Goal: Task Accomplishment & Management: Use online tool/utility

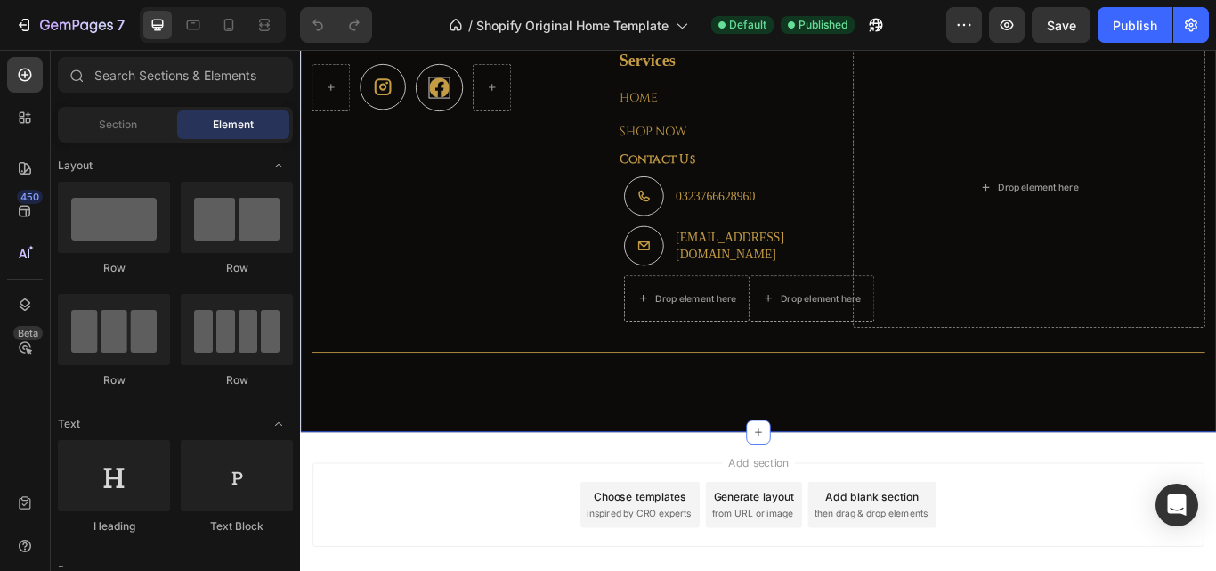
scroll to position [2715, 0]
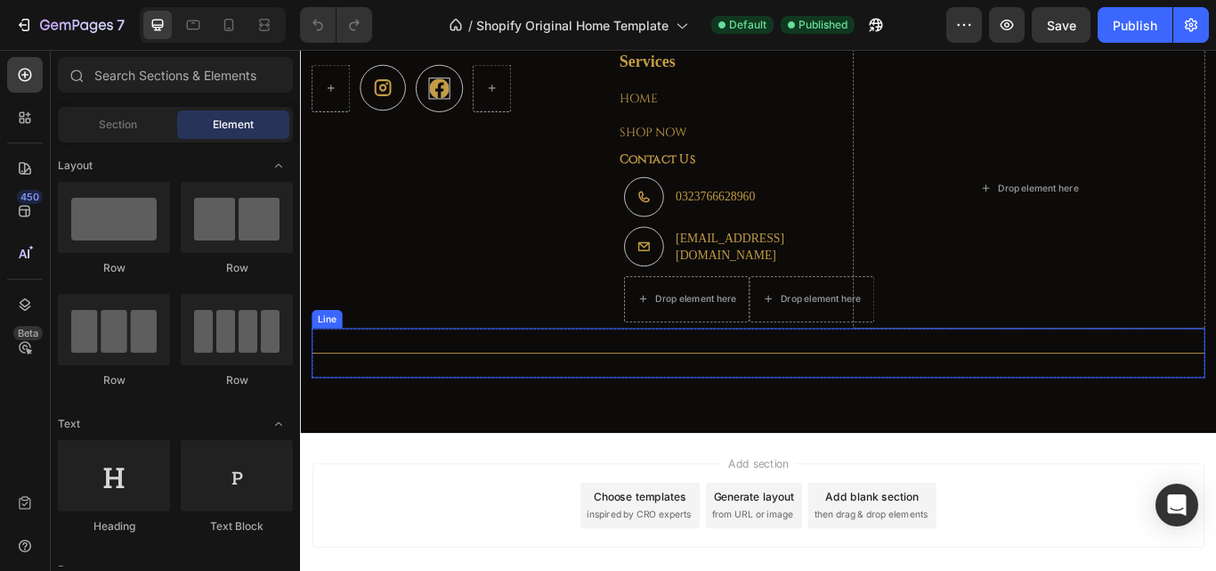
click at [701, 430] on div "Title Line" at bounding box center [833, 404] width 1041 height 58
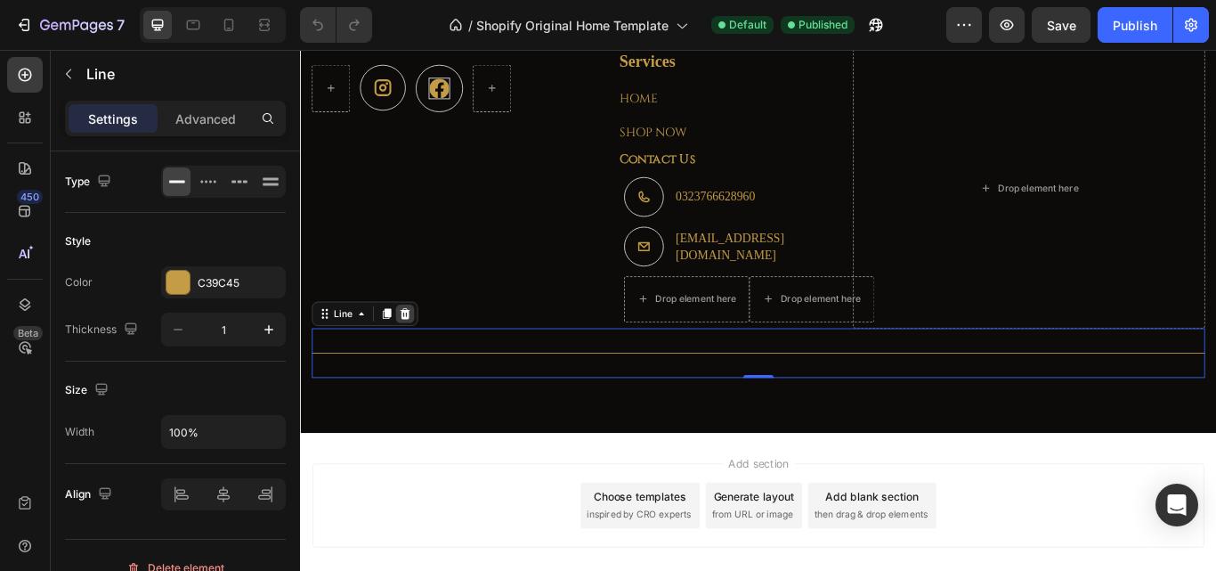
click at [419, 363] on icon at bounding box center [423, 357] width 12 height 12
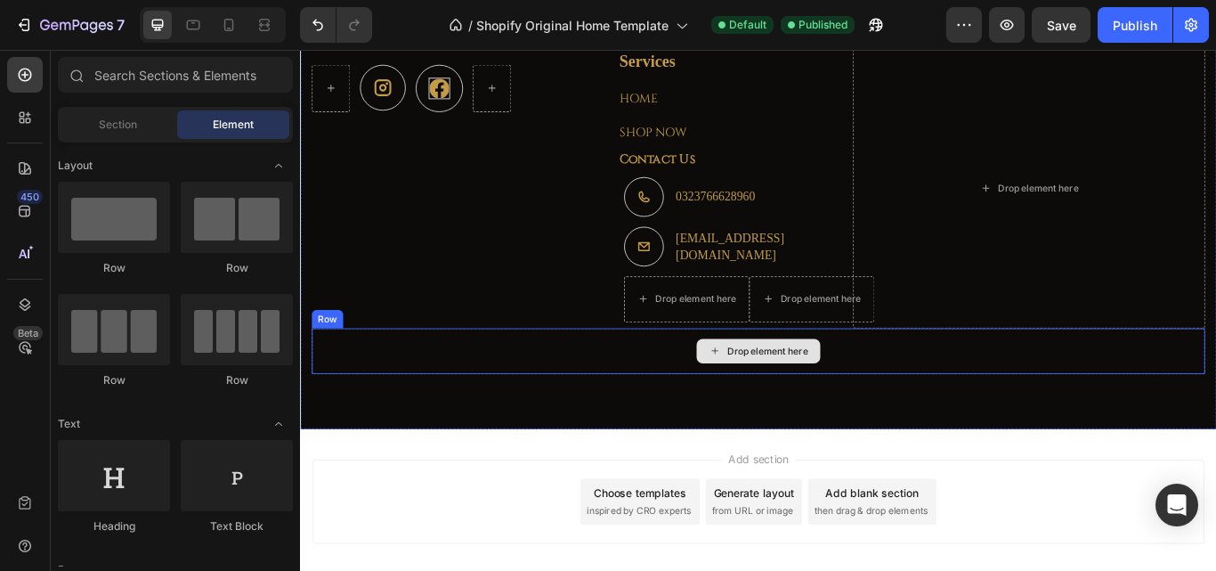
click at [536, 428] on div "Drop element here" at bounding box center [833, 401] width 1041 height 53
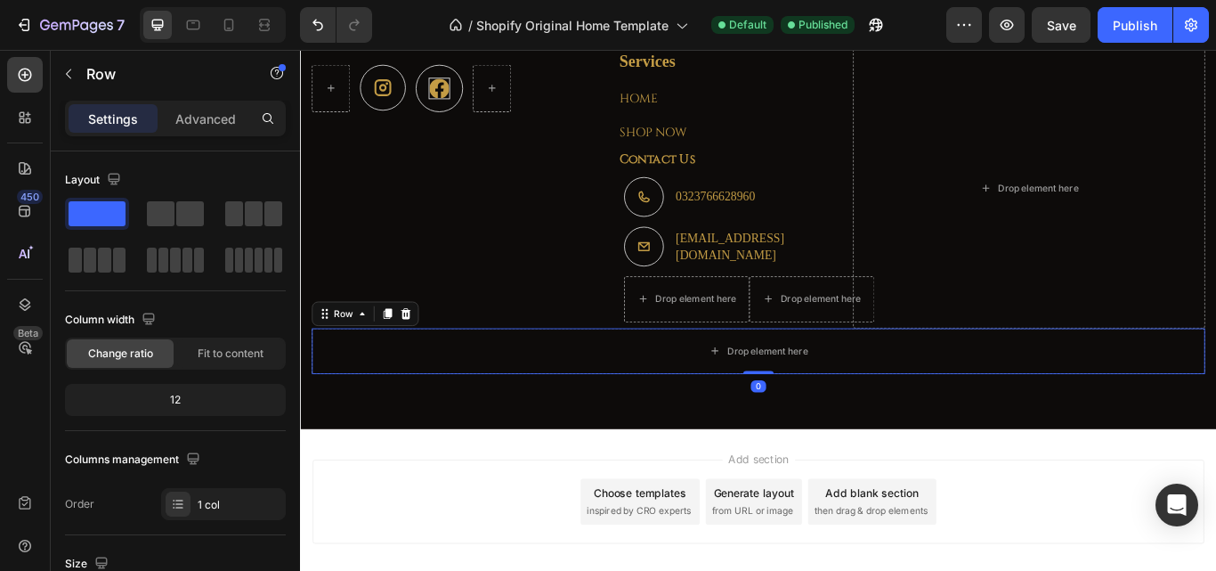
click at [424, 365] on icon at bounding box center [423, 358] width 14 height 14
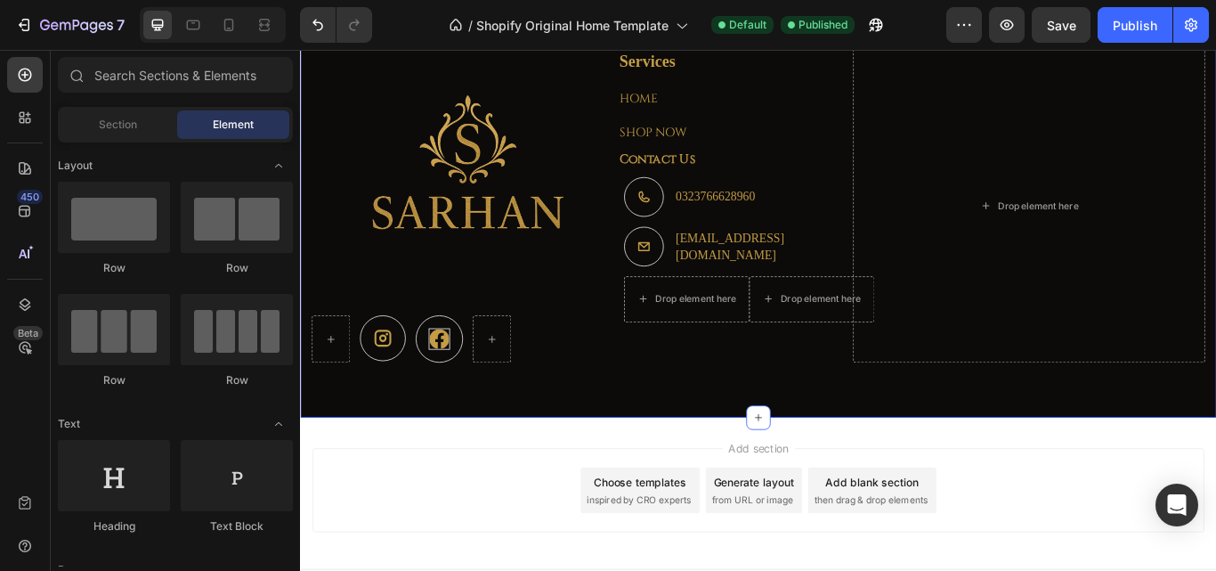
click at [466, 448] on div "Image Icon Icon Row Services Text block HOME Text block Row SHOP NOW Text block…" at bounding box center [834, 232] width 1068 height 495
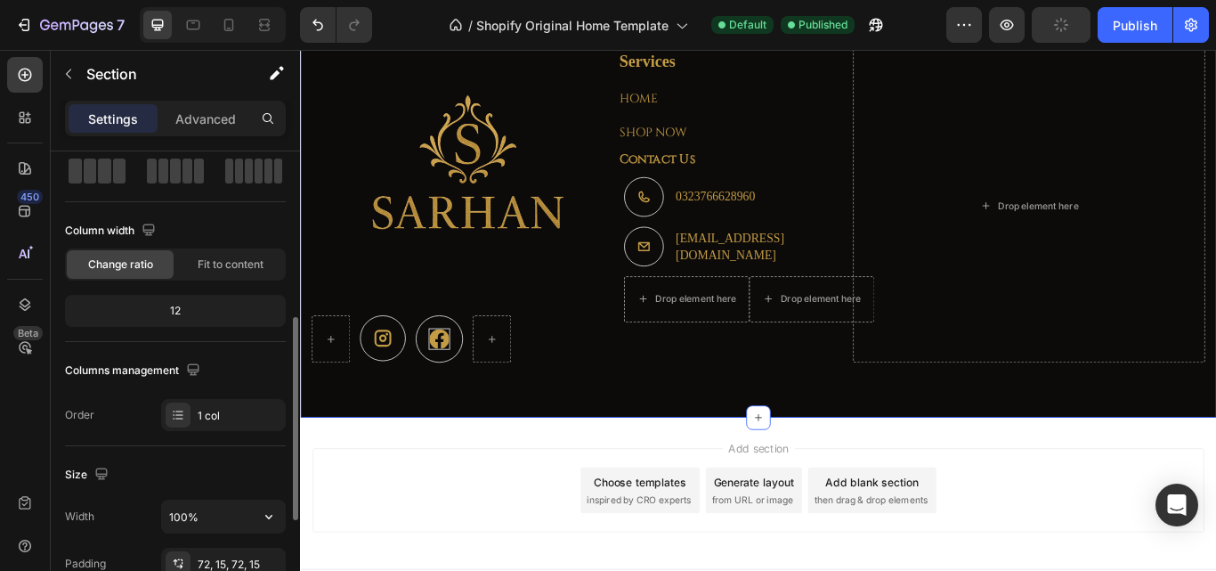
scroll to position [178, 0]
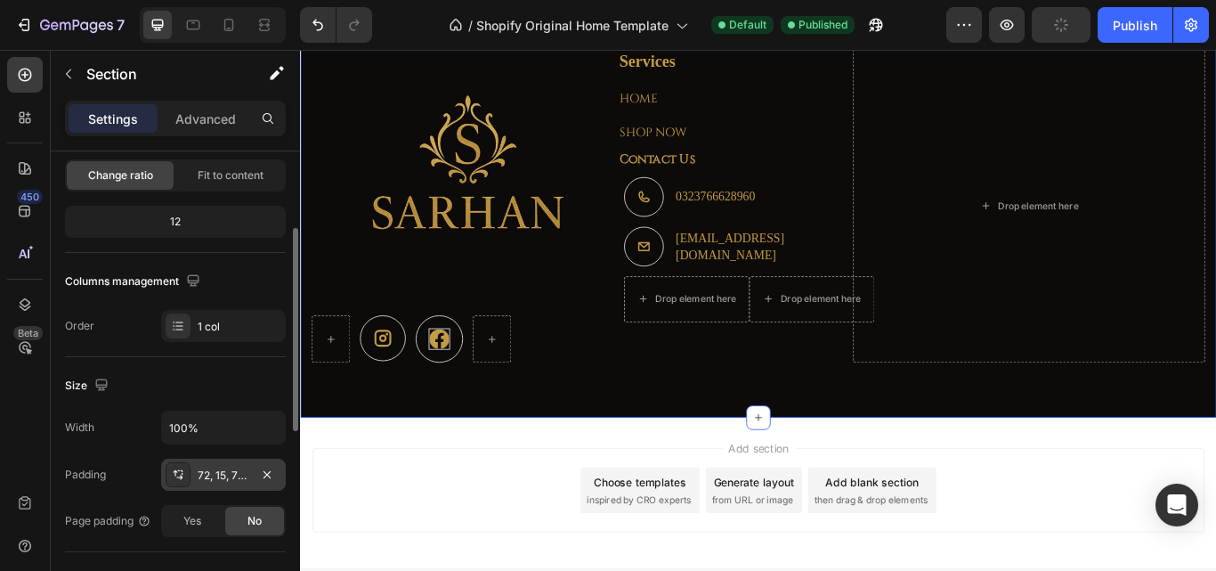
click at [236, 478] on div "72, 15, 72, 15" at bounding box center [224, 475] width 52 height 16
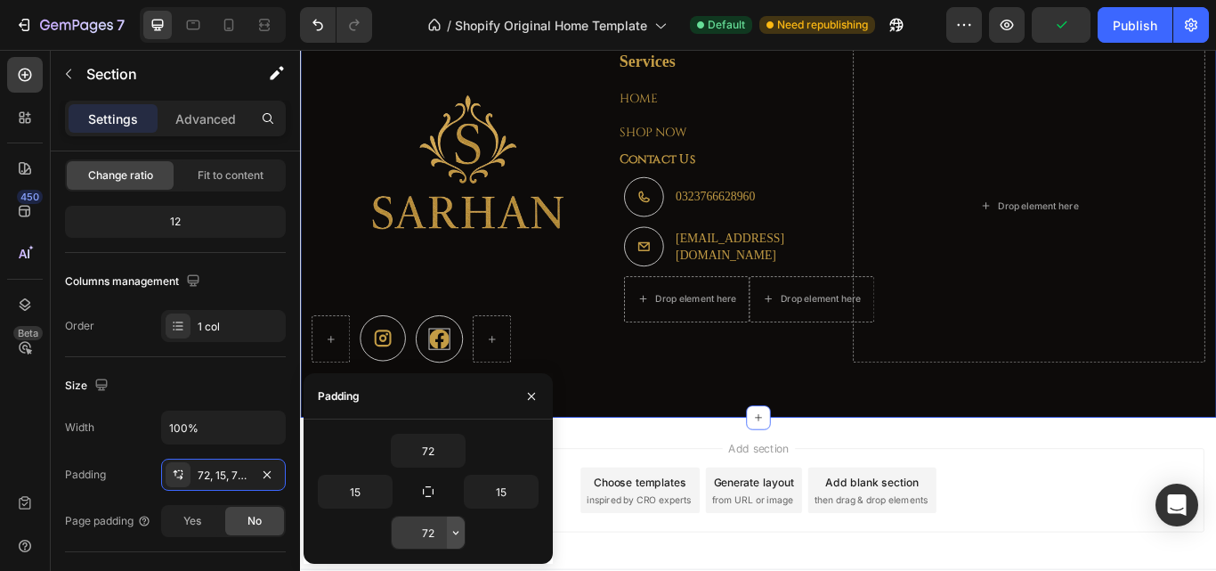
click at [456, 534] on icon "button" at bounding box center [455, 532] width 5 height 4
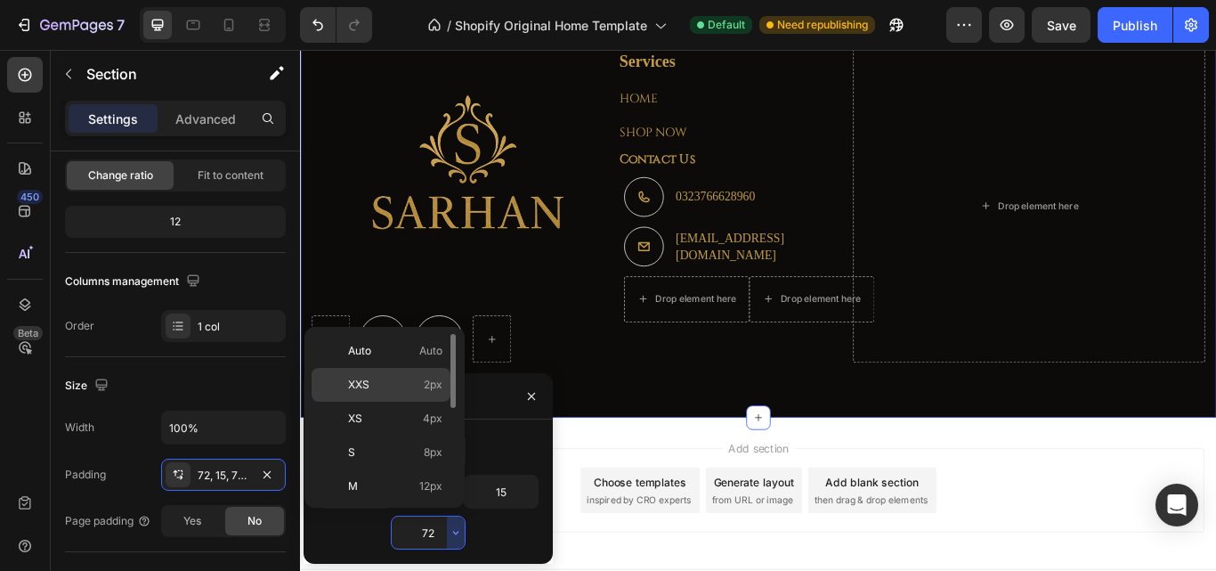
click at [384, 385] on p "XXS 2px" at bounding box center [395, 384] width 94 height 16
type input "2"
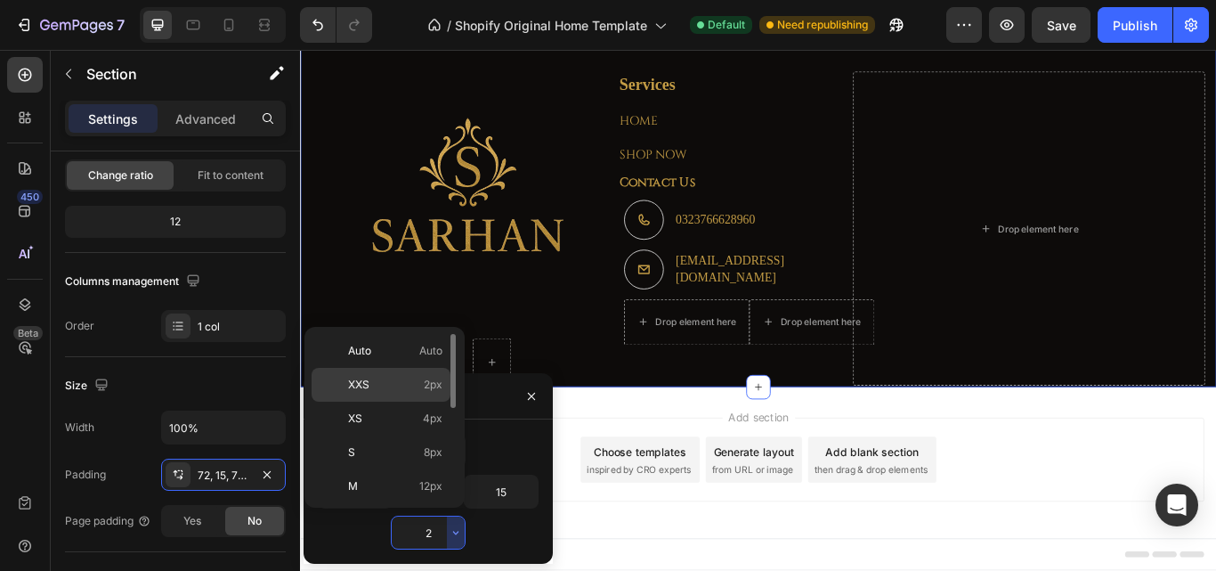
scroll to position [2684, 0]
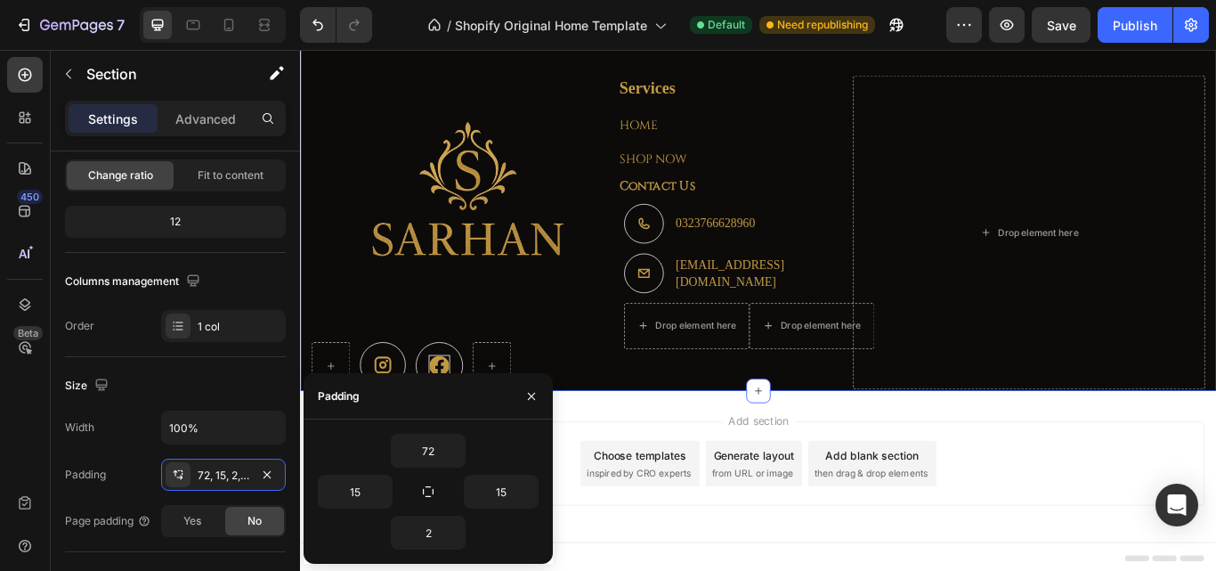
click at [622, 467] on div "Add section Choose templates inspired by CRO experts Generate layout from URL o…" at bounding box center [834, 536] width 1068 height 176
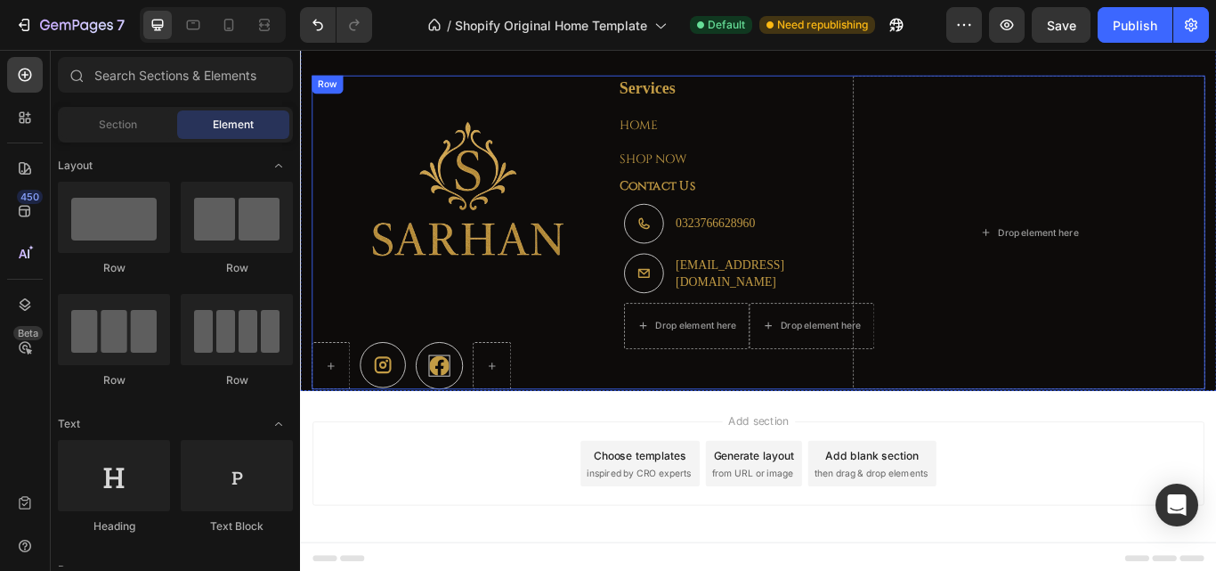
click at [758, 415] on div "Services Text block HOME Text block Row SHOP NOW Text block Contact Us Text blo…" at bounding box center [793, 263] width 247 height 367
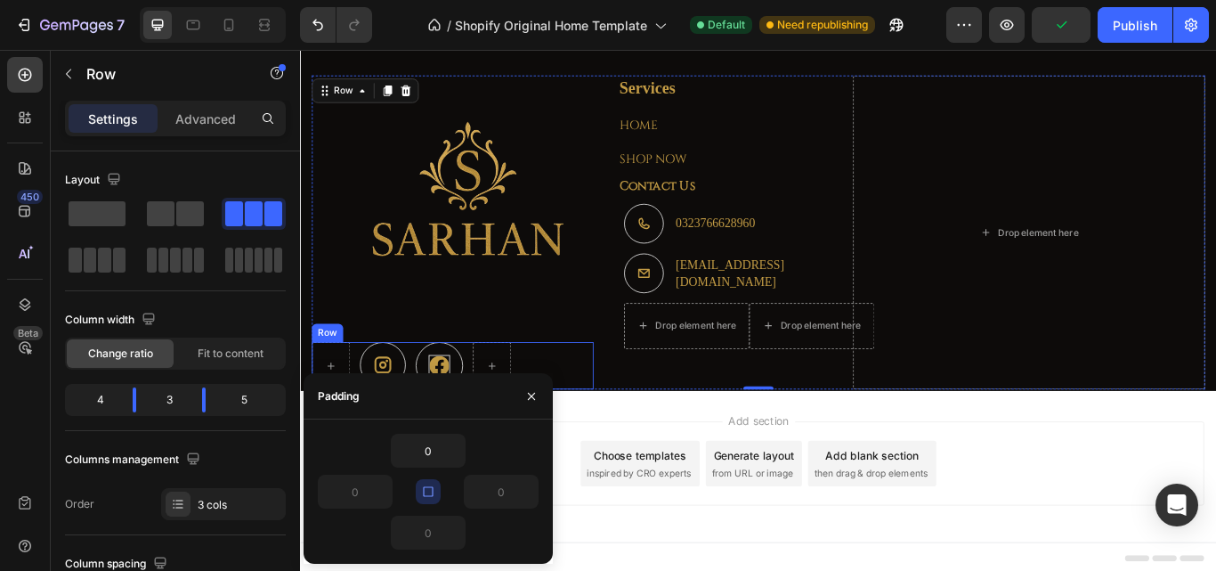
click at [634, 402] on div "Icon Icon Row" at bounding box center [477, 418] width 328 height 55
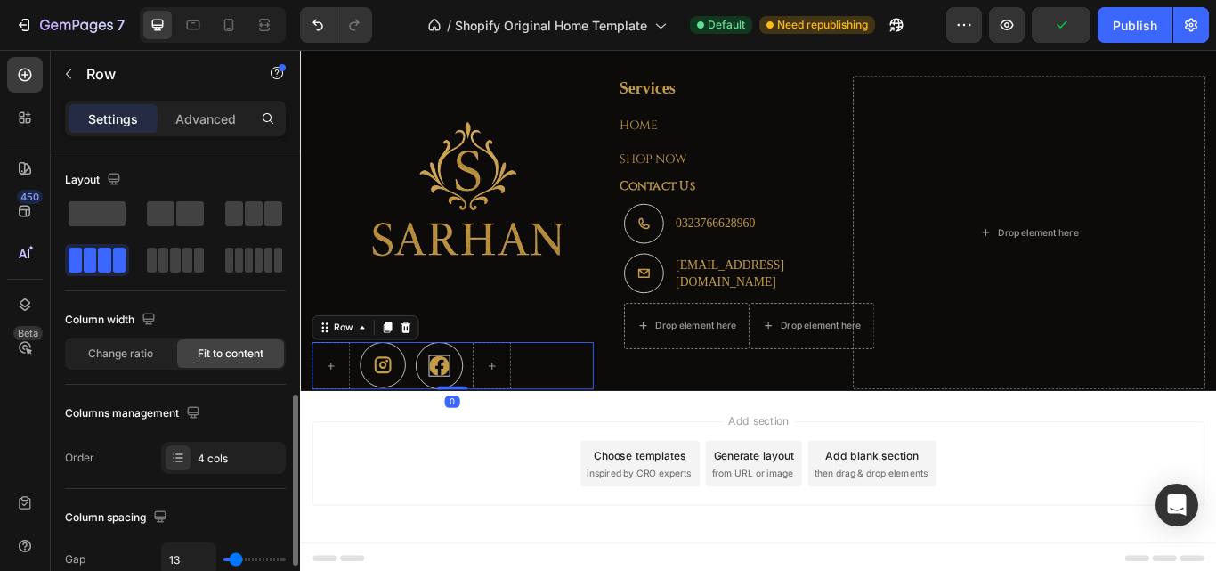
scroll to position [178, 0]
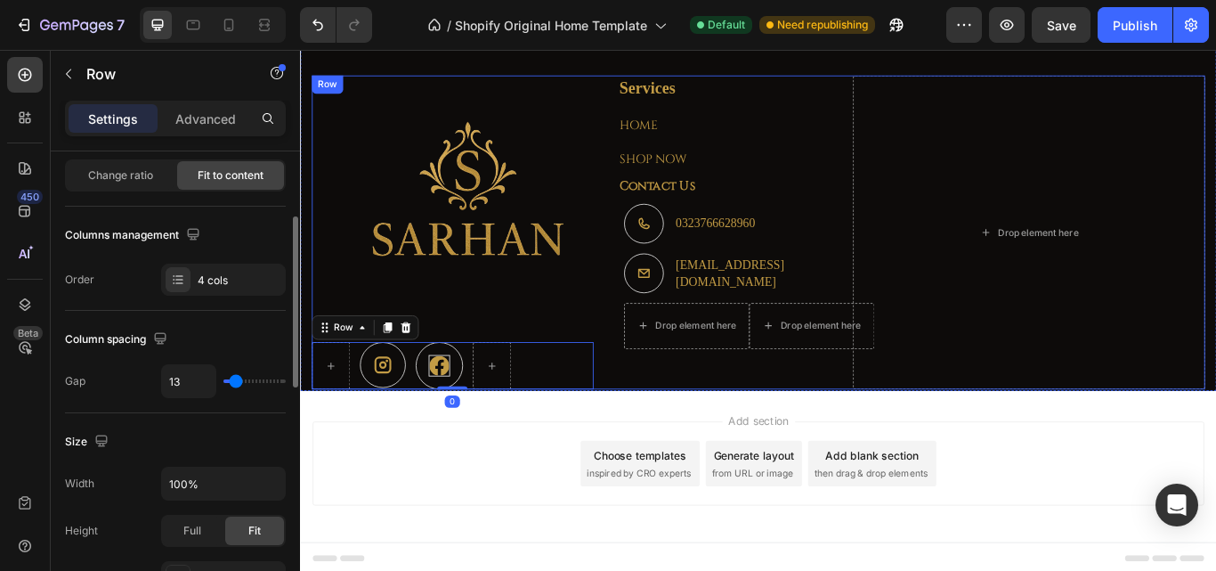
click at [670, 402] on div "Services Text block HOME Text block Row SHOP NOW Text block Contact Us Text blo…" at bounding box center [793, 263] width 247 height 367
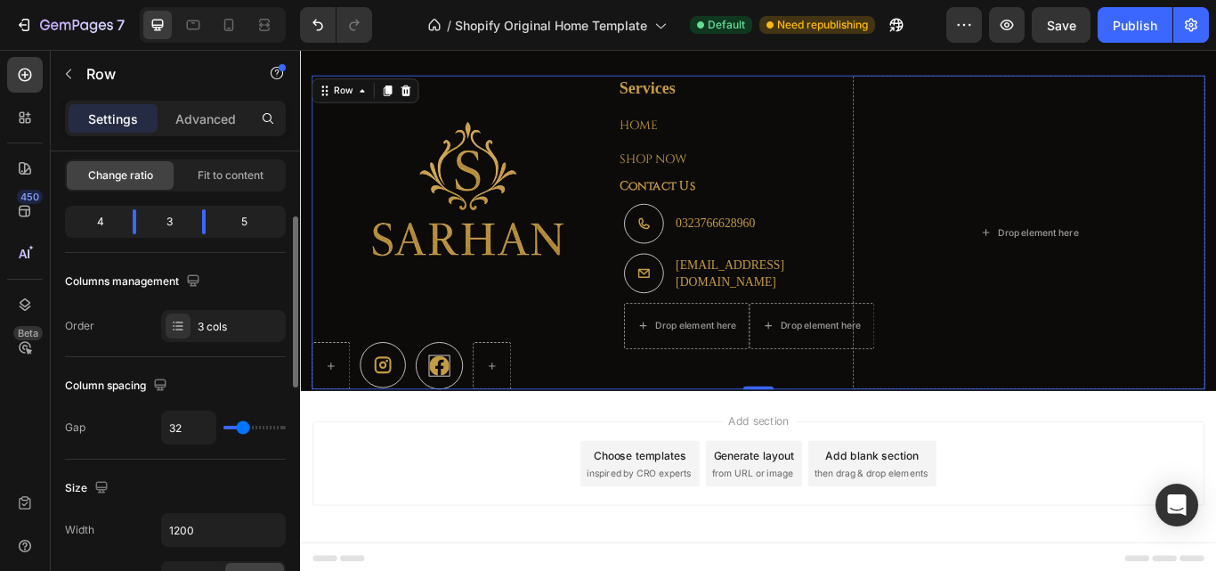
type input "22"
type input "18"
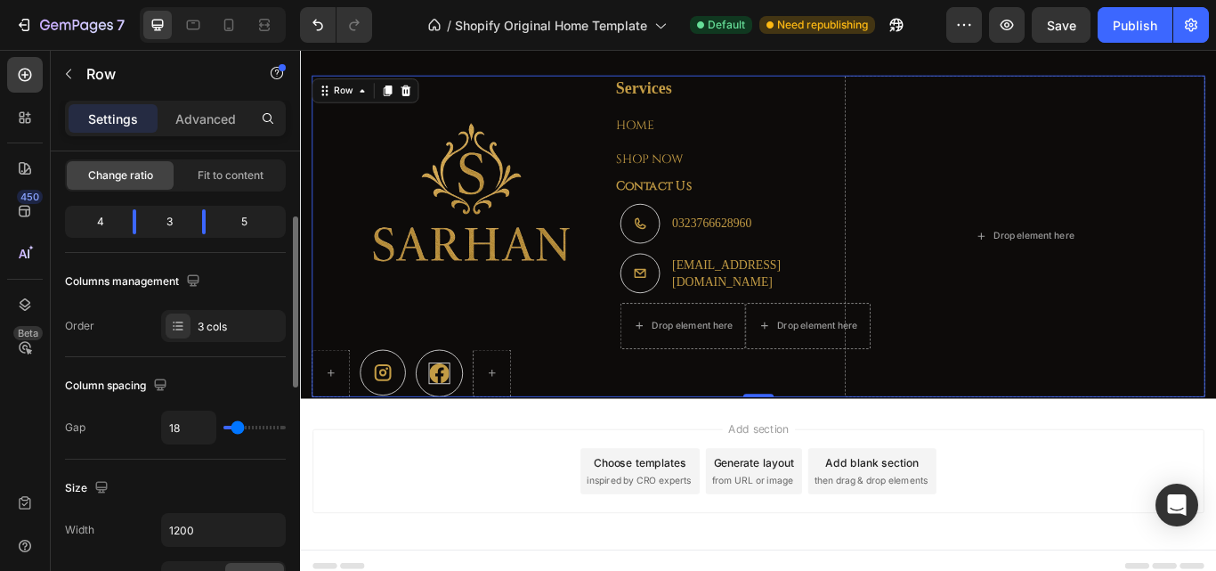
type input "16"
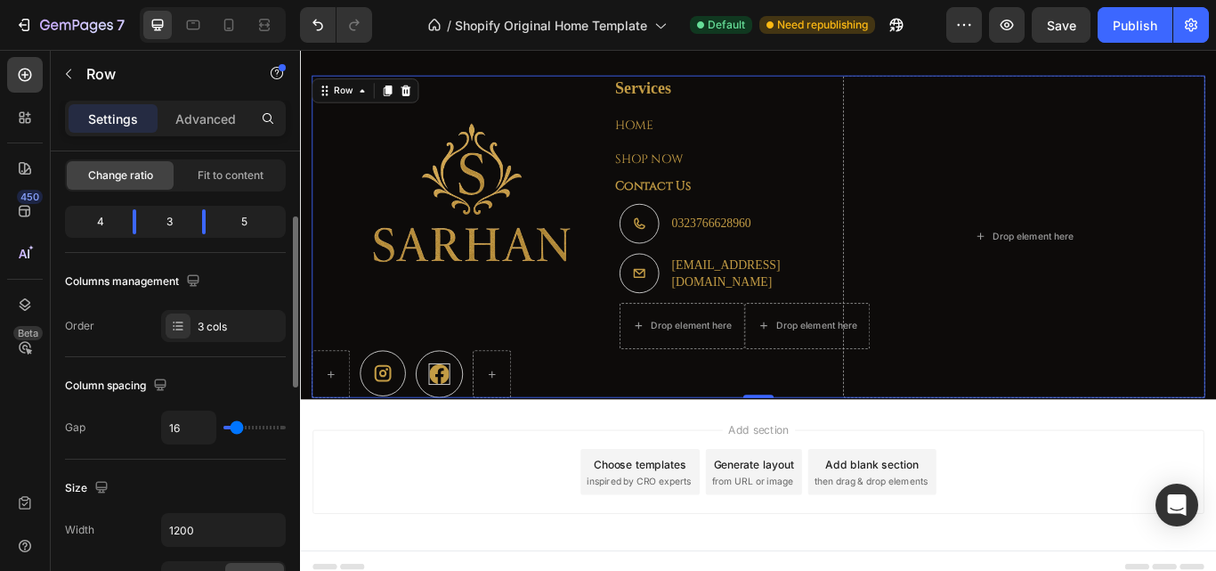
type input "13"
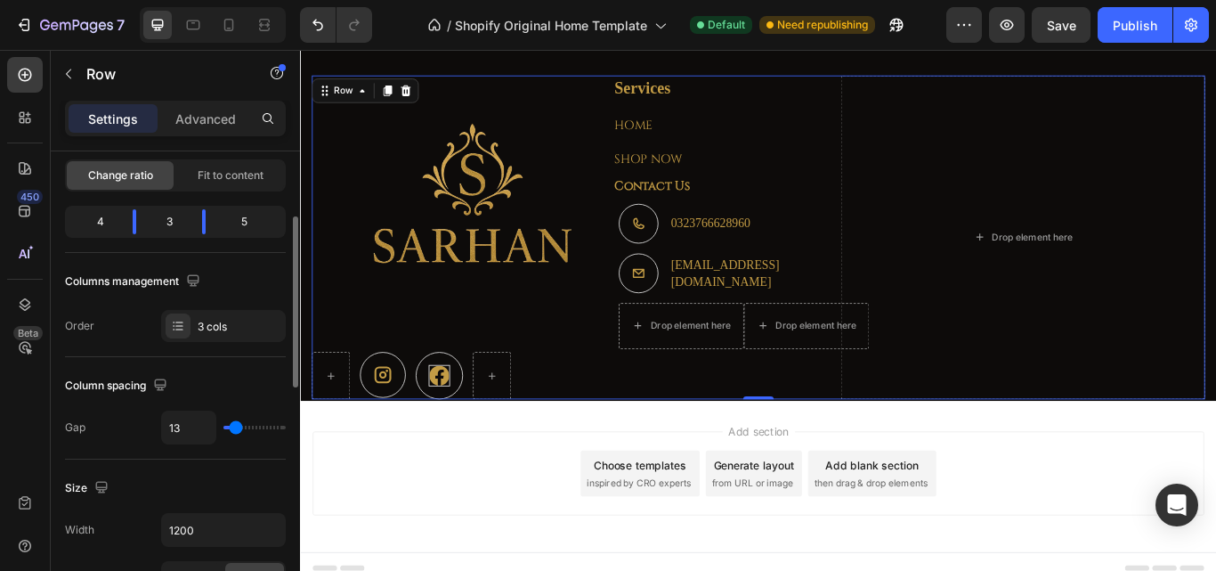
type input "11"
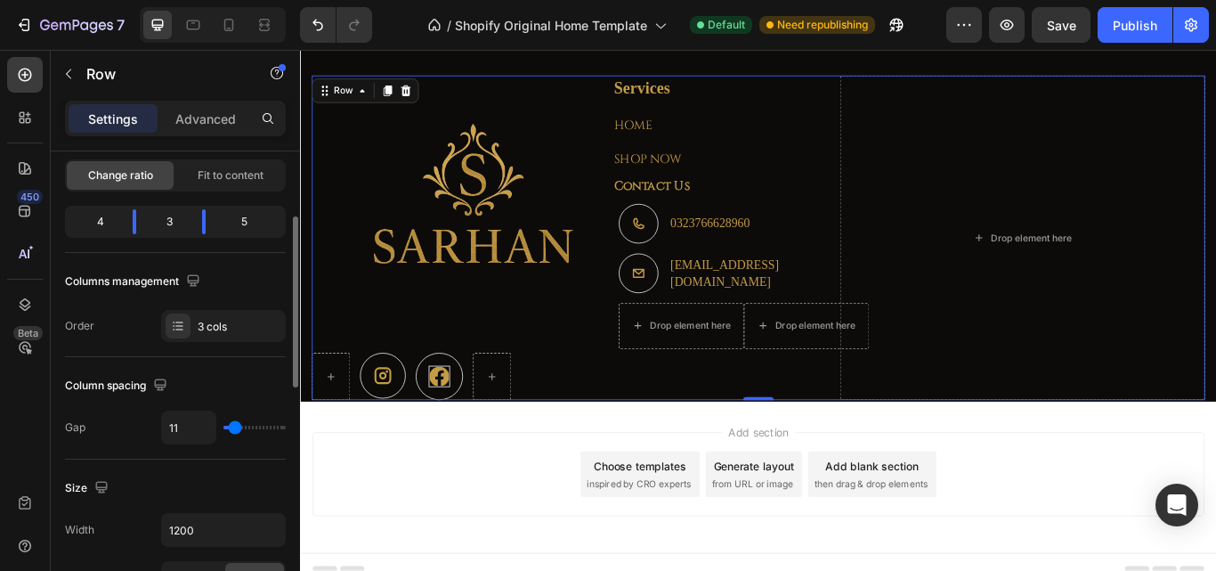
type input "9"
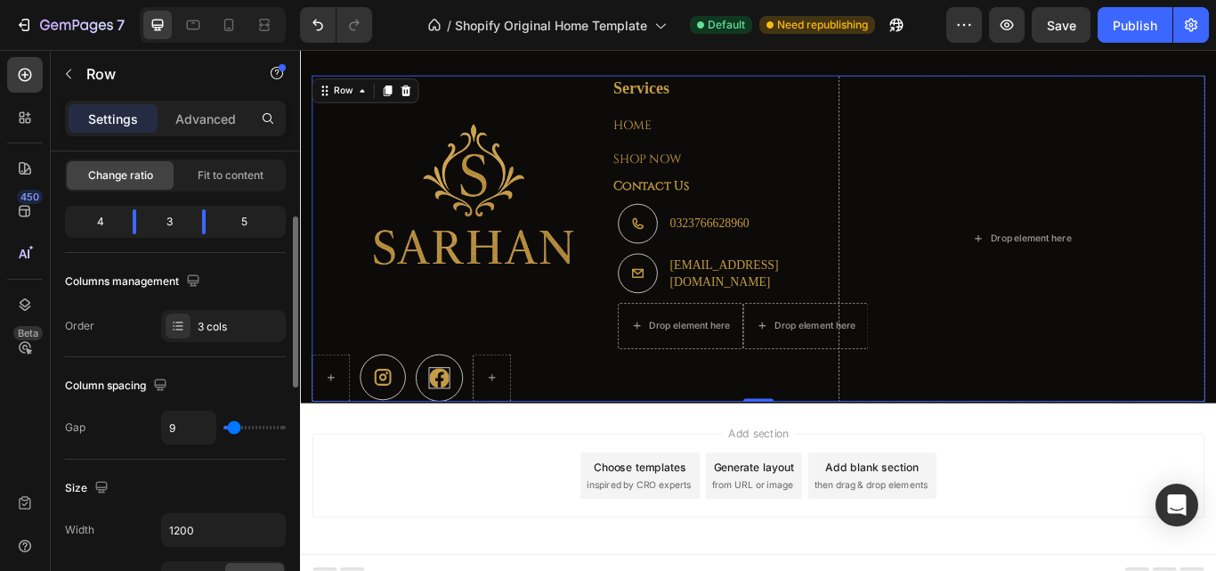
type input "13"
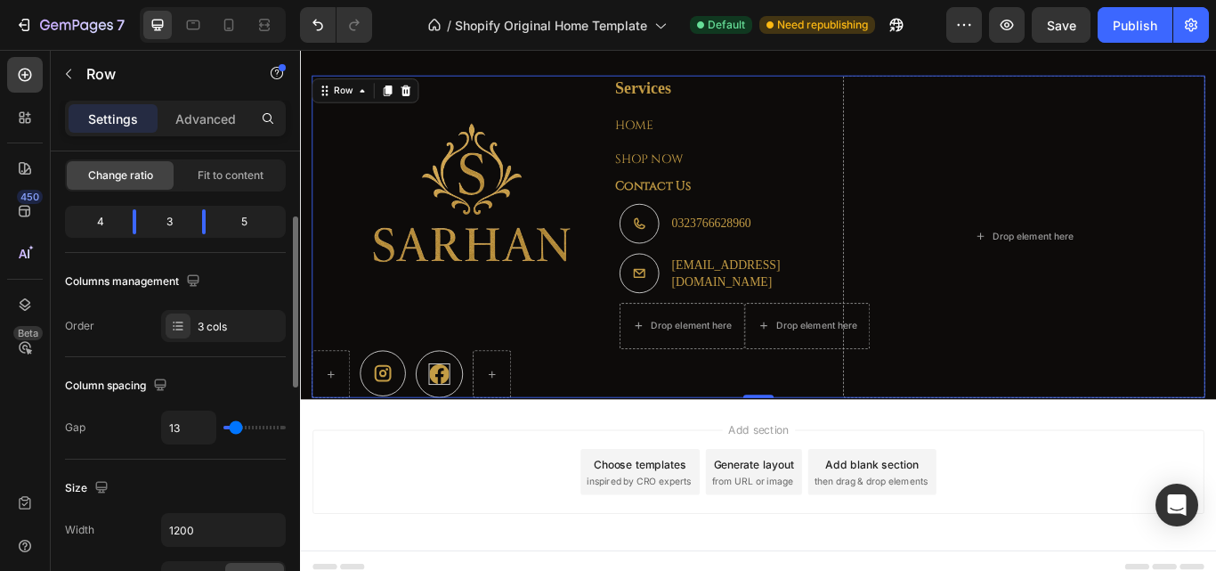
type input "16"
type input "22"
type input "24"
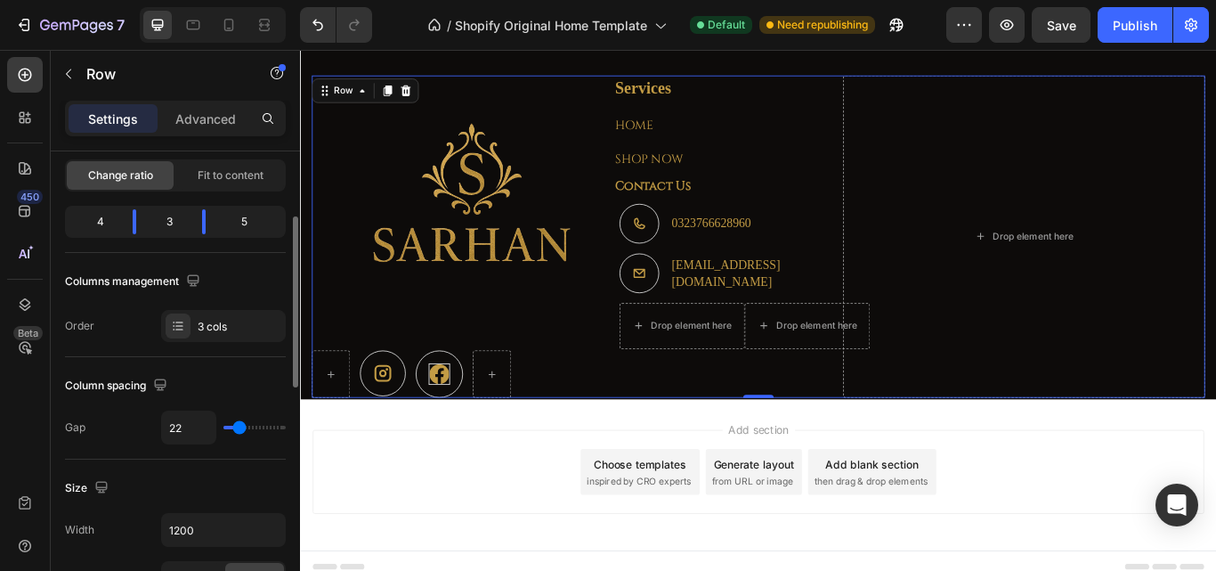
type input "24"
type input "27"
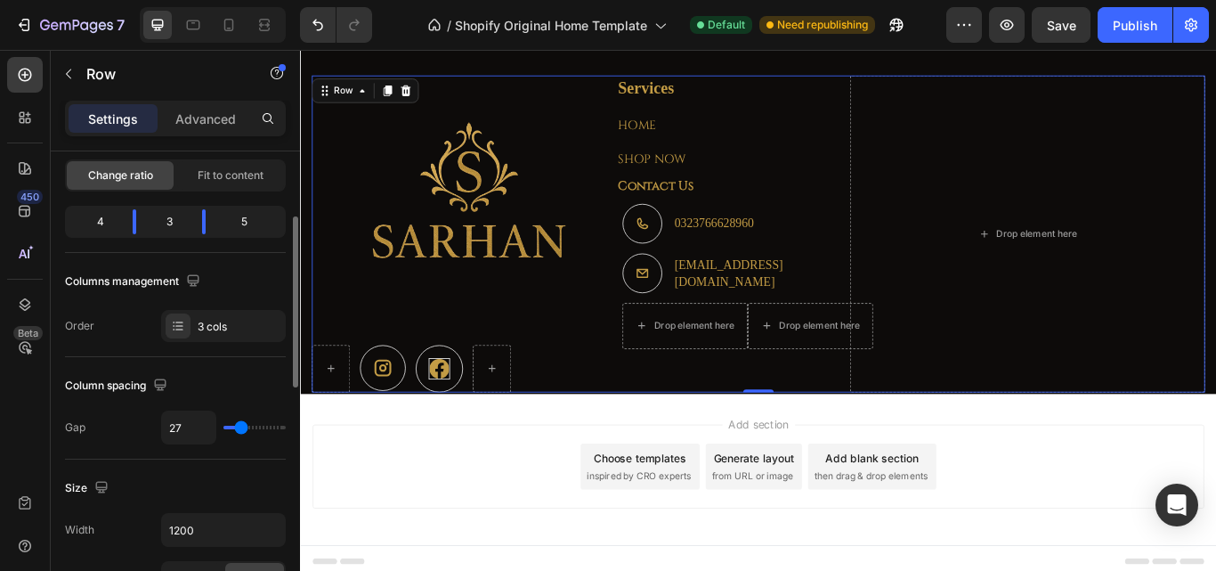
type input "29"
type input "31"
type input "33"
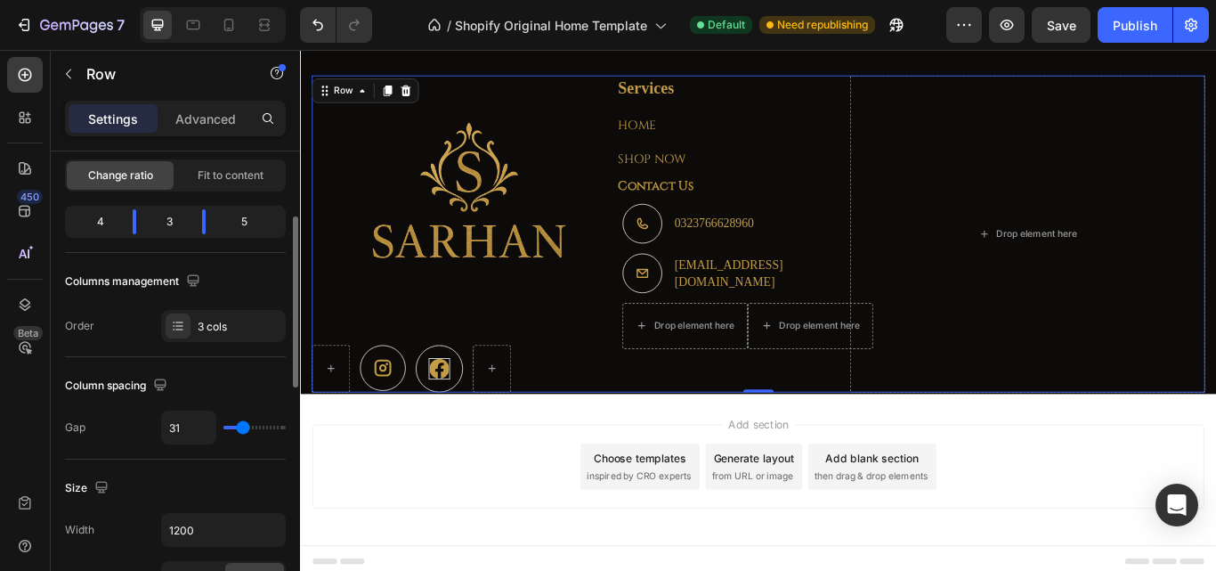
type input "33"
type input "36"
type input "38"
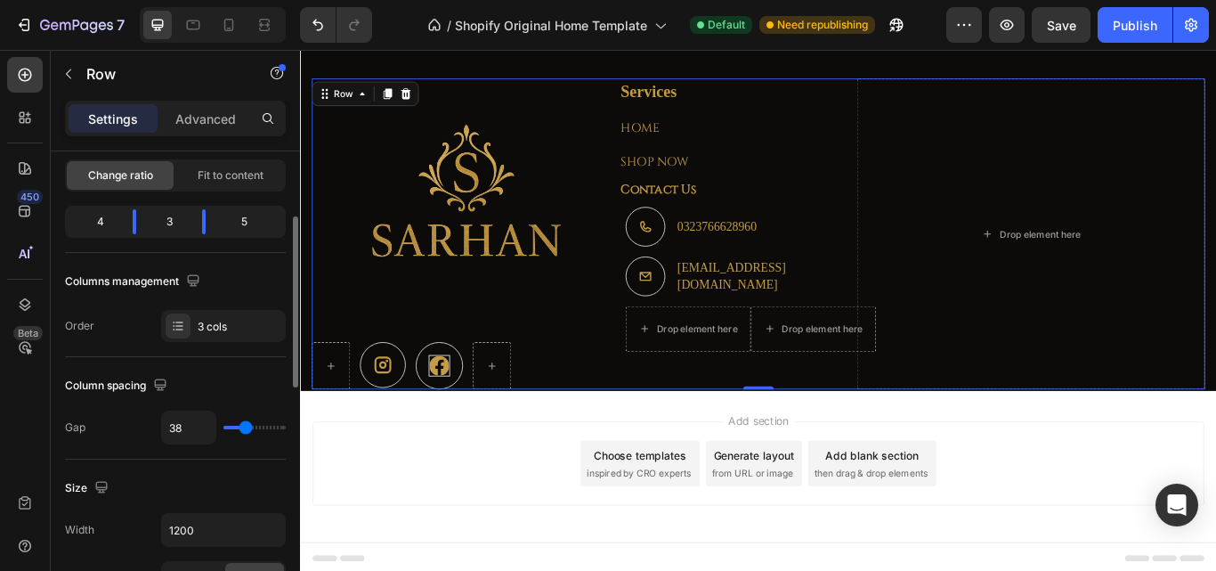
type input "42"
type input "47"
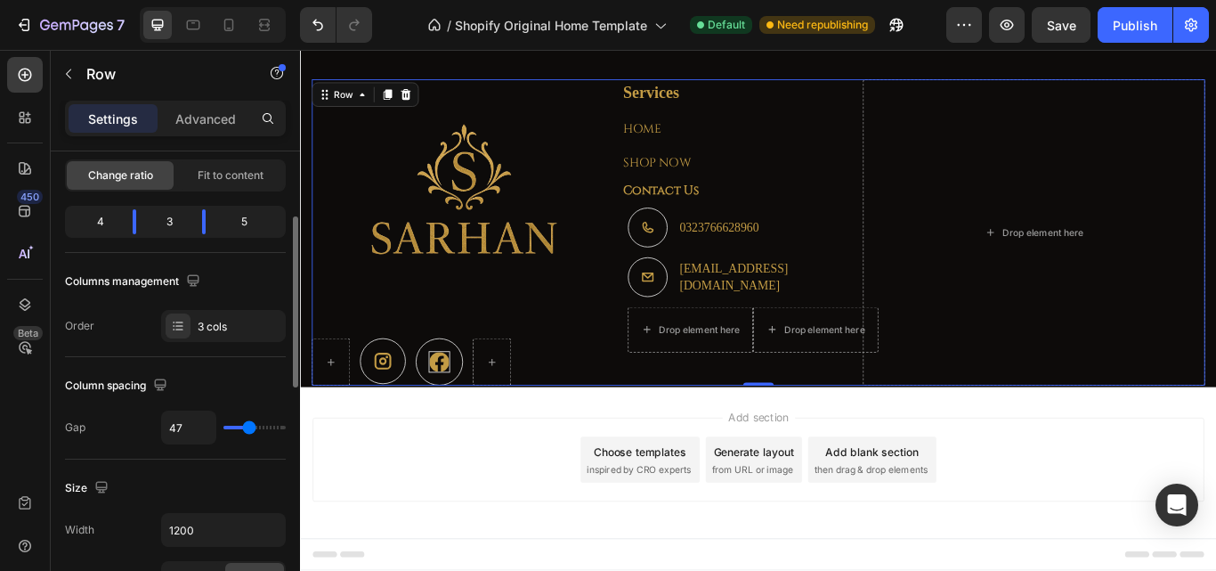
scroll to position [2675, 0]
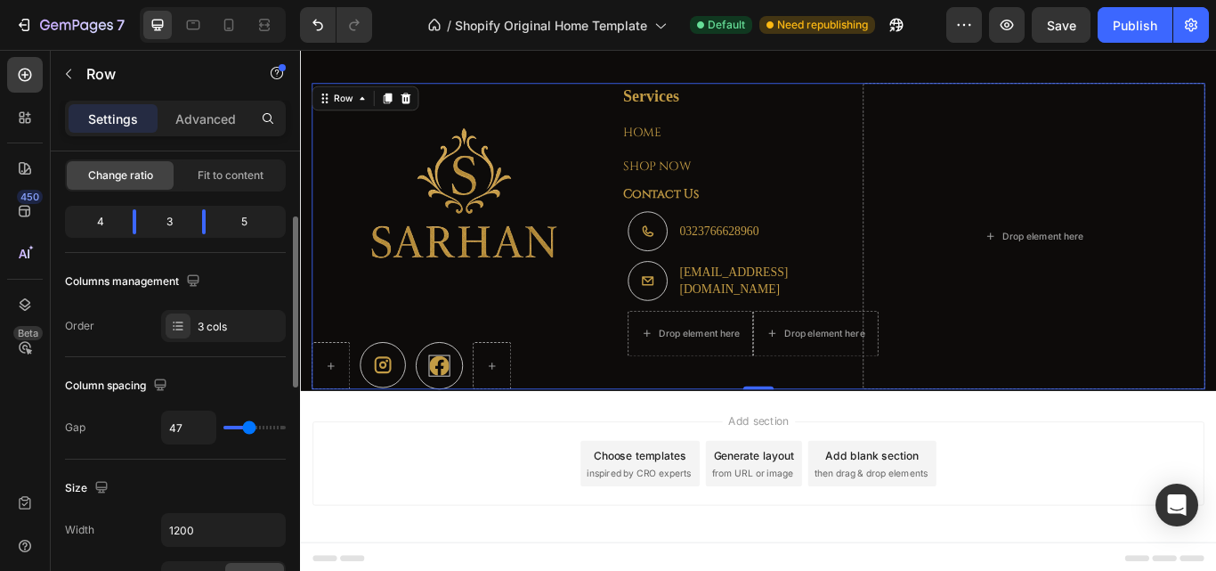
type input "47"
click at [249, 425] on input "range" at bounding box center [254, 427] width 62 height 4
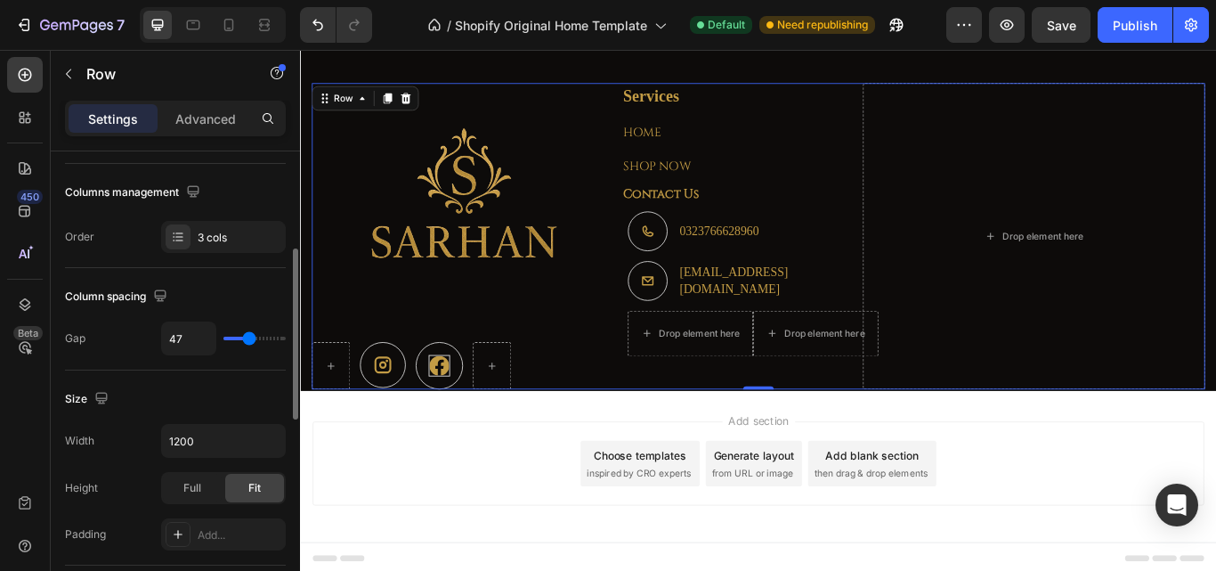
scroll to position [356, 0]
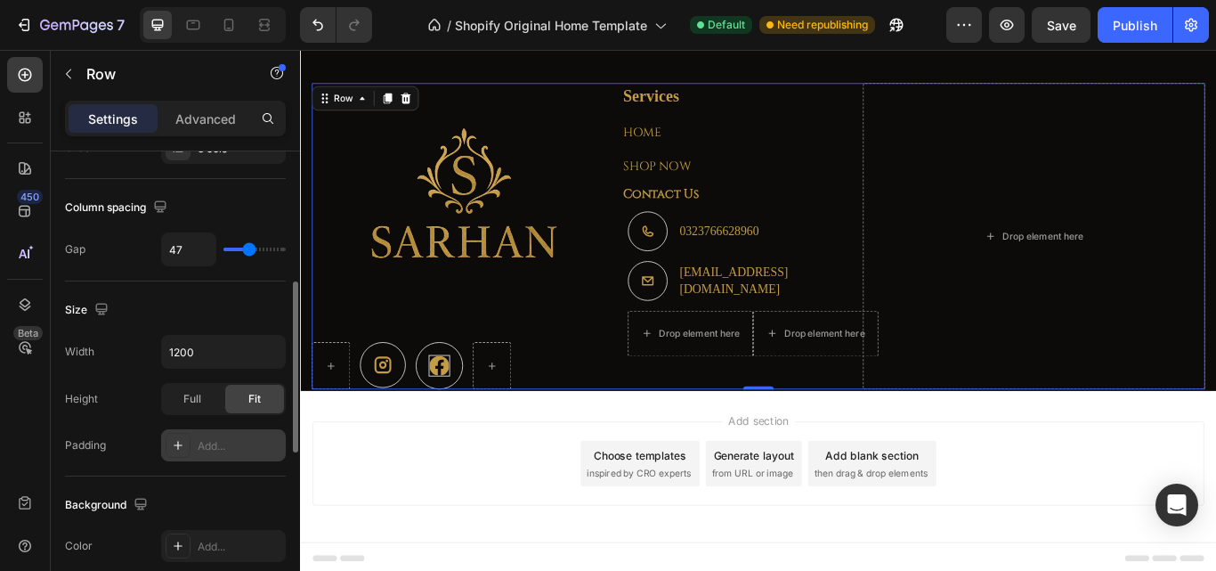
click at [221, 445] on div "Add..." at bounding box center [240, 446] width 84 height 16
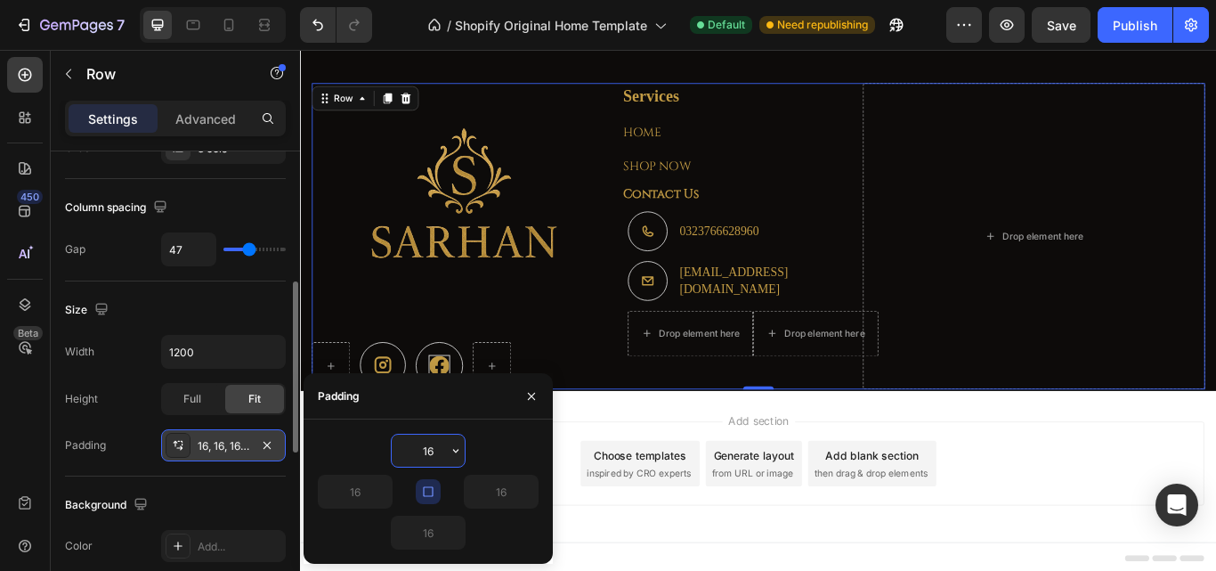
scroll to position [2684, 0]
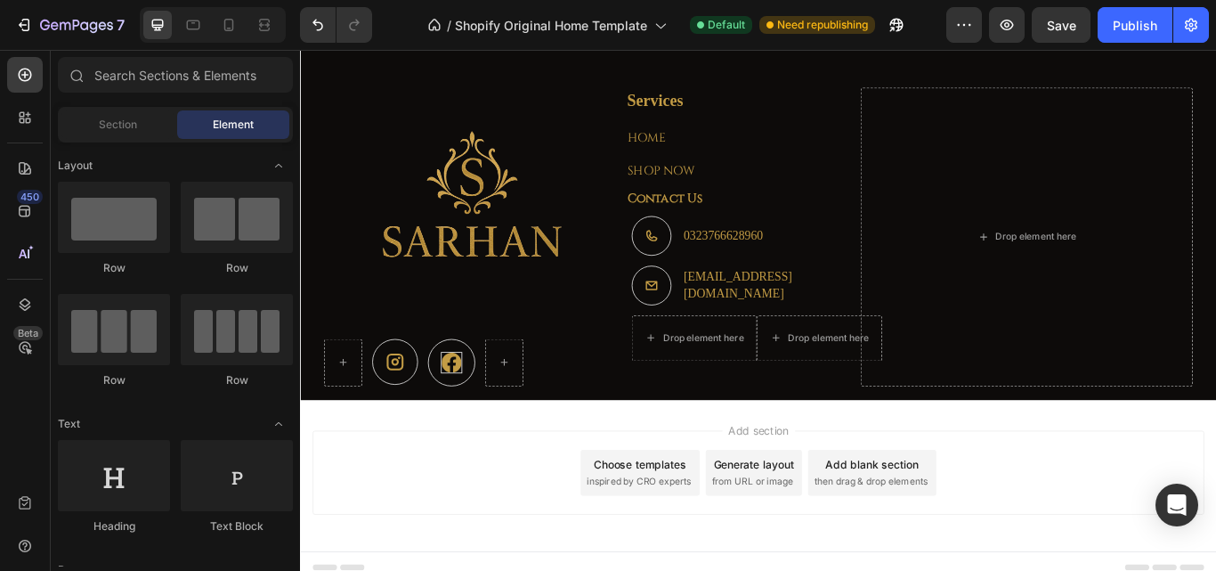
click at [661, 477] on div "Add section Choose templates inspired by CRO experts Generate layout from URL o…" at bounding box center [834, 546] width 1068 height 176
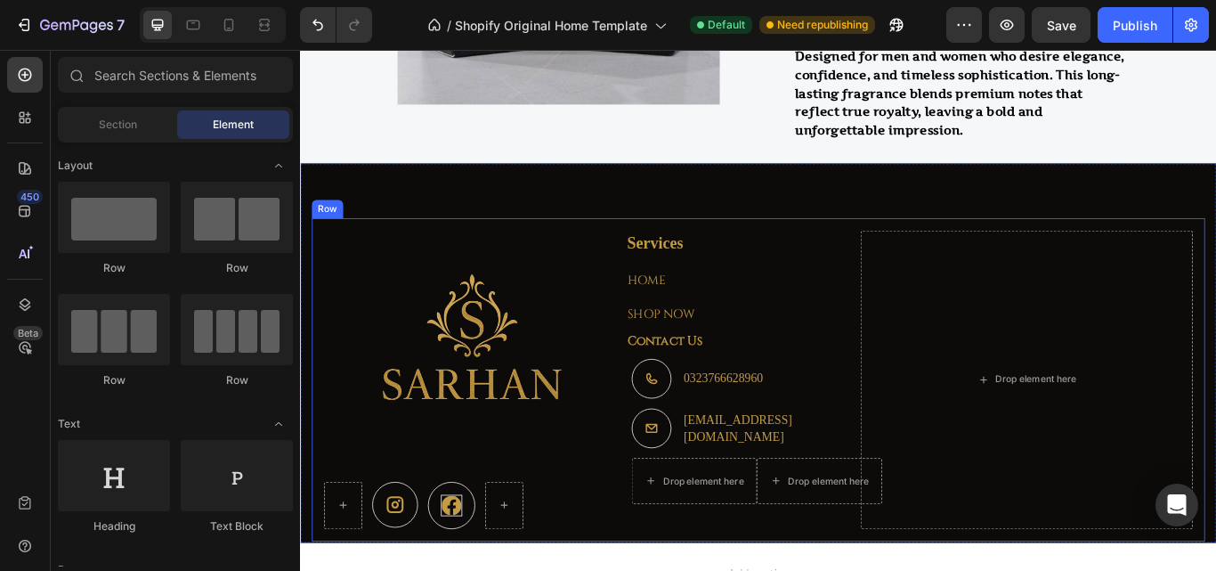
scroll to position [2506, 0]
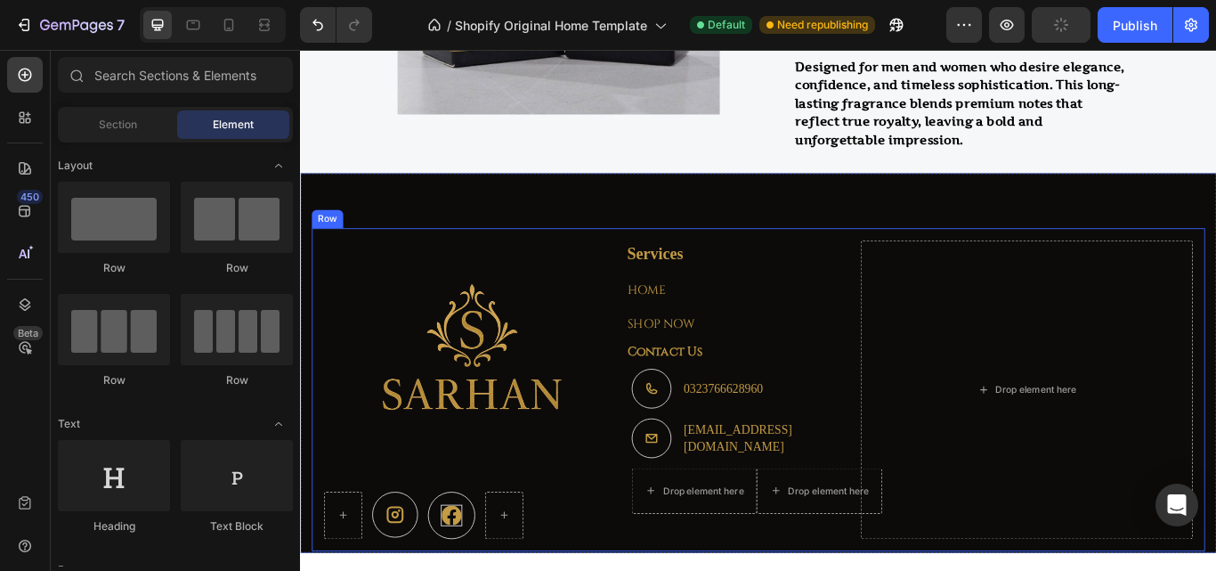
click at [634, 457] on div "Image Icon Icon Row Services Text block HOME Text block Row SHOP NOW Text block…" at bounding box center [833, 446] width 1041 height 376
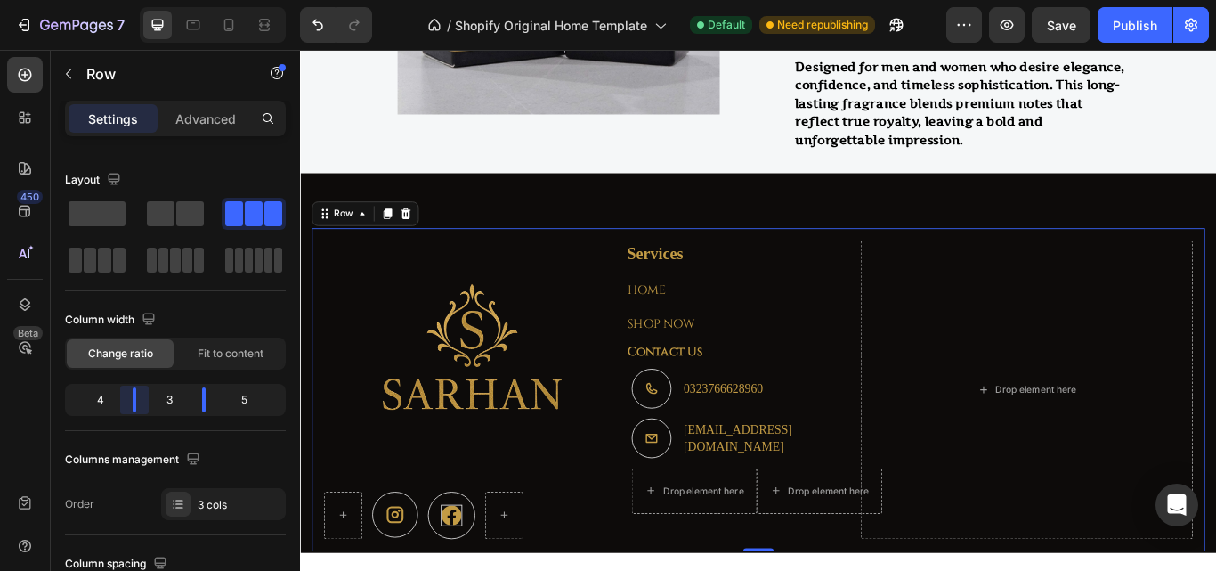
click at [134, 0] on body "7 / Shopify Original Home Template Default Need republishing Preview Save Publi…" at bounding box center [608, 0] width 1216 height 0
click at [209, 0] on body "7 / Shopify Original Home Template Default Need republishing Preview Save Publi…" at bounding box center [608, 0] width 1216 height 0
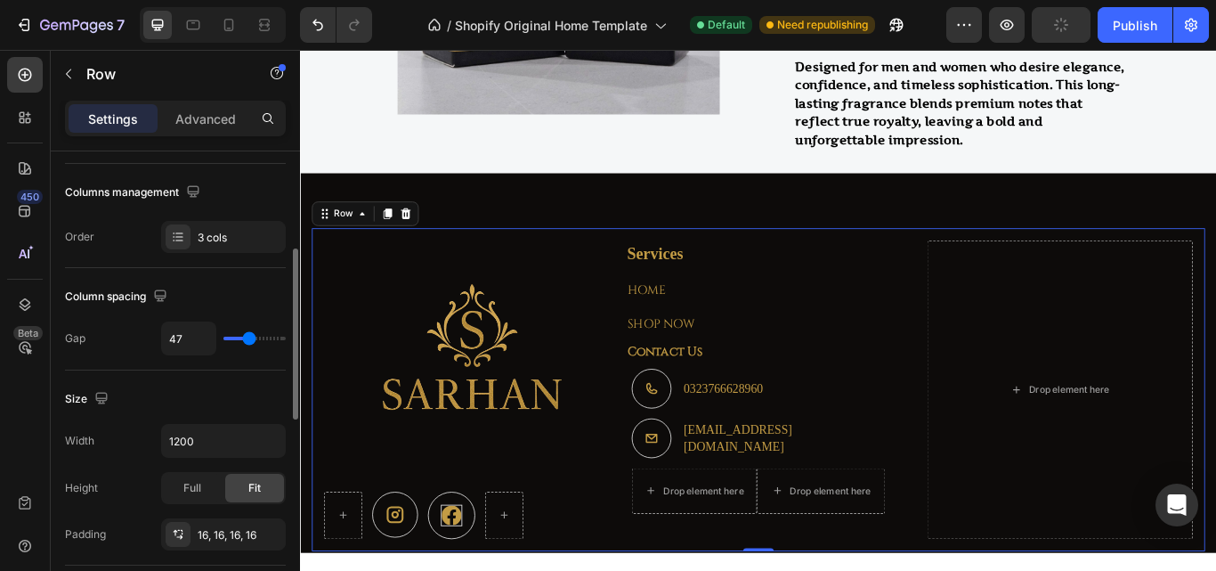
scroll to position [356, 0]
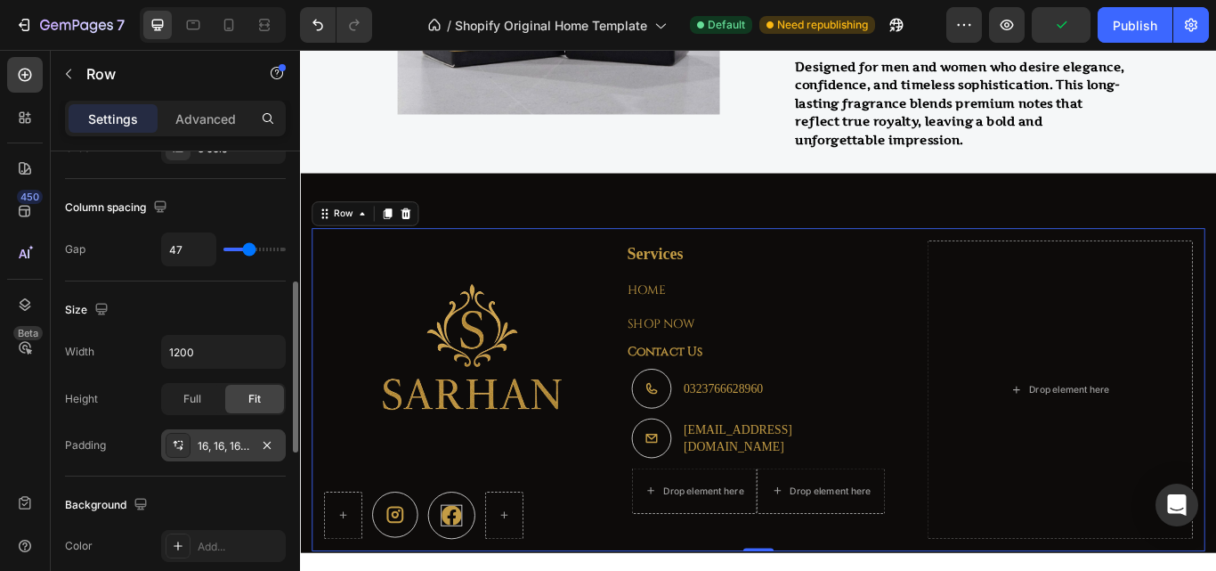
click at [236, 443] on div "16, 16, 16, 16" at bounding box center [224, 446] width 52 height 16
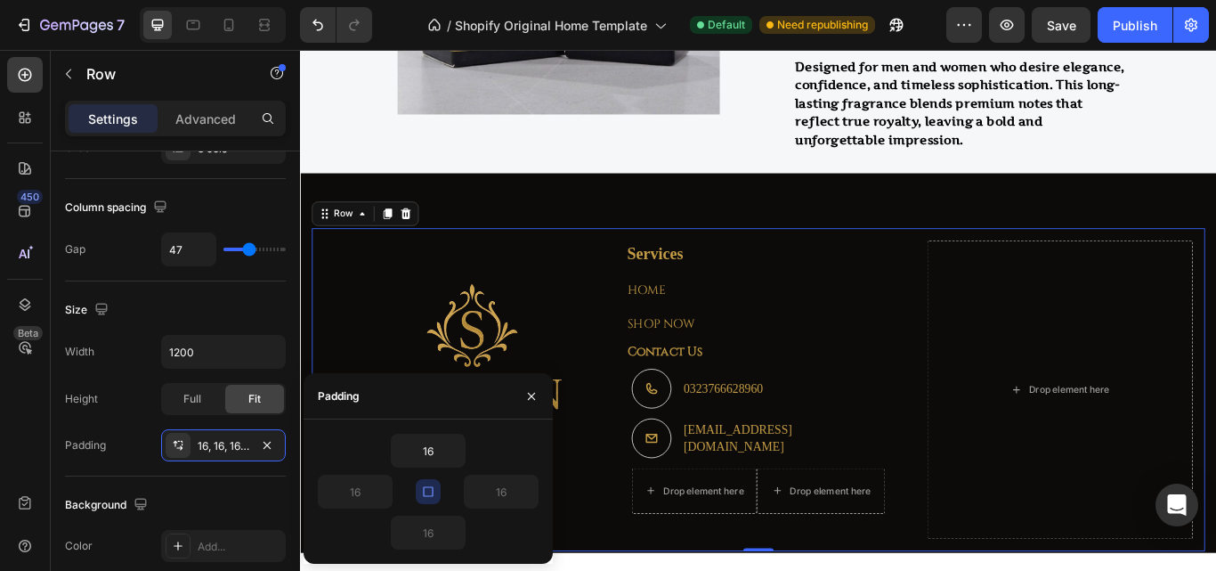
click at [651, 570] on div "Image Icon Icon Row Services Text block HOME Text block Row SHOP NOW Text block…" at bounding box center [833, 446] width 1041 height 376
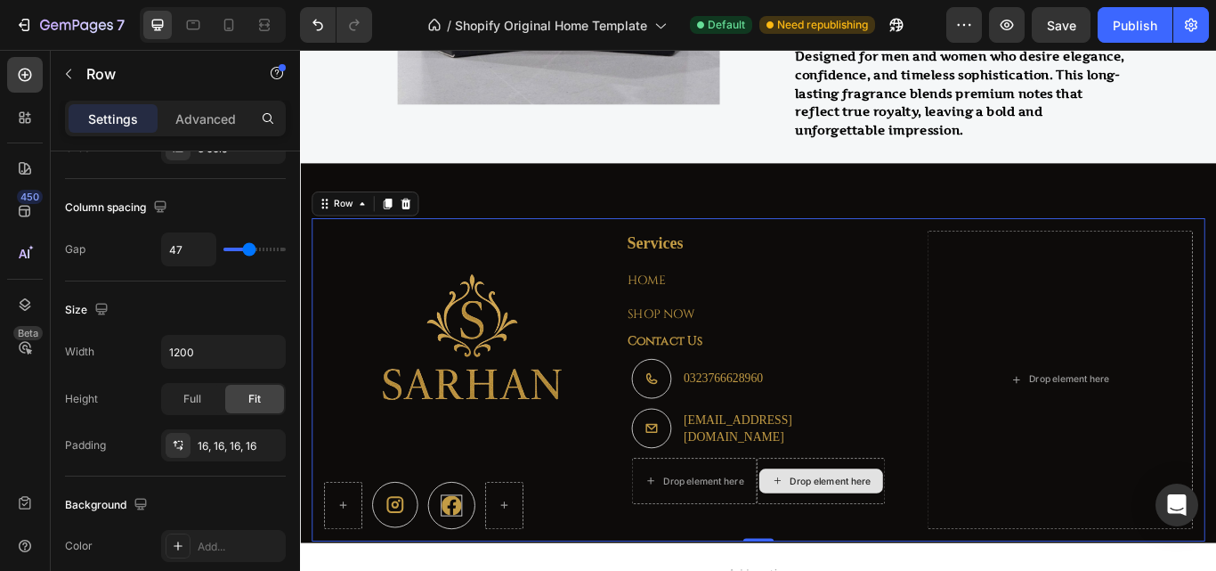
scroll to position [2517, 0]
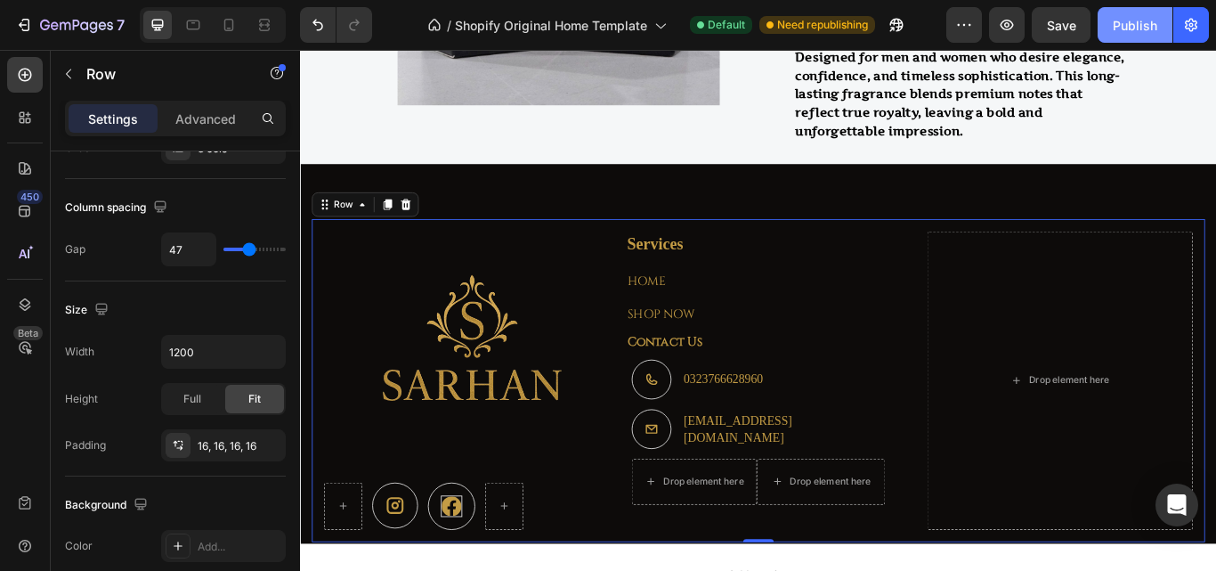
click at [1106, 23] on button "Publish" at bounding box center [1134, 25] width 75 height 36
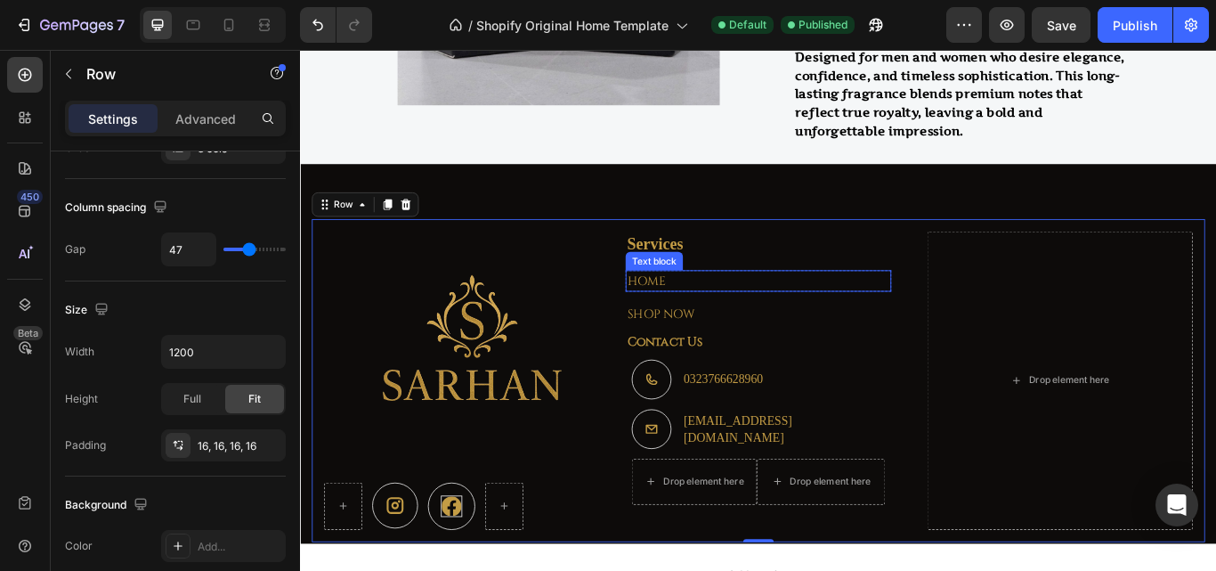
click at [705, 319] on p "HOME" at bounding box center [834, 319] width 306 height 21
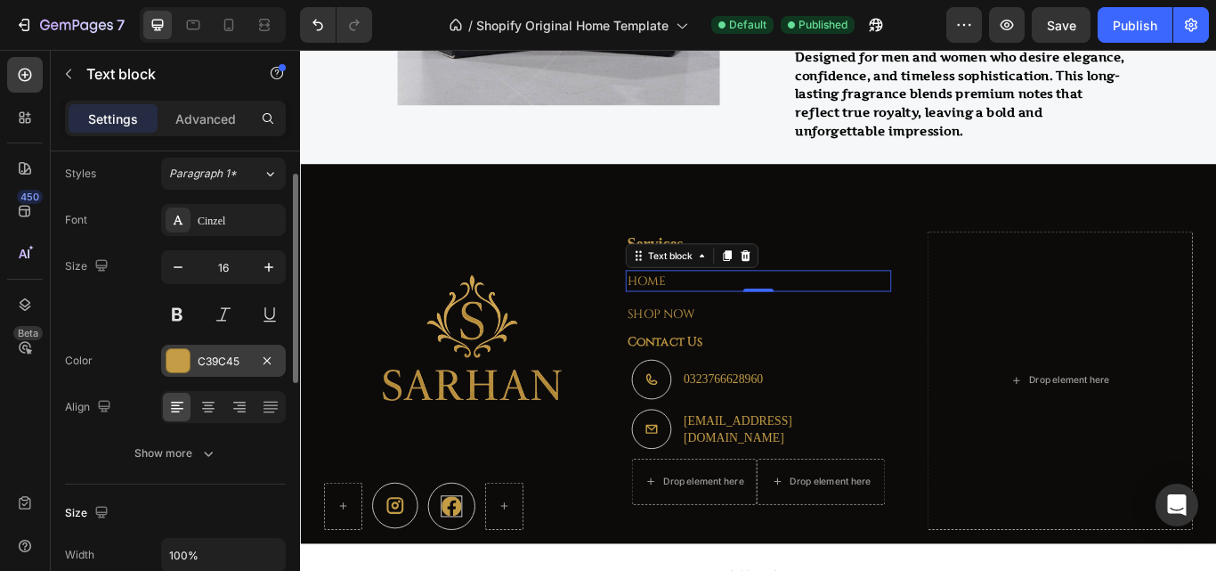
scroll to position [0, 0]
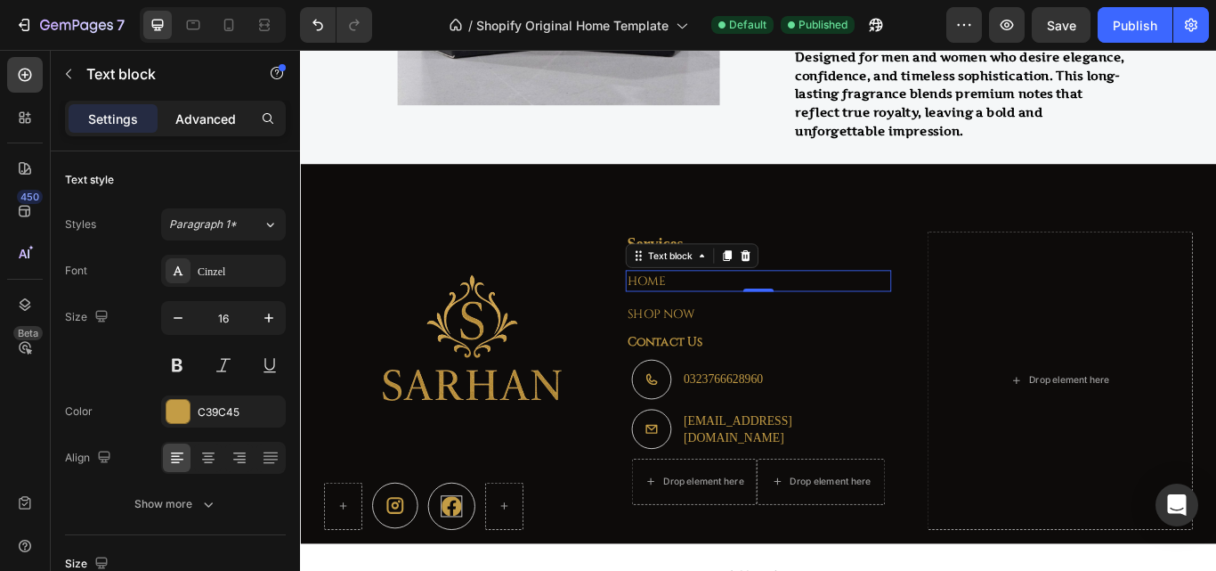
click at [195, 118] on p "Advanced" at bounding box center [205, 118] width 61 height 19
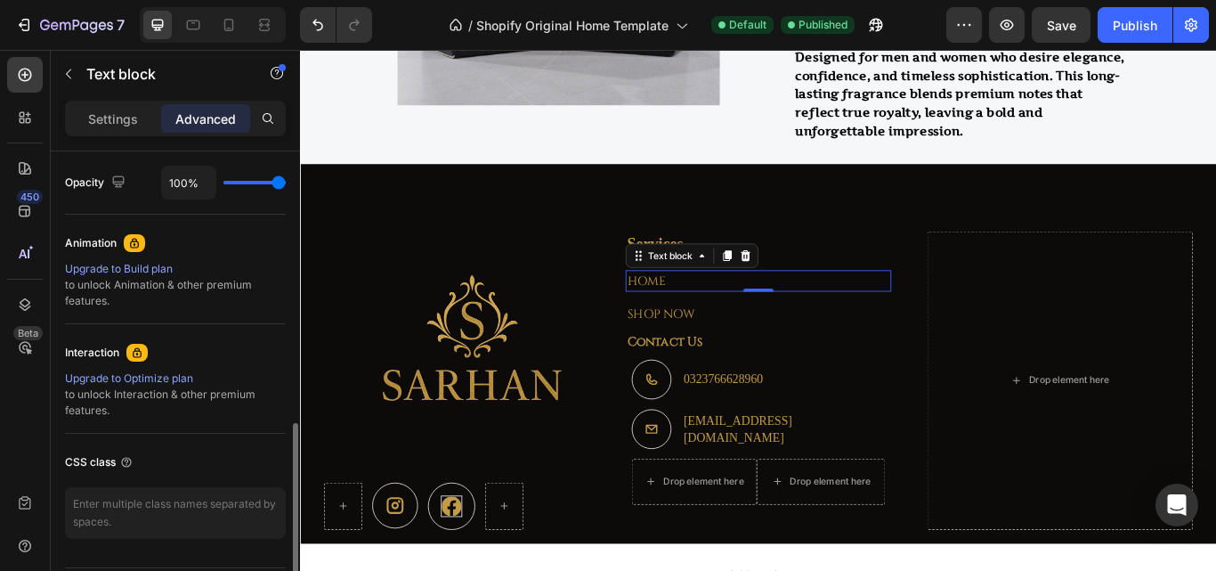
scroll to position [765, 0]
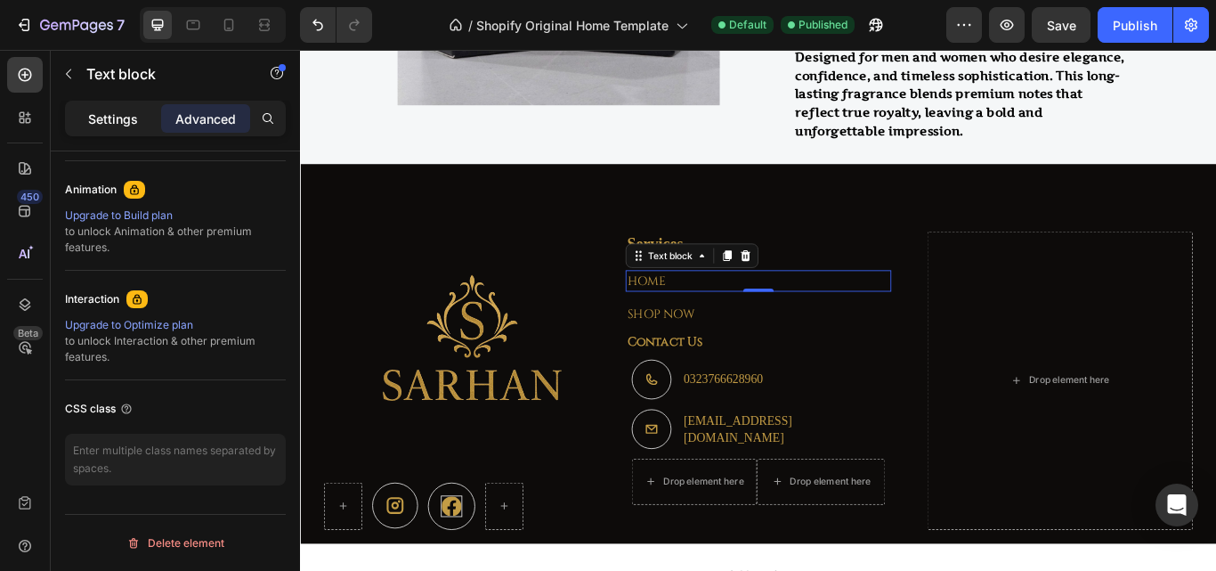
click at [98, 118] on p "Settings" at bounding box center [113, 118] width 50 height 19
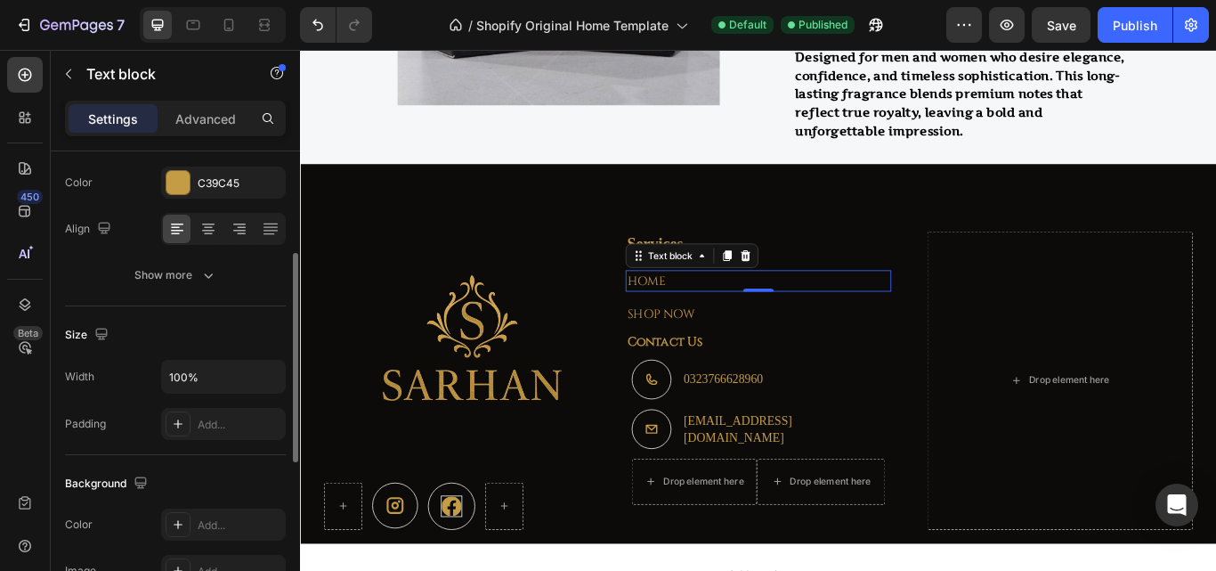
scroll to position [51, 0]
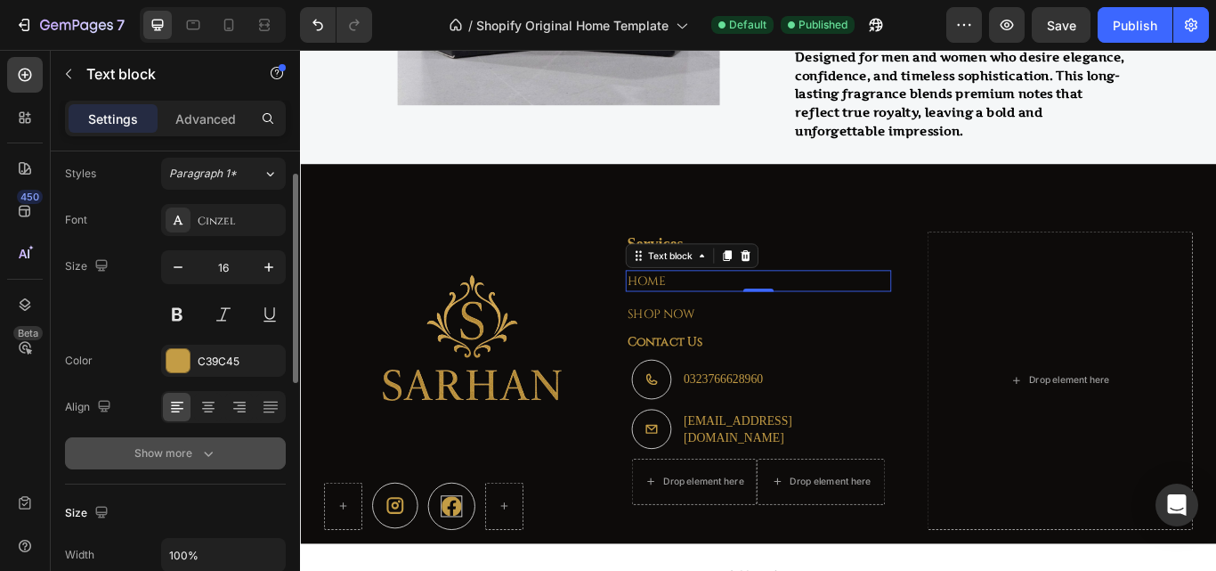
click at [128, 447] on button "Show more" at bounding box center [175, 453] width 221 height 32
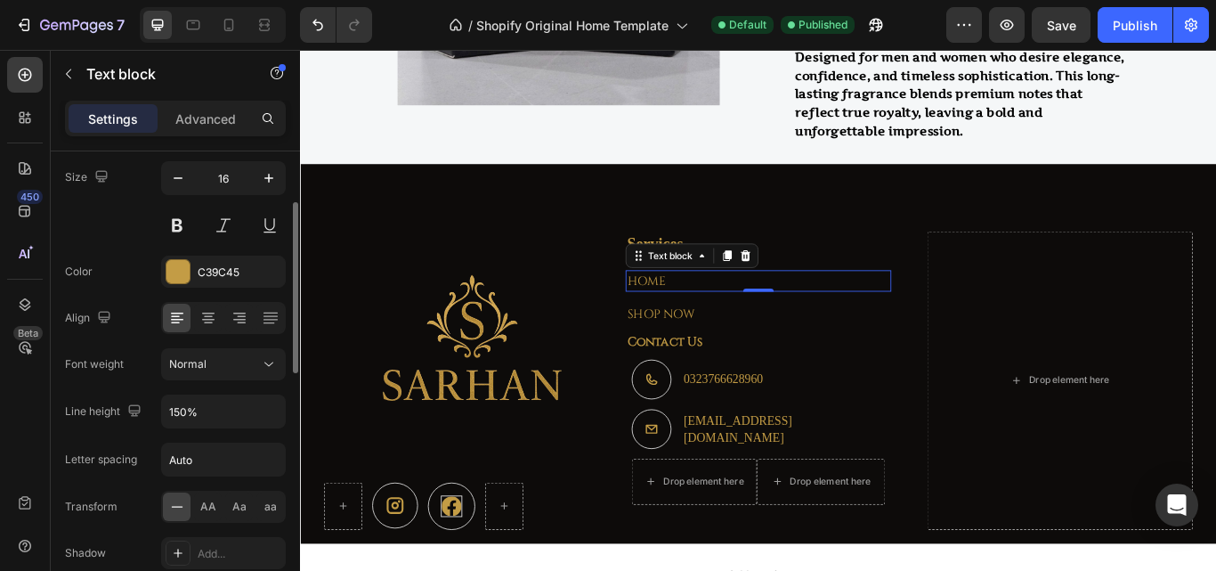
scroll to position [229, 0]
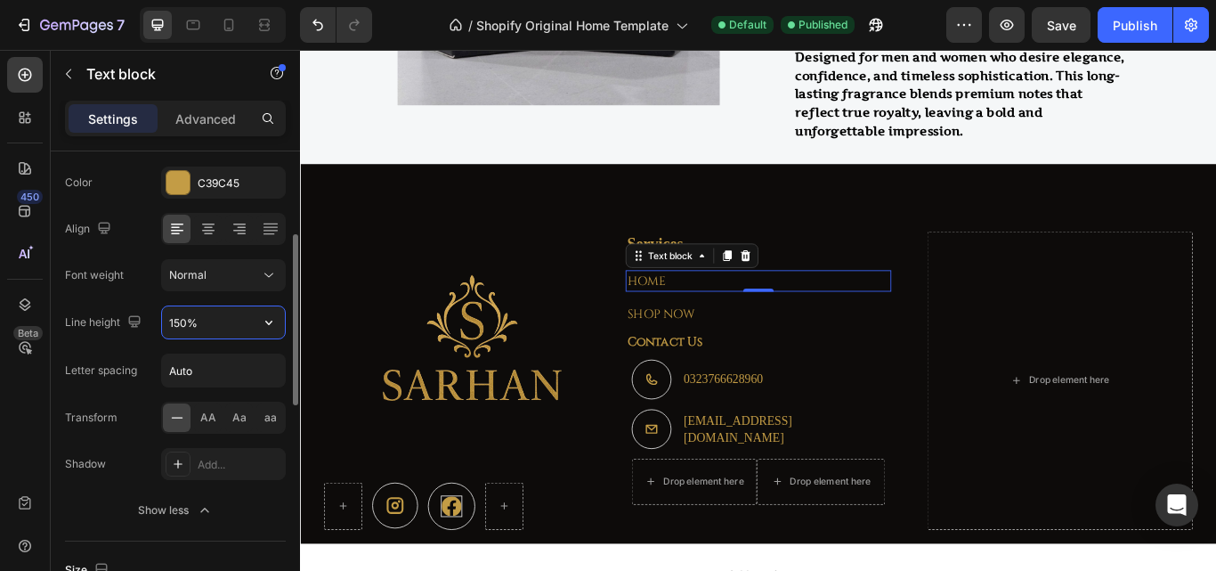
click at [182, 320] on input "150%" at bounding box center [223, 322] width 123 height 32
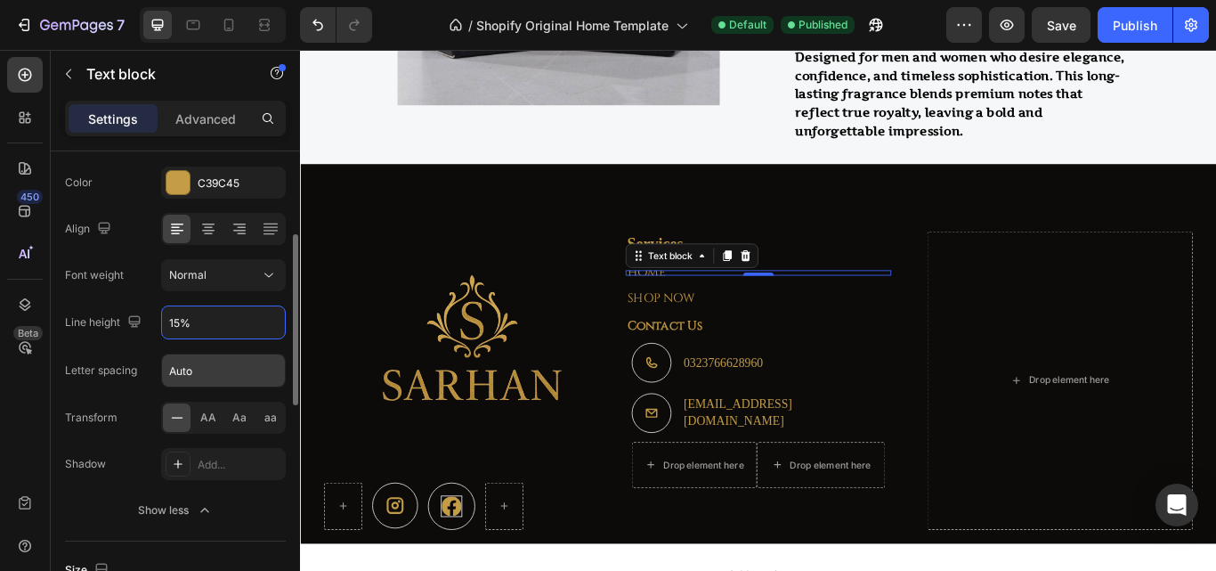
type input "150%"
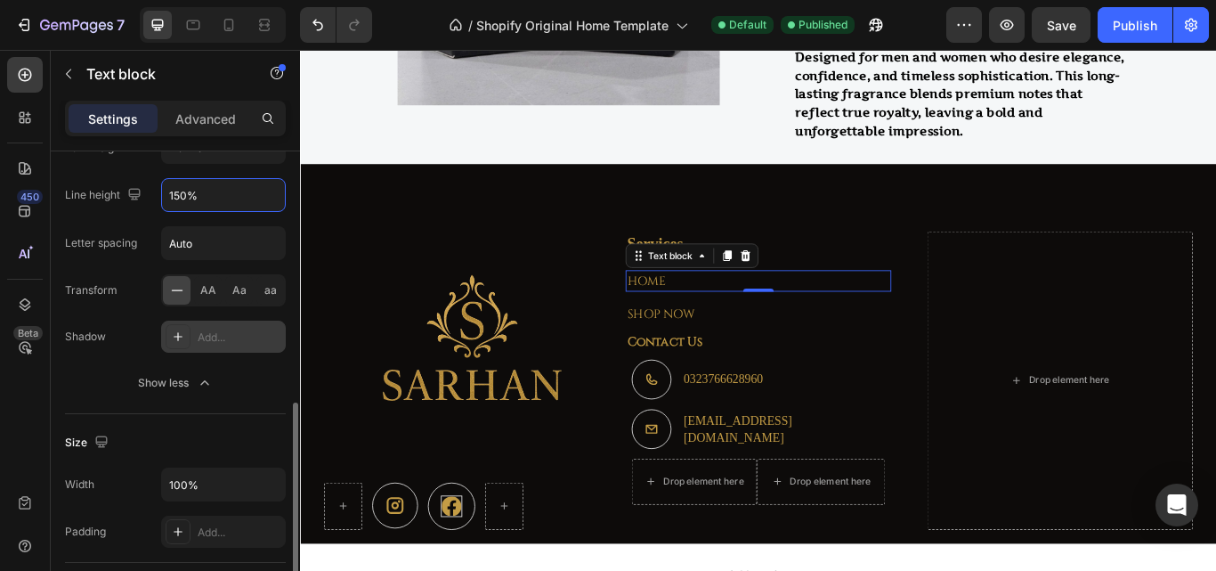
scroll to position [445, 0]
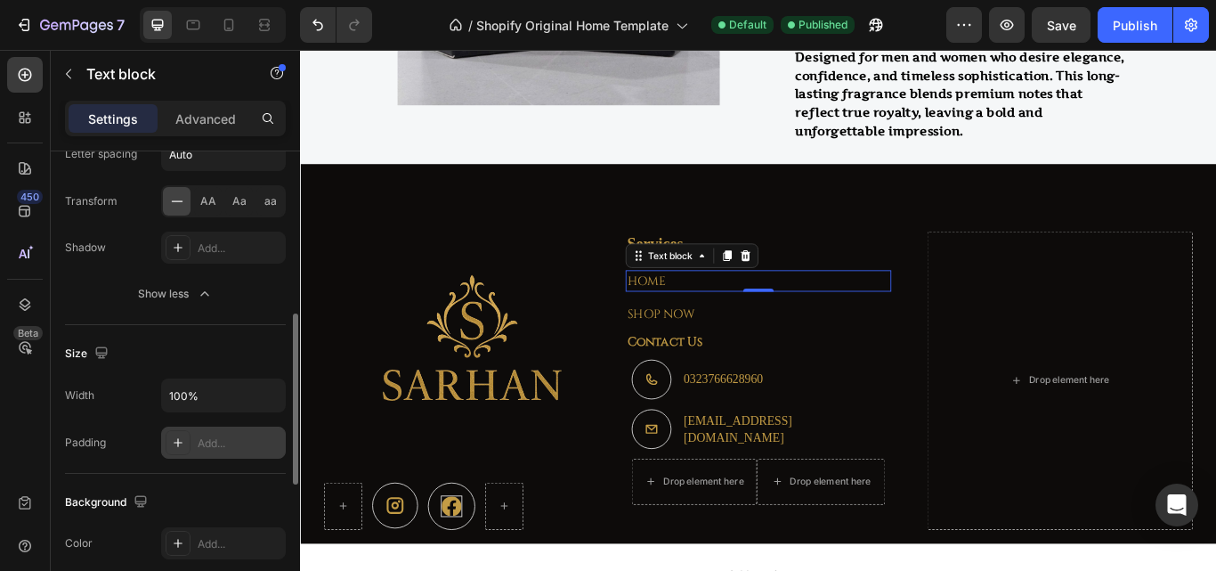
click at [213, 440] on div "Add..." at bounding box center [240, 443] width 84 height 16
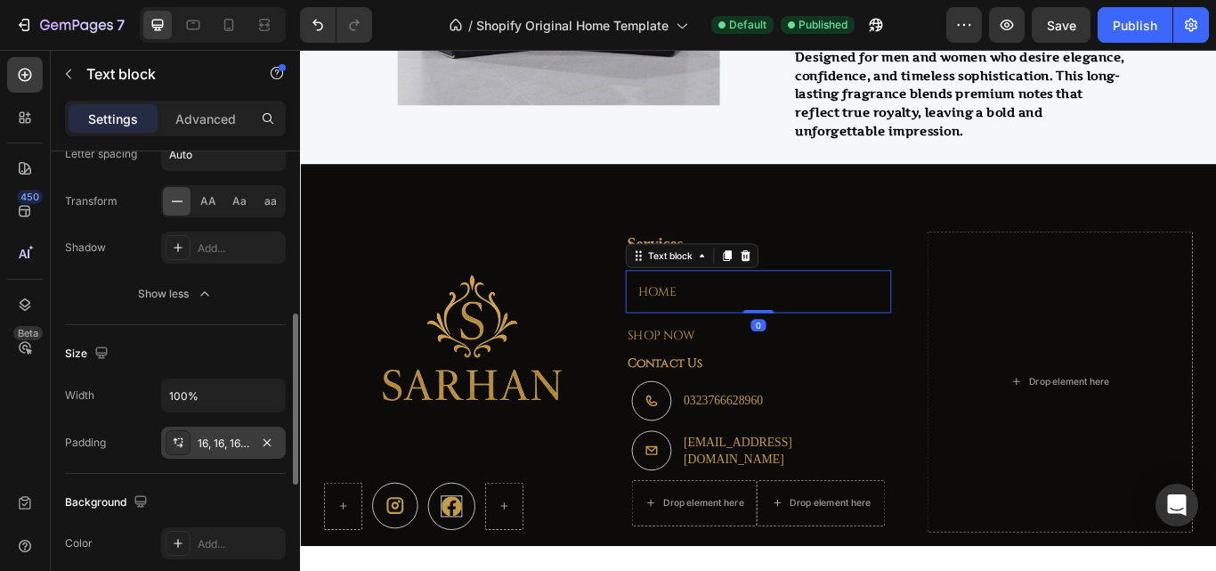
drag, startPoint x: 820, startPoint y: 353, endPoint x: 816, endPoint y: 340, distance: 13.8
click at [816, 340] on div "HOME Text block 0" at bounding box center [834, 332] width 310 height 50
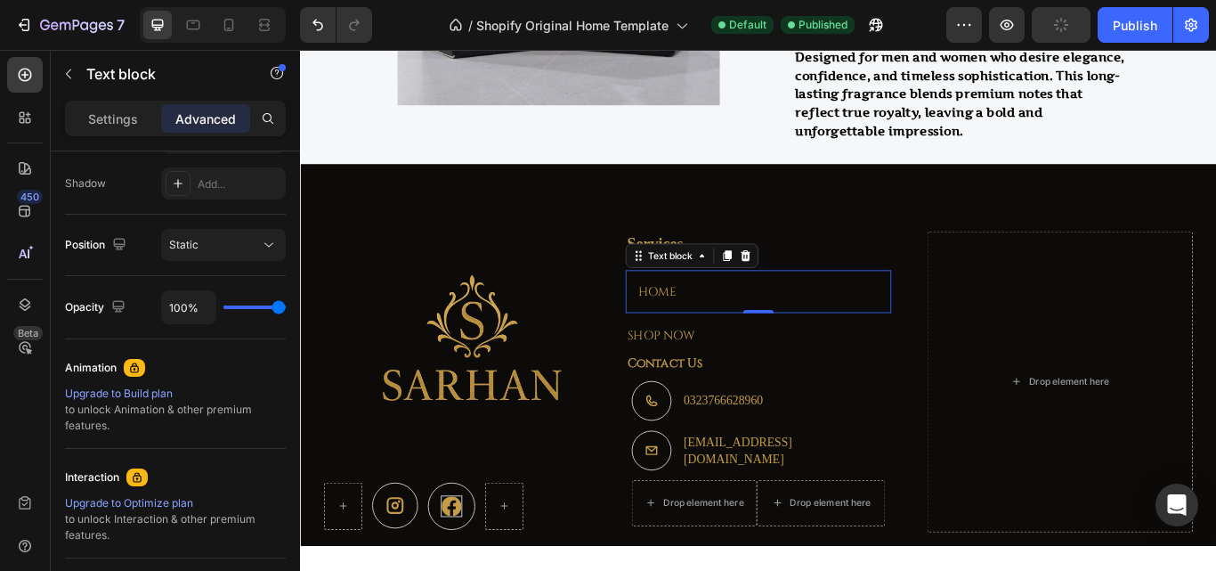
scroll to position [765, 0]
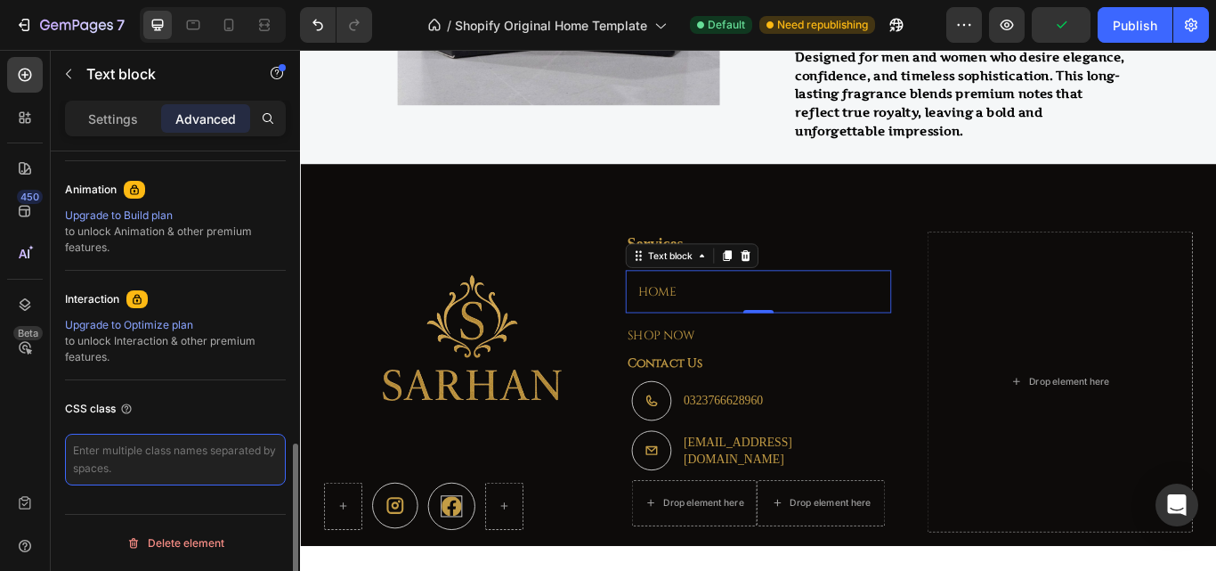
click at [94, 453] on textarea at bounding box center [175, 459] width 221 height 52
click at [122, 452] on textarea at bounding box center [175, 459] width 221 height 52
paste textarea "a:link { color: red; }"
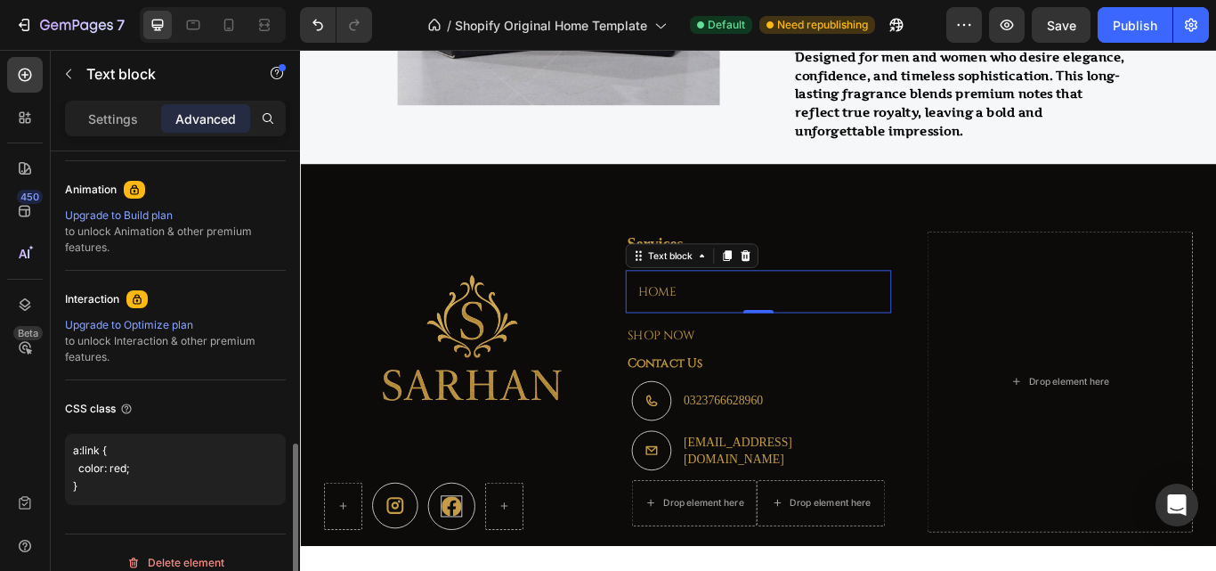
click at [205, 414] on div "CSS class" at bounding box center [175, 408] width 221 height 28
type textarea "a:link { color: red; }"
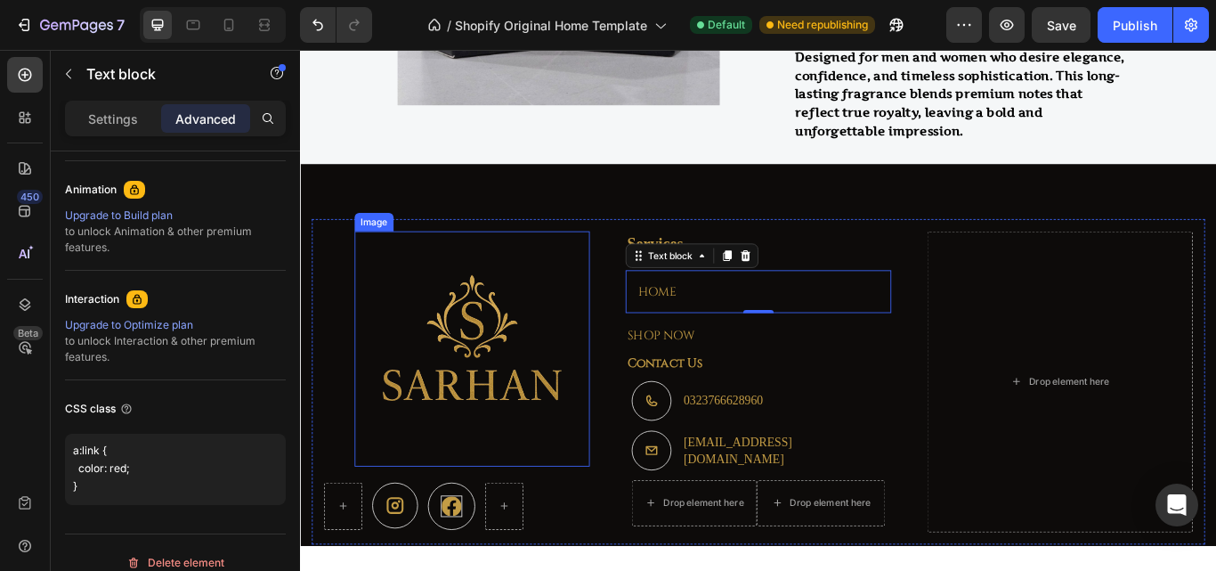
click at [713, 328] on p "HOME" at bounding box center [833, 331] width 281 height 21
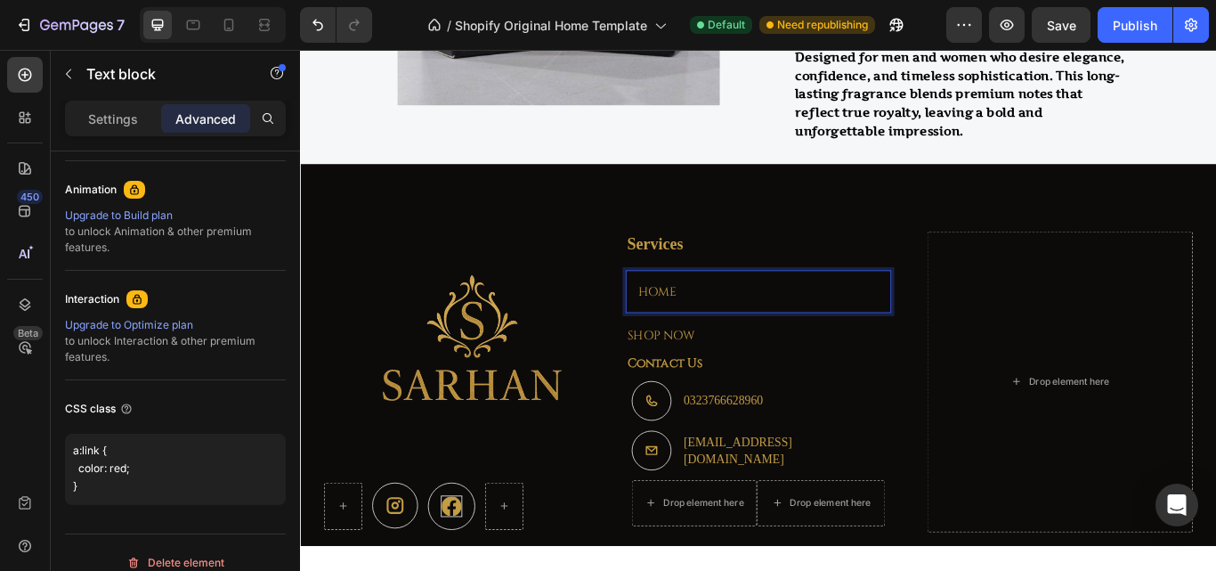
click at [643, 344] on div "Image Icon Icon Row Services Text block HOME Text block 0 Row SHOP NOW Text blo…" at bounding box center [833, 436] width 1041 height 379
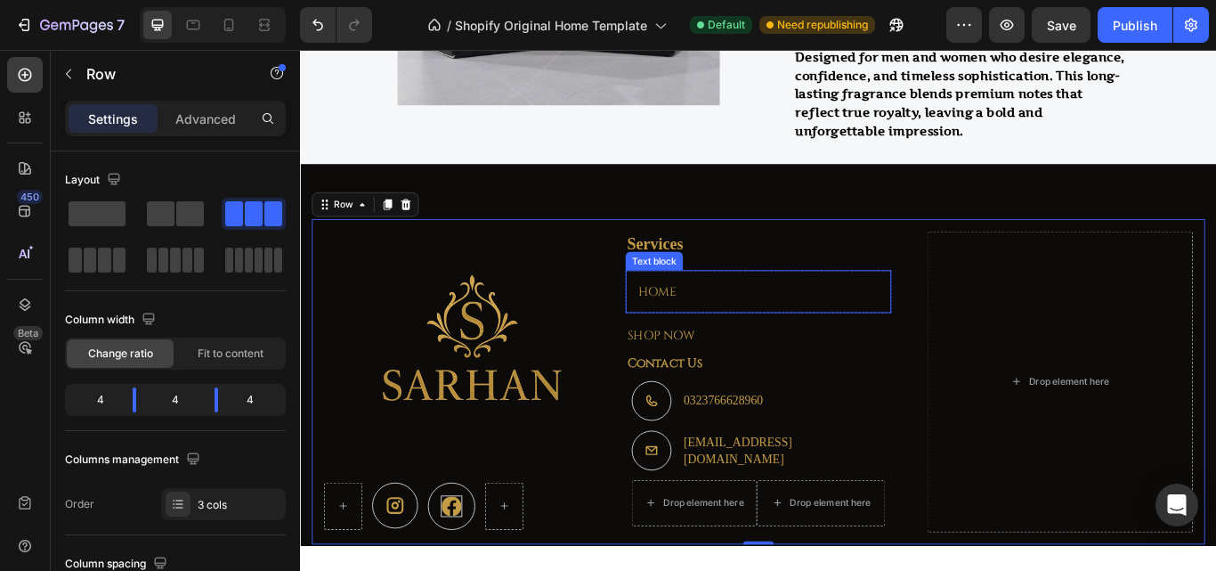
click at [719, 328] on p "HOME" at bounding box center [833, 331] width 281 height 21
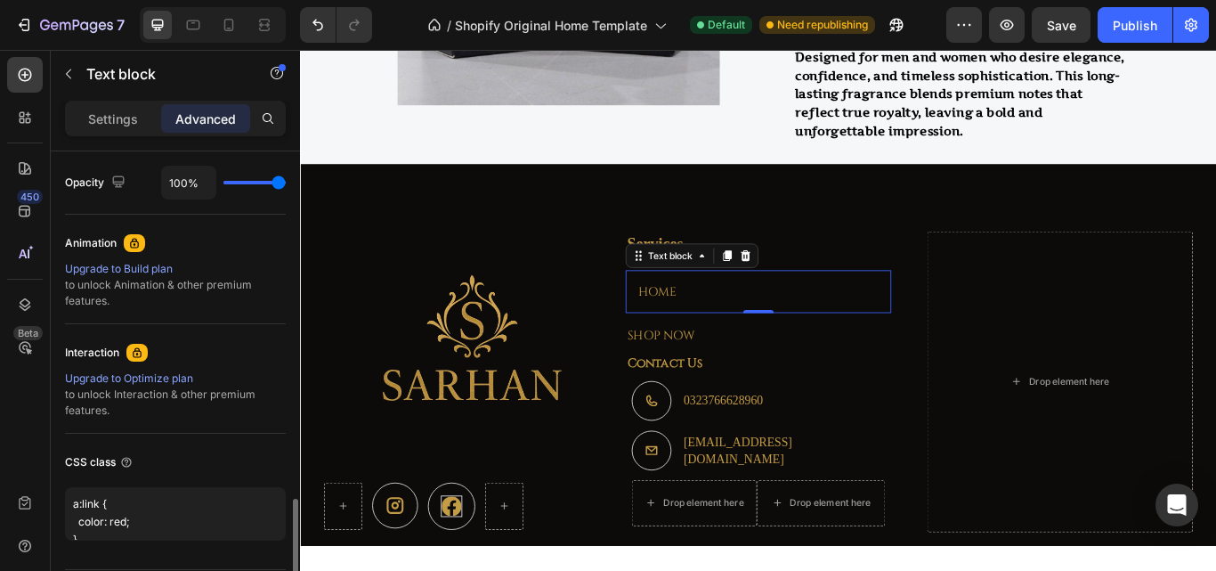
scroll to position [767, 0]
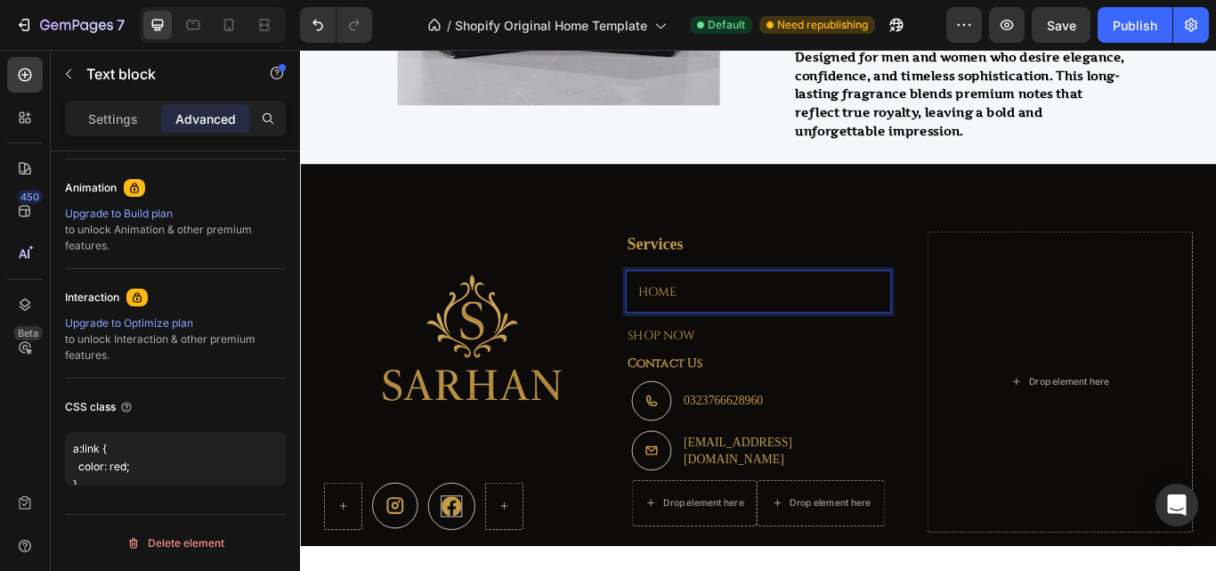
click at [716, 325] on p "HOME" at bounding box center [833, 331] width 281 height 21
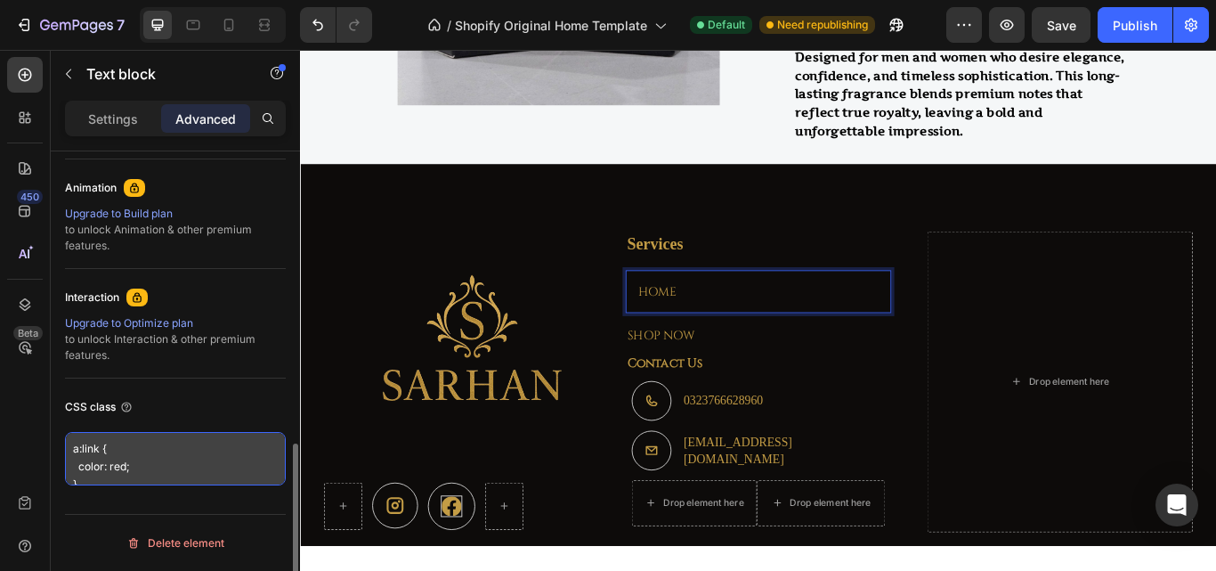
click at [145, 465] on textarea "a:link { color: red; }" at bounding box center [175, 458] width 221 height 53
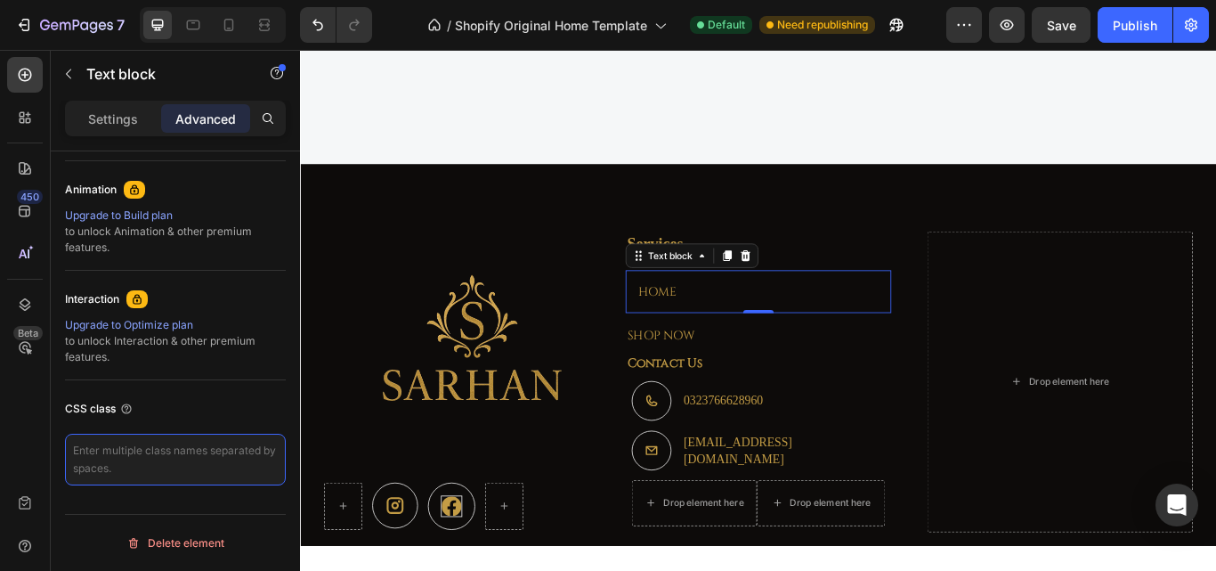
scroll to position [2695, 0]
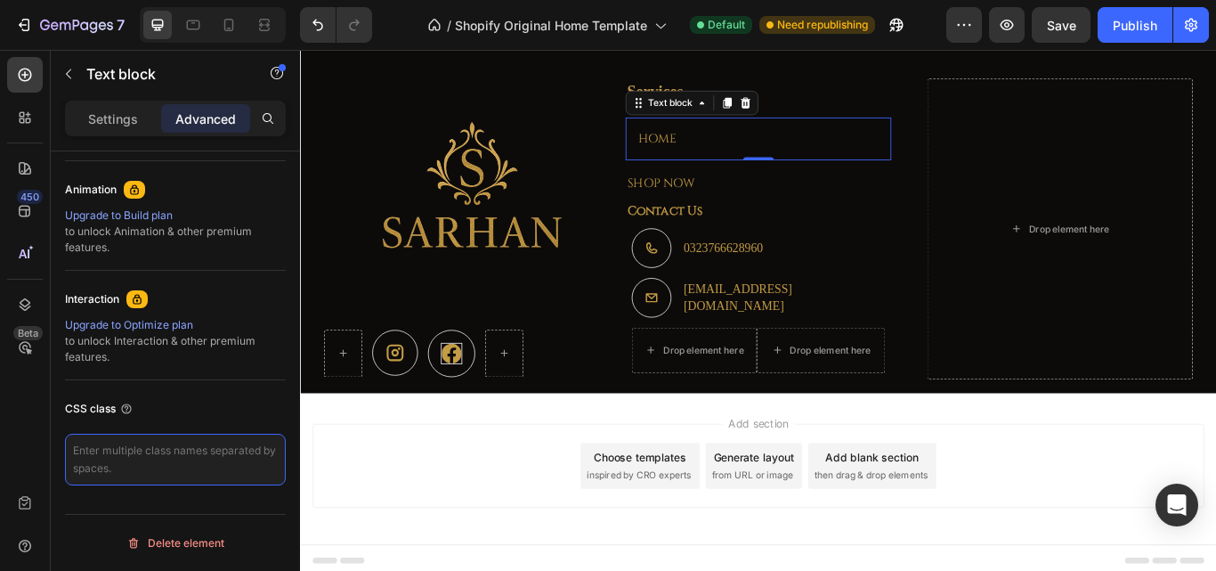
paste textarea "<a href="url">link text</a>"
type textarea "<a href="url">link text</a>"
click at [368, 530] on div "Add section Choose templates inspired by CRO experts Generate layout from URL o…" at bounding box center [834, 535] width 1040 height 98
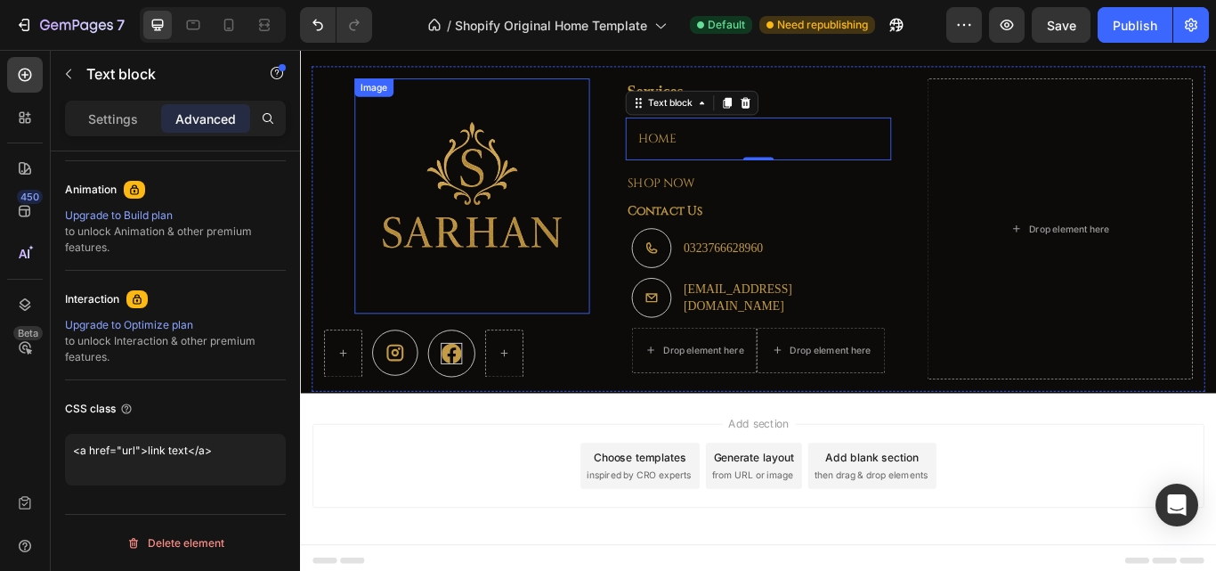
click at [696, 149] on p "HOME" at bounding box center [833, 153] width 281 height 21
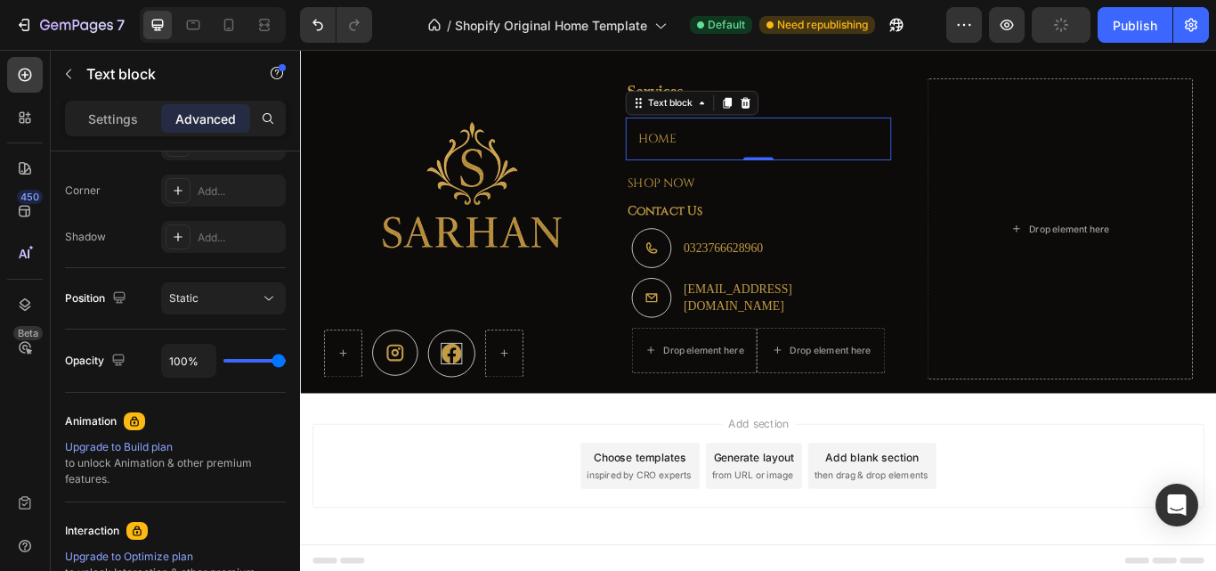
scroll to position [765, 0]
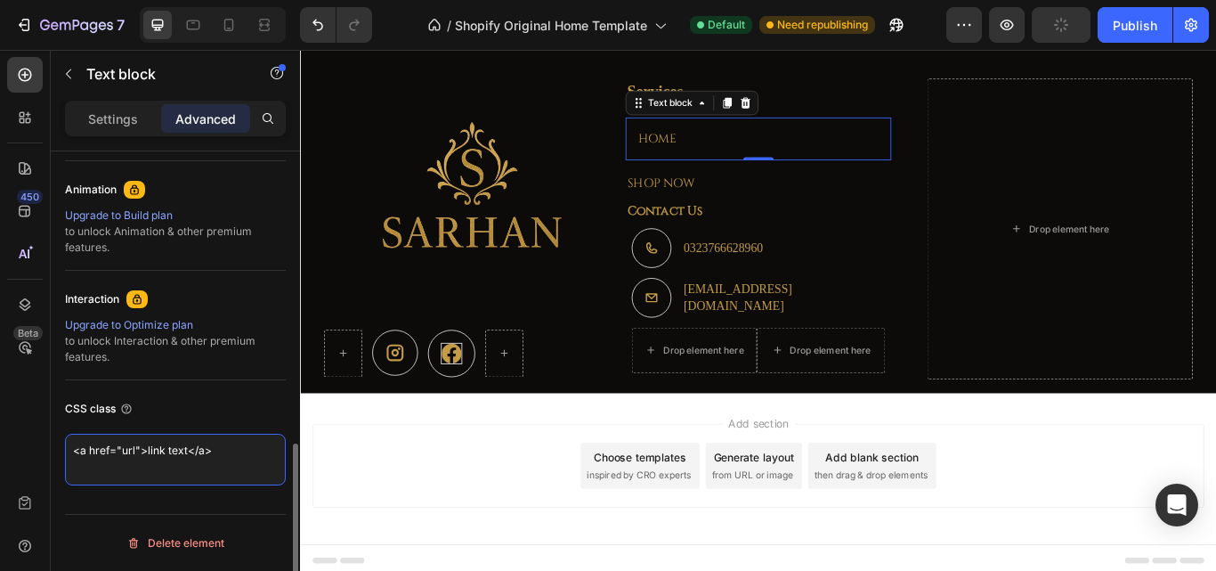
click at [182, 450] on textarea "<a href="url">link text</a>" at bounding box center [175, 459] width 221 height 52
click at [186, 450] on textarea "<a href="url">link text</a>" at bounding box center [175, 459] width 221 height 52
click at [149, 447] on textarea "<a href="url"></a>" at bounding box center [175, 459] width 221 height 52
paste textarea "[URL][DOMAIN_NAME]"
type textarea "<a href="url">[URL][DOMAIN_NAME]</a>"
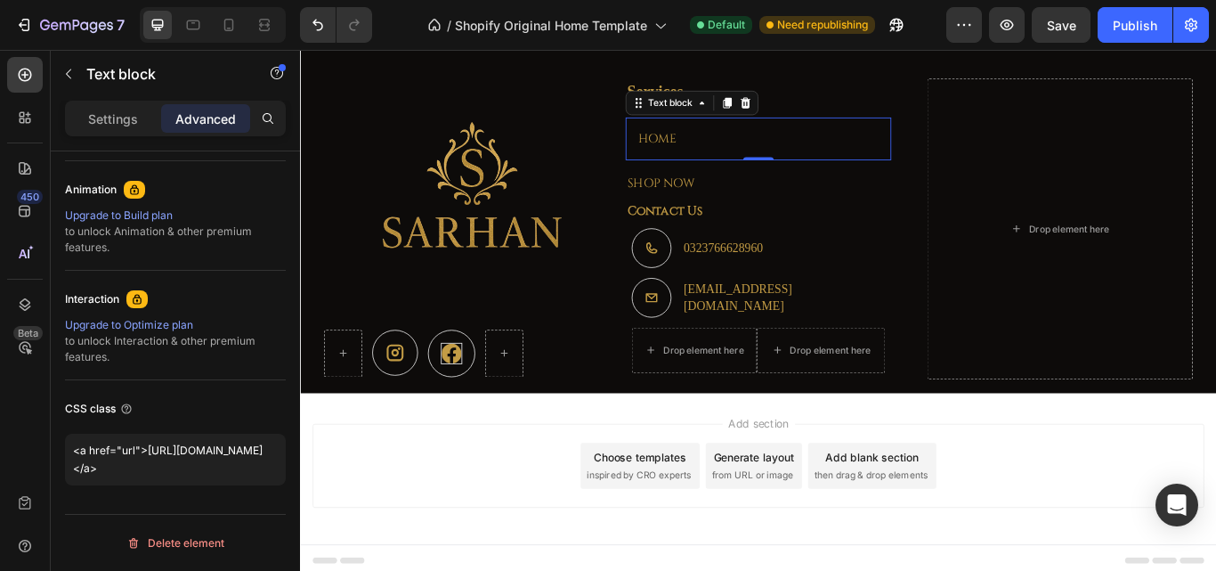
click at [361, 522] on div "Add section Choose templates inspired by CRO experts Generate layout from URL o…" at bounding box center [834, 535] width 1040 height 98
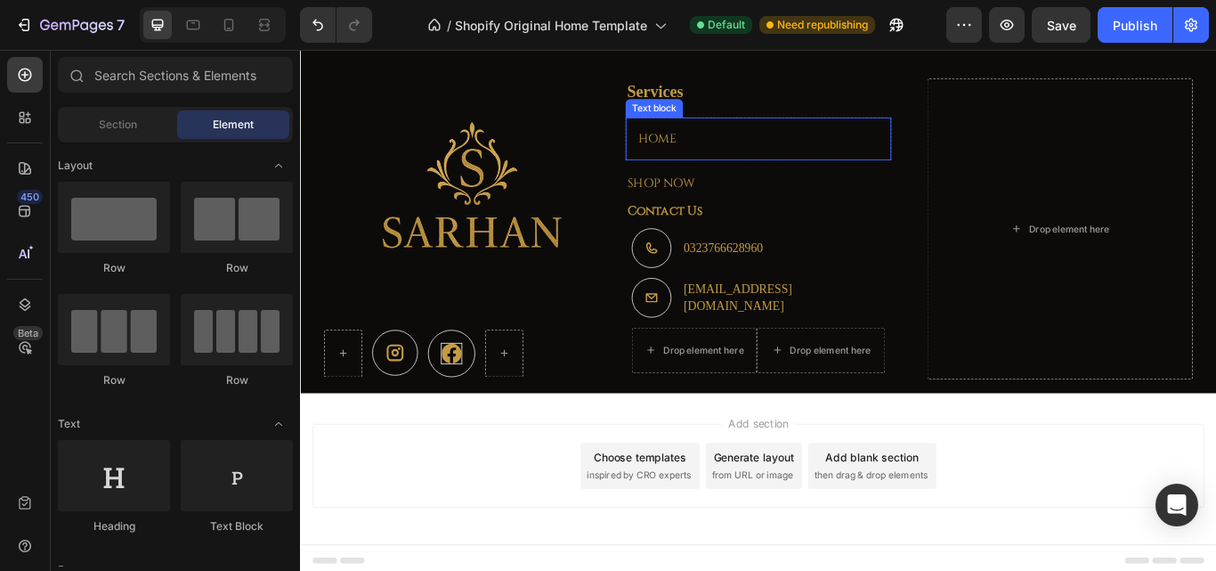
click at [708, 152] on p "HOME" at bounding box center [833, 153] width 281 height 21
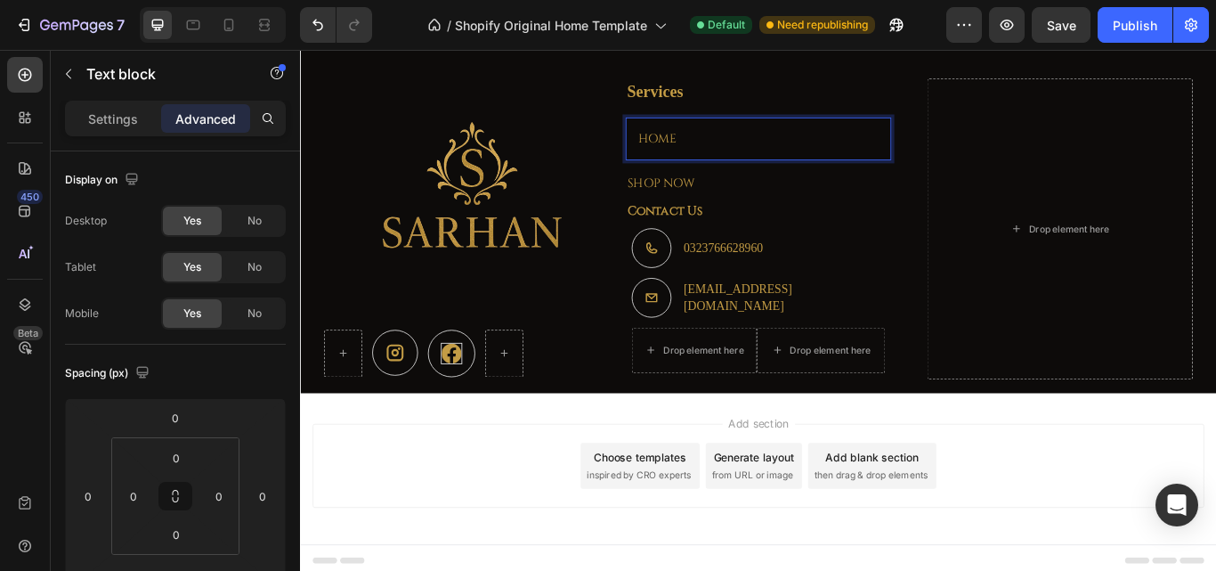
click at [720, 148] on p "HOME" at bounding box center [833, 153] width 281 height 21
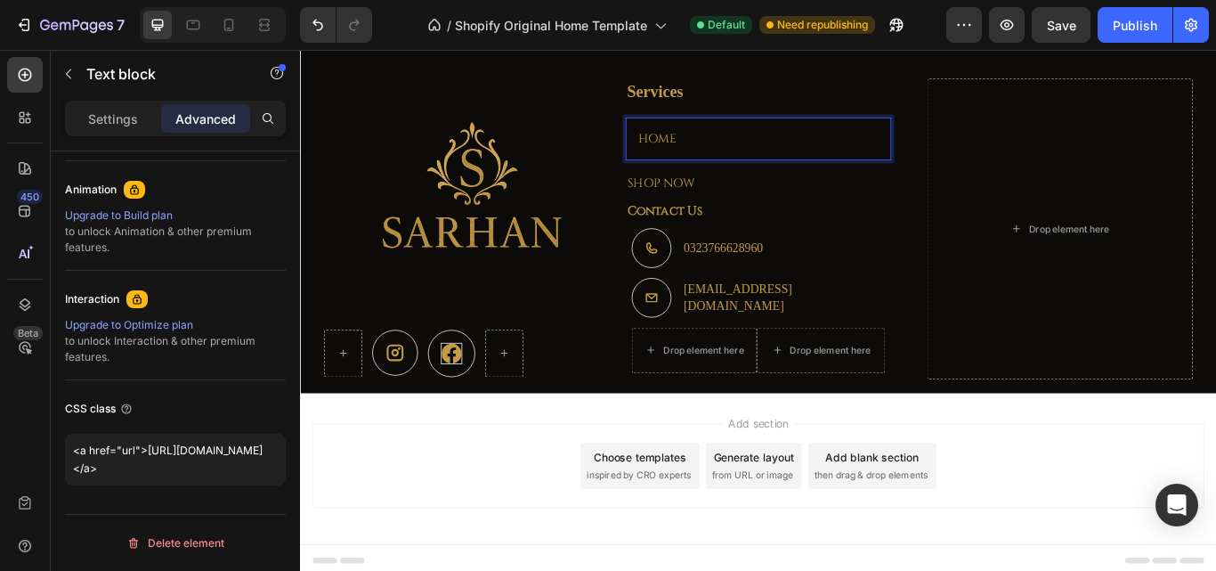
click at [716, 150] on p "HOME" at bounding box center [833, 153] width 281 height 21
click at [126, 325] on div "Upgrade to Optimize plan" at bounding box center [175, 325] width 221 height 16
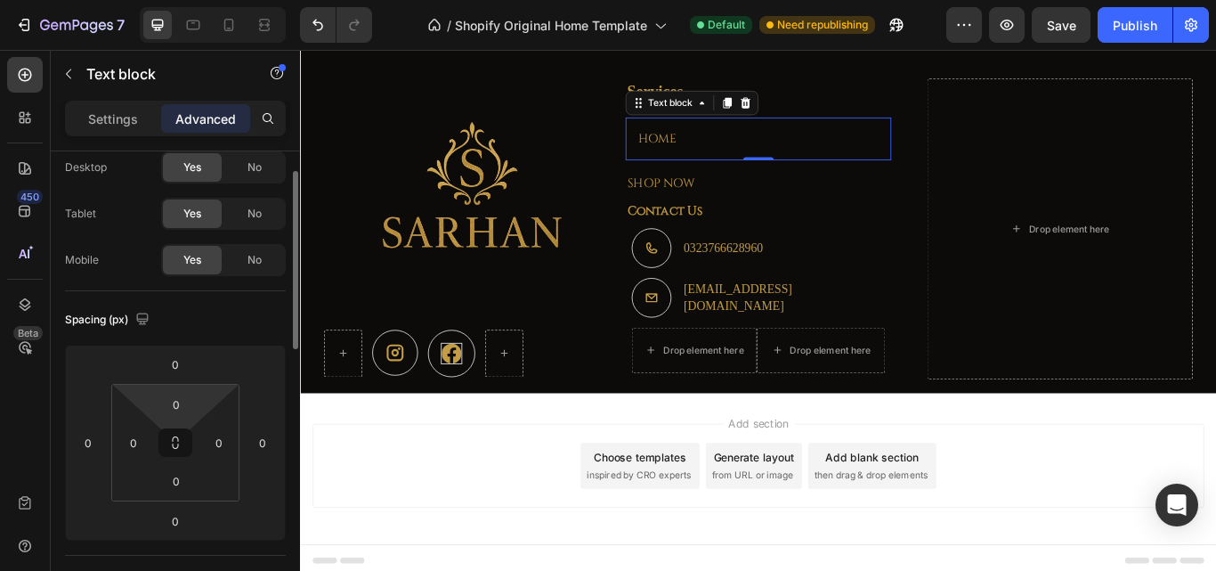
scroll to position [0, 0]
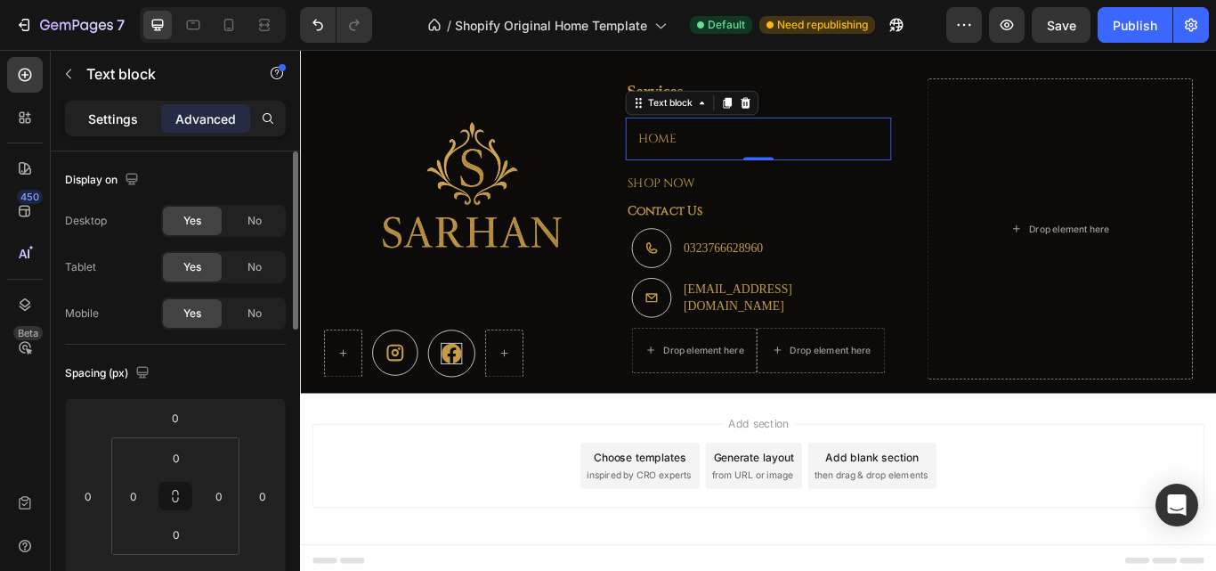
click at [125, 129] on div "Settings" at bounding box center [113, 118] width 89 height 28
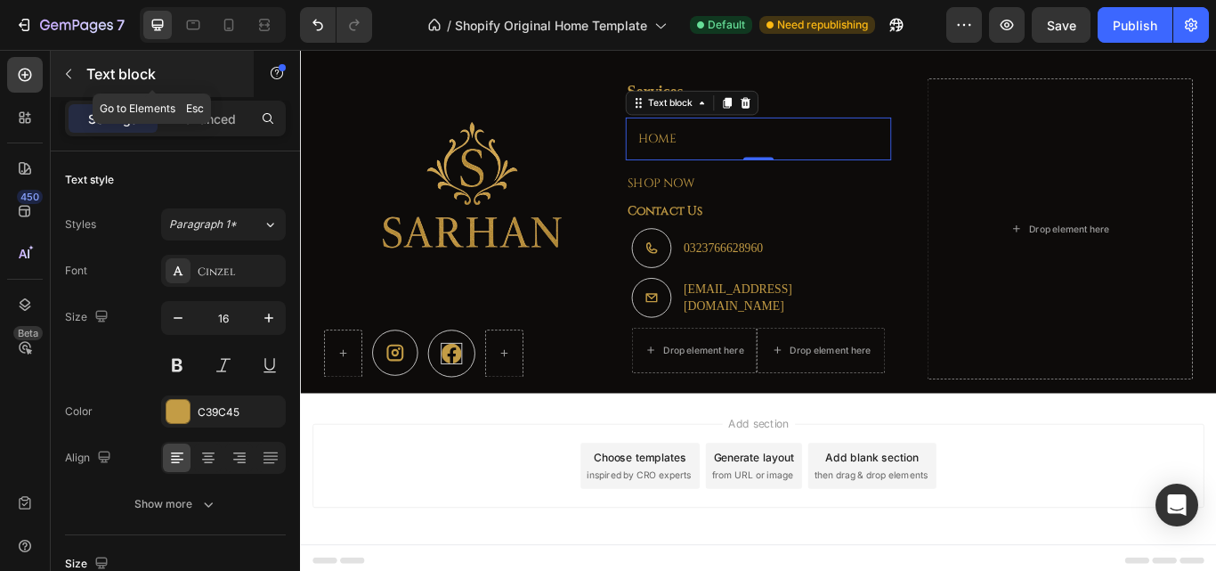
click at [151, 70] on p "Text block" at bounding box center [161, 73] width 151 height 21
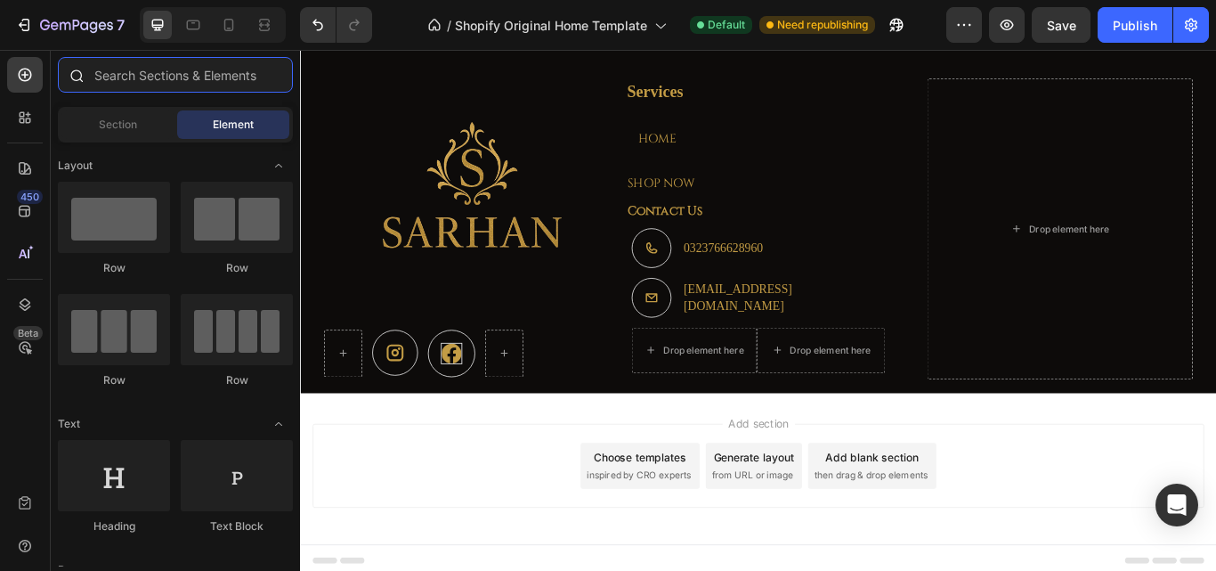
click at [163, 84] on input "text" at bounding box center [175, 75] width 235 height 36
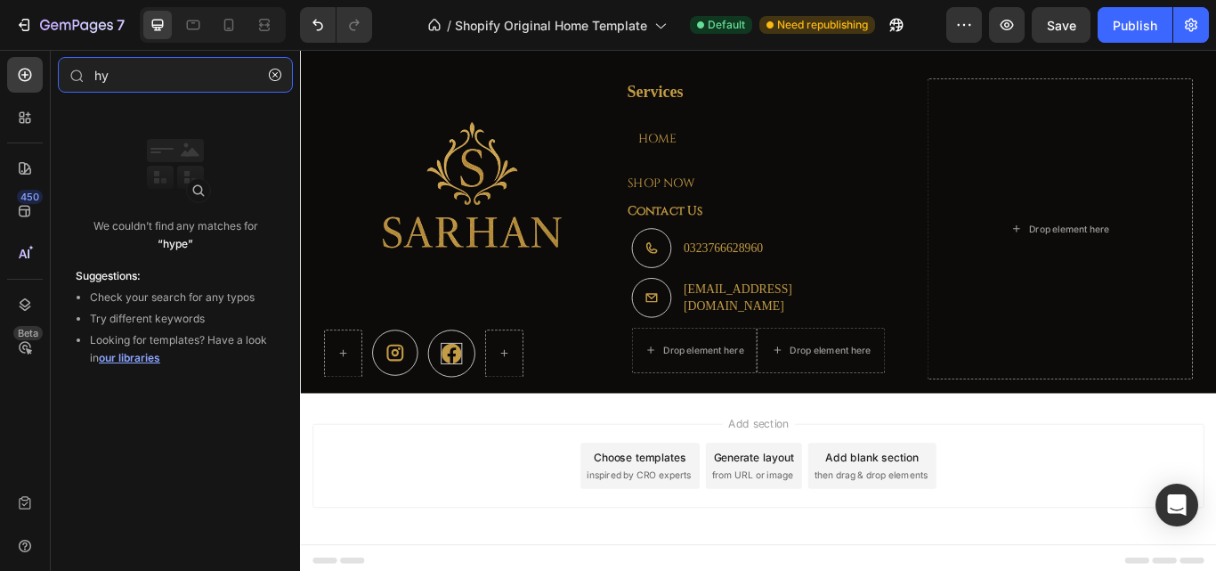
type input "h"
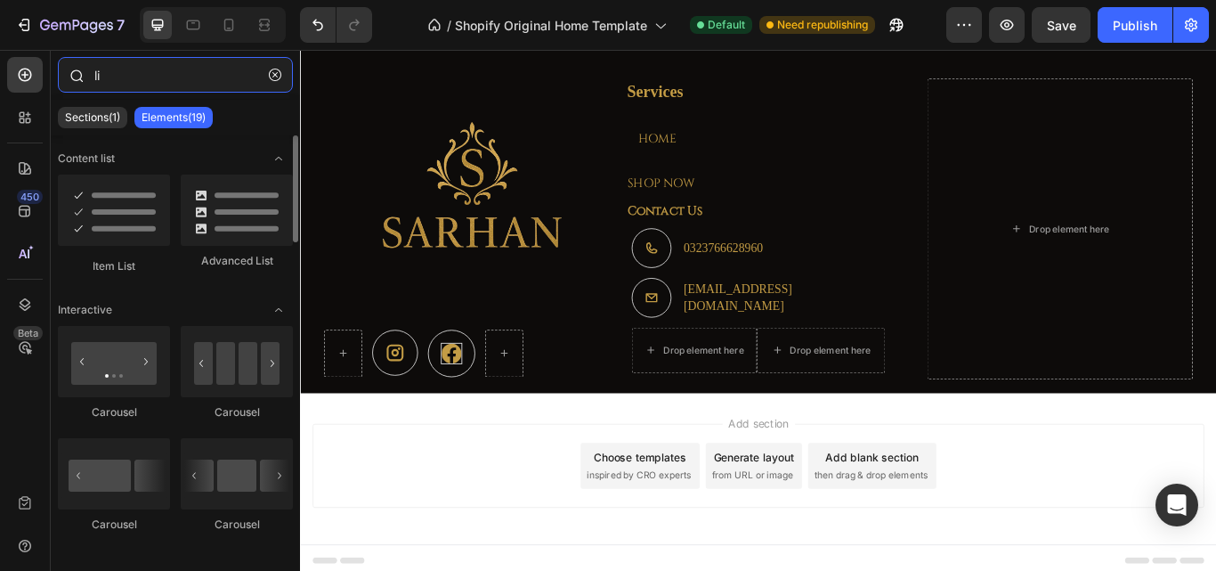
type input "l"
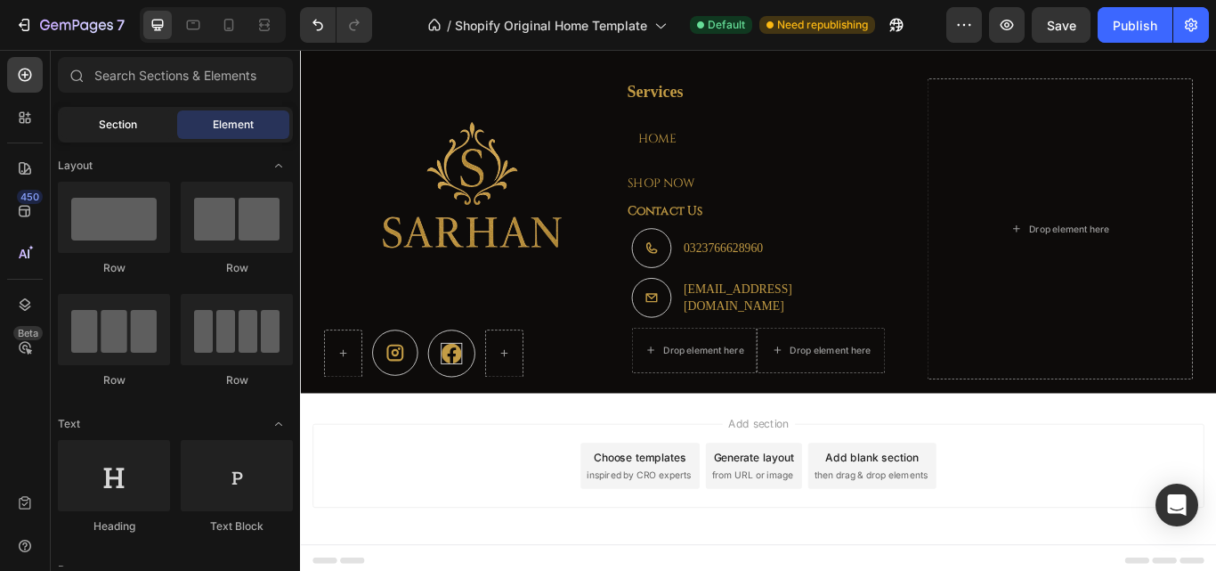
click at [121, 122] on span "Section" at bounding box center [118, 125] width 38 height 16
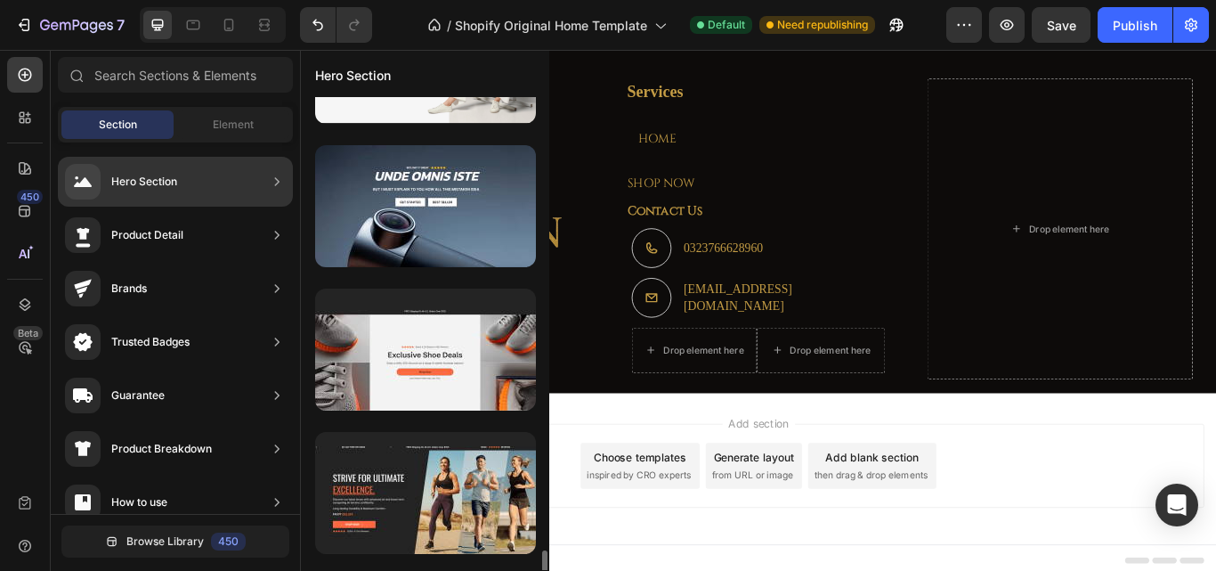
scroll to position [2196, 0]
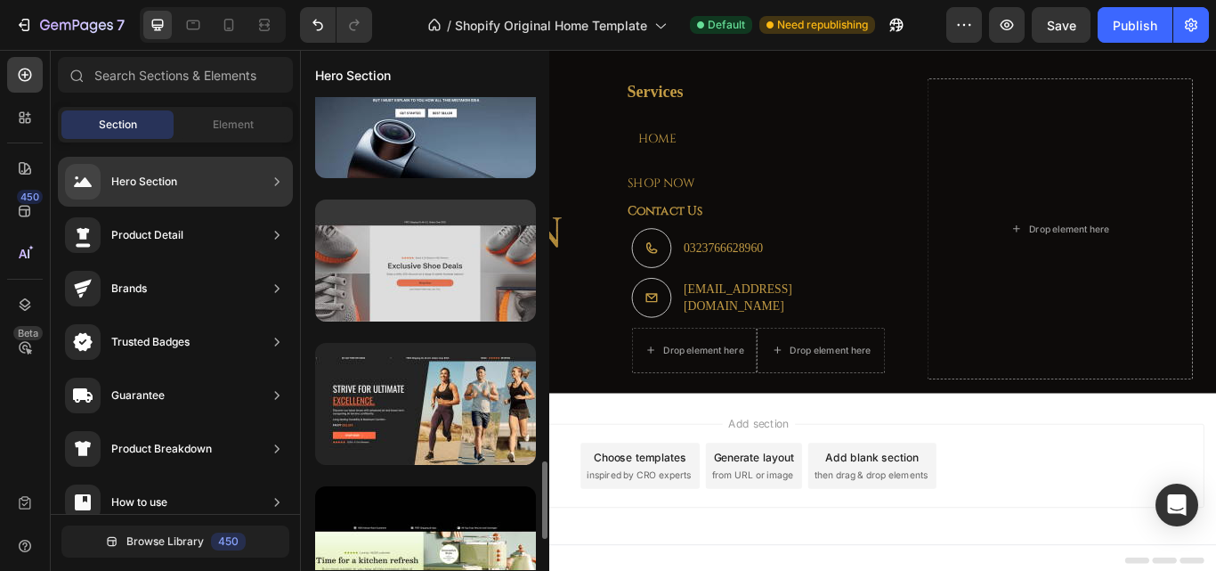
drag, startPoint x: 418, startPoint y: 288, endPoint x: 382, endPoint y: 256, distance: 48.6
click at [426, 279] on div at bounding box center [425, 260] width 221 height 122
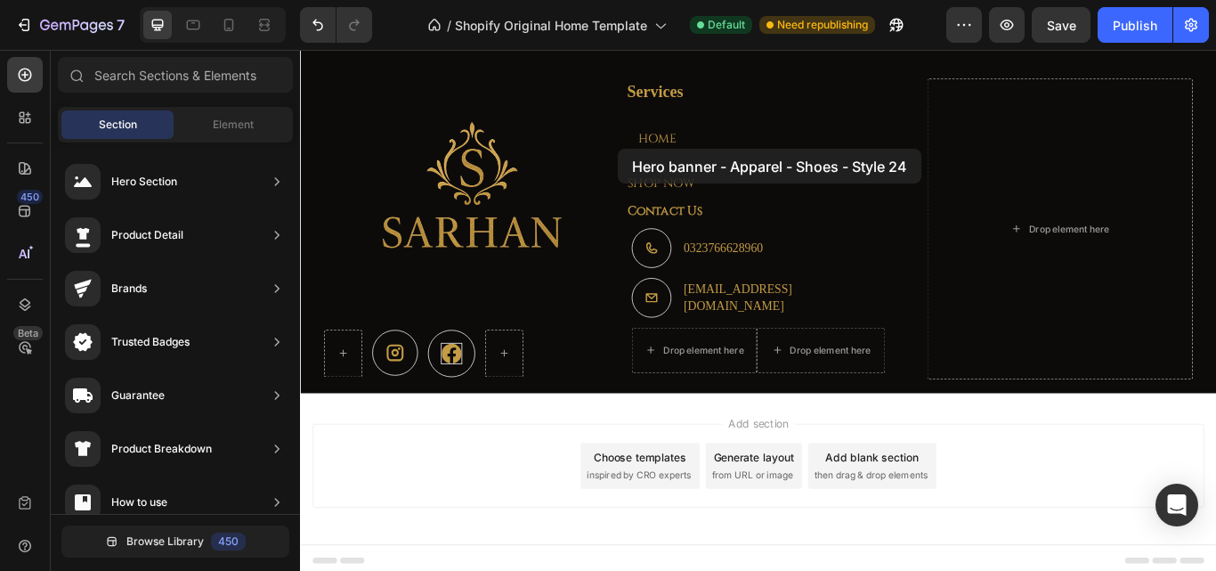
scroll to position [2676, 0]
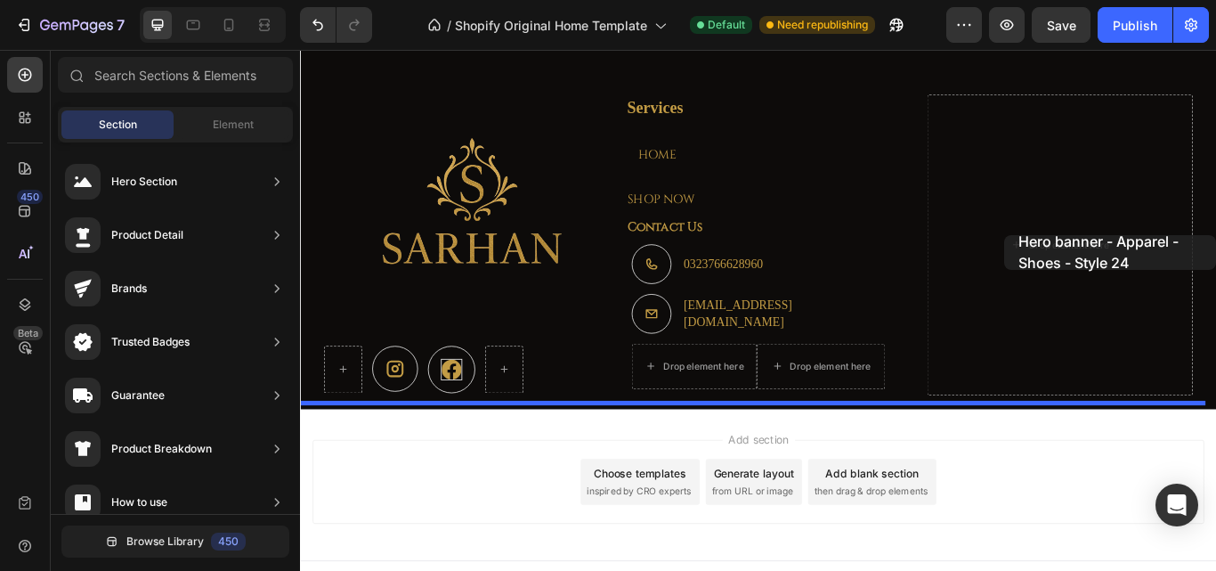
drag, startPoint x: 689, startPoint y: 314, endPoint x: 1121, endPoint y: 265, distance: 435.3
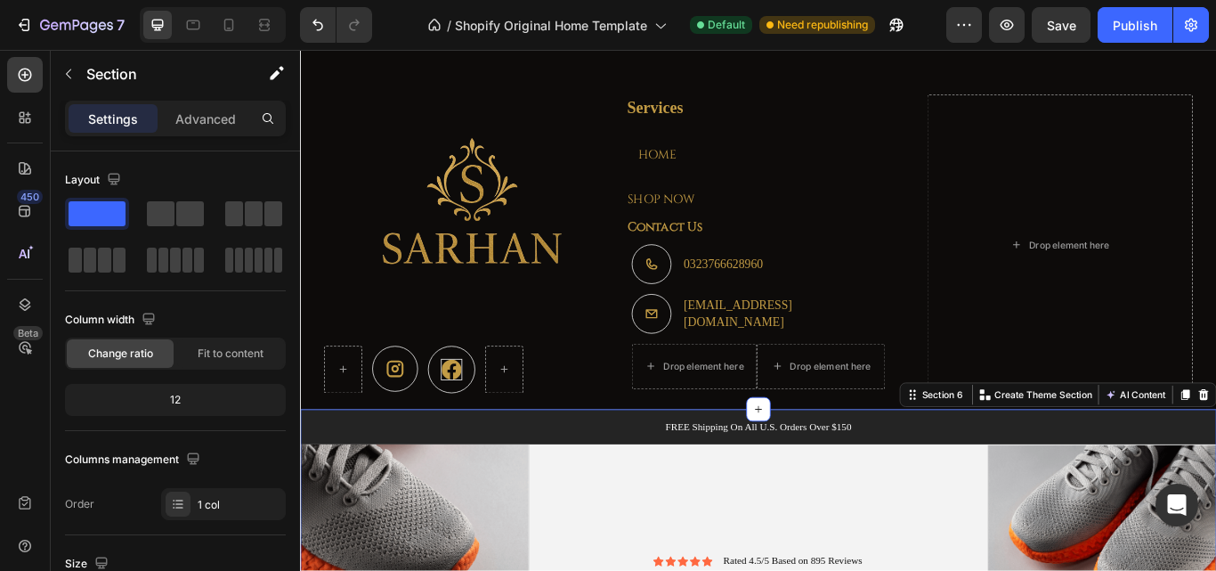
scroll to position [3182, 0]
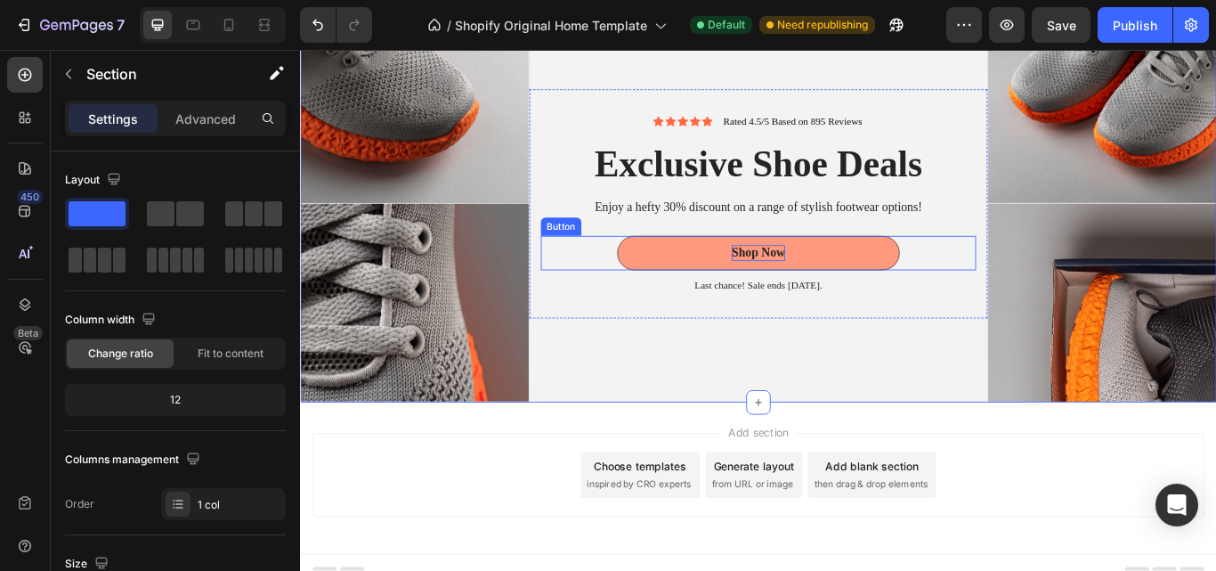
click at [836, 291] on div "Shop Now" at bounding box center [834, 287] width 62 height 19
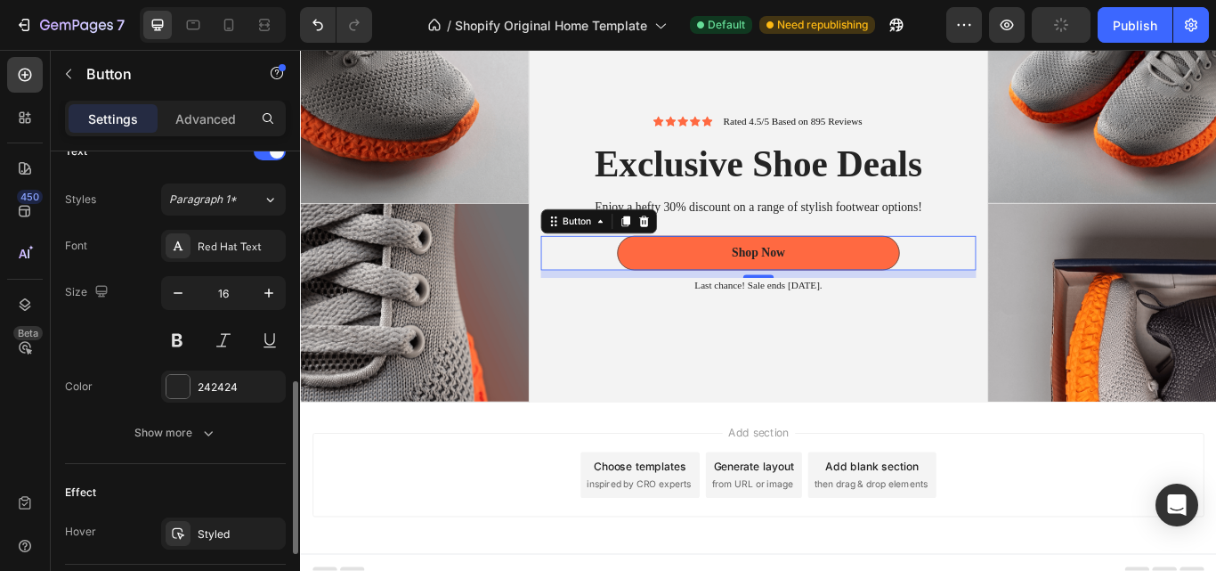
scroll to position [712, 0]
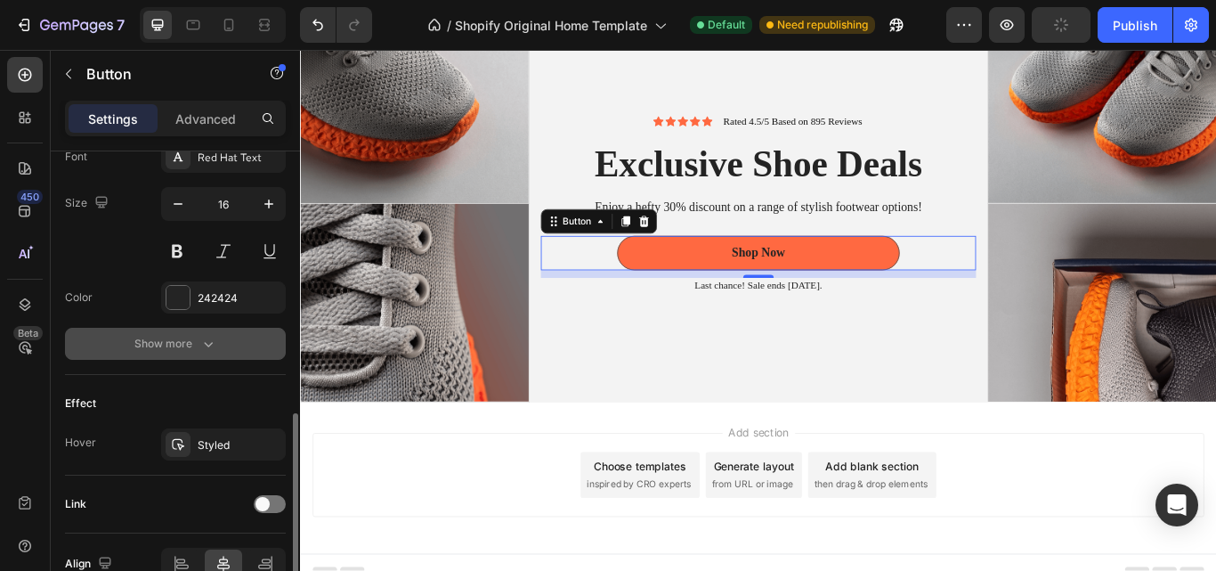
click at [183, 352] on div "Show more" at bounding box center [175, 344] width 83 height 18
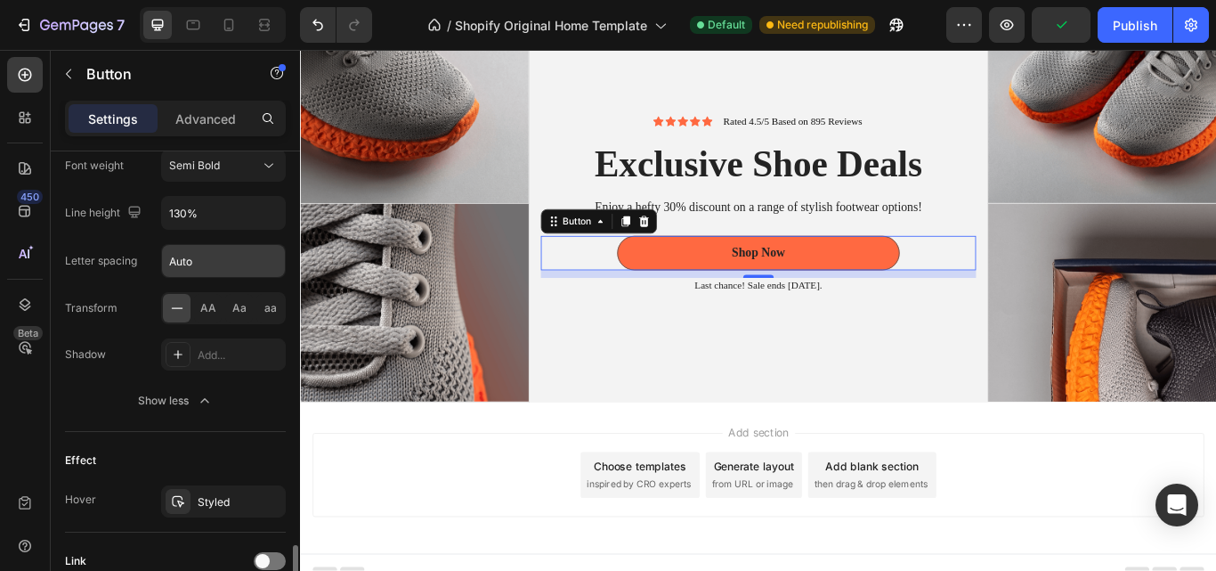
scroll to position [979, 0]
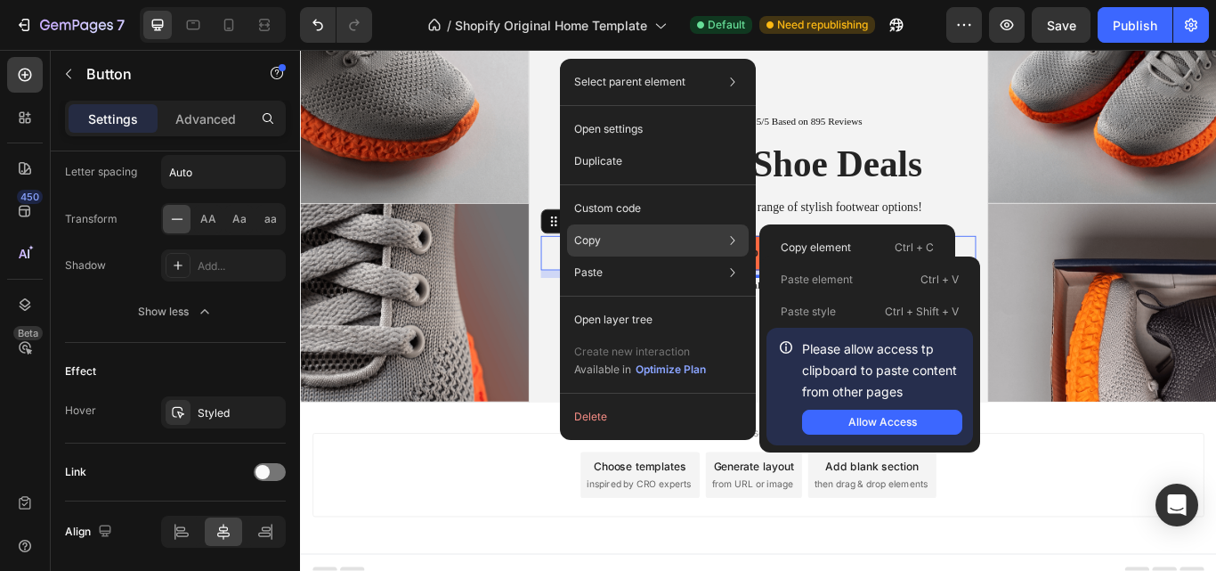
click at [628, 241] on div "Copy Copy element Ctrl + C Copy style Copy class .g4BpMntaw4" at bounding box center [658, 240] width 182 height 32
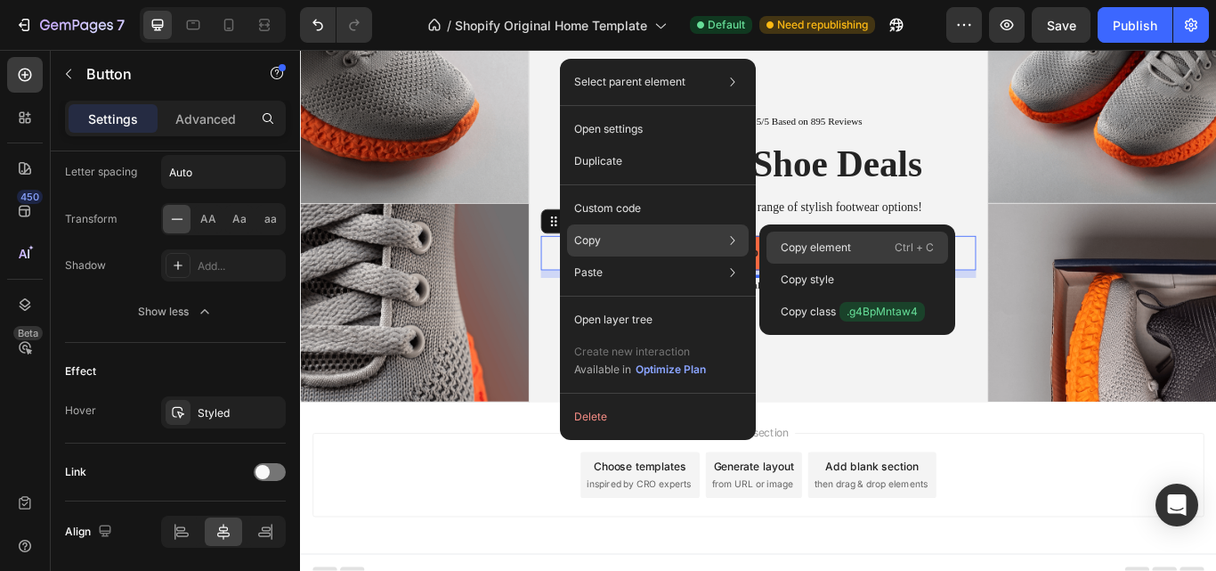
click at [823, 245] on p "Copy element" at bounding box center [816, 247] width 70 height 16
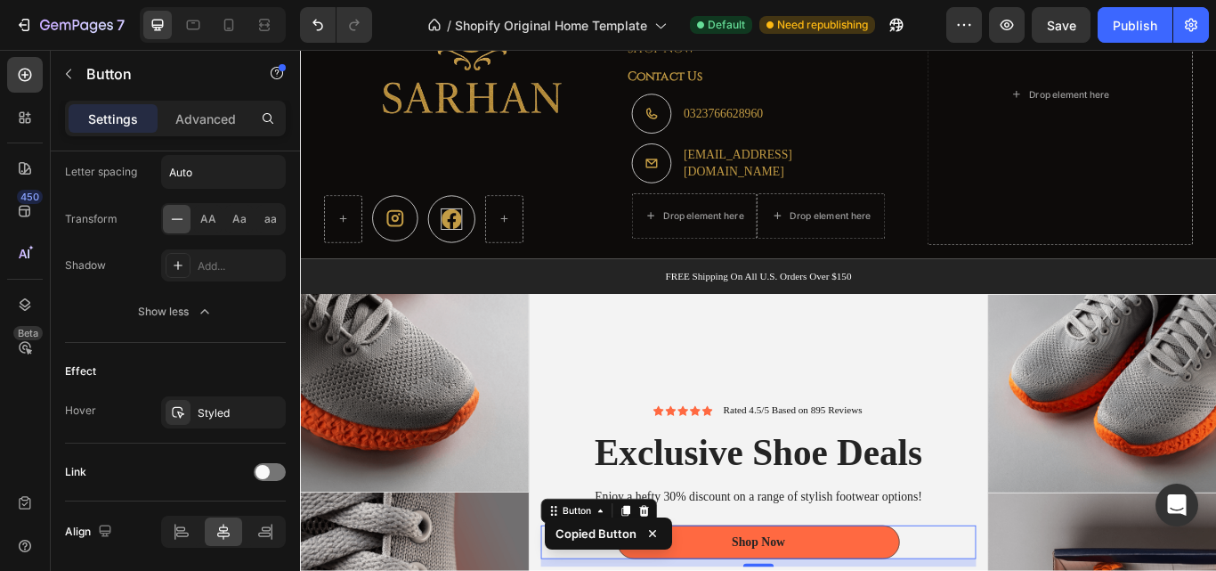
scroll to position [2470, 0]
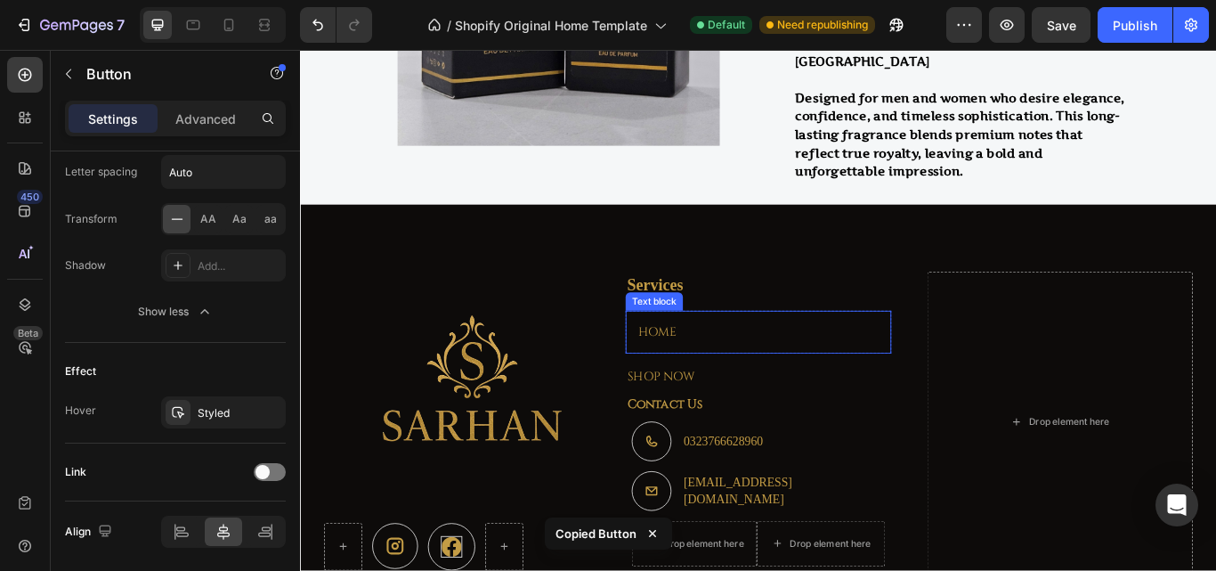
click at [698, 374] on p "HOME" at bounding box center [833, 378] width 281 height 21
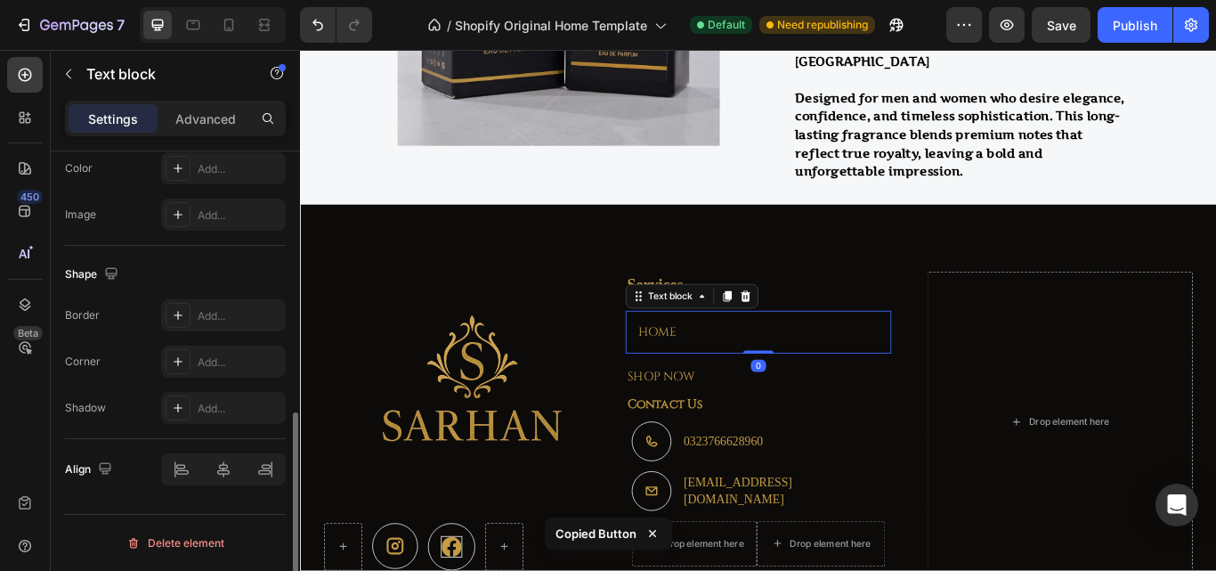
scroll to position [0, 0]
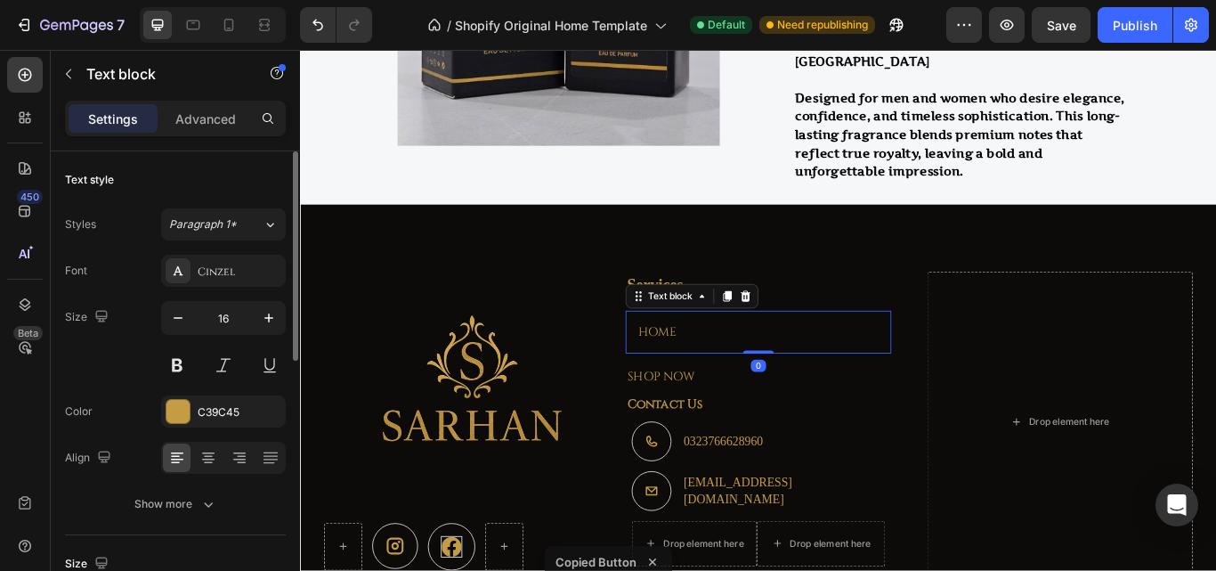
click at [702, 374] on p "HOME" at bounding box center [833, 378] width 281 height 21
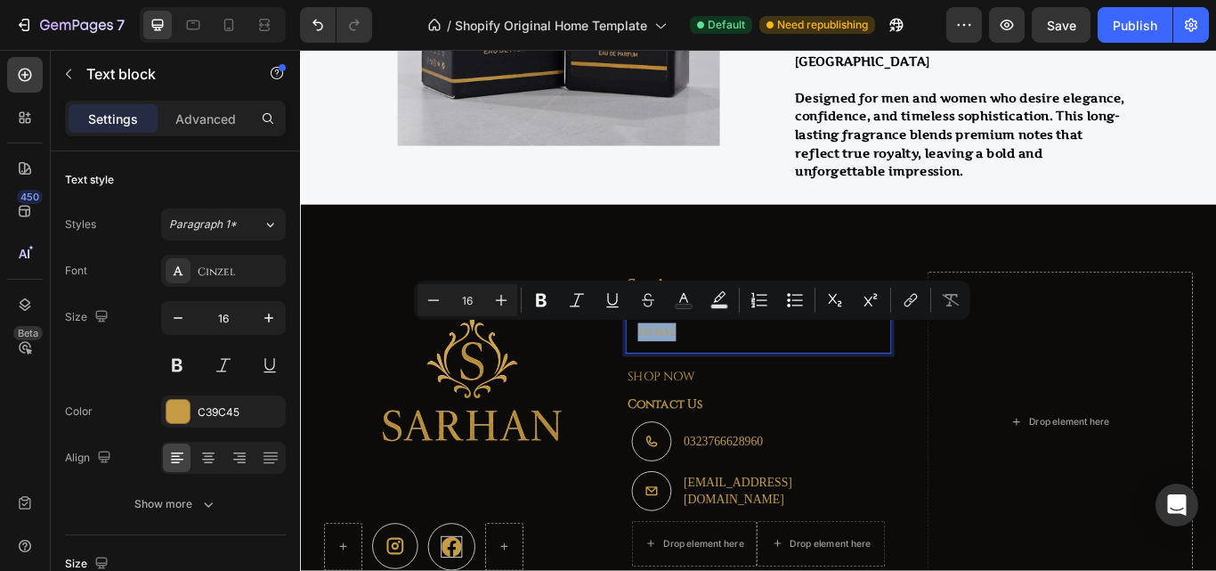
click at [758, 378] on p "HOME" at bounding box center [833, 378] width 281 height 21
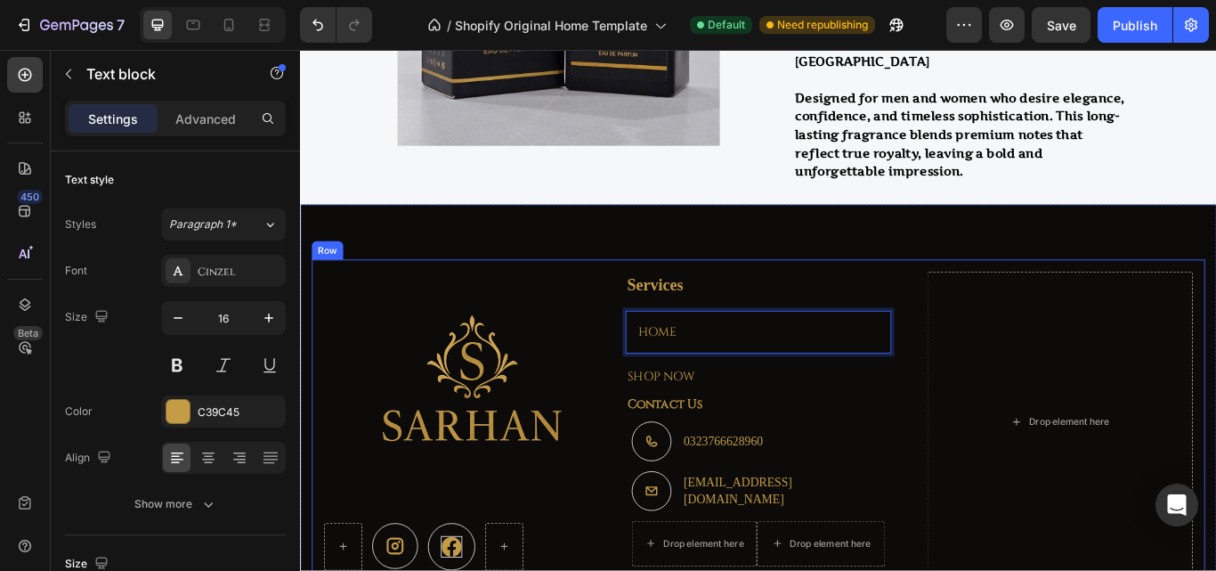
click at [639, 367] on div "Image Icon Icon Row Services Text block HOME Text block 0 Row SHOP NOW Text blo…" at bounding box center [833, 484] width 1041 height 379
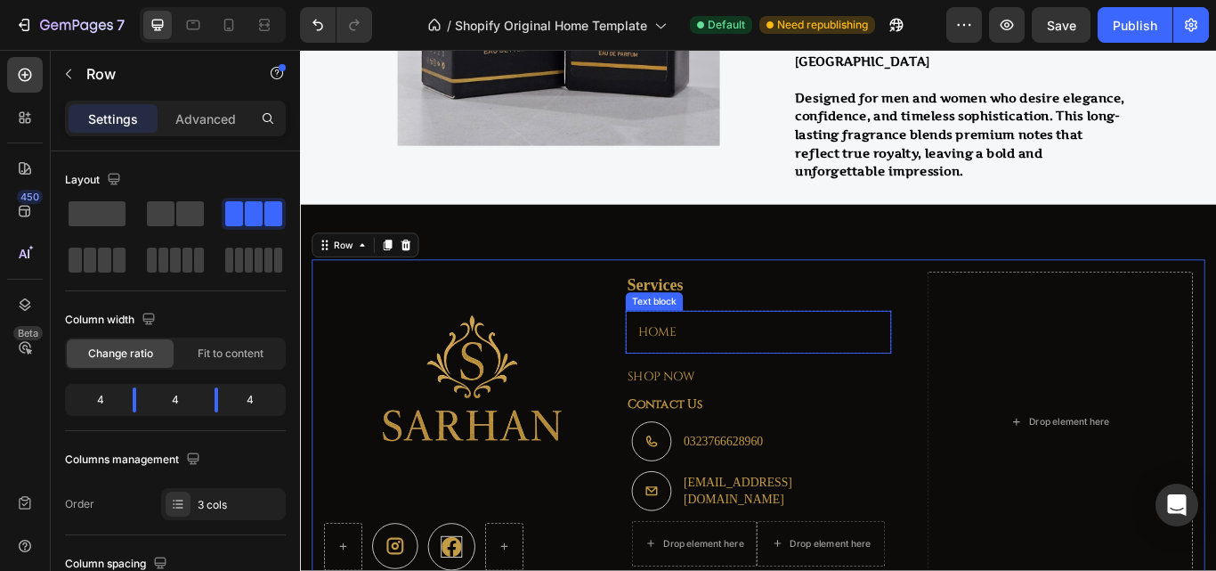
click at [749, 372] on p "HOME" at bounding box center [833, 378] width 281 height 21
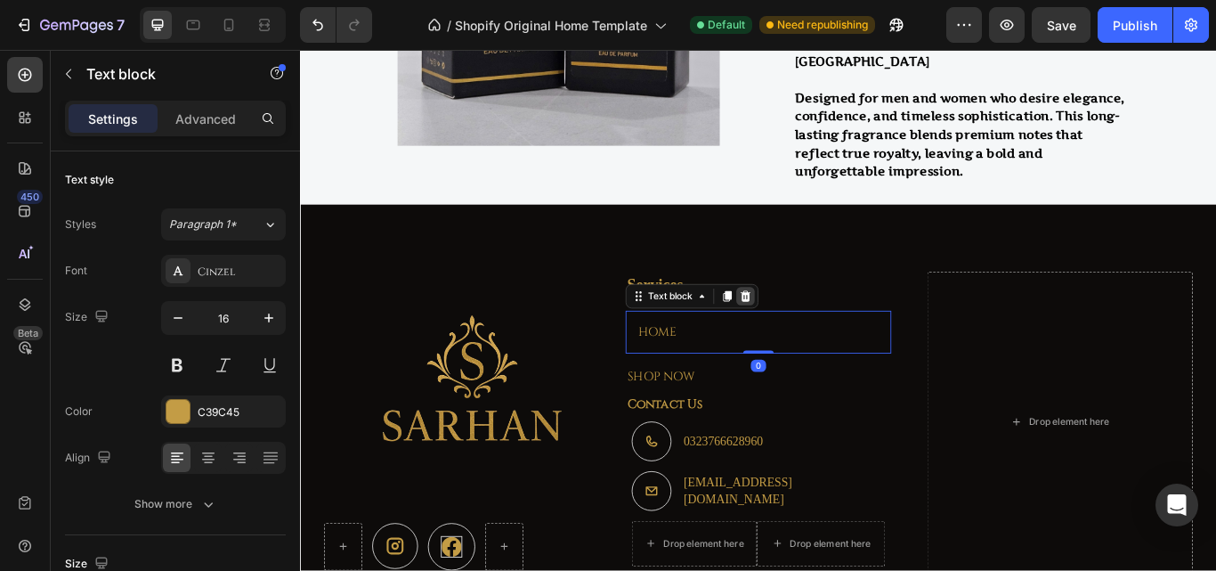
click at [812, 336] on icon at bounding box center [819, 337] width 14 height 14
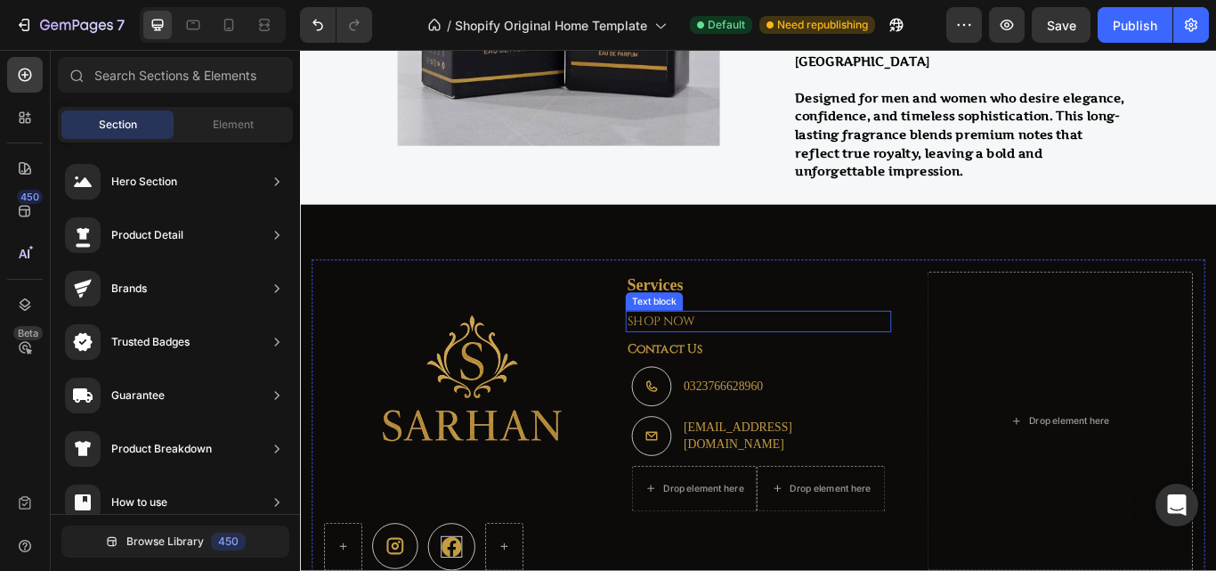
click at [704, 364] on p "SHOP NOW" at bounding box center [834, 366] width 306 height 21
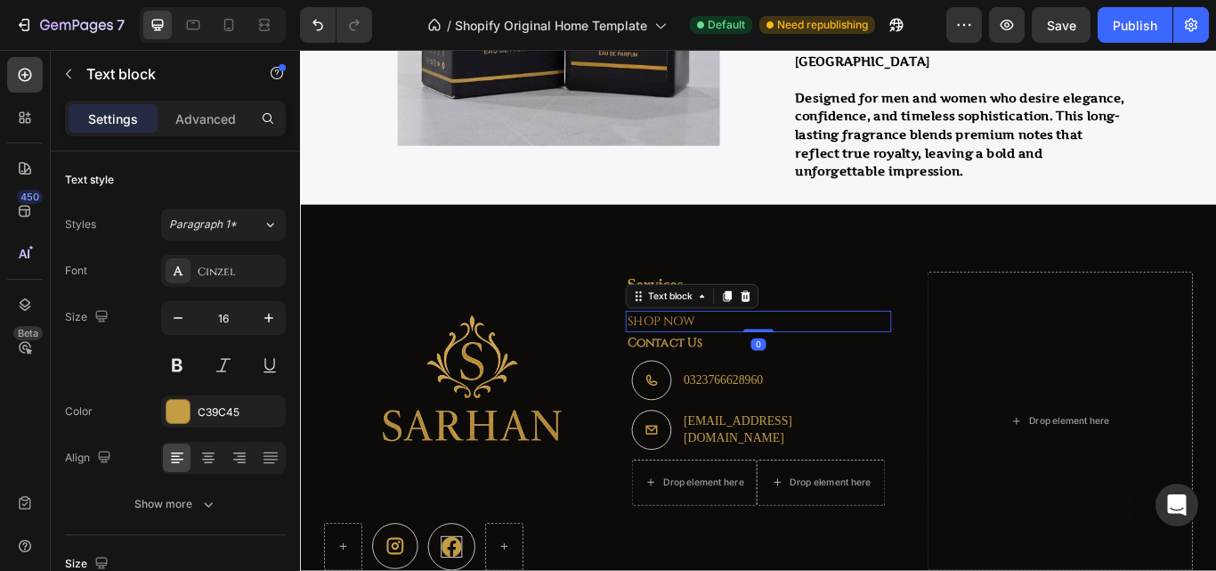
drag, startPoint x: 839, startPoint y: 384, endPoint x: 838, endPoint y: 367, distance: 16.9
click at [838, 367] on div "SHOP NOW Text block 0" at bounding box center [834, 366] width 310 height 25
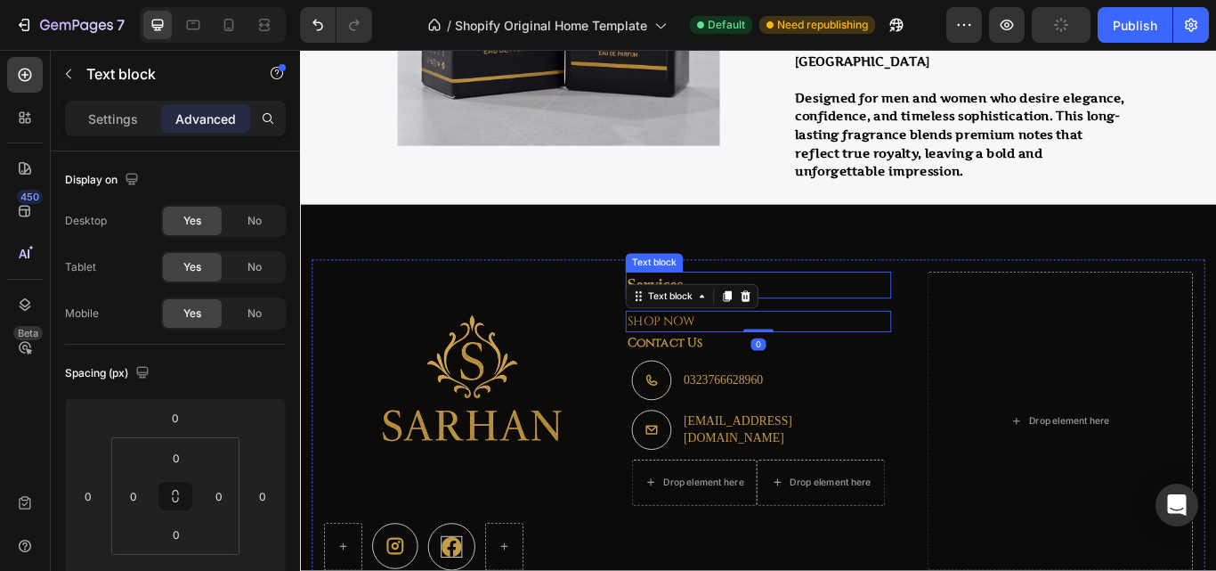
click at [875, 320] on p "Services" at bounding box center [834, 325] width 306 height 28
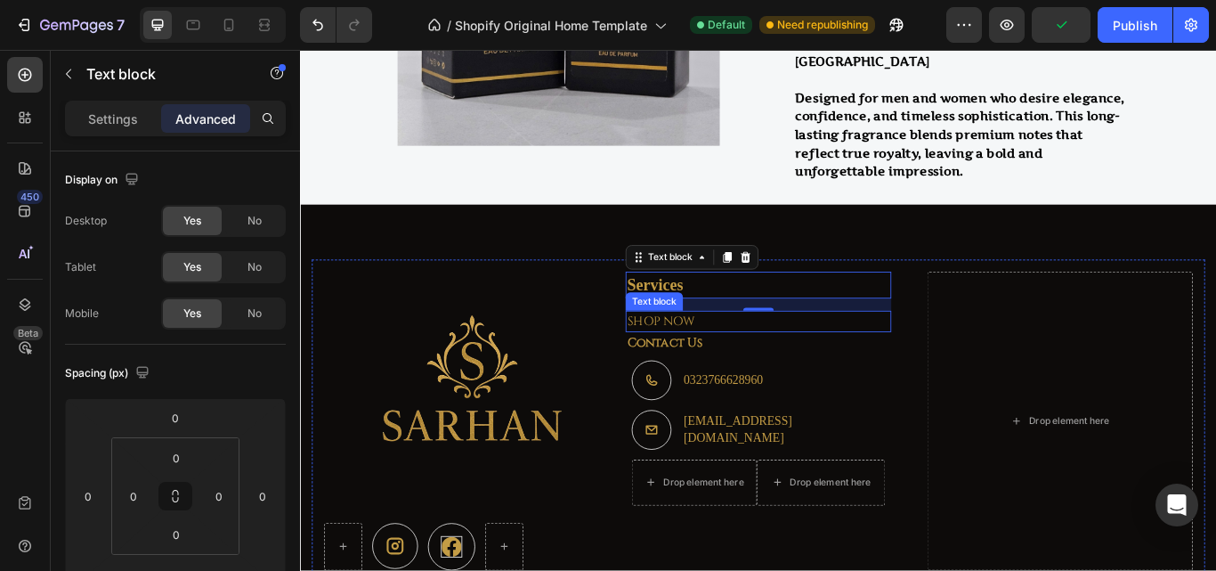
click at [745, 356] on p "SHOP NOW" at bounding box center [834, 366] width 306 height 21
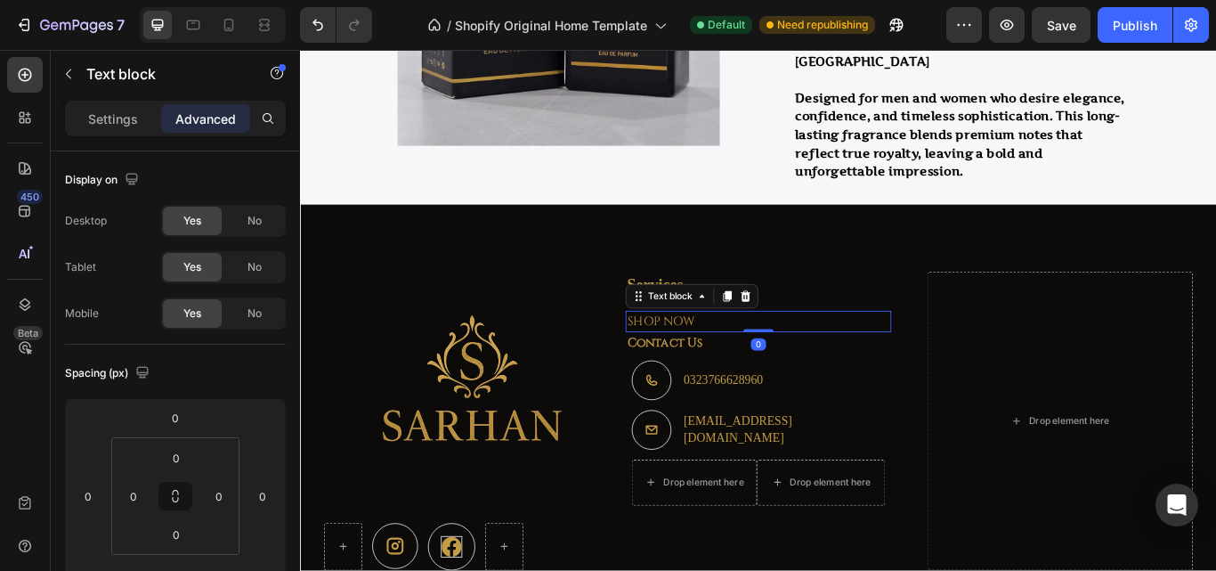
type input "8"
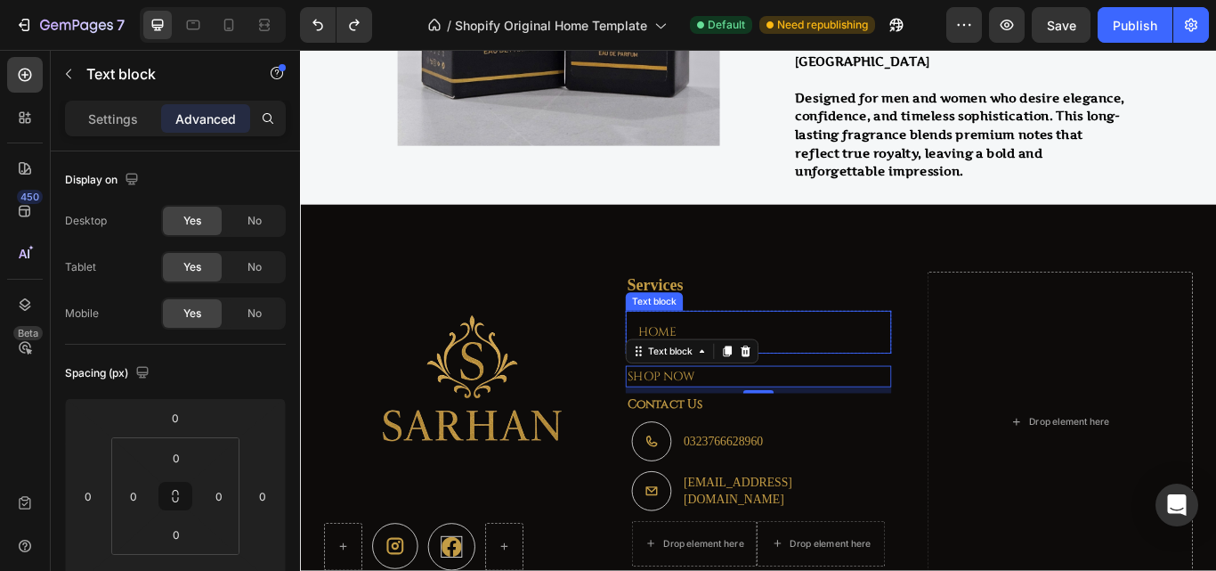
click at [716, 377] on p "HOME" at bounding box center [833, 378] width 281 height 21
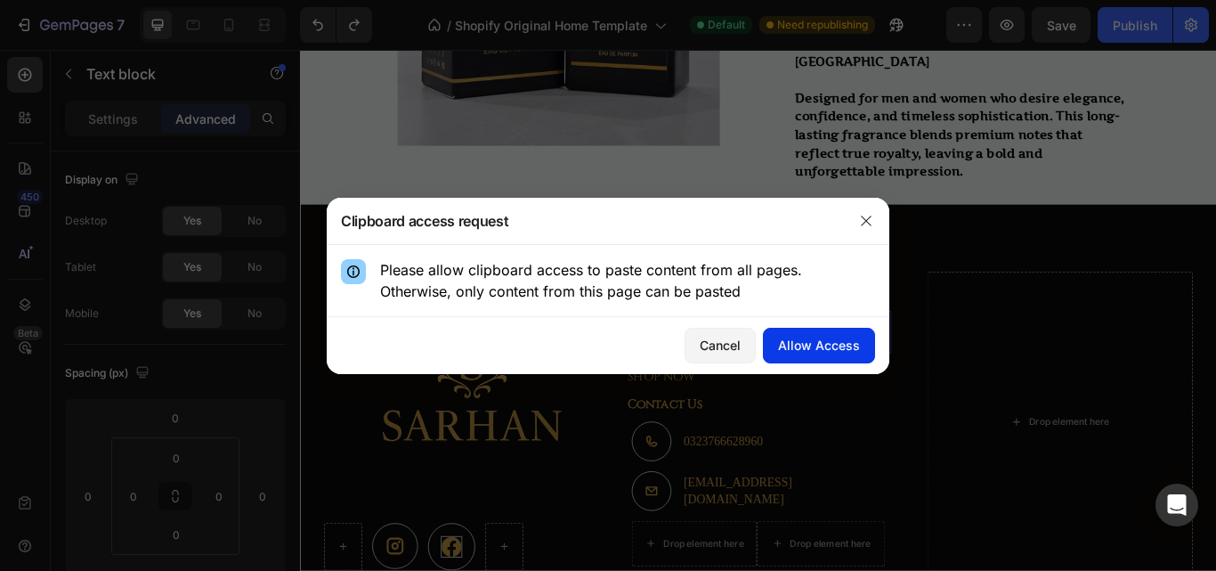
click at [787, 343] on div "Allow Access" at bounding box center [819, 345] width 82 height 19
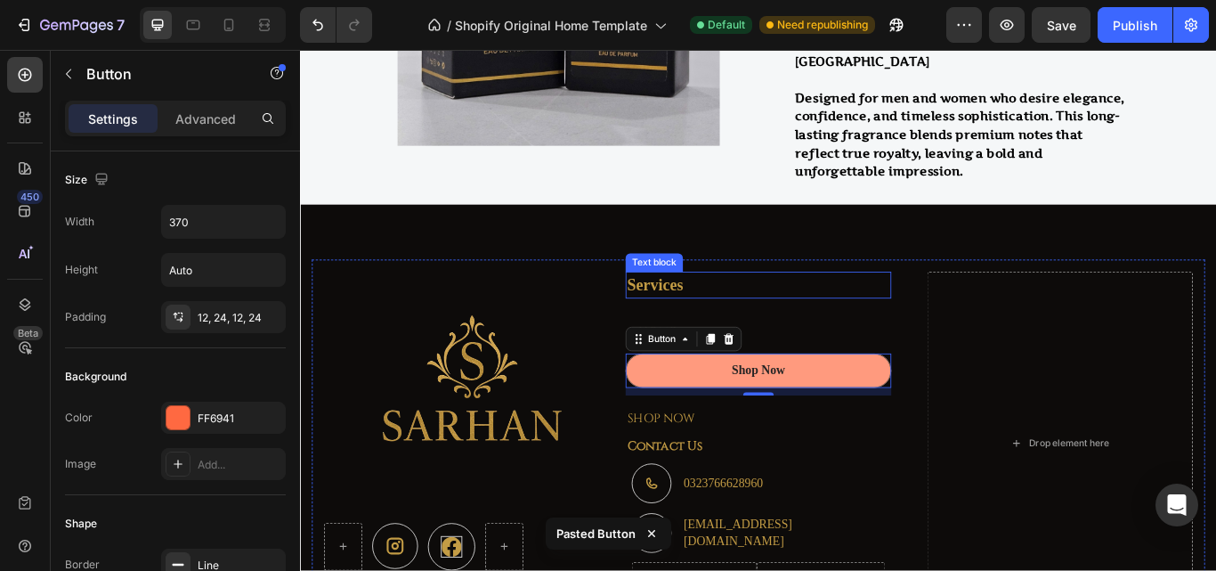
click at [847, 314] on p "Services" at bounding box center [834, 325] width 306 height 28
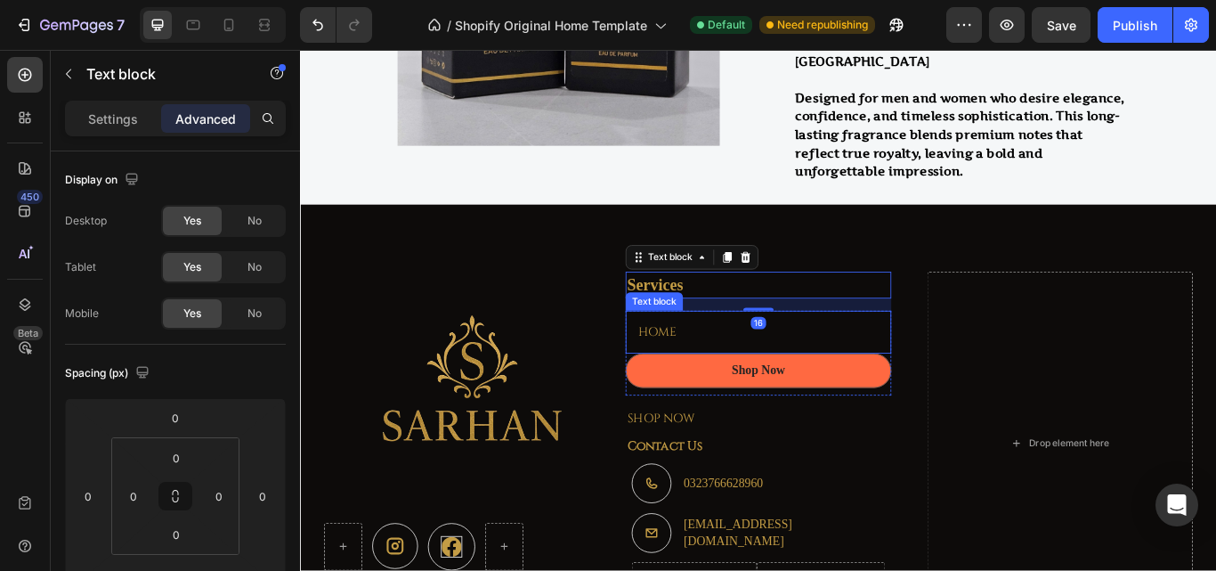
click at [739, 374] on p "HOME" at bounding box center [833, 378] width 281 height 21
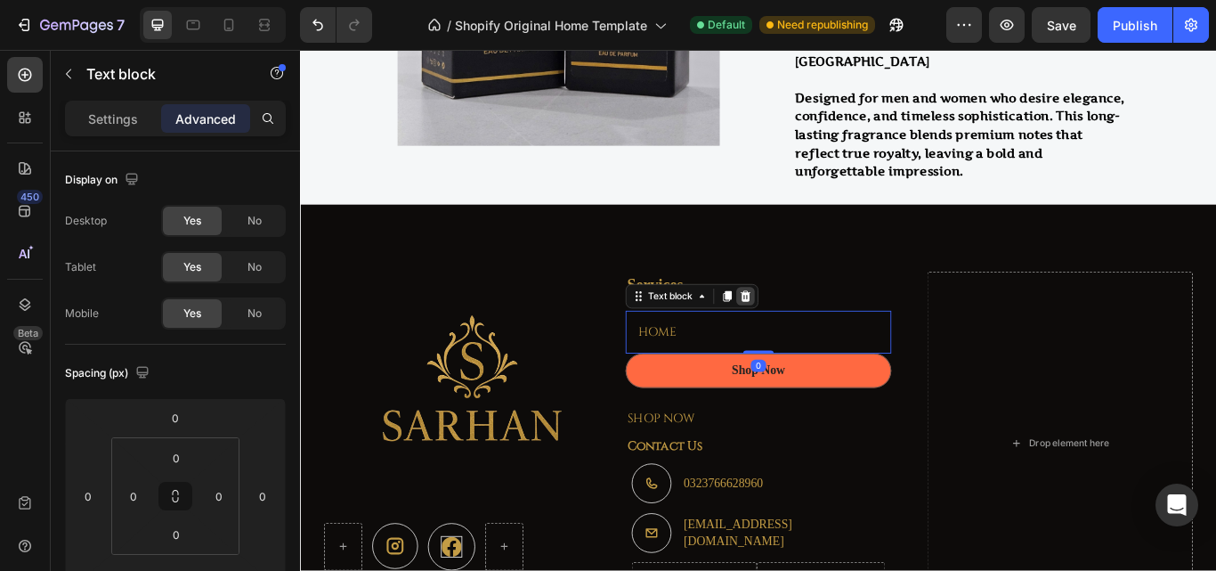
click at [813, 339] on icon at bounding box center [819, 337] width 12 height 12
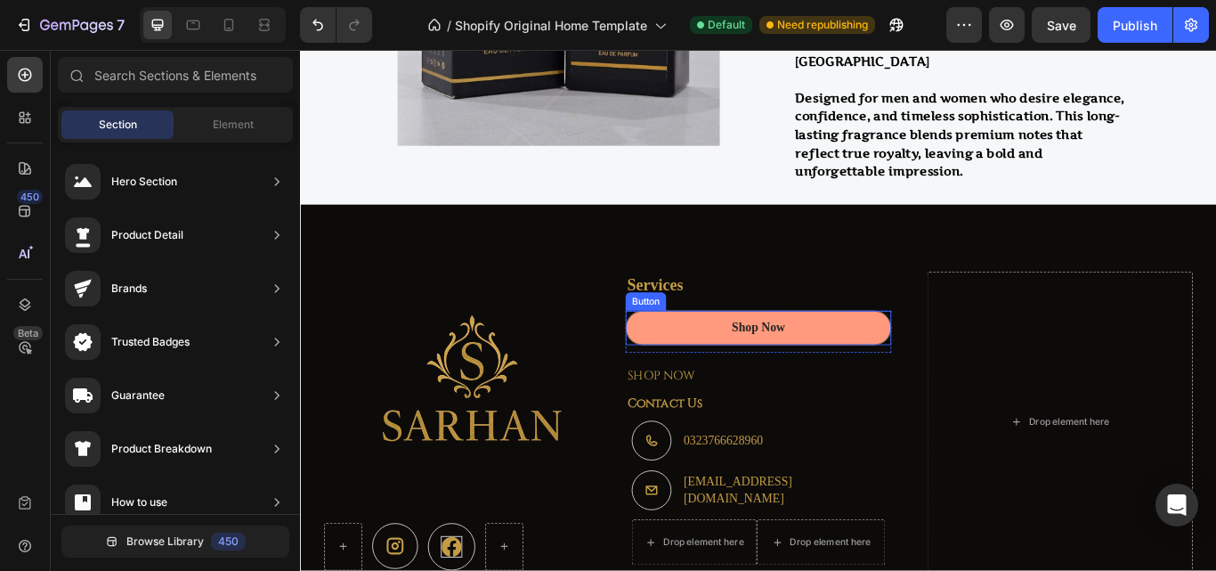
click at [782, 374] on button "Shop Now" at bounding box center [834, 374] width 310 height 40
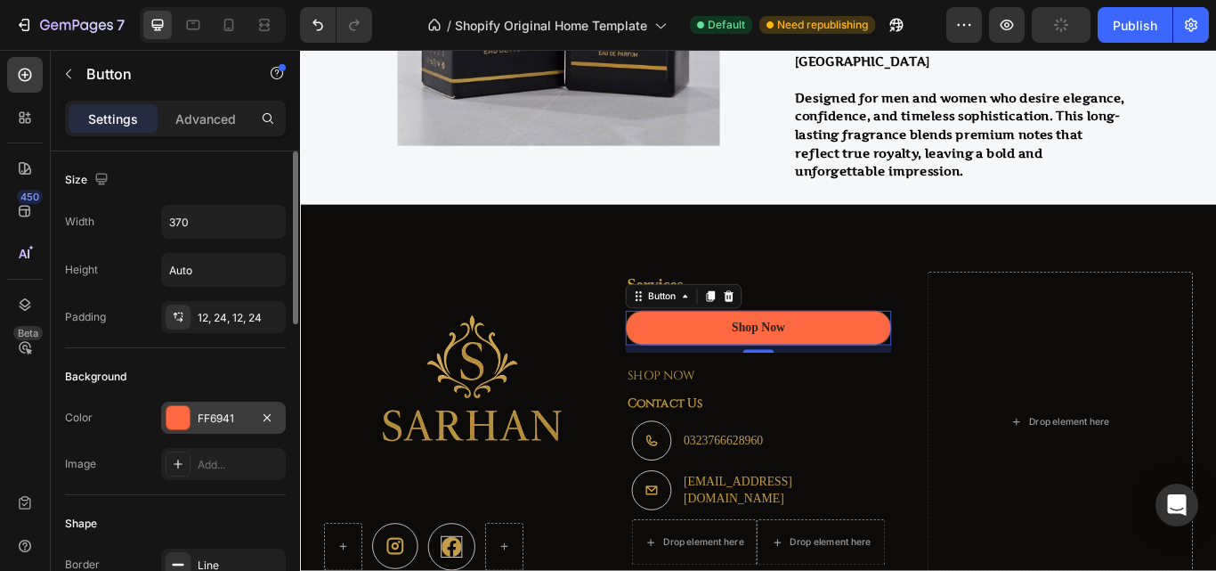
click at [177, 417] on div at bounding box center [177, 417] width 23 height 23
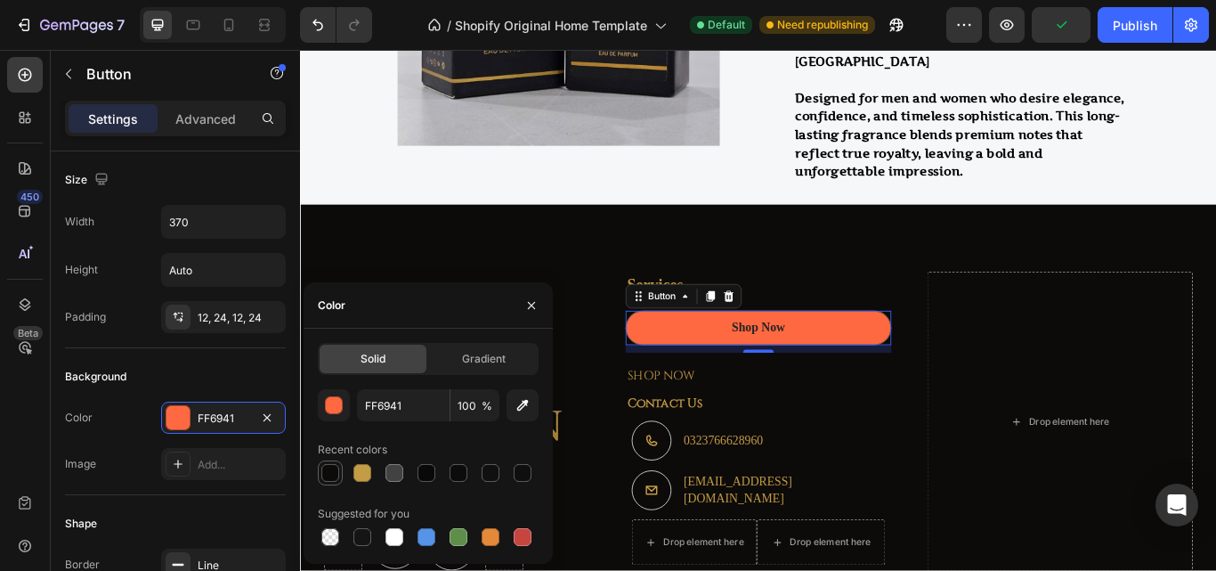
click at [331, 468] on div at bounding box center [330, 473] width 18 height 18
type input "0D0B0A"
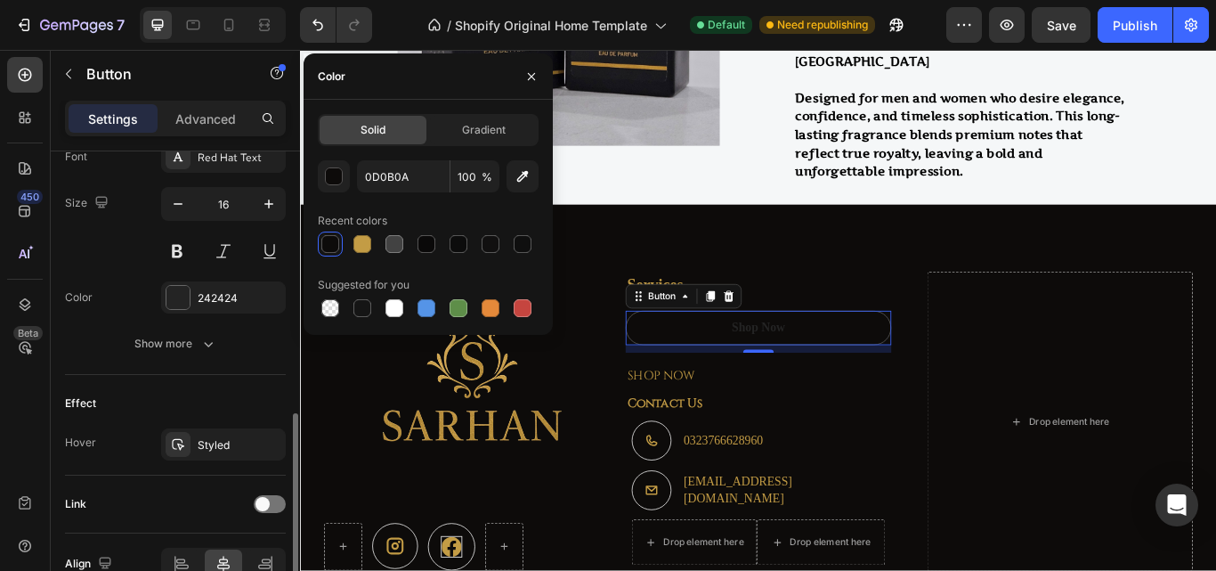
scroll to position [801, 0]
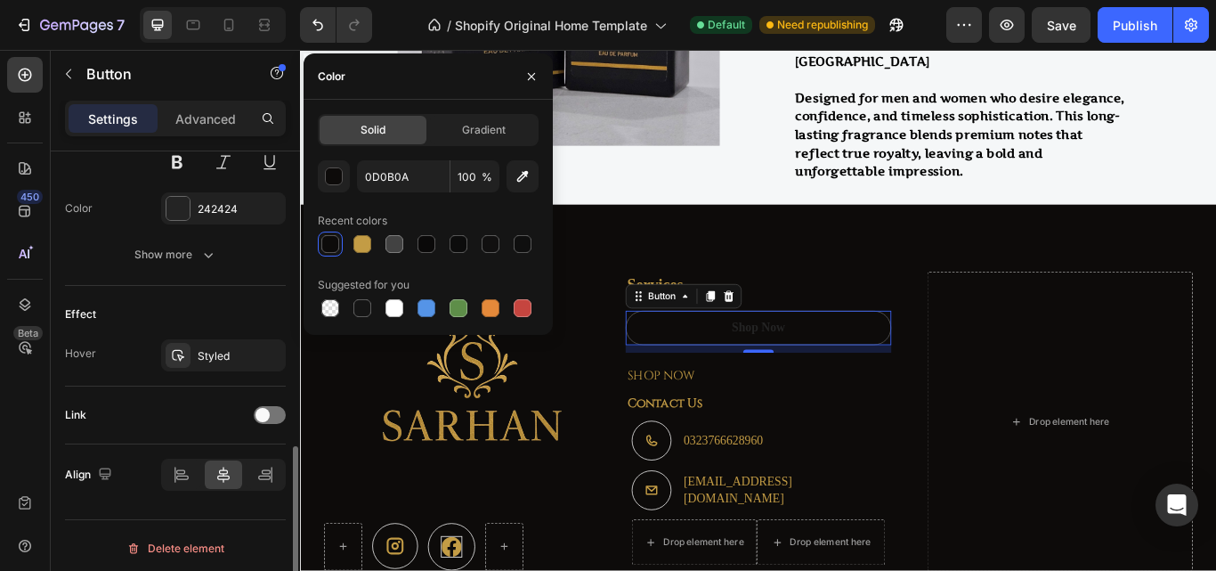
click at [182, 454] on div "Align" at bounding box center [175, 474] width 221 height 61
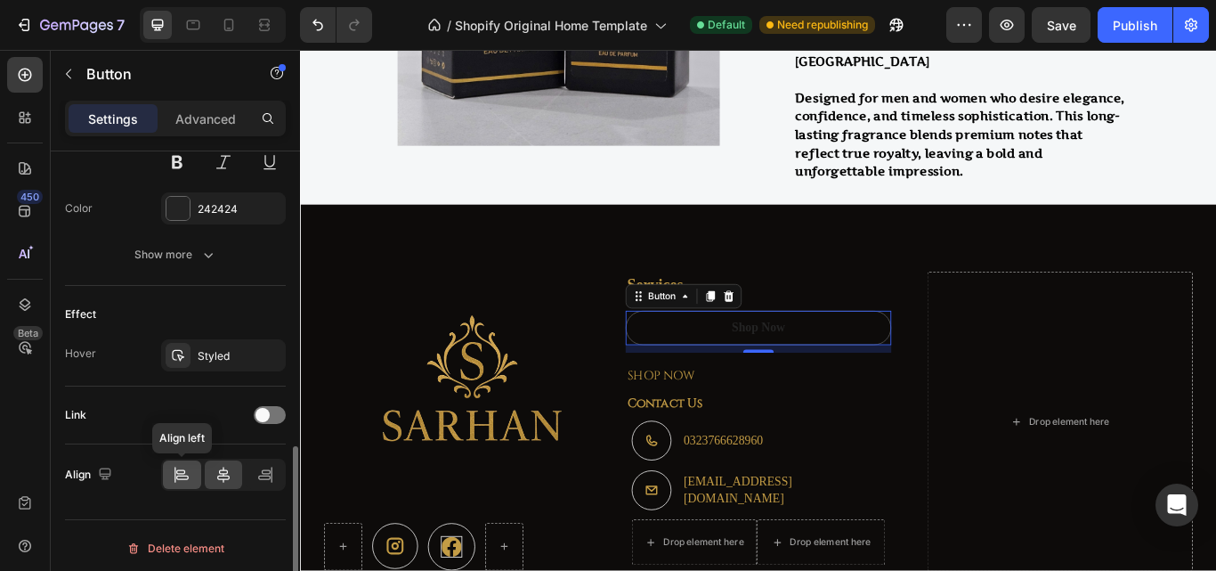
click at [187, 477] on icon at bounding box center [182, 474] width 18 height 18
click at [219, 478] on icon at bounding box center [223, 474] width 18 height 18
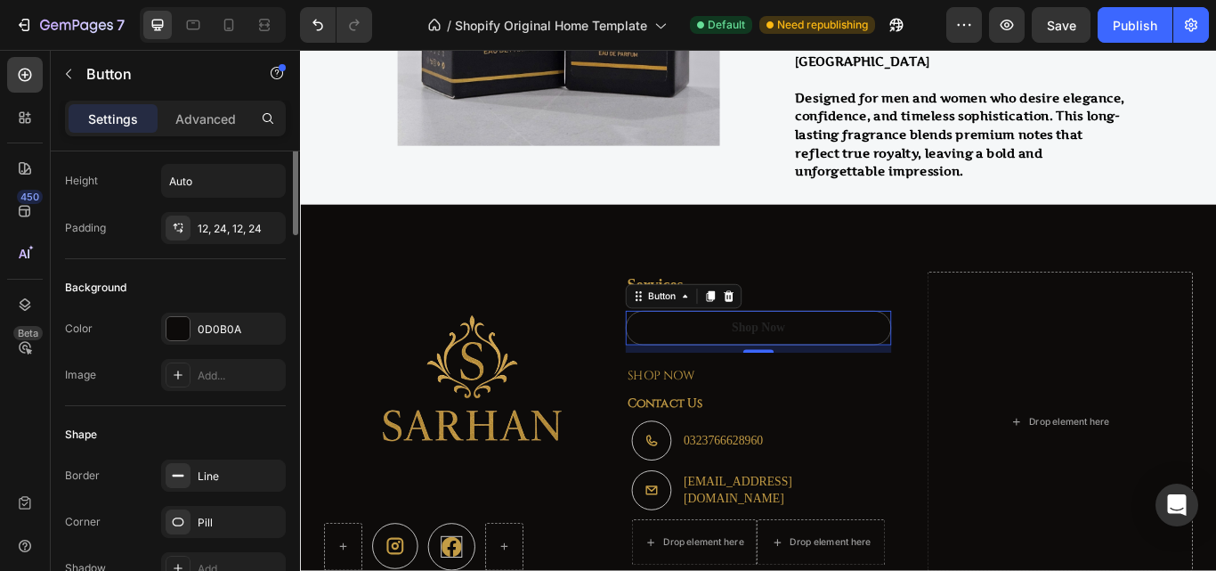
scroll to position [0, 0]
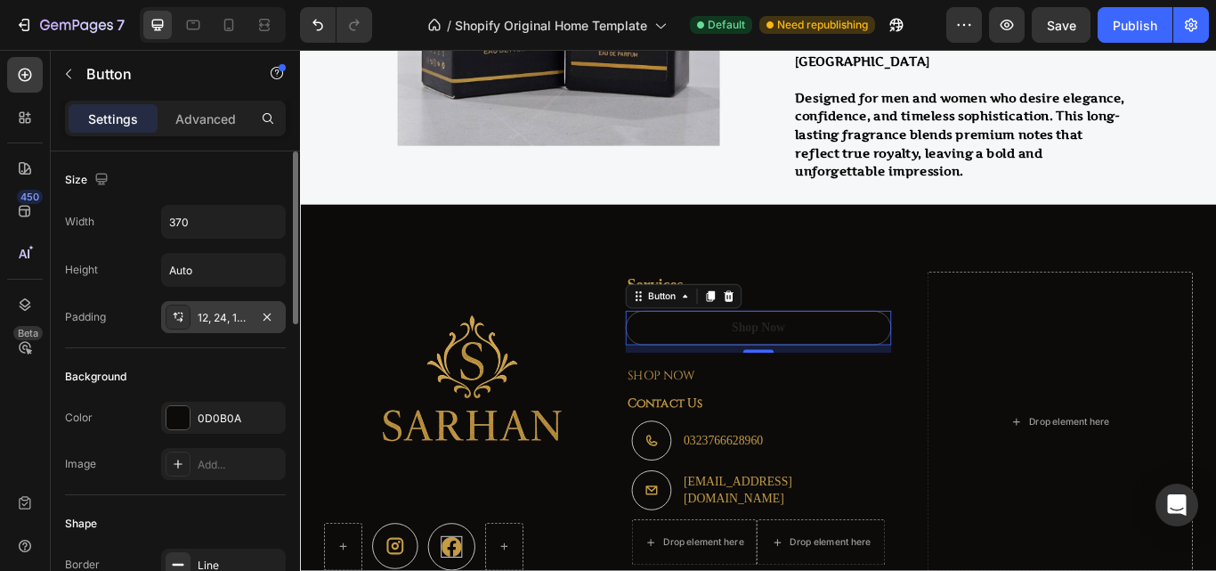
click at [221, 317] on div "12, 24, 12, 24" at bounding box center [224, 318] width 52 height 16
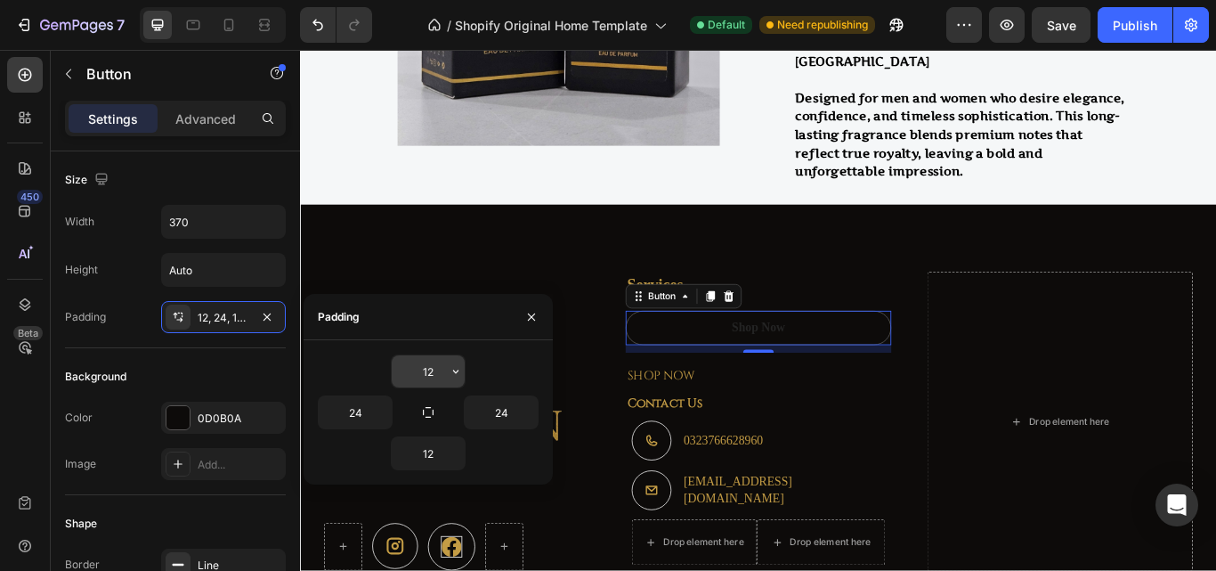
click at [429, 370] on input "12" at bounding box center [428, 371] width 73 height 32
click at [453, 370] on icon "button" at bounding box center [455, 371] width 5 height 4
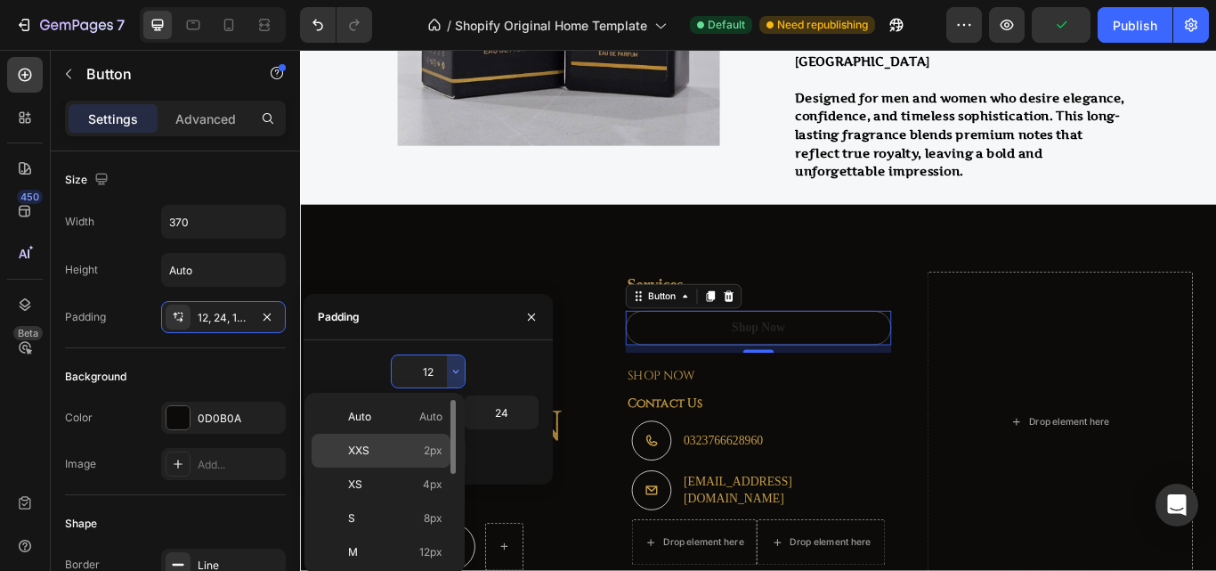
click at [385, 447] on p "XXS 2px" at bounding box center [395, 450] width 94 height 16
type input "2"
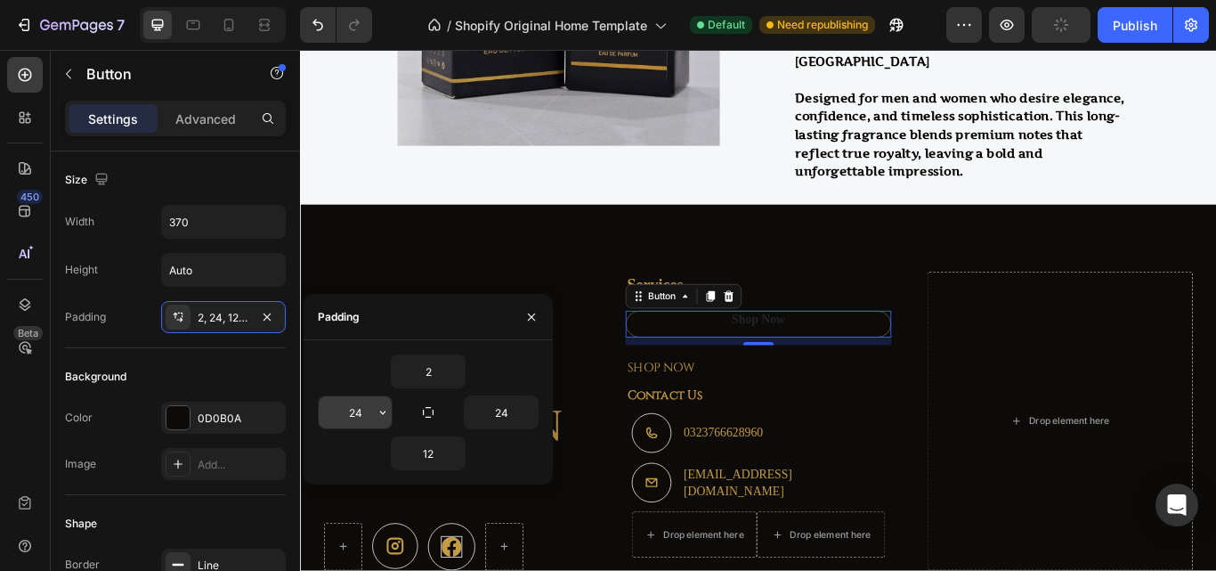
click at [383, 409] on icon "button" at bounding box center [383, 412] width 14 height 14
click at [445, 379] on input "2" at bounding box center [428, 371] width 73 height 32
click at [433, 371] on input "2" at bounding box center [428, 371] width 73 height 32
click at [527, 409] on icon "button" at bounding box center [529, 412] width 14 height 14
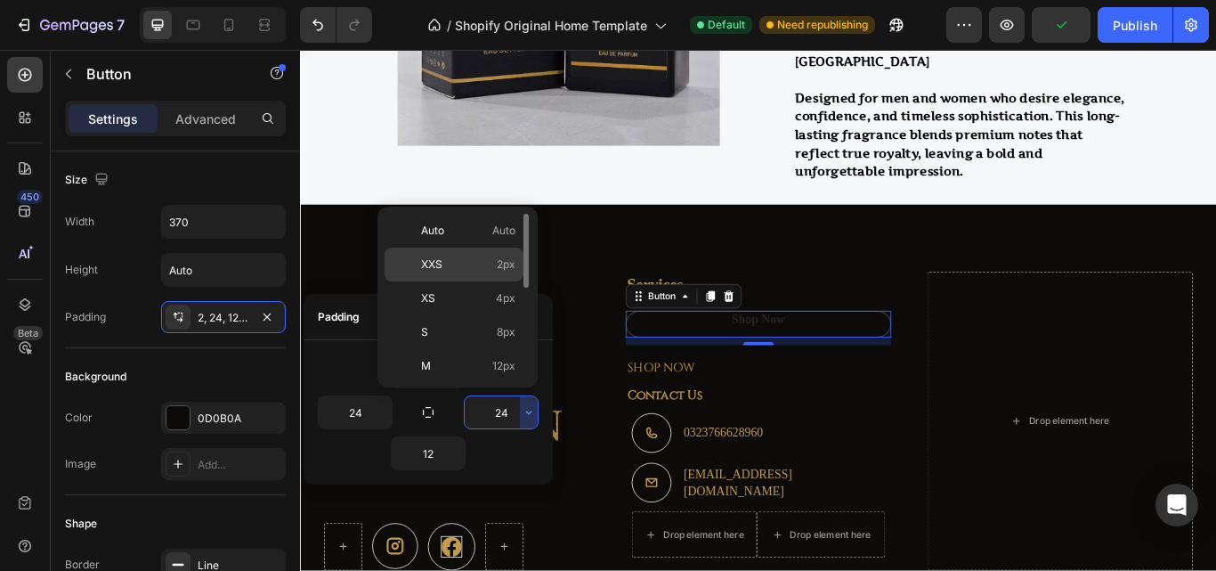
click at [490, 281] on div "XXS 2px" at bounding box center [453, 298] width 139 height 34
type input "2"
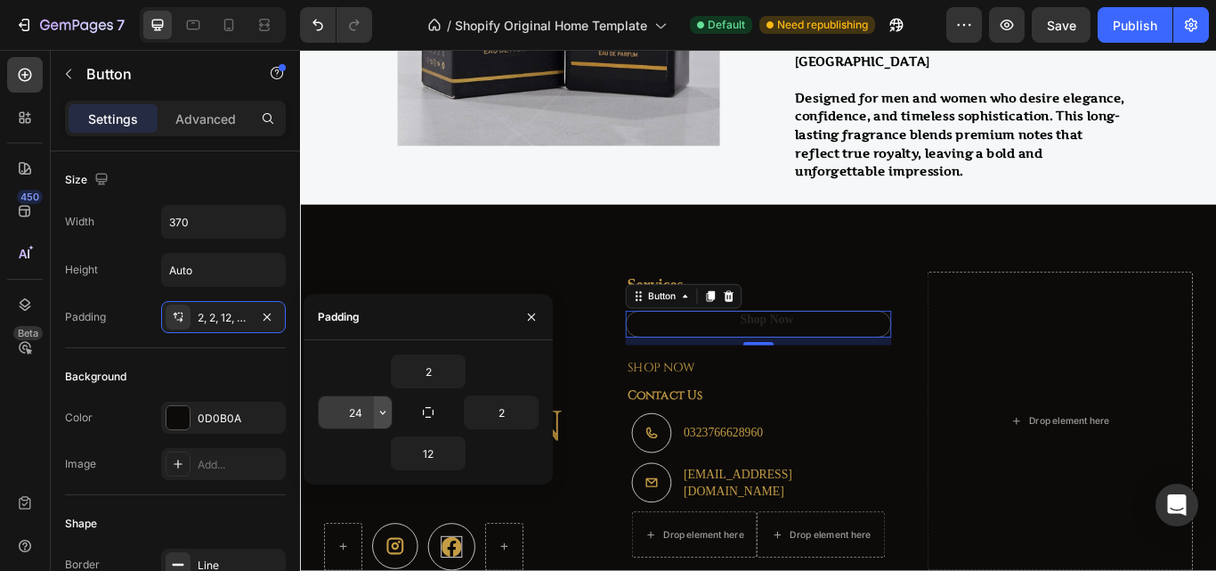
click at [382, 414] on icon "button" at bounding box center [383, 412] width 14 height 14
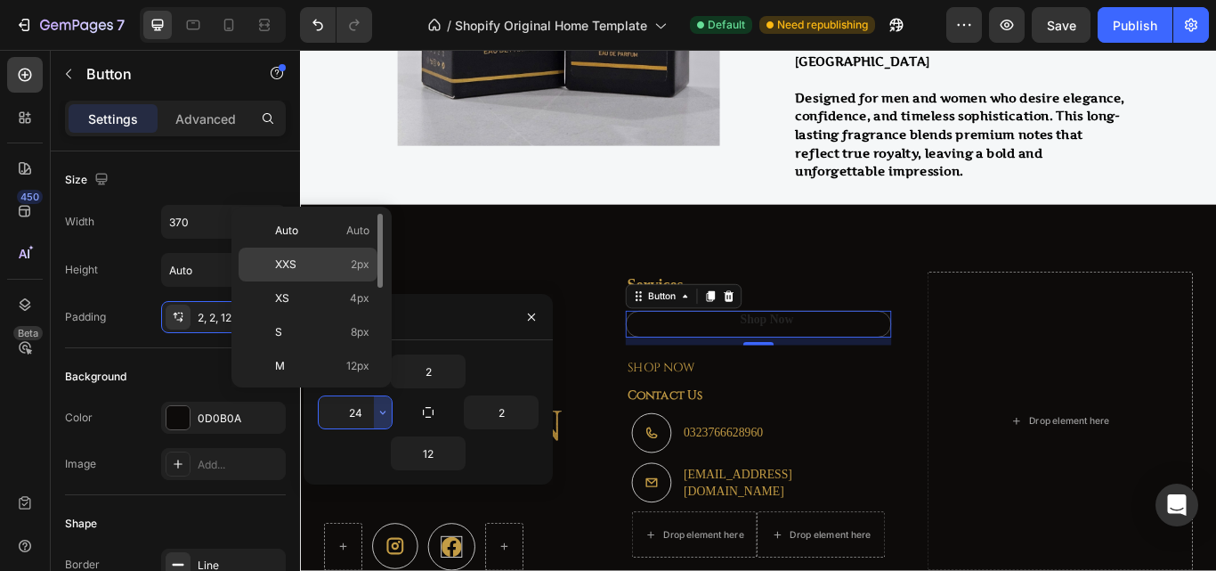
click at [356, 266] on span "2px" at bounding box center [360, 264] width 19 height 16
type input "2"
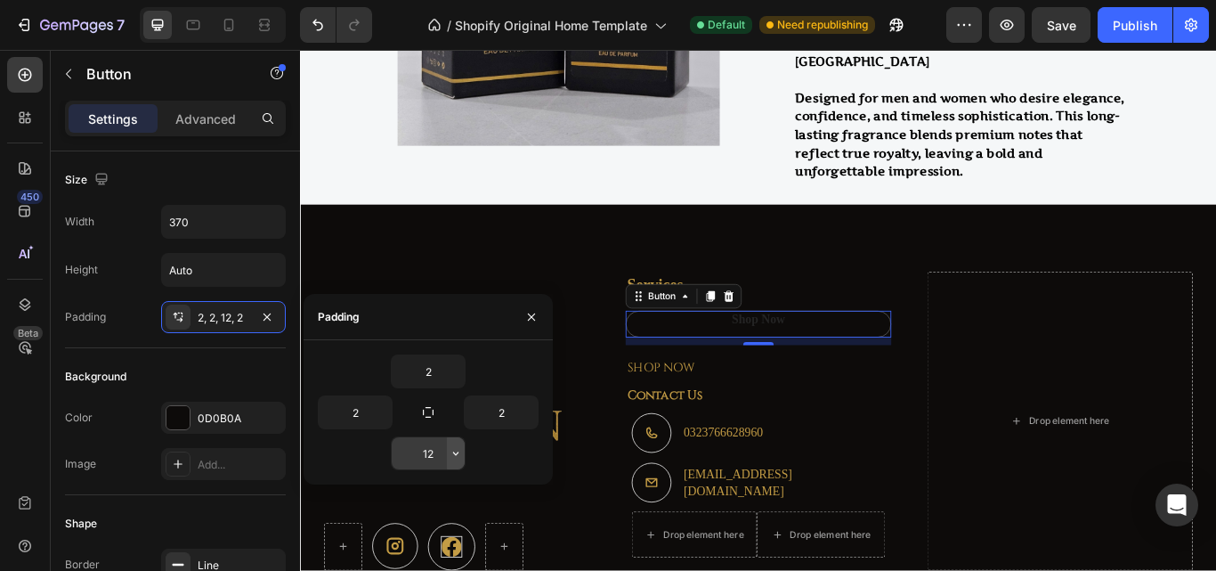
click at [456, 456] on icon "button" at bounding box center [456, 453] width 14 height 14
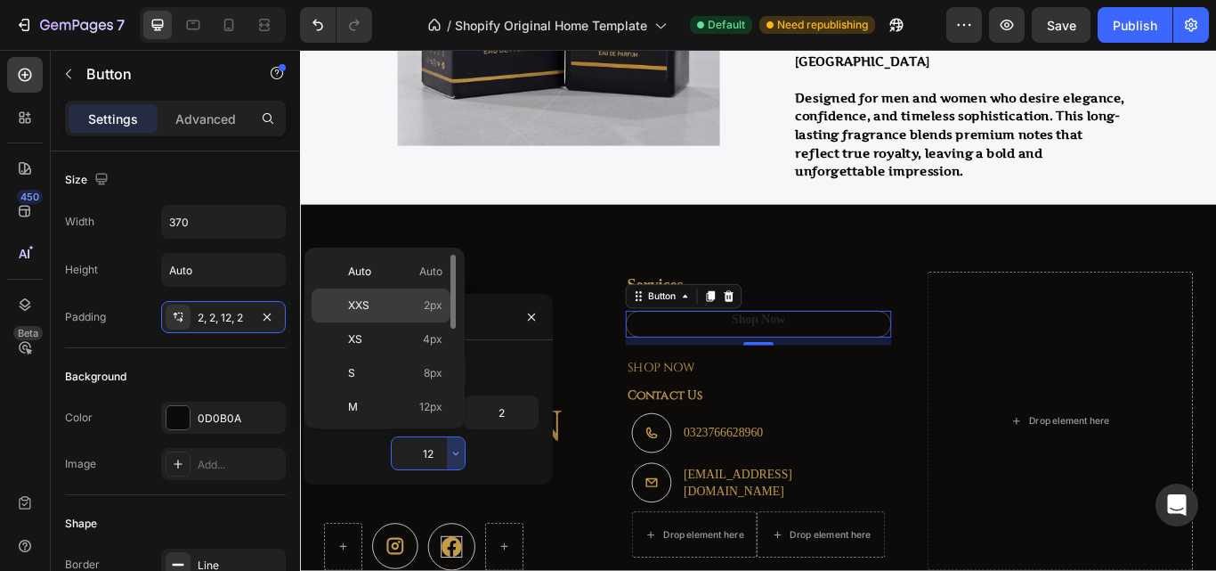
click at [420, 322] on div "XXS 2px" at bounding box center [381, 339] width 139 height 34
type input "2"
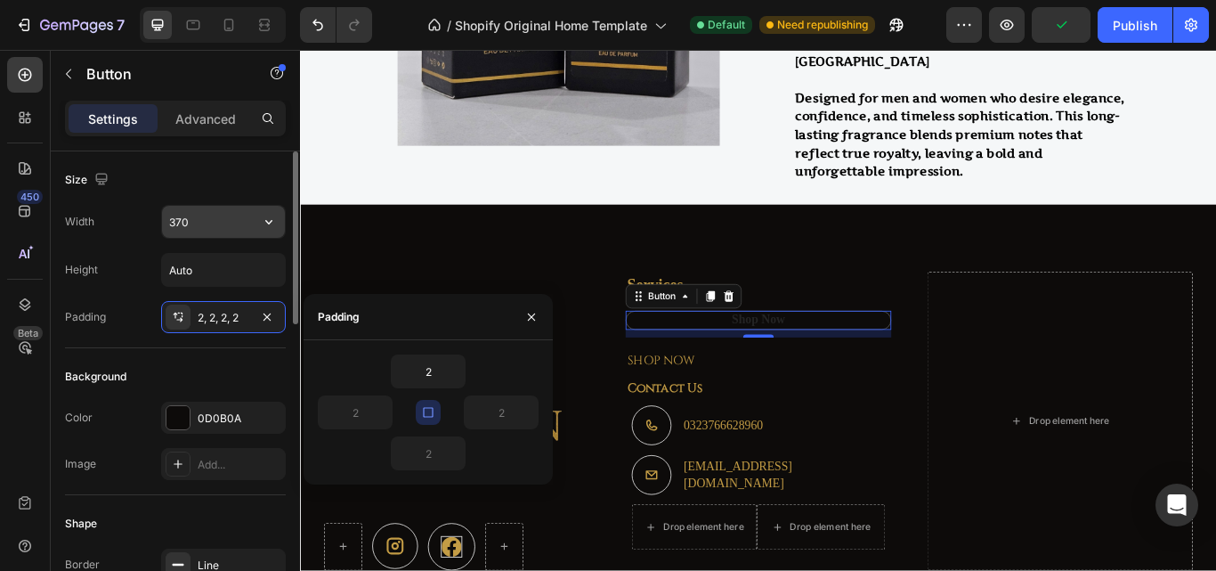
click at [176, 223] on input "370" at bounding box center [223, 222] width 123 height 32
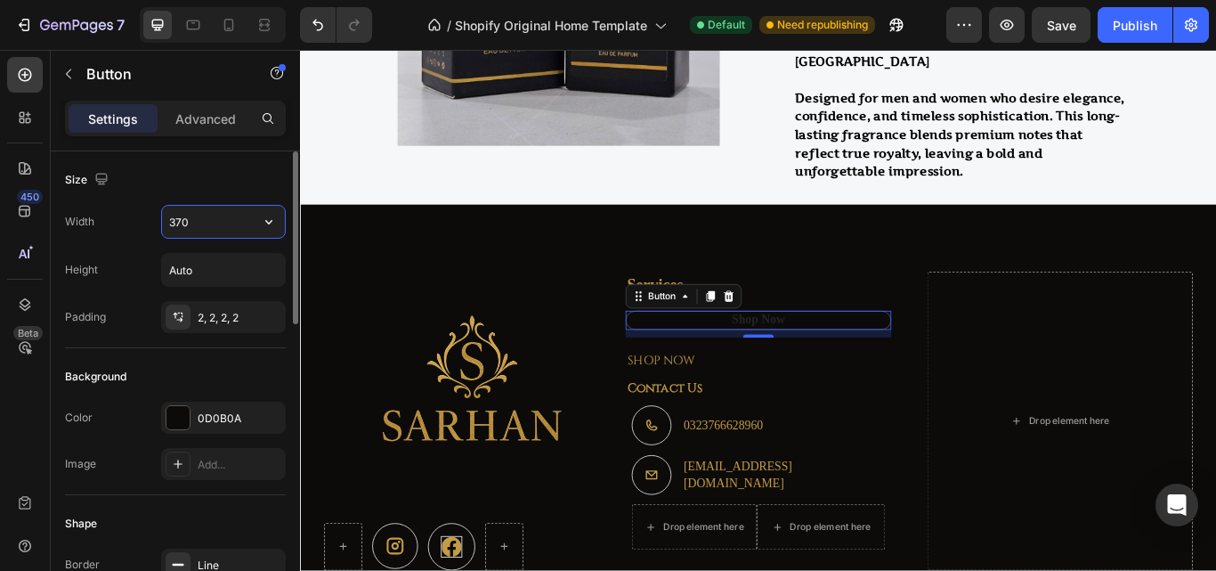
click at [172, 223] on input "370" at bounding box center [223, 222] width 123 height 32
click at [176, 225] on input "370" at bounding box center [223, 222] width 123 height 32
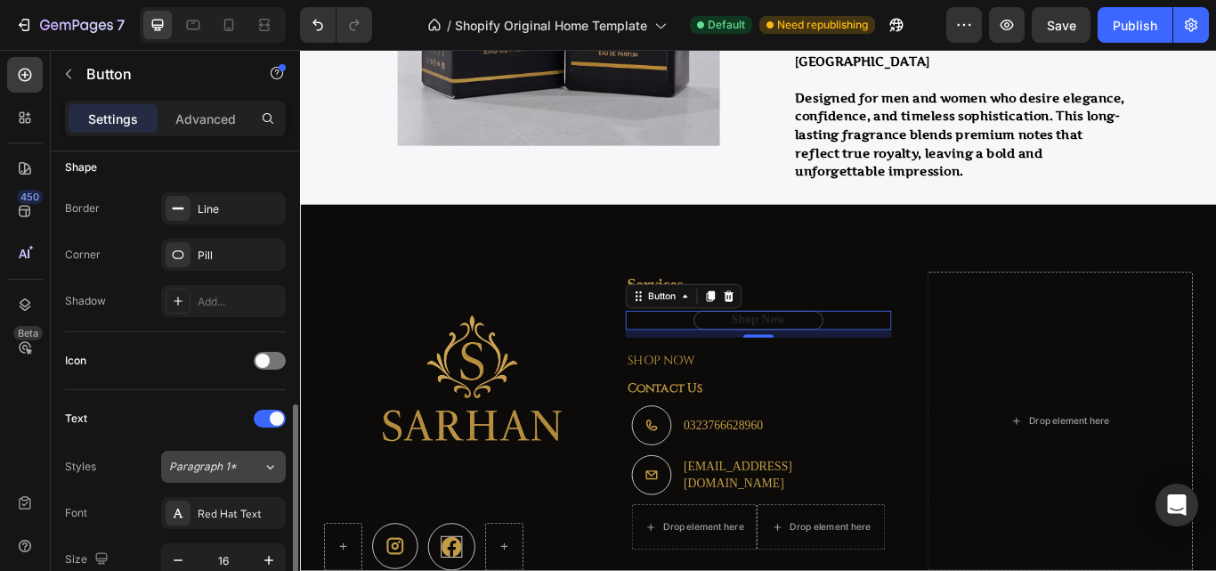
scroll to position [445, 0]
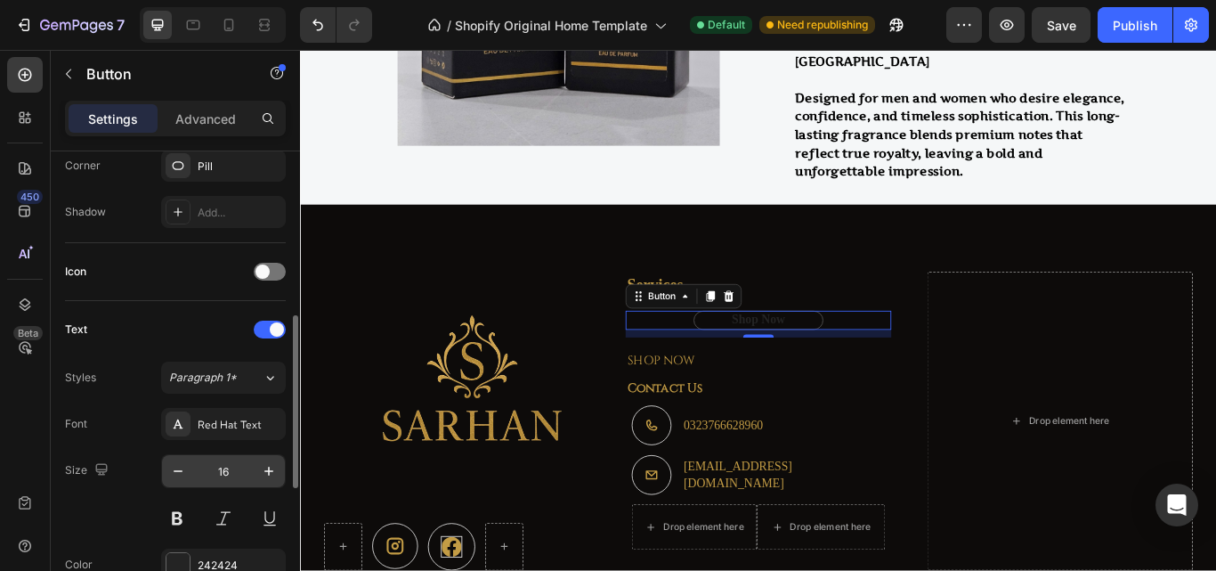
type input "170"
click at [220, 379] on span "Paragraph 1*" at bounding box center [203, 377] width 68 height 16
click at [143, 433] on div "Font Red Hat Text" at bounding box center [175, 424] width 221 height 32
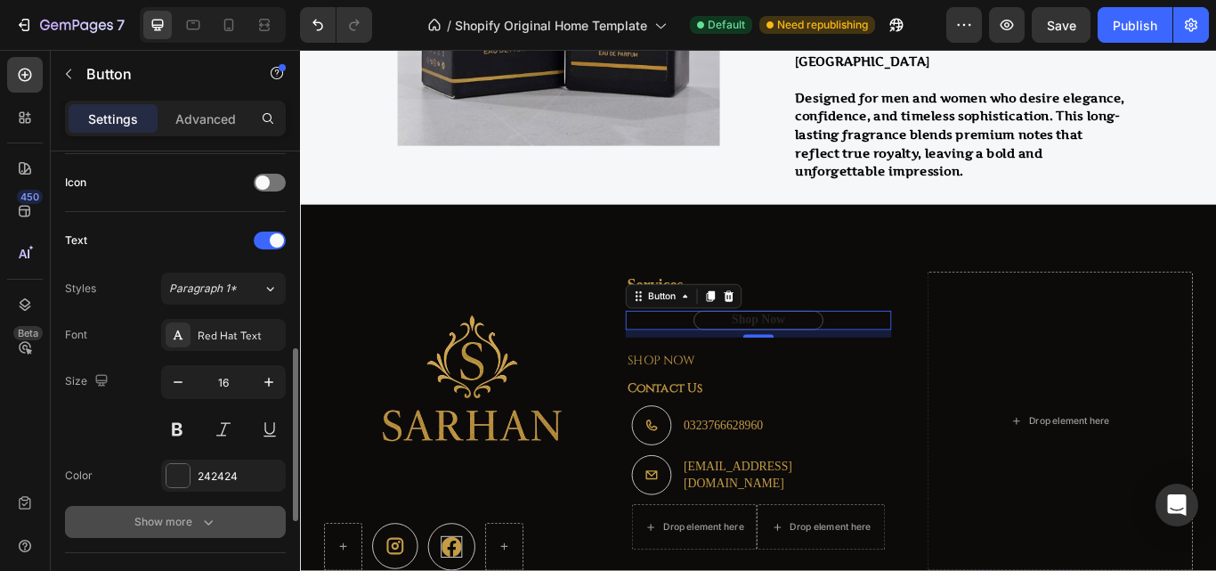
click at [138, 510] on button "Show more" at bounding box center [175, 522] width 221 height 32
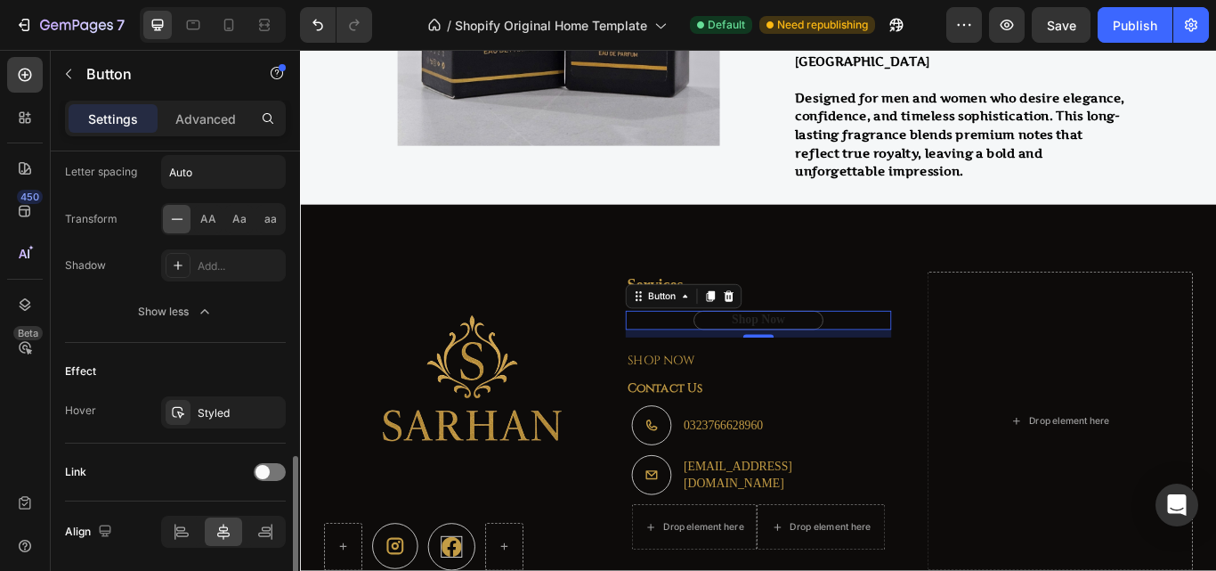
scroll to position [1041, 0]
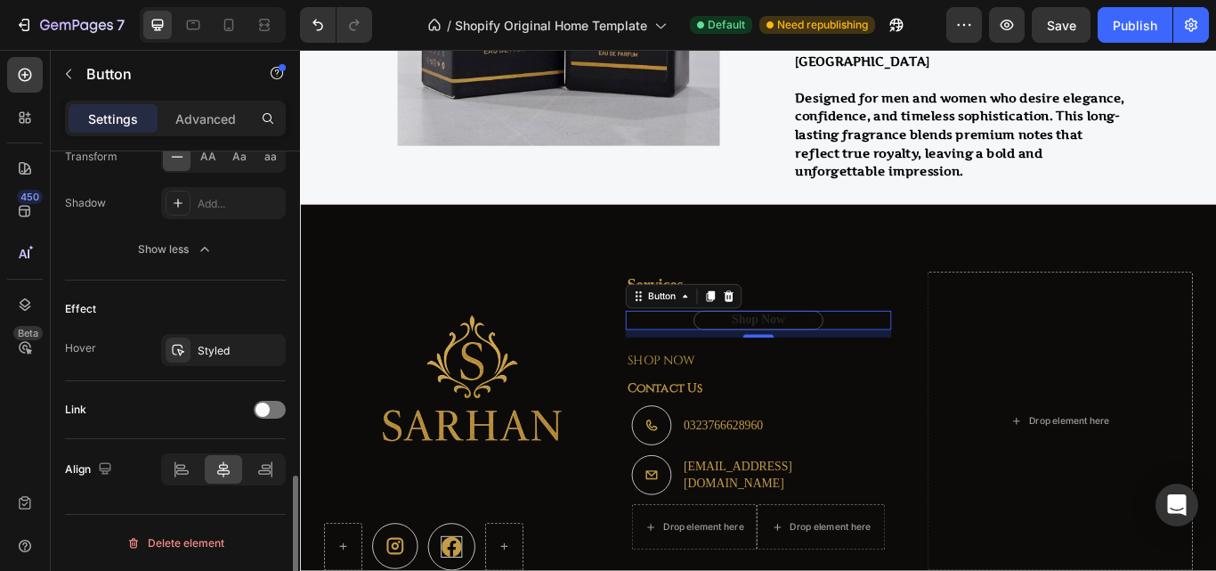
click at [267, 410] on span at bounding box center [262, 409] width 14 height 14
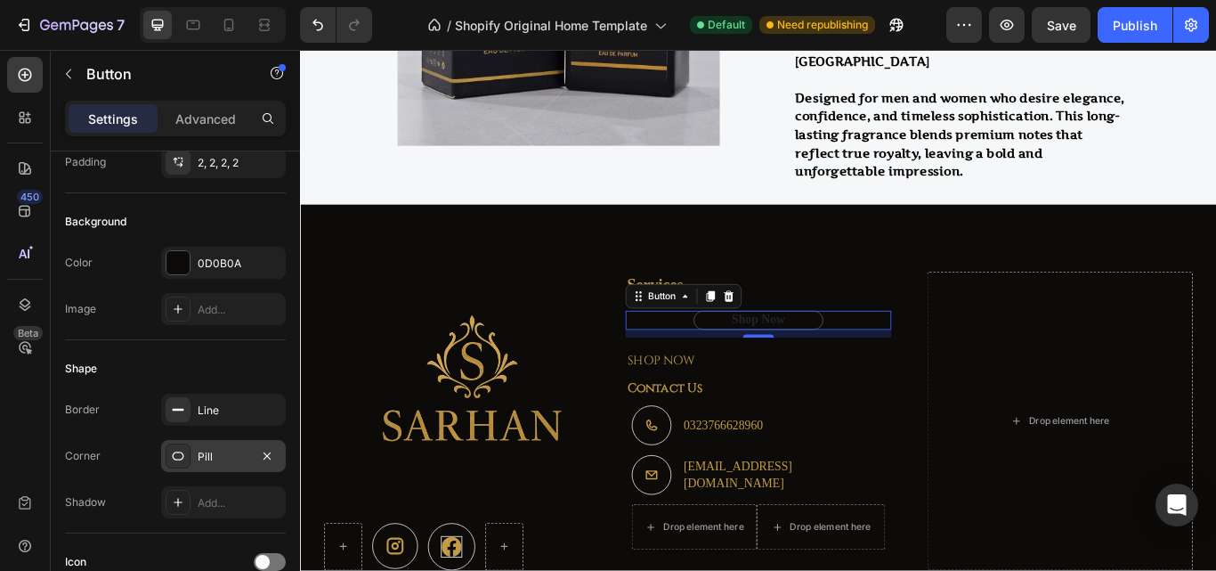
scroll to position [0, 0]
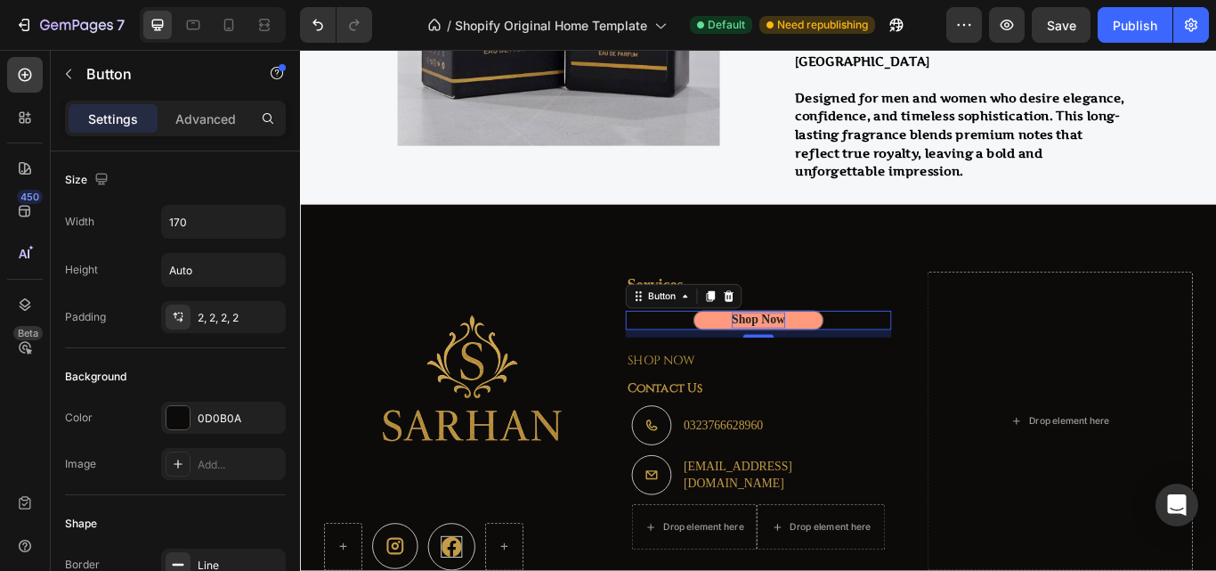
click at [845, 365] on div "Shop Now" at bounding box center [834, 365] width 62 height 19
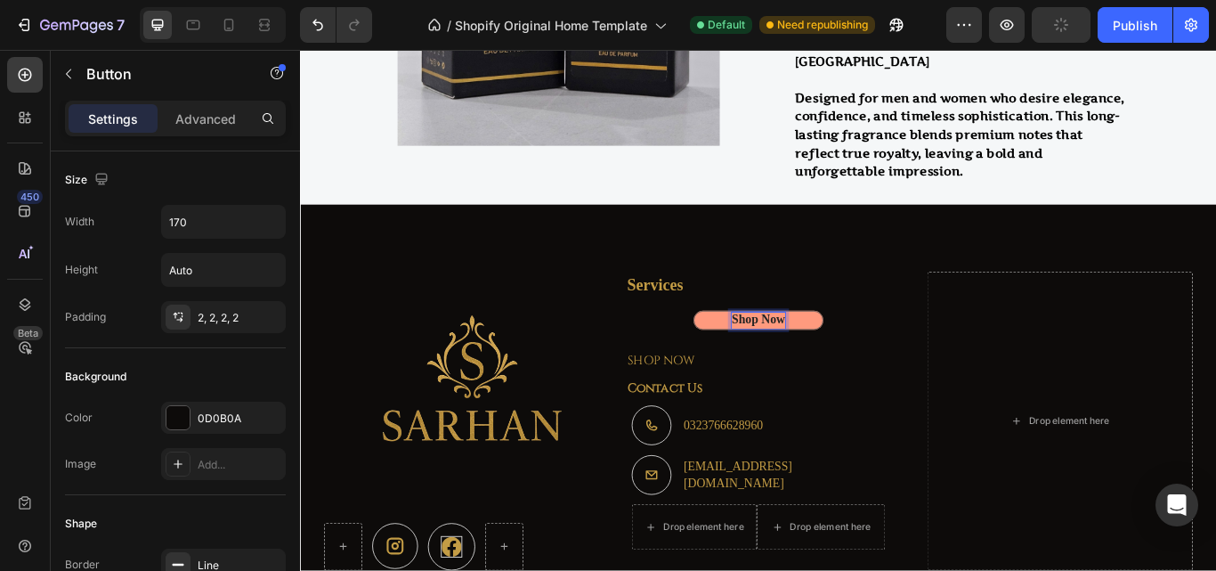
click at [854, 365] on p "Shop Now" at bounding box center [834, 365] width 62 height 19
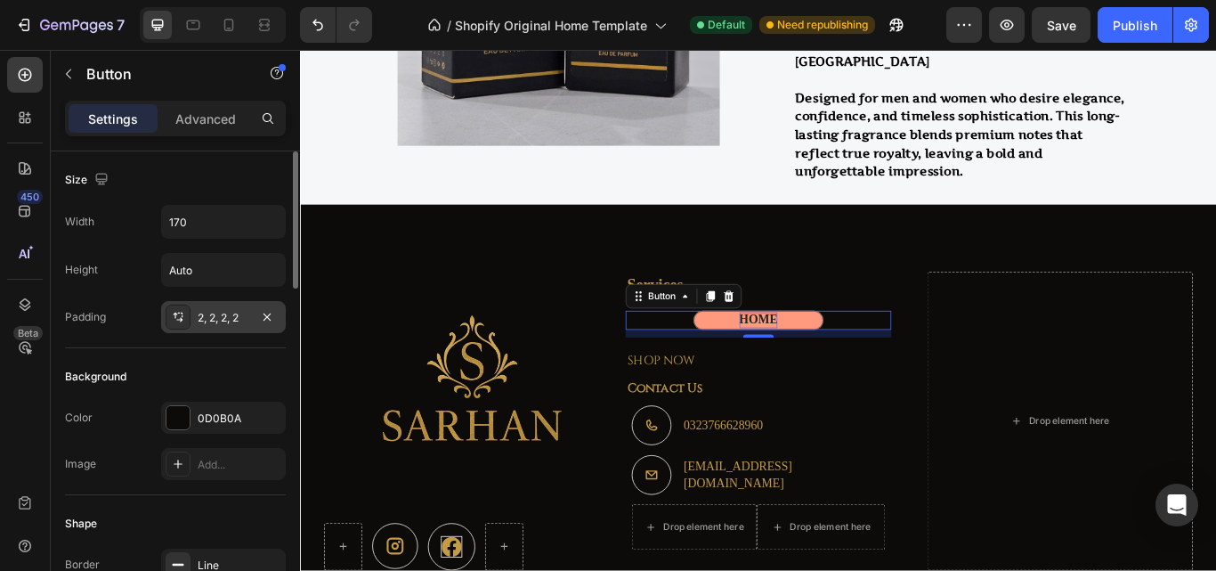
click at [241, 312] on div "2, 2, 2, 2" at bounding box center [224, 318] width 52 height 16
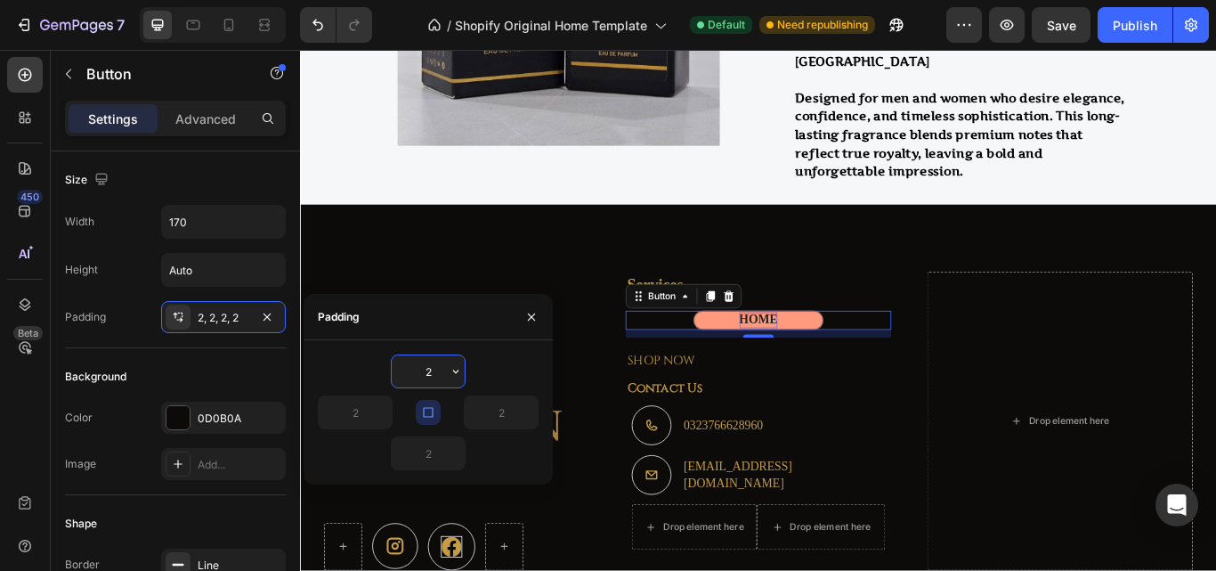
click at [424, 409] on icon "button" at bounding box center [428, 412] width 10 height 10
click at [425, 410] on icon "button" at bounding box center [428, 412] width 14 height 14
drag, startPoint x: 435, startPoint y: 408, endPoint x: 438, endPoint y: 422, distance: 14.5
click at [438, 422] on button "button" at bounding box center [428, 412] width 25 height 25
click at [385, 411] on icon "button" at bounding box center [382, 412] width 5 height 4
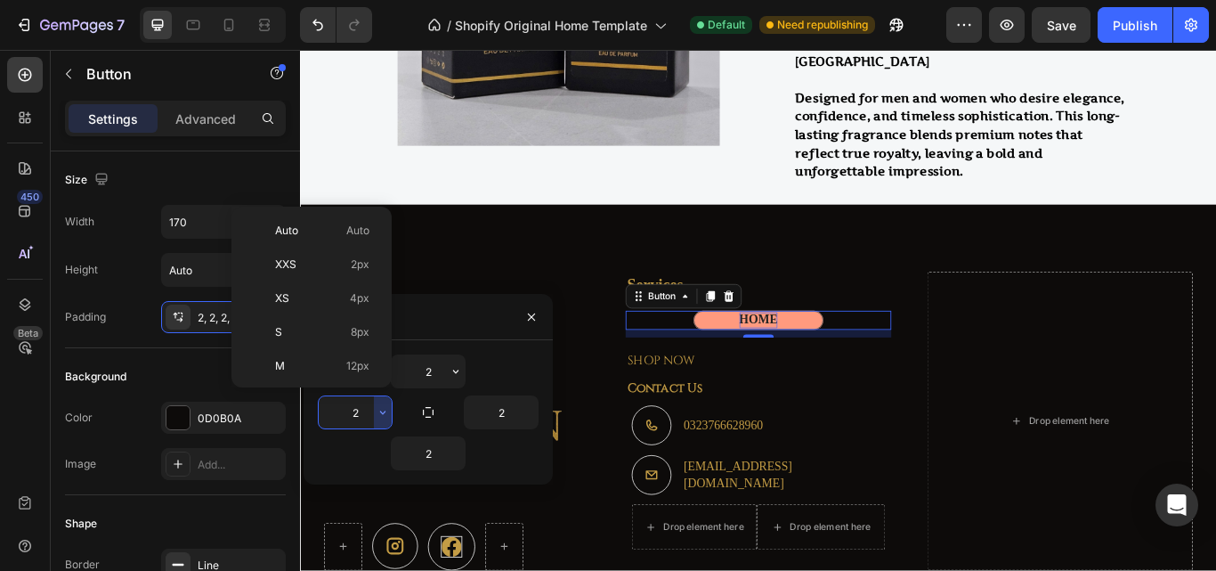
scroll to position [166, 0]
click at [372, 364] on div at bounding box center [377, 297] width 13 height 166
click at [323, 303] on p "XS 4px" at bounding box center [322, 298] width 94 height 16
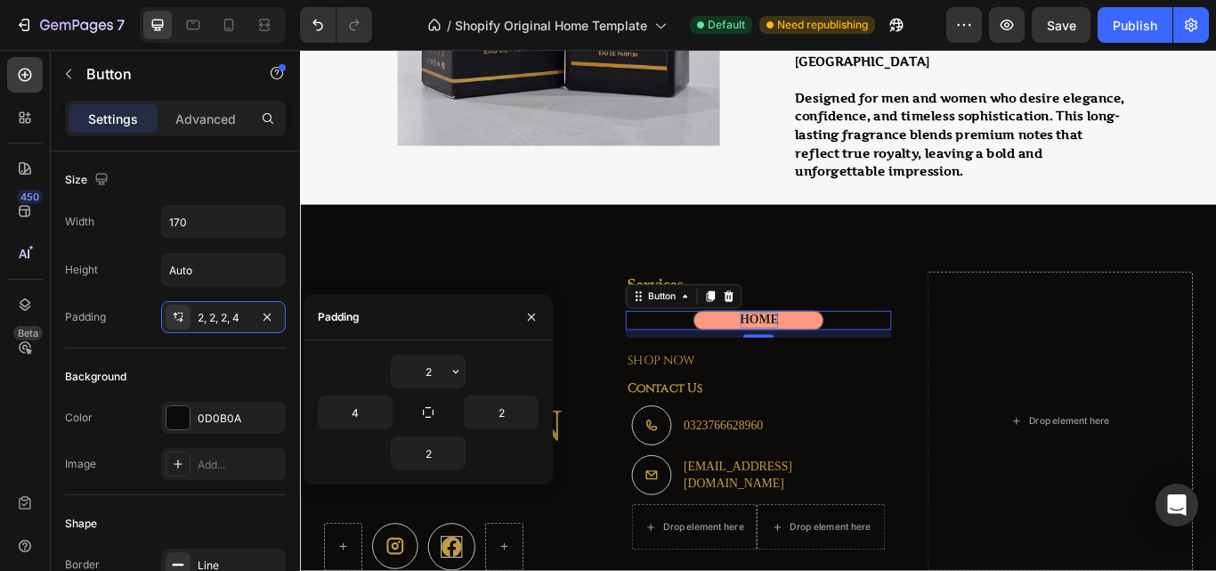
click at [429, 406] on icon "button" at bounding box center [428, 412] width 14 height 14
type input "2"
click at [429, 408] on icon "button" at bounding box center [428, 412] width 10 height 10
click at [455, 371] on icon "button" at bounding box center [455, 371] width 5 height 4
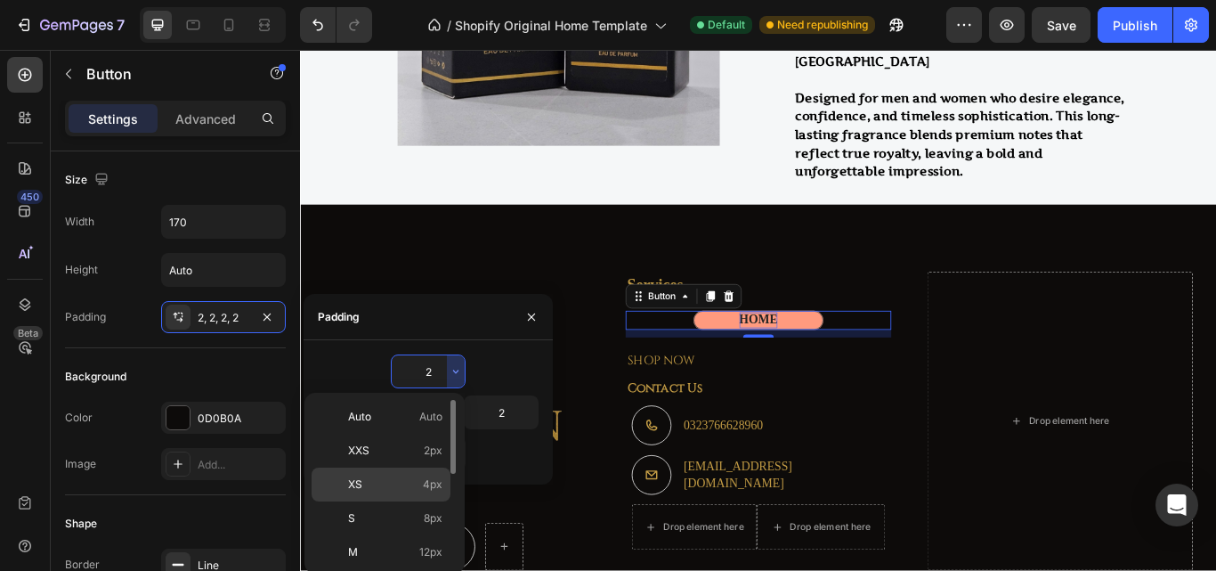
click at [425, 490] on span "4px" at bounding box center [433, 484] width 20 height 16
type input "4"
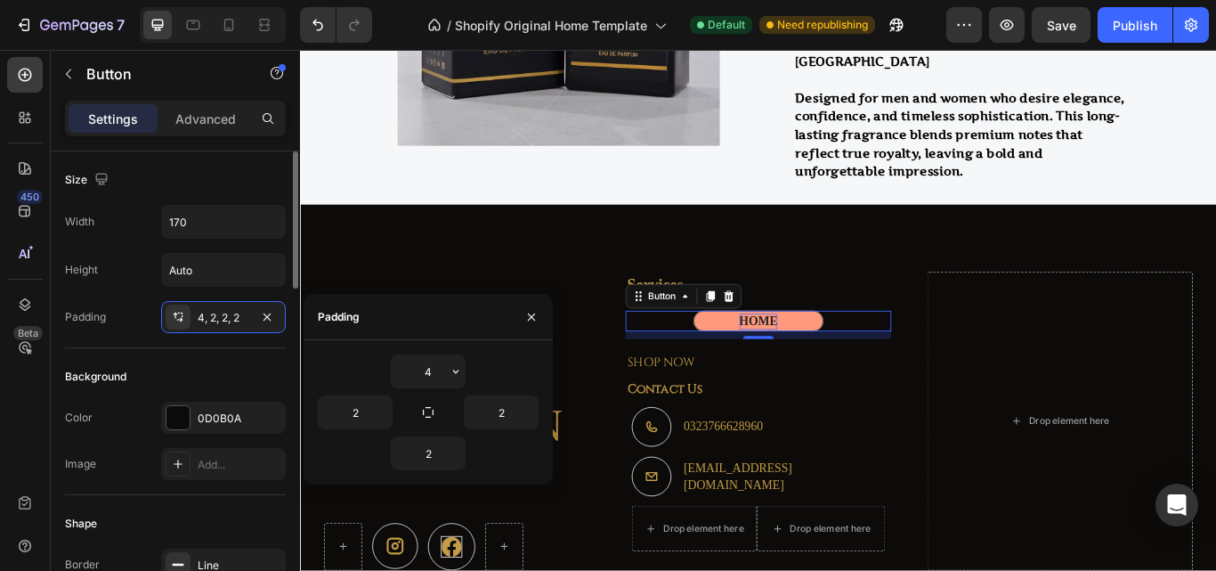
click at [455, 369] on icon "button" at bounding box center [456, 371] width 14 height 14
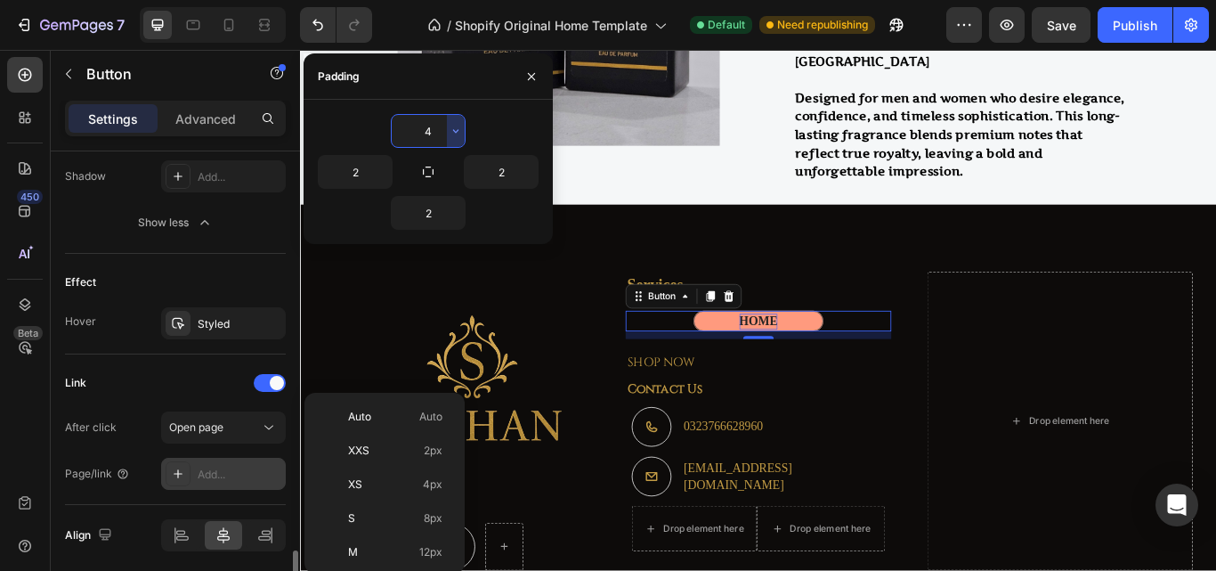
scroll to position [1134, 0]
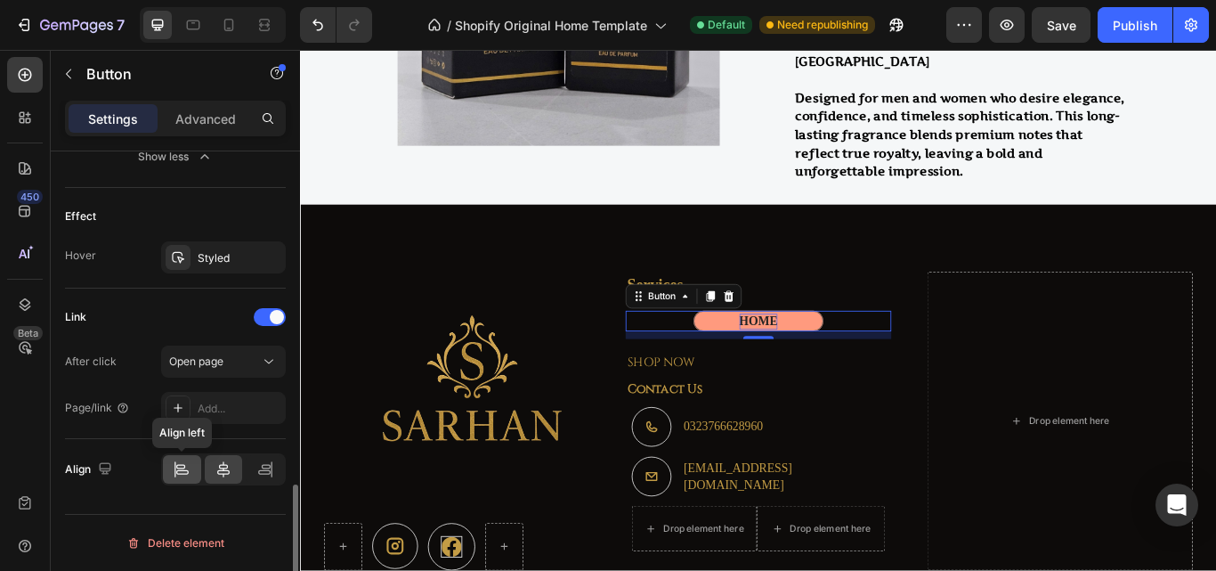
click at [173, 465] on icon at bounding box center [182, 469] width 18 height 18
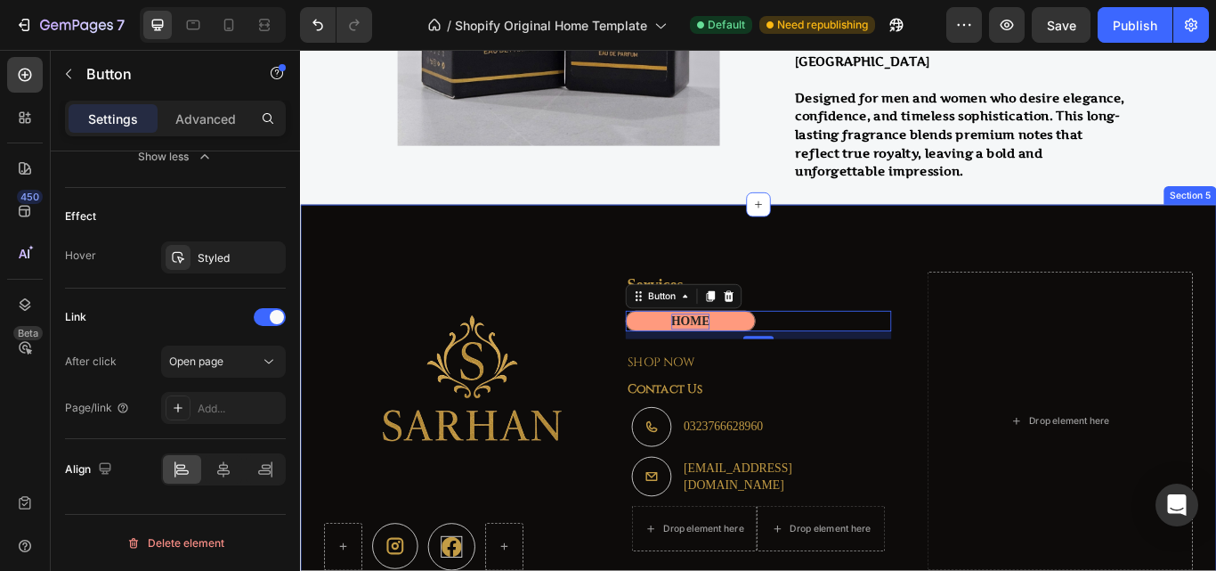
click at [778, 292] on div "Image Icon Icon Row Services Text block HOME Button 10 Row SHOP NOW Text block …" at bounding box center [834, 452] width 1068 height 442
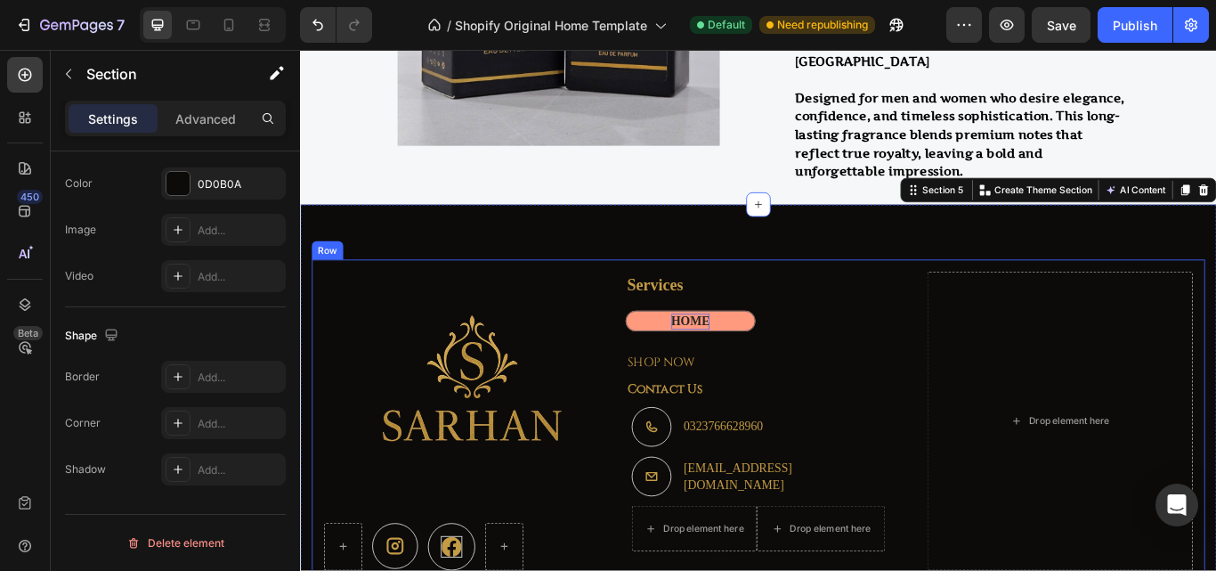
scroll to position [0, 0]
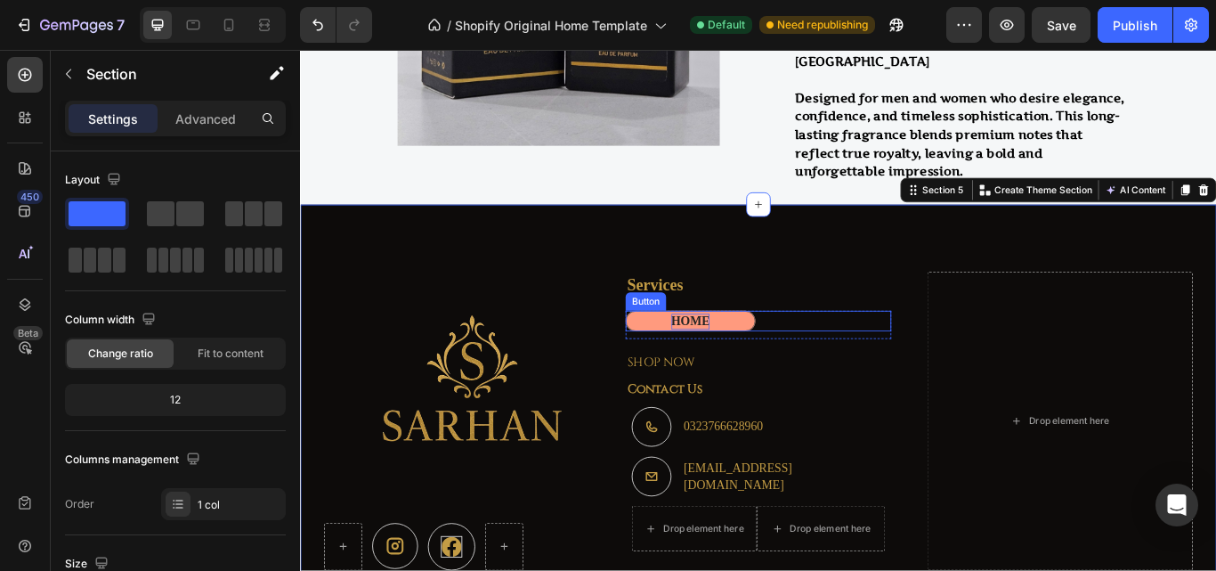
click at [797, 362] on button "HOME" at bounding box center [754, 366] width 151 height 24
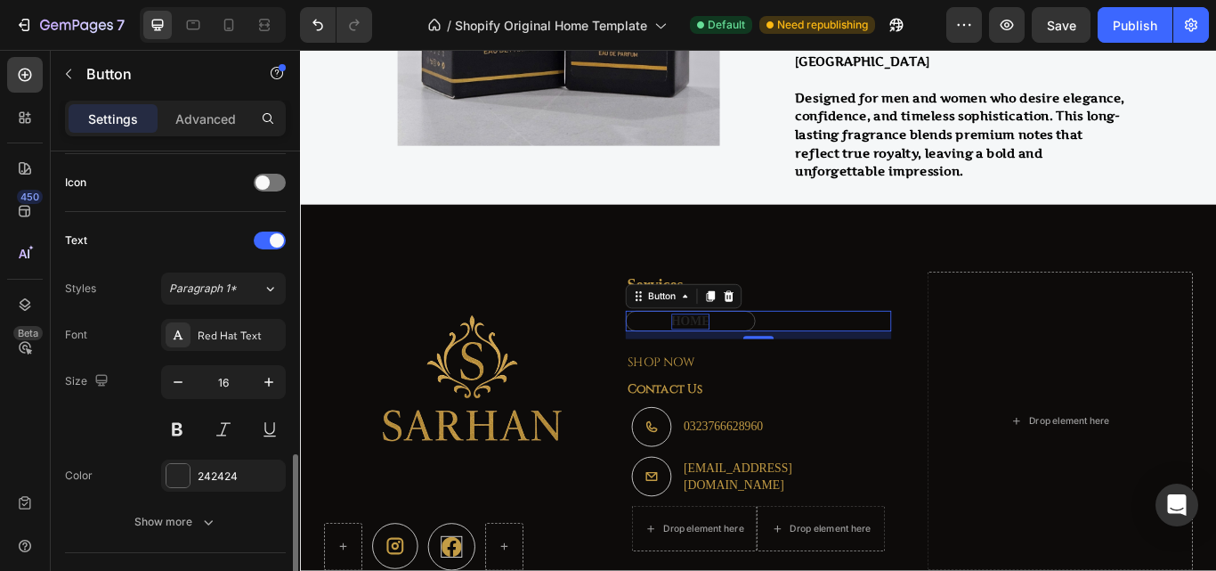
scroll to position [623, 0]
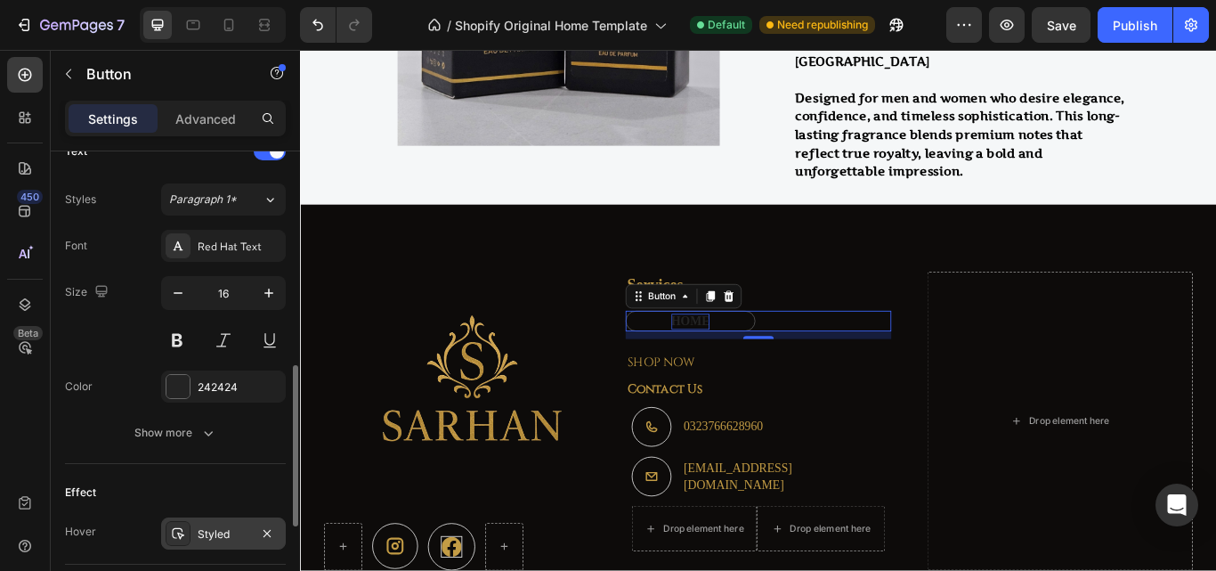
click at [218, 530] on div "Styled" at bounding box center [224, 534] width 52 height 16
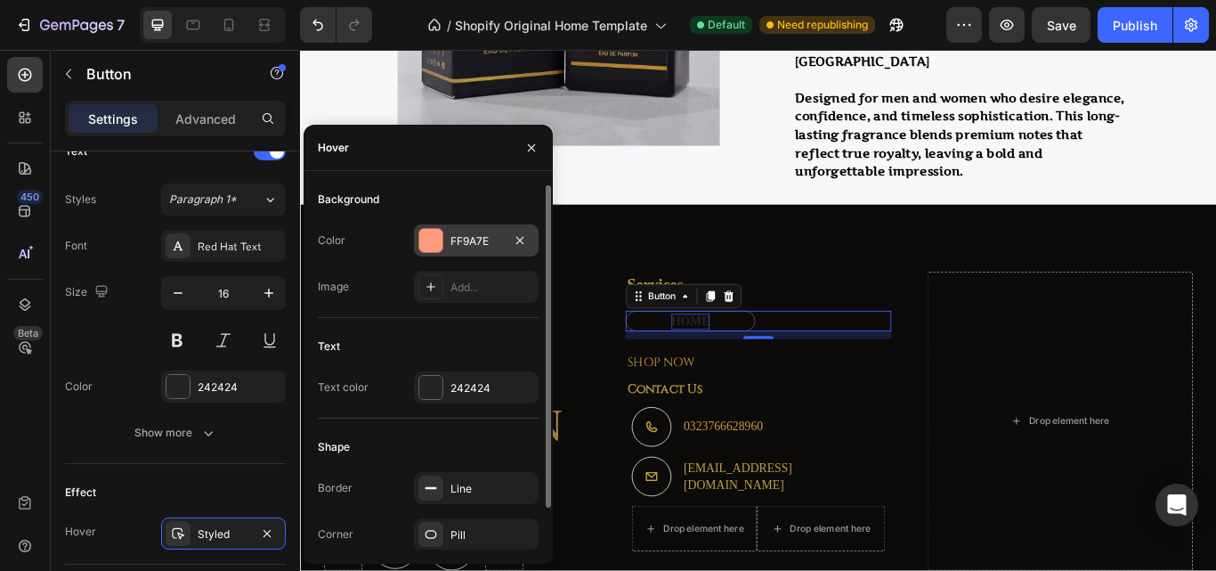
click at [441, 251] on div at bounding box center [430, 240] width 23 height 23
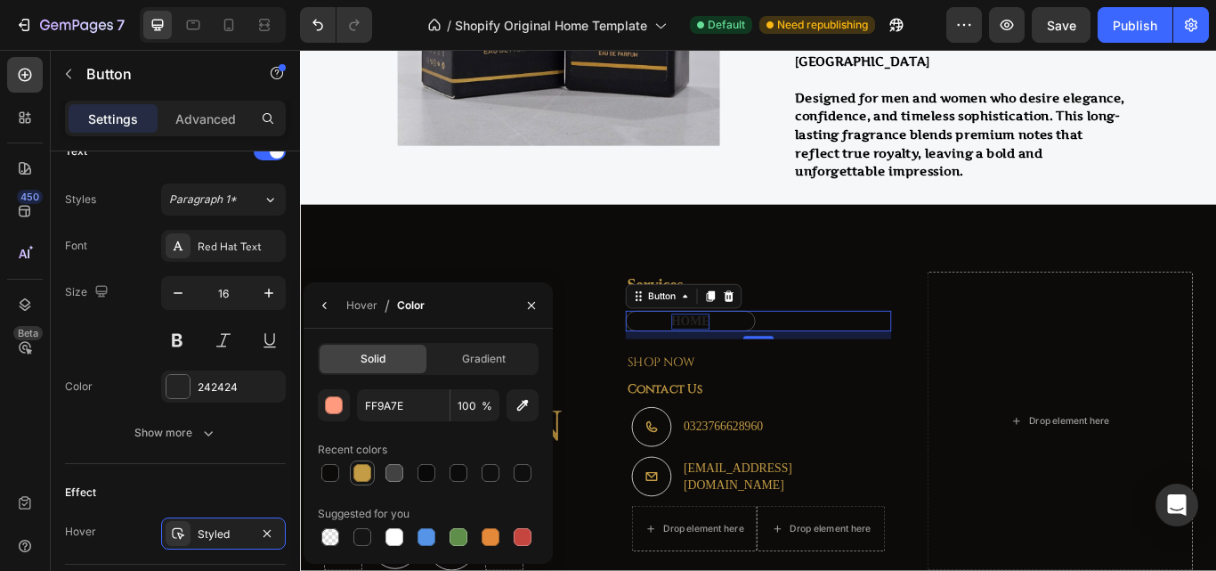
click at [359, 469] on div at bounding box center [362, 473] width 18 height 18
type input "C39C45"
click at [332, 304] on button "button" at bounding box center [325, 305] width 28 height 28
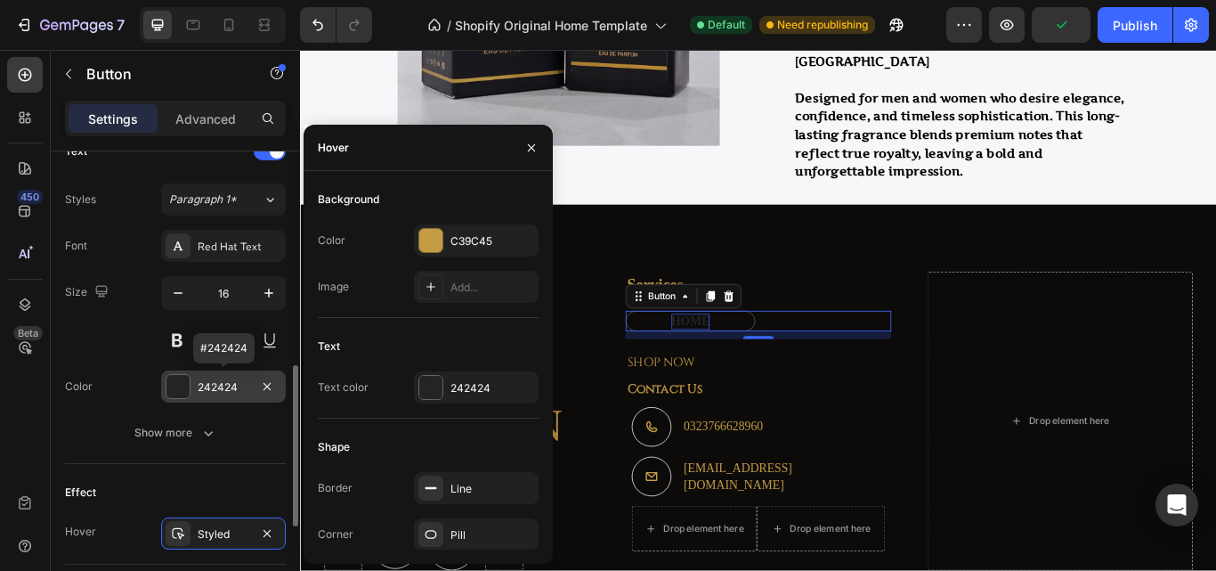
click at [225, 379] on div "242424" at bounding box center [224, 387] width 52 height 16
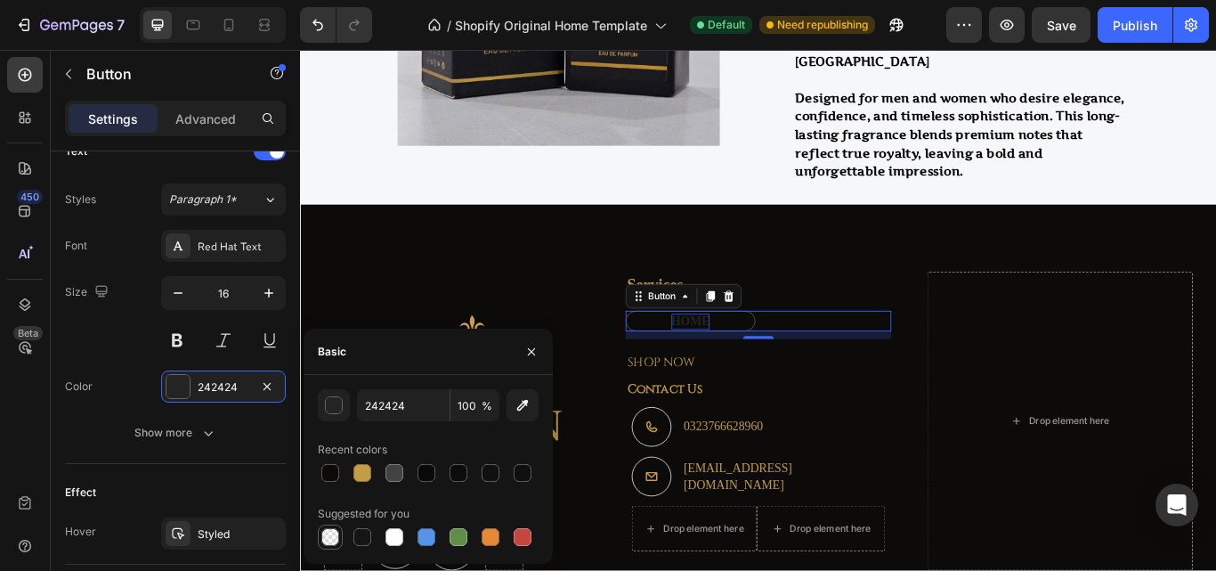
click at [330, 533] on div at bounding box center [330, 537] width 18 height 18
type input "000000"
type input "0"
click at [330, 534] on div at bounding box center [330, 537] width 18 height 18
click at [395, 532] on div at bounding box center [394, 537] width 18 height 18
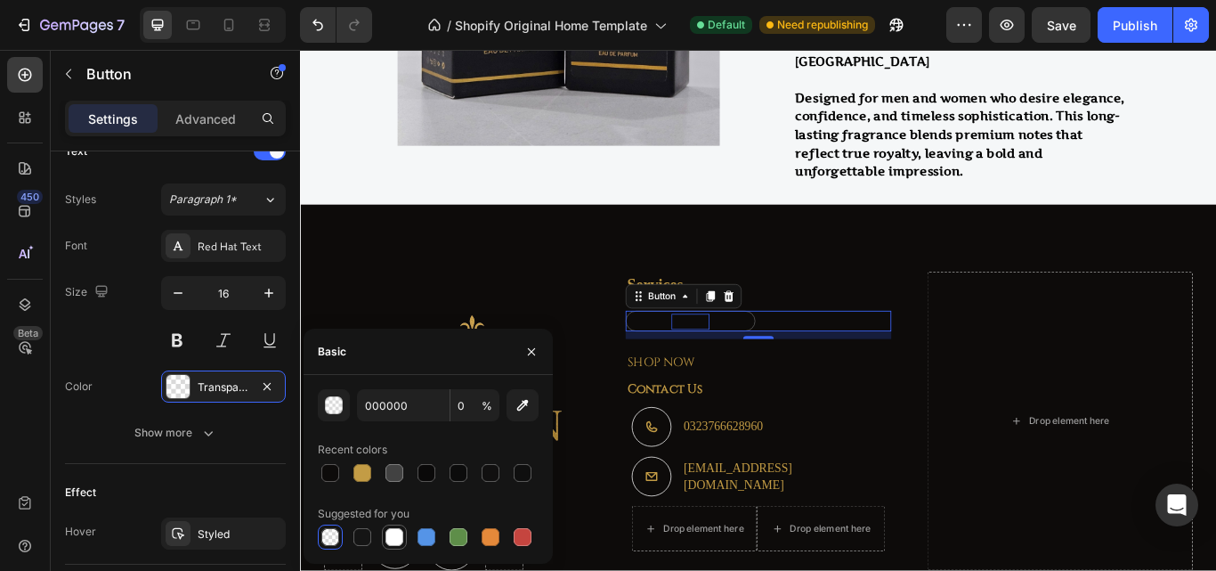
type input "FFFFFF"
type input "100"
click at [372, 481] on div at bounding box center [362, 472] width 21 height 21
type input "C39C45"
click at [175, 337] on button at bounding box center [177, 340] width 32 height 32
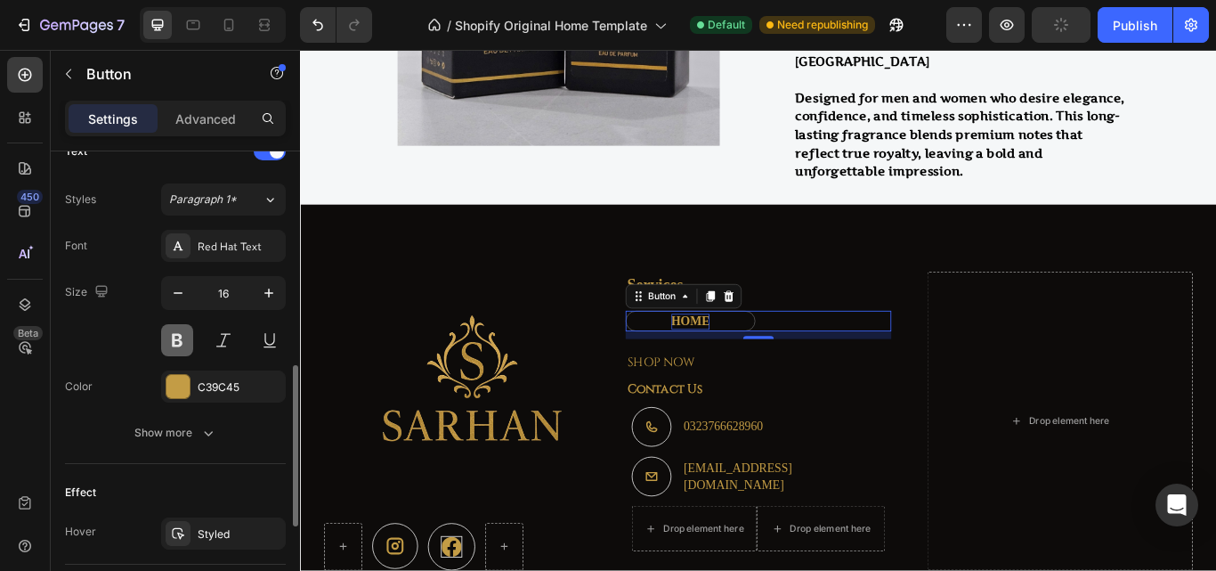
click at [171, 333] on button at bounding box center [177, 340] width 32 height 32
click at [179, 339] on button at bounding box center [177, 340] width 32 height 32
click at [186, 344] on button at bounding box center [177, 340] width 32 height 32
click at [231, 252] on div "Red Hat Text" at bounding box center [240, 247] width 84 height 16
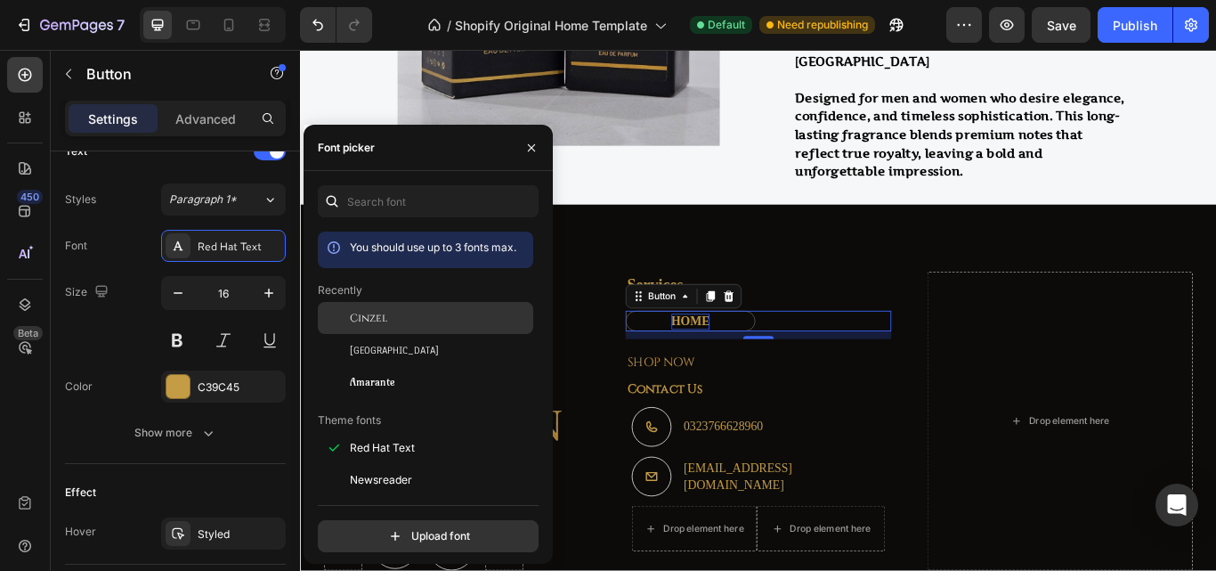
click at [383, 324] on span "Cinzel" at bounding box center [368, 318] width 37 height 16
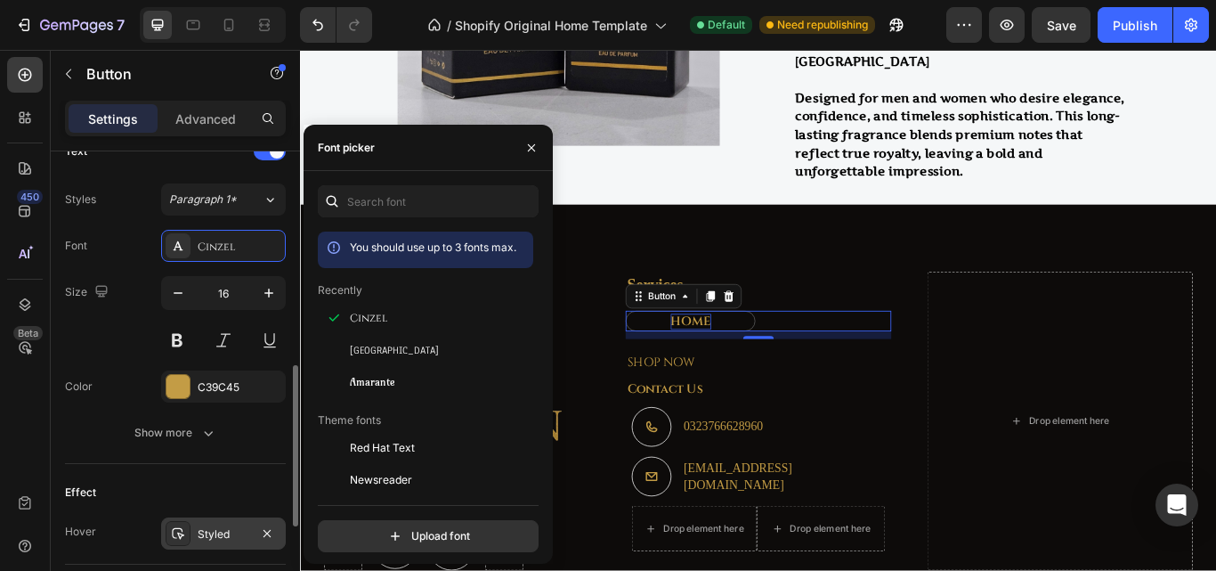
click at [215, 534] on div "Styled" at bounding box center [224, 534] width 52 height 16
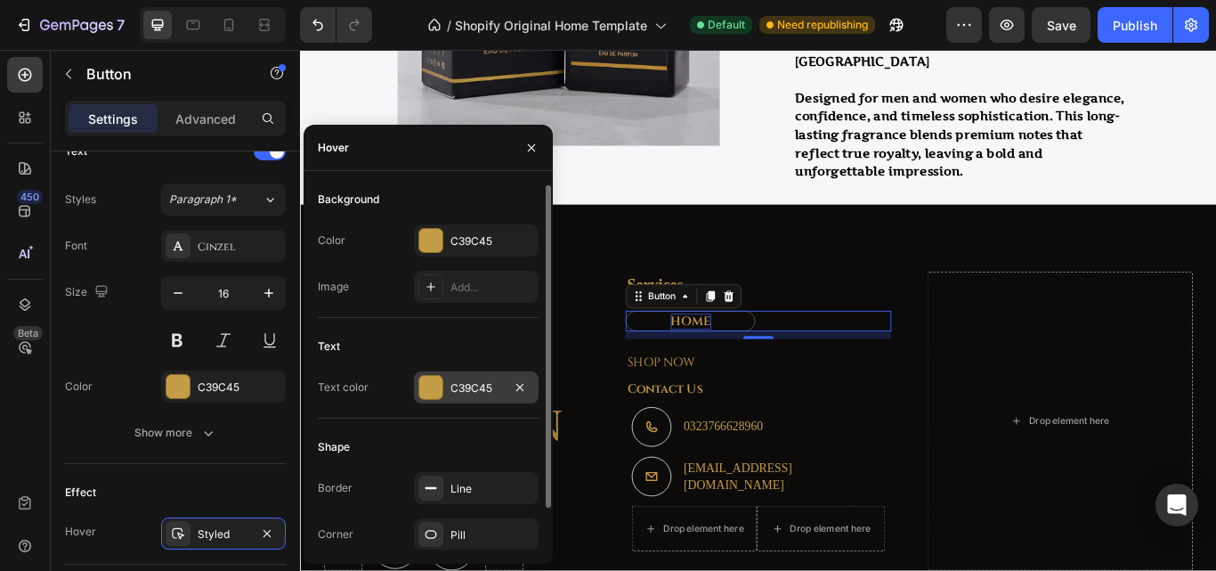
click at [464, 386] on div "C39C45" at bounding box center [476, 388] width 52 height 16
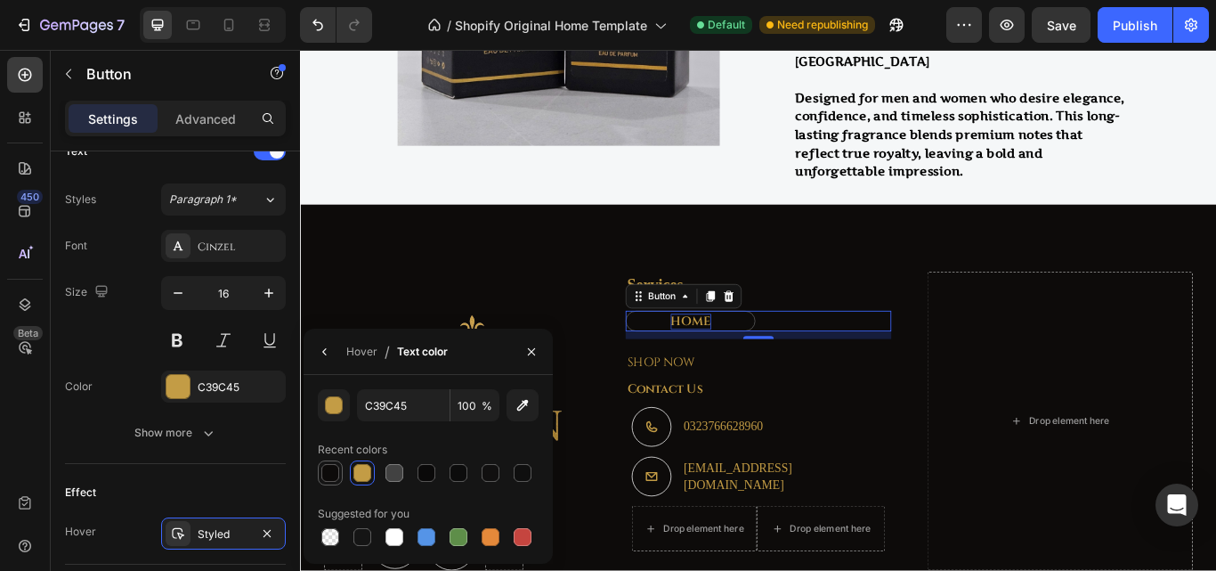
click at [324, 473] on div at bounding box center [330, 473] width 18 height 18
type input "0D0B0A"
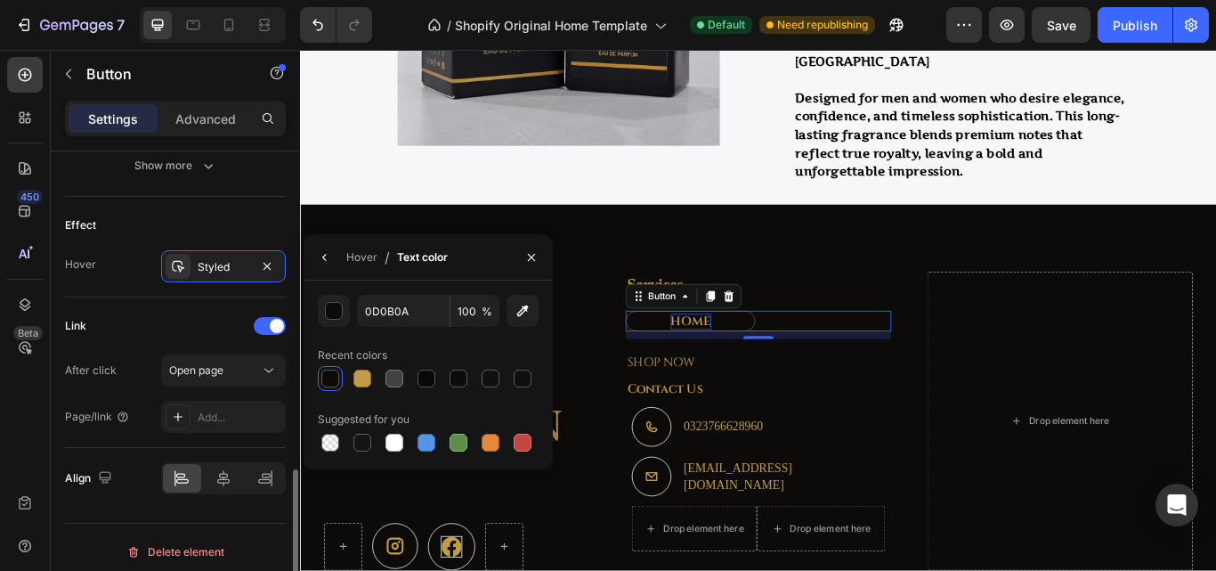
scroll to position [899, 0]
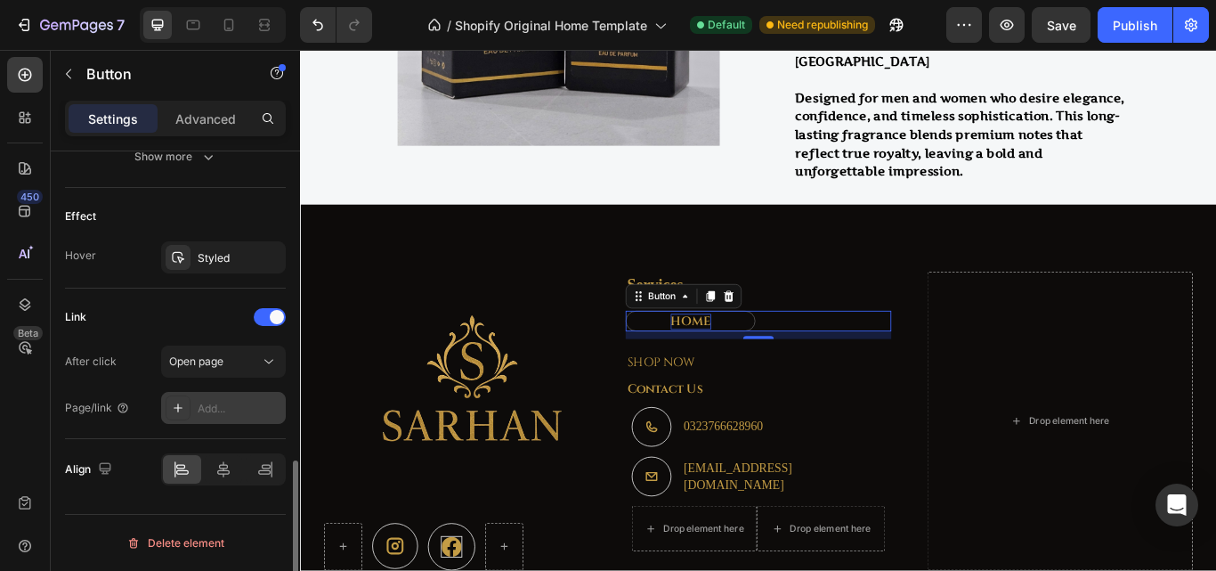
click at [207, 402] on div "Add..." at bounding box center [240, 409] width 84 height 16
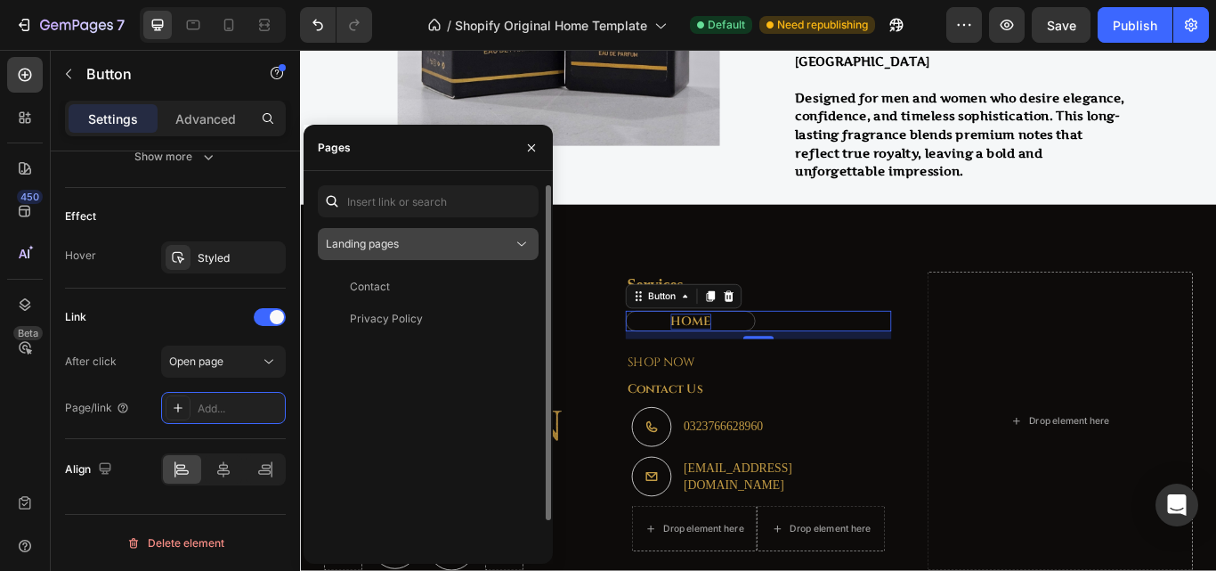
click at [392, 248] on span "Landing pages" at bounding box center [362, 243] width 73 height 13
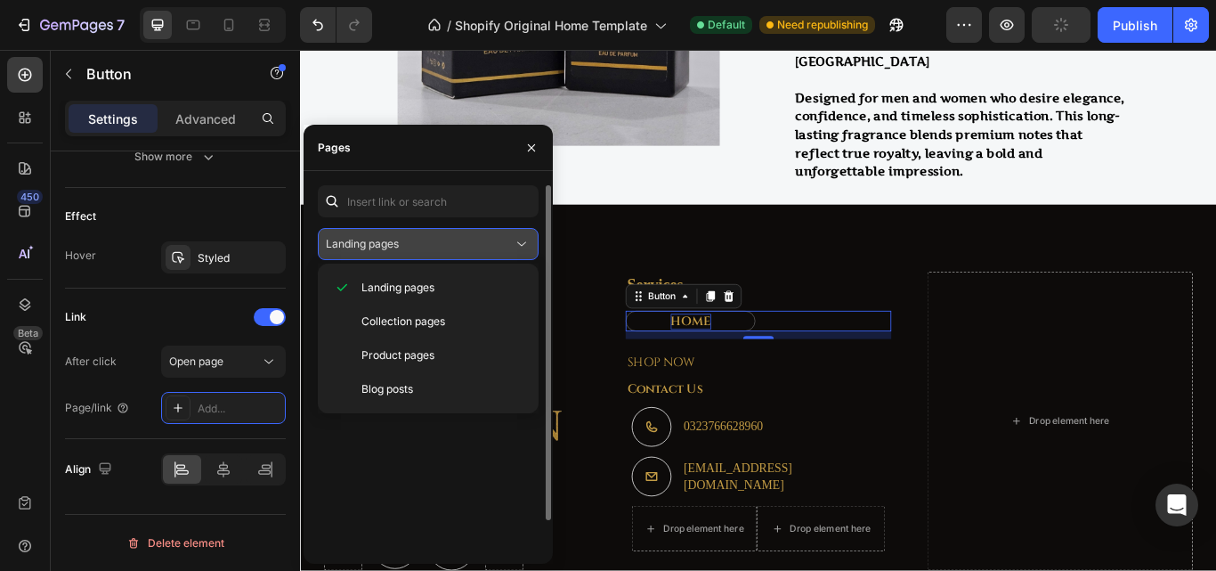
click at [392, 247] on span "Landing pages" at bounding box center [362, 243] width 73 height 13
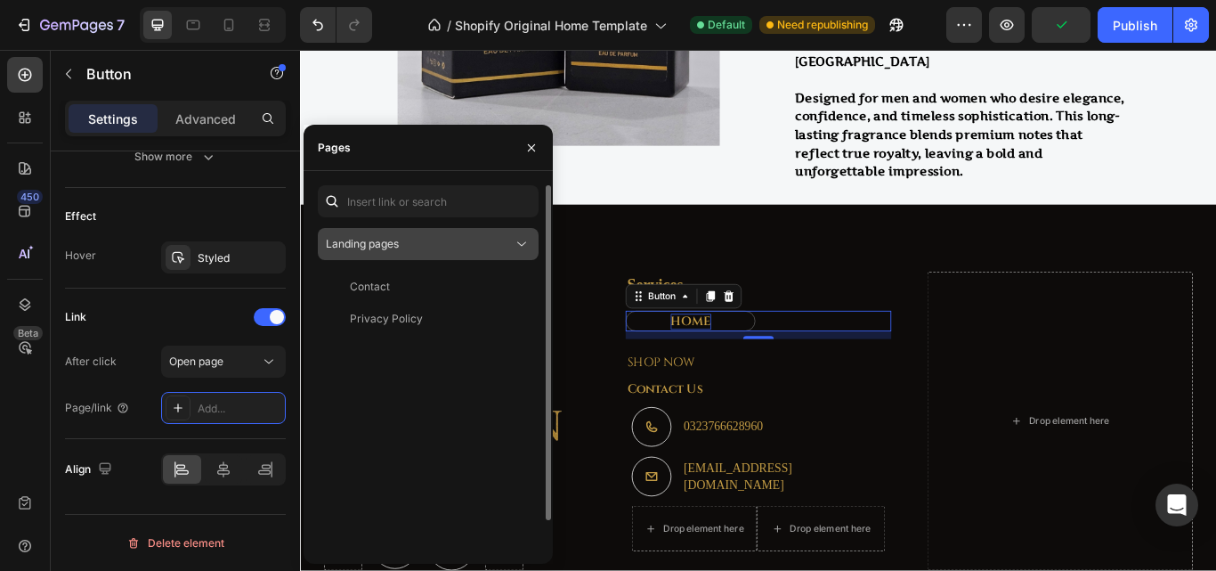
click at [396, 250] on span "Landing pages" at bounding box center [362, 244] width 73 height 16
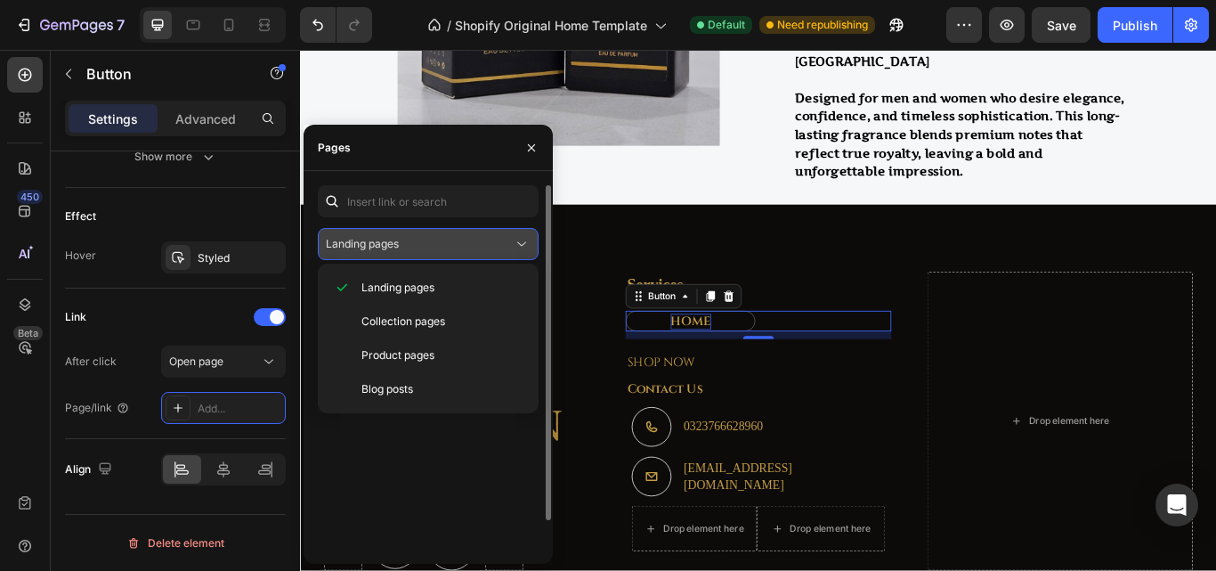
click at [396, 248] on span "Landing pages" at bounding box center [362, 243] width 73 height 13
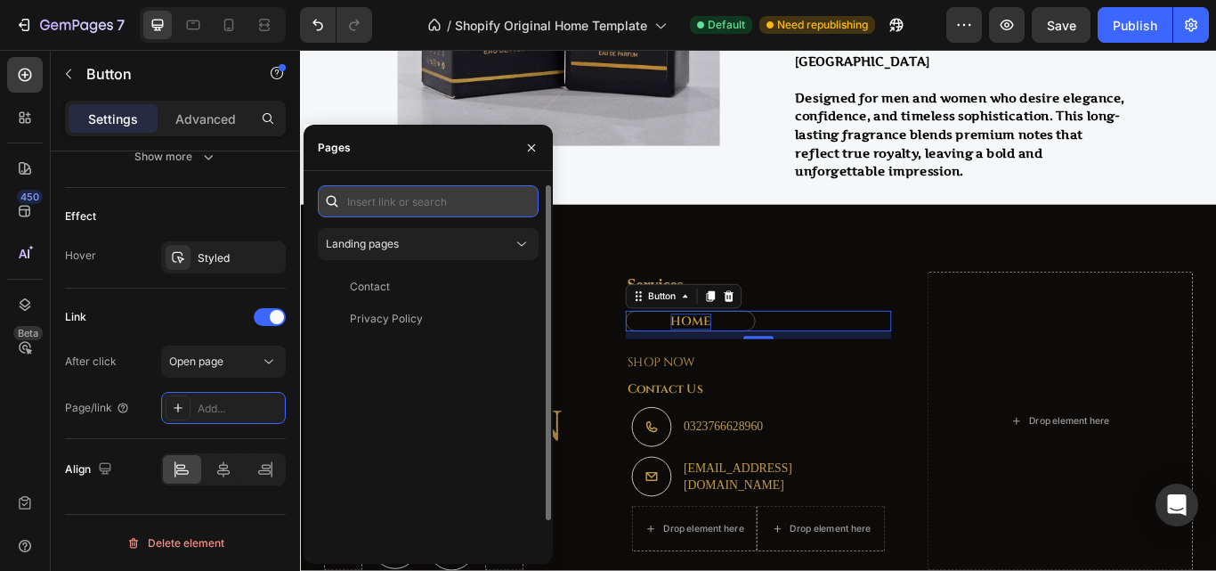
click at [419, 199] on input "text" at bounding box center [428, 201] width 221 height 32
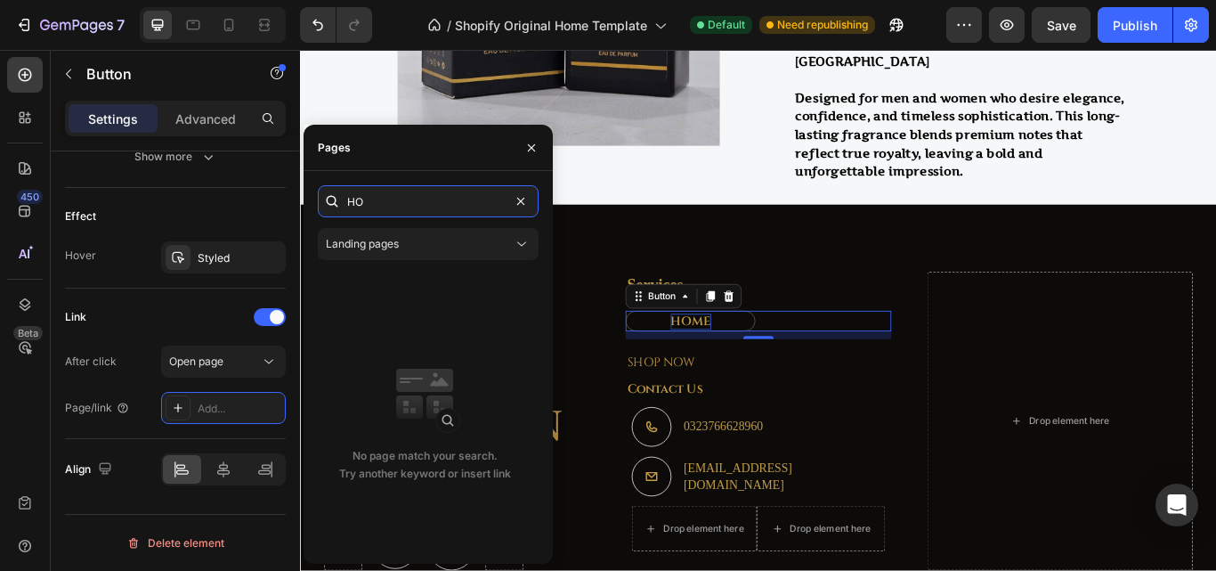
type input "H"
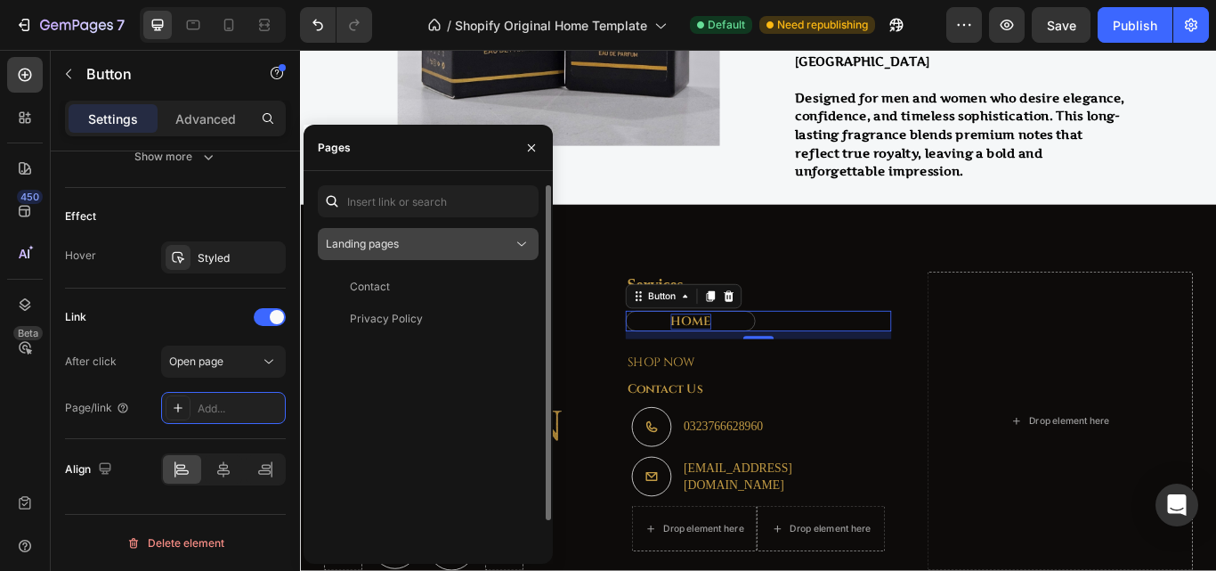
click at [414, 258] on button "Landing pages" at bounding box center [428, 244] width 221 height 32
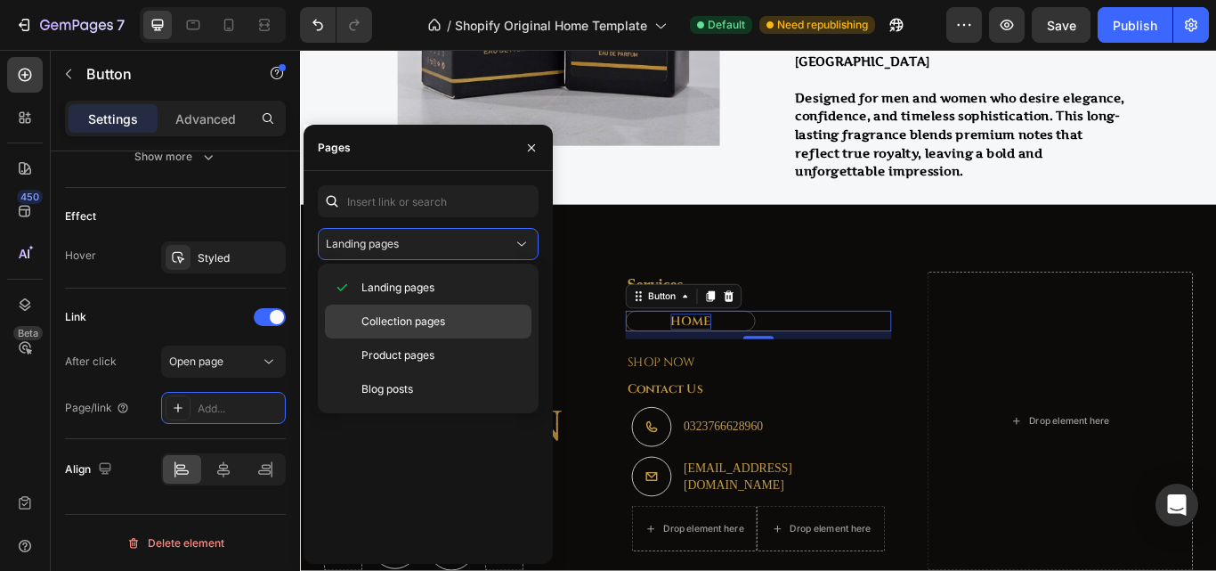
scroll to position [2559, 0]
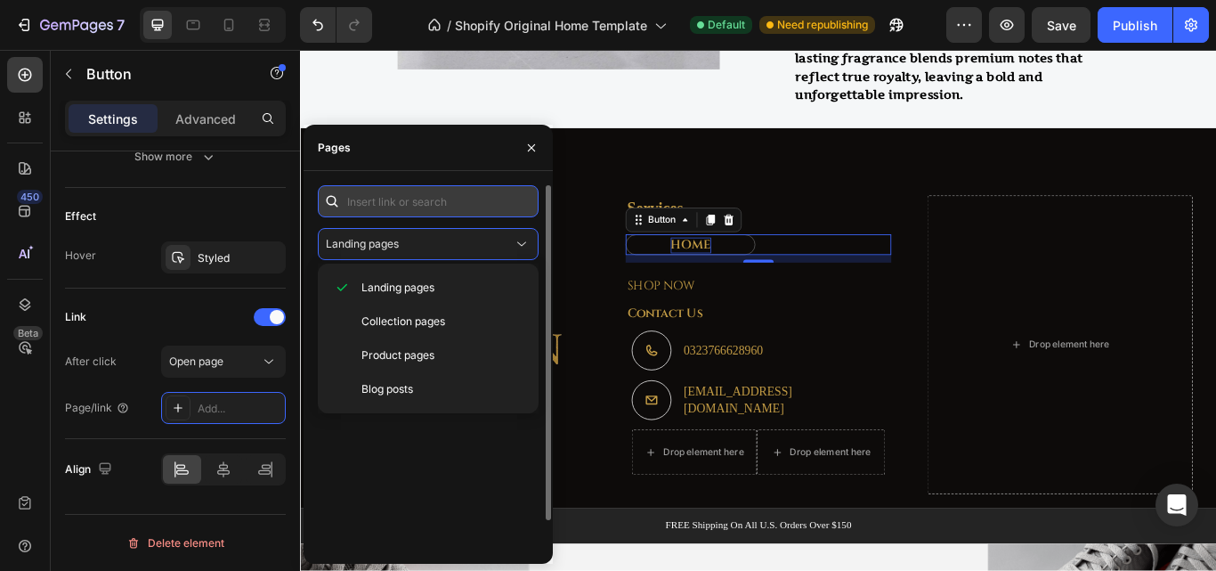
click at [409, 204] on input "text" at bounding box center [428, 201] width 221 height 32
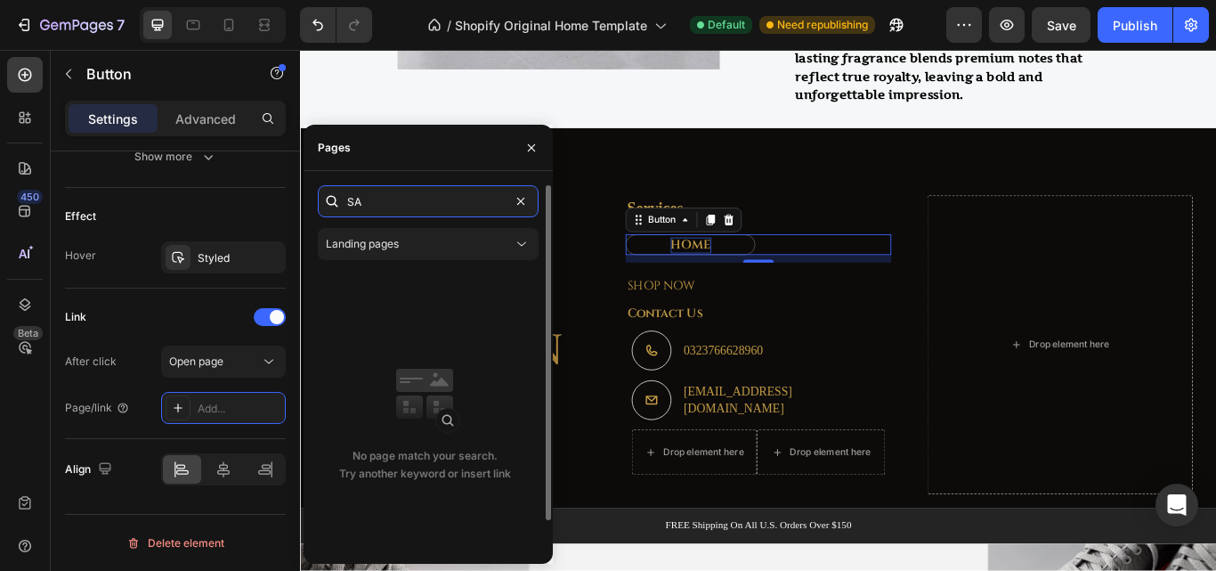
type input "S"
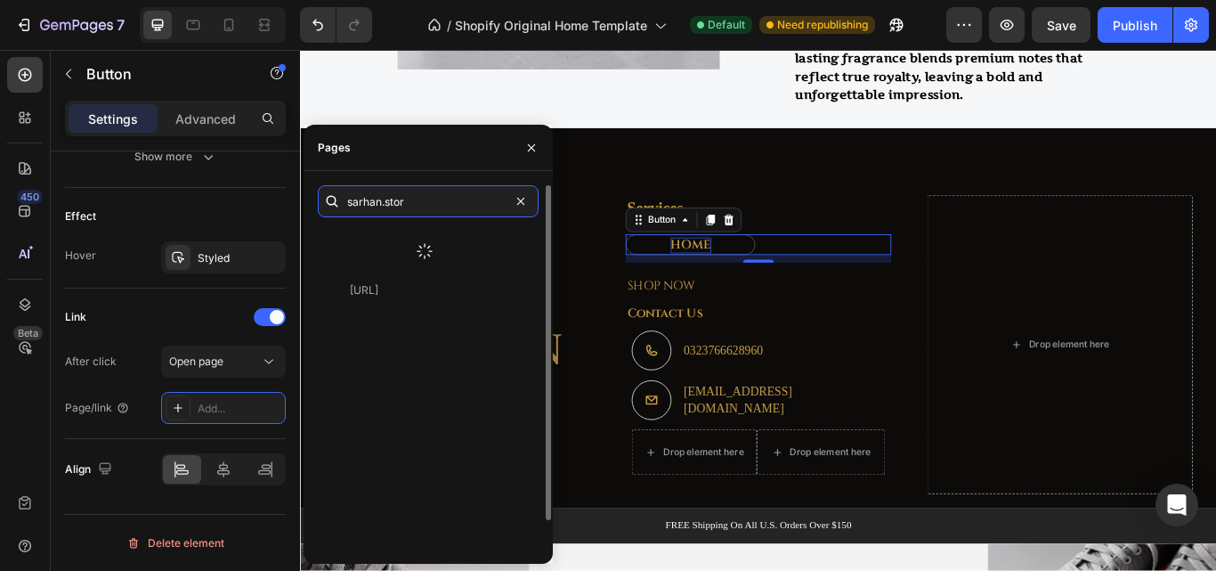
type input "[DOMAIN_NAME]"
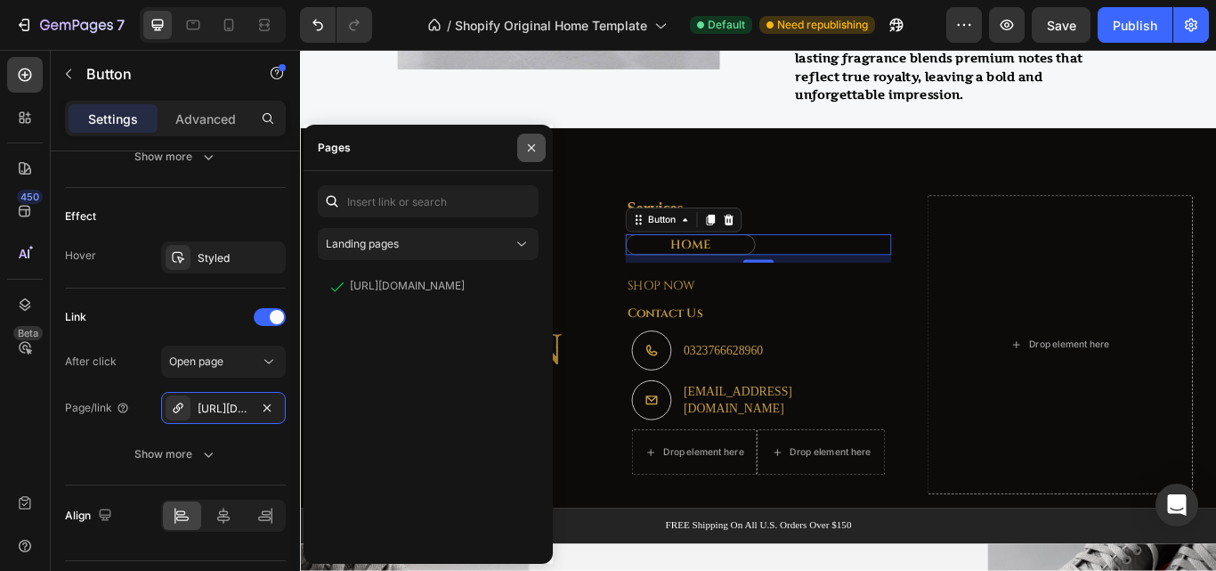
click at [529, 147] on icon "button" at bounding box center [531, 148] width 14 height 14
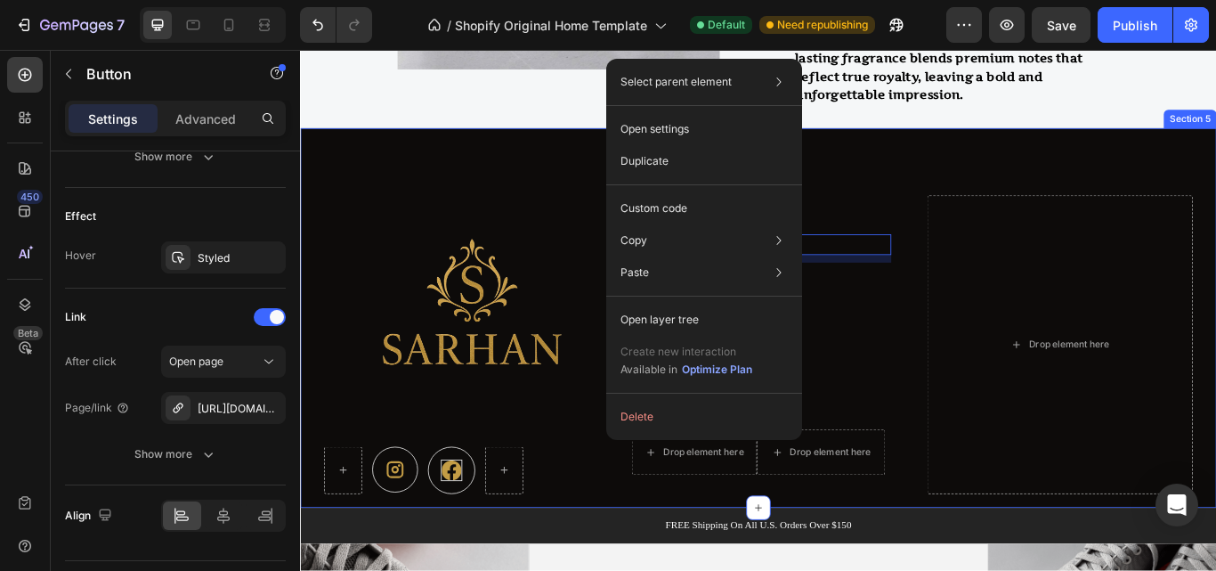
click at [915, 171] on div "Image Icon Icon Row Services Text block HOME Button 10 Row SHOP NOW Text block …" at bounding box center [834, 363] width 1068 height 442
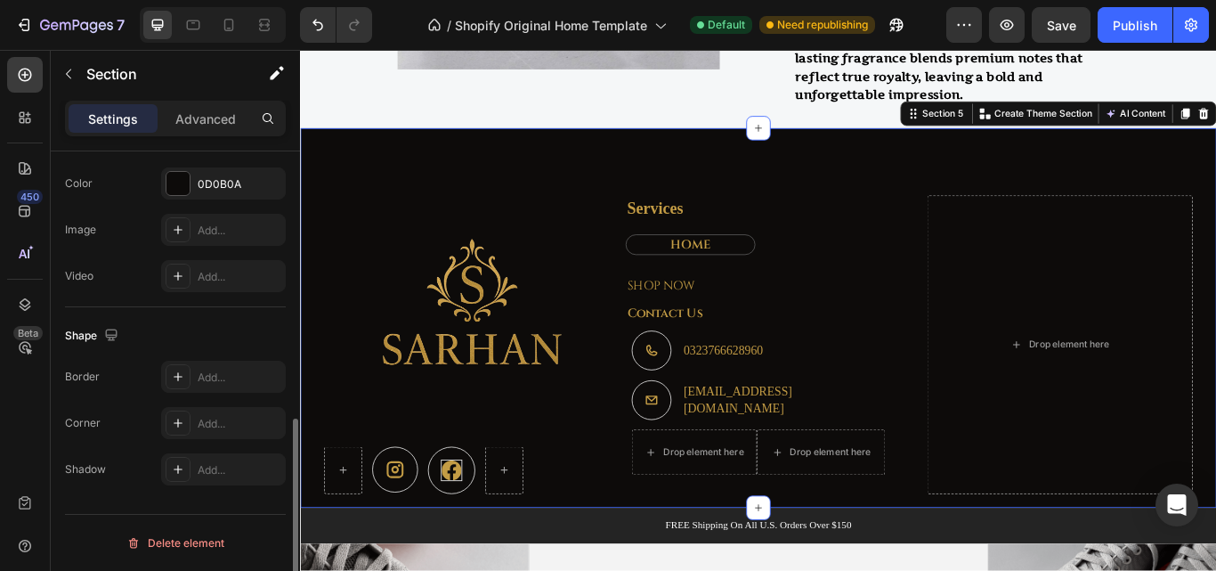
scroll to position [0, 0]
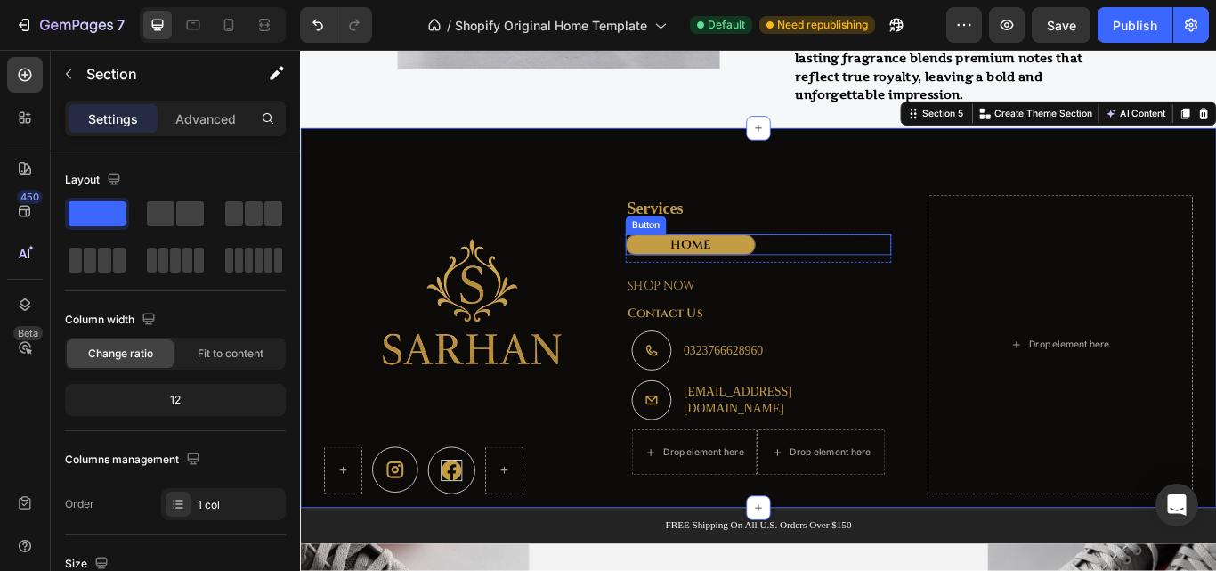
click at [798, 269] on link "HOME" at bounding box center [754, 277] width 151 height 24
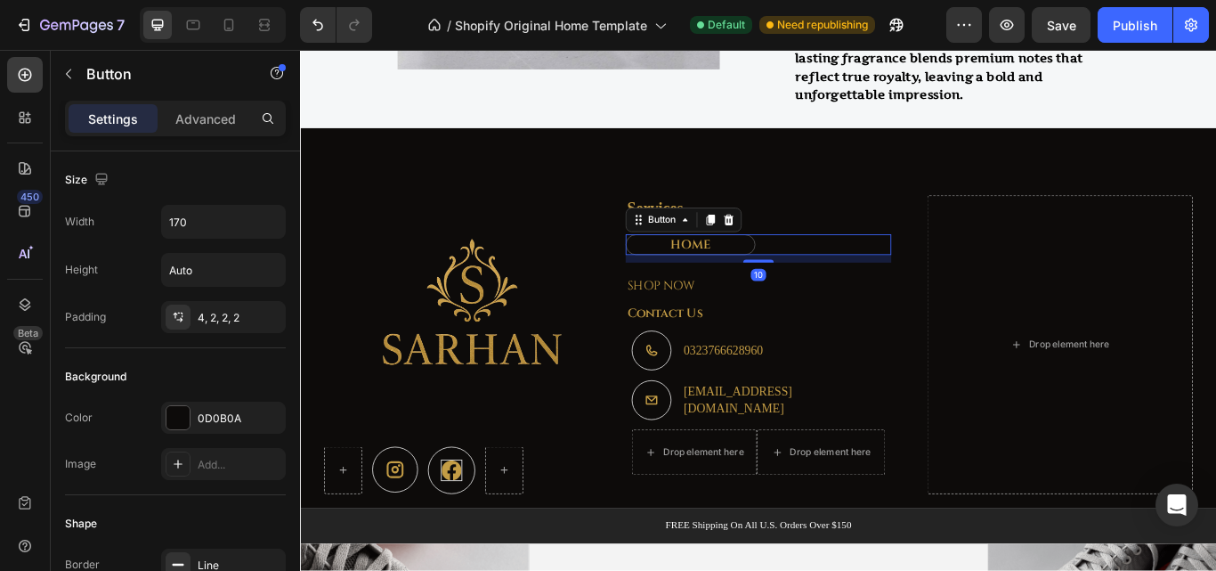
drag, startPoint x: 773, startPoint y: 245, endPoint x: 725, endPoint y: 497, distance: 256.4
click at [773, 244] on icon at bounding box center [778, 249] width 10 height 12
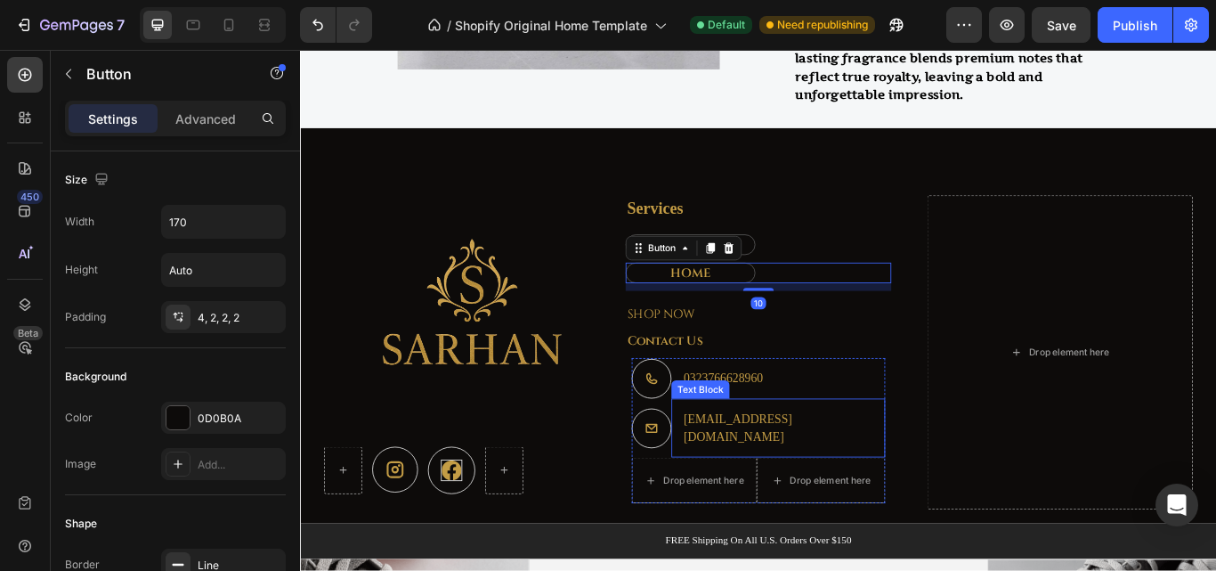
click at [884, 247] on p "Services" at bounding box center [834, 236] width 306 height 28
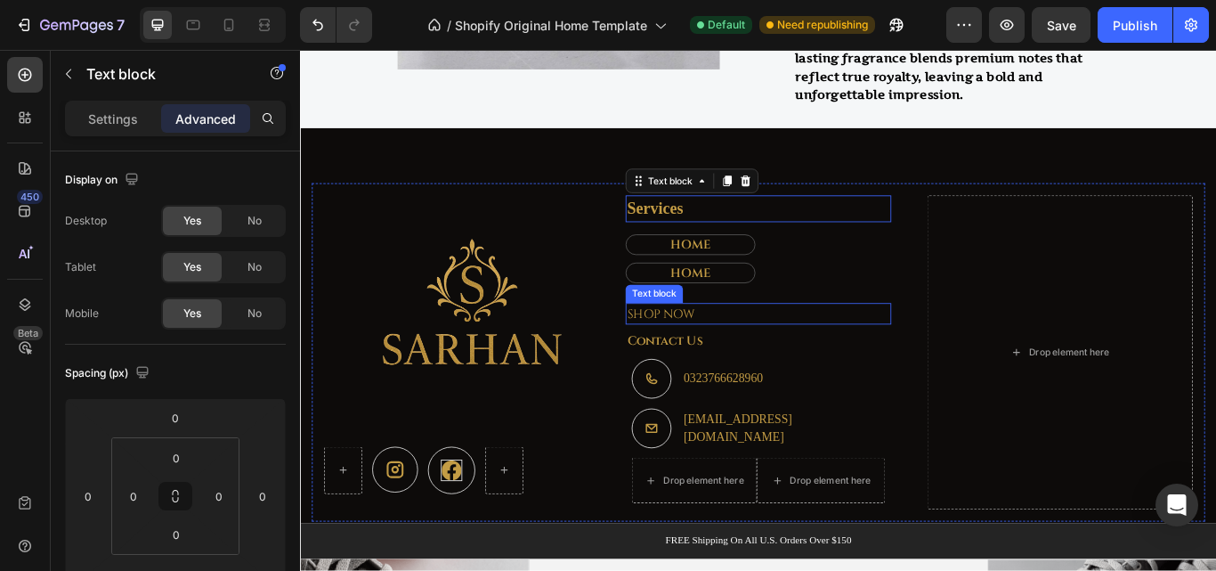
click at [872, 358] on p "SHOP NOW" at bounding box center [834, 357] width 306 height 21
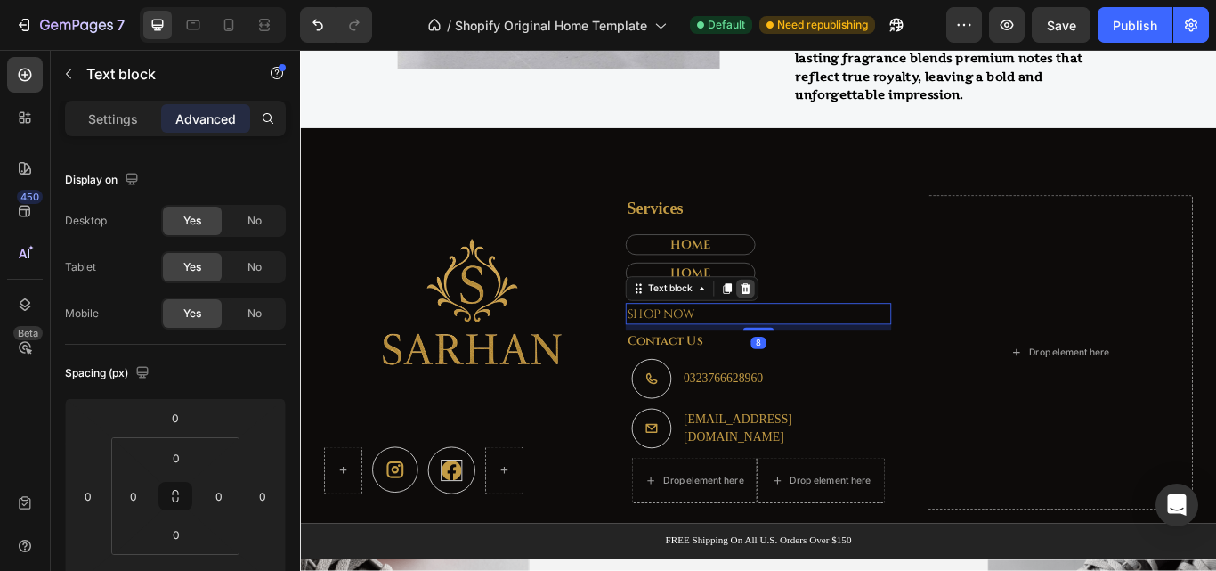
click at [821, 328] on icon at bounding box center [819, 328] width 14 height 14
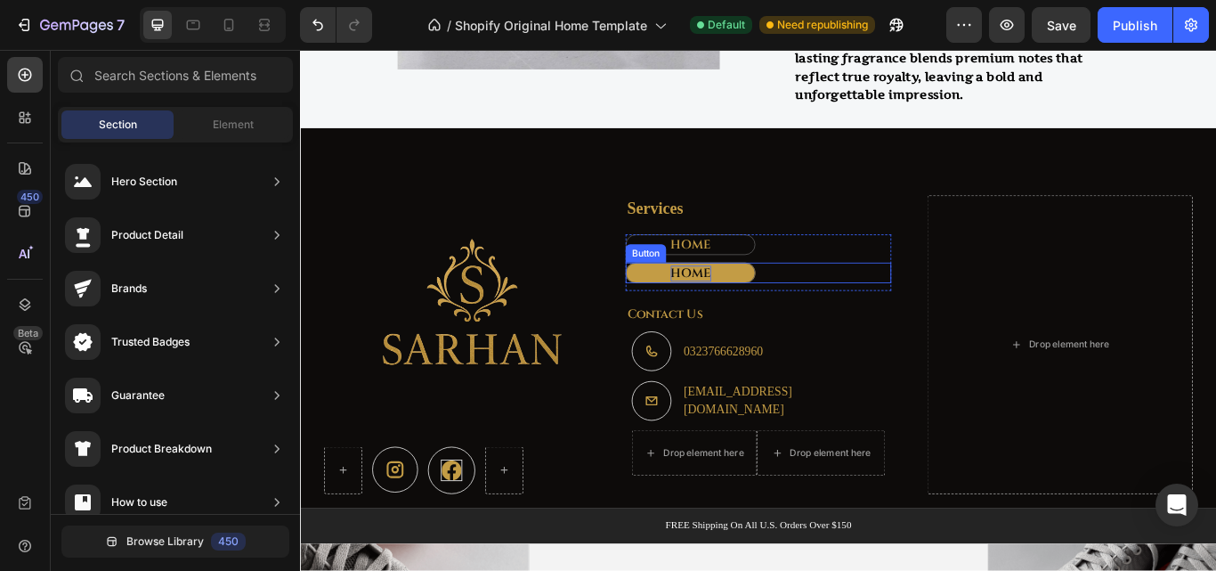
click at [746, 311] on p "HOME" at bounding box center [755, 311] width 47 height 19
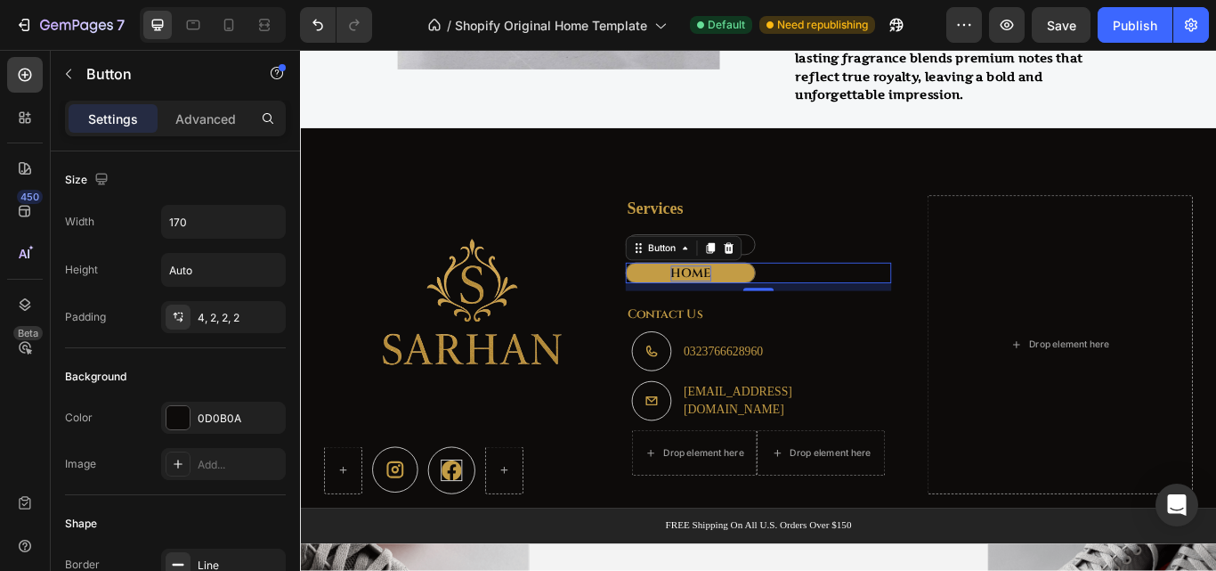
click at [747, 309] on p "HOME" at bounding box center [755, 311] width 47 height 19
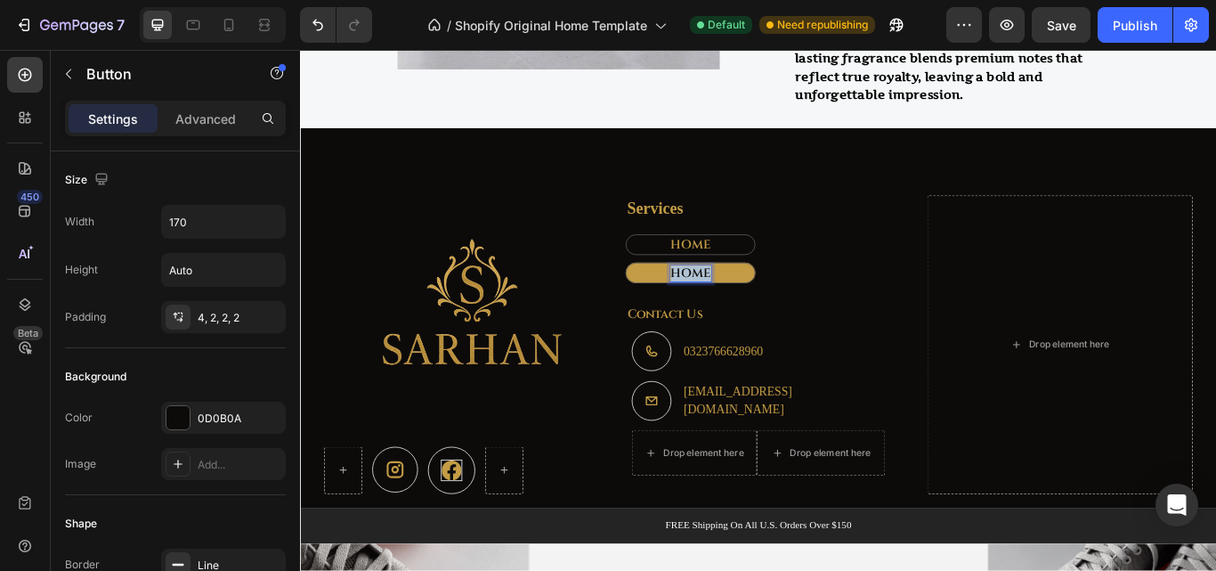
click at [747, 309] on p "HOME" at bounding box center [755, 311] width 47 height 19
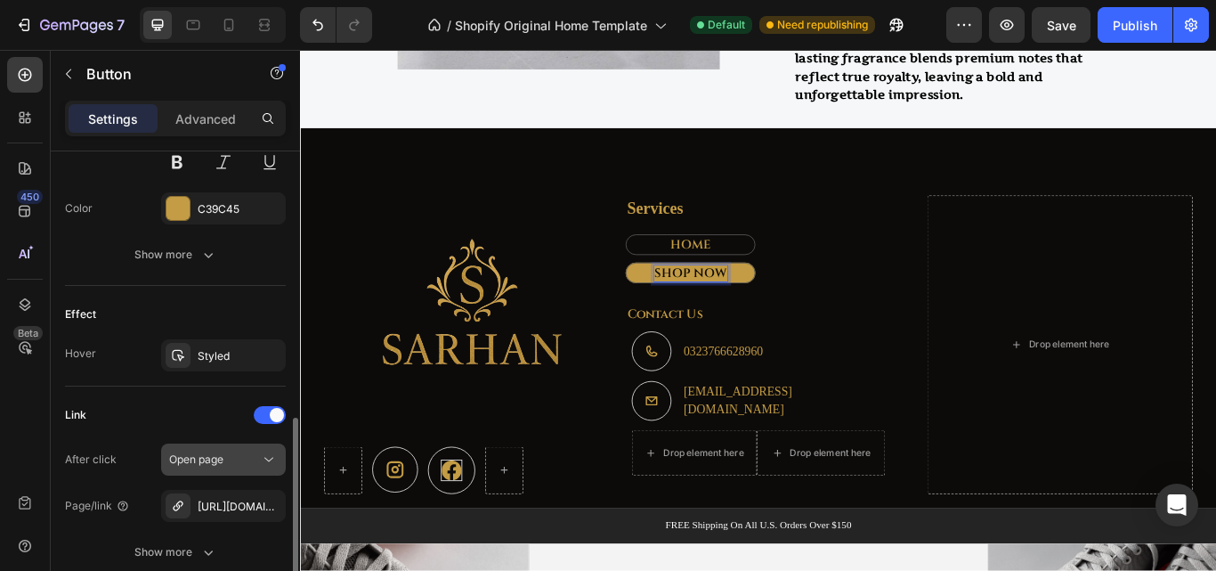
scroll to position [890, 0]
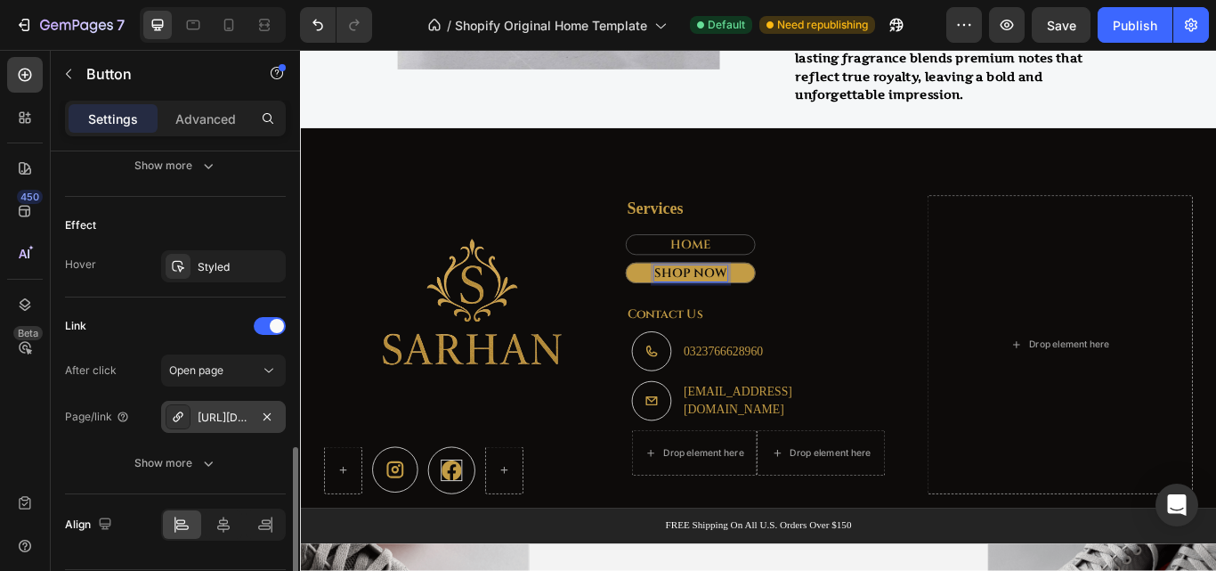
click at [229, 420] on div "[URL][DOMAIN_NAME]" at bounding box center [224, 417] width 52 height 16
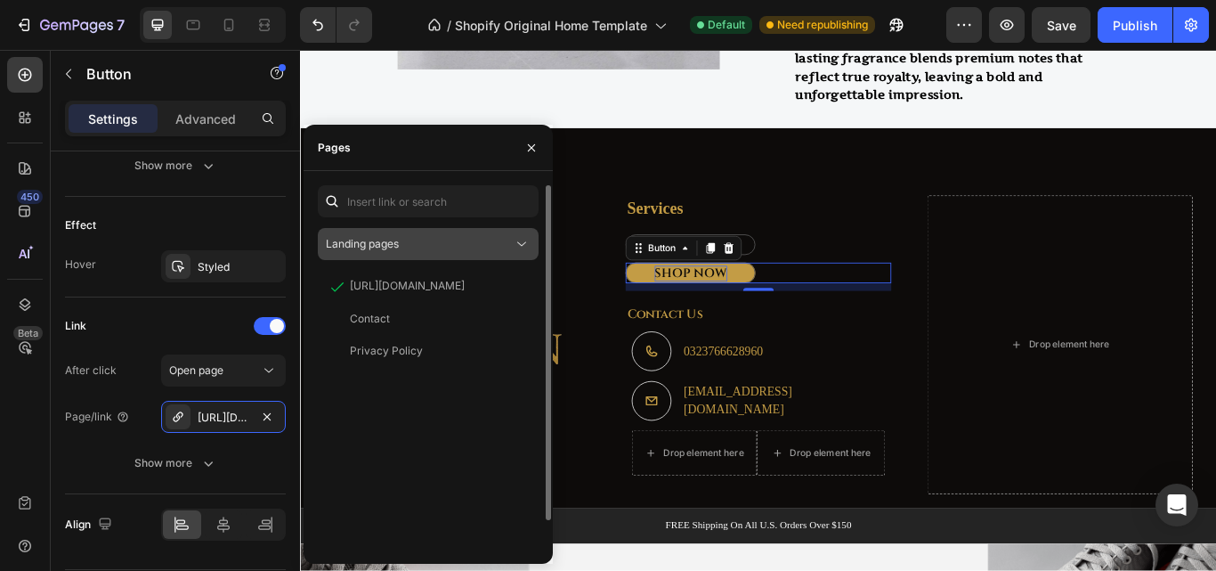
click at [381, 240] on span "Landing pages" at bounding box center [362, 243] width 73 height 13
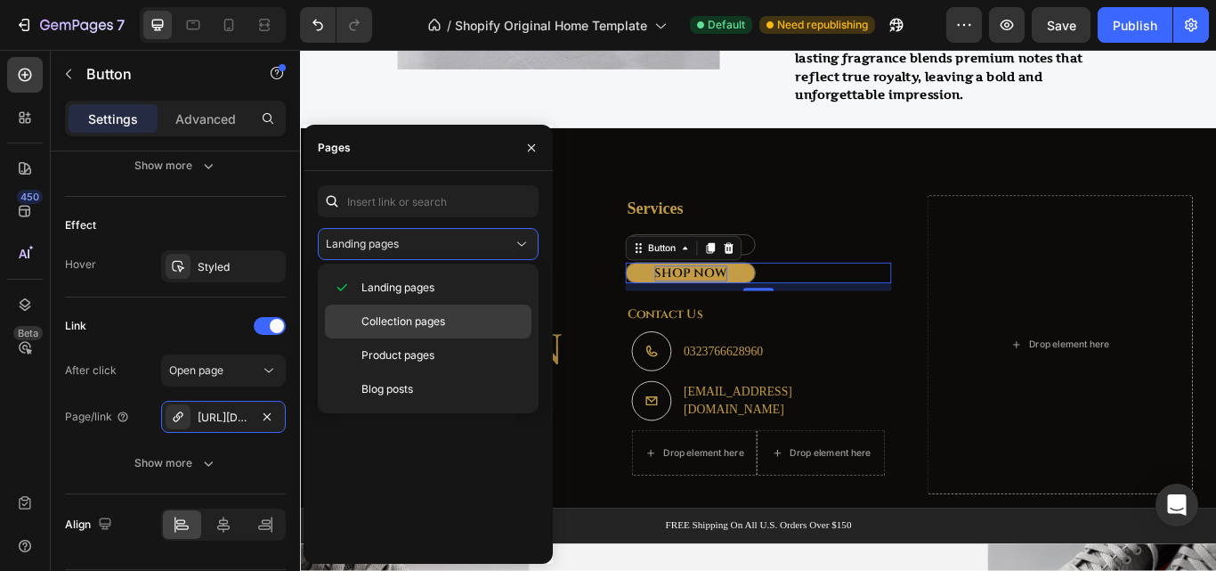
click at [389, 338] on div "Collection pages" at bounding box center [428, 355] width 206 height 34
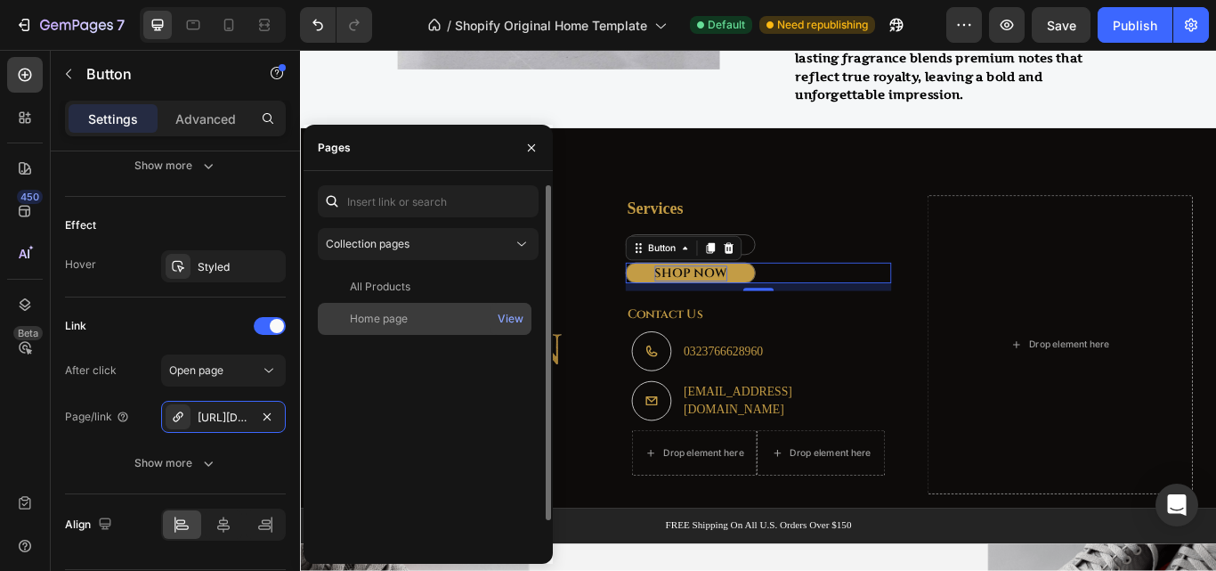
click at [386, 328] on div "Home page View" at bounding box center [425, 319] width 214 height 32
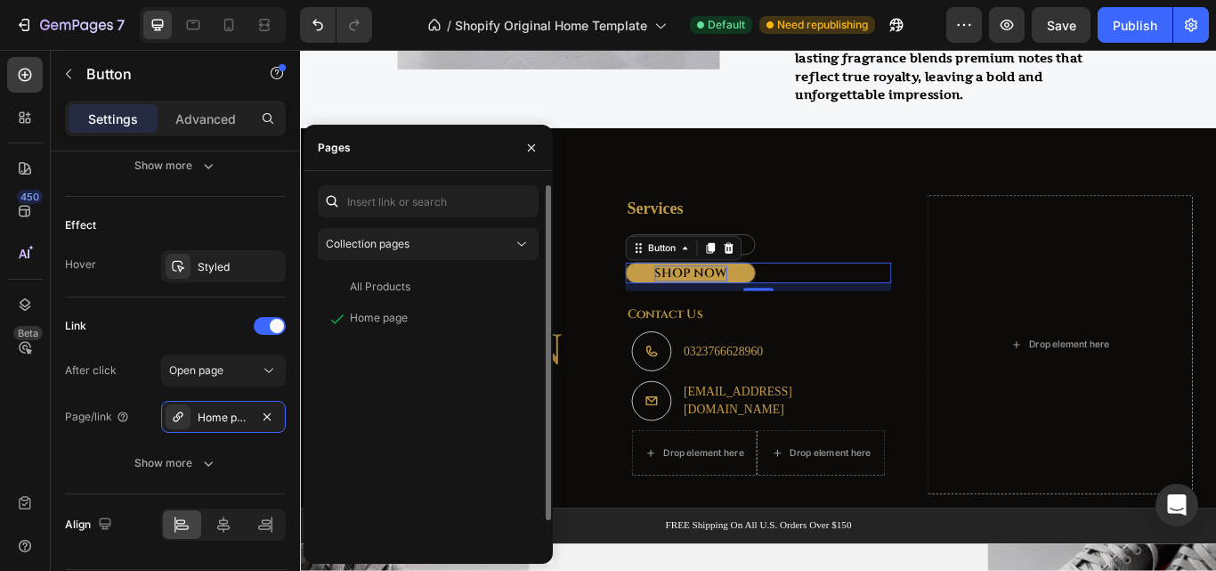
click at [396, 381] on div "All Products View Home page View" at bounding box center [428, 426] width 221 height 310
drag, startPoint x: 514, startPoint y: 315, endPoint x: 480, endPoint y: 352, distance: 50.4
click at [481, 351] on div "All Products View Home page View" at bounding box center [428, 426] width 221 height 310
click at [510, 315] on div "View" at bounding box center [511, 319] width 26 height 16
click at [247, 480] on div "Link After click Open page Page/link Home page Show more" at bounding box center [175, 395] width 221 height 197
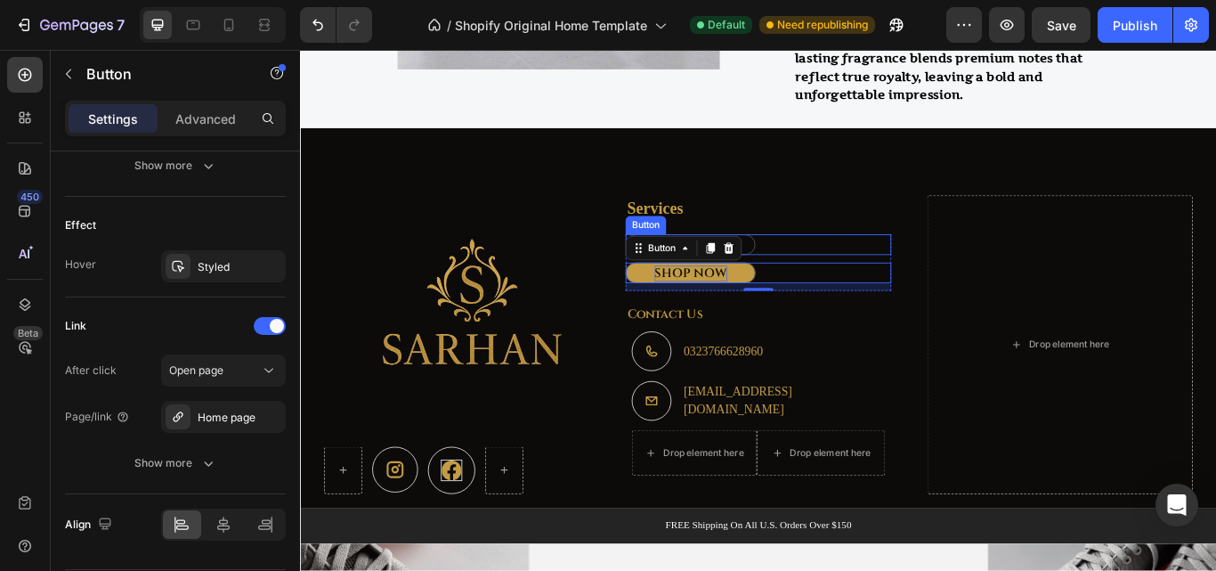
click at [875, 207] on div "Image Icon Icon Row Services Text block HOME Button SHOP NOW Button 10 Row Cont…" at bounding box center [833, 394] width 1041 height 376
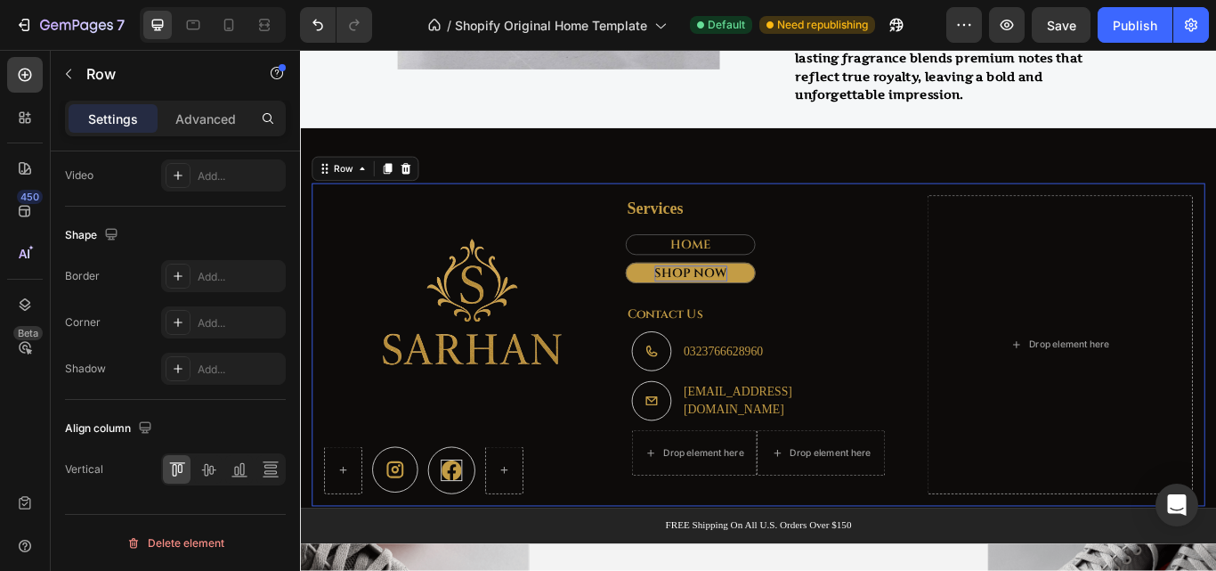
scroll to position [0, 0]
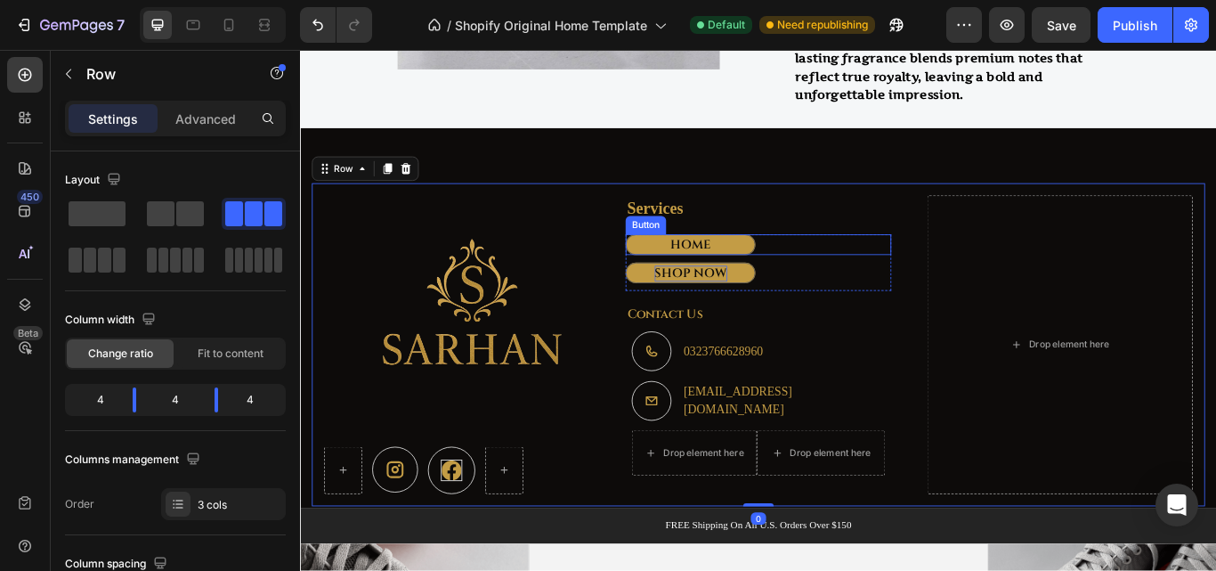
click at [808, 272] on link "HOME" at bounding box center [754, 277] width 151 height 24
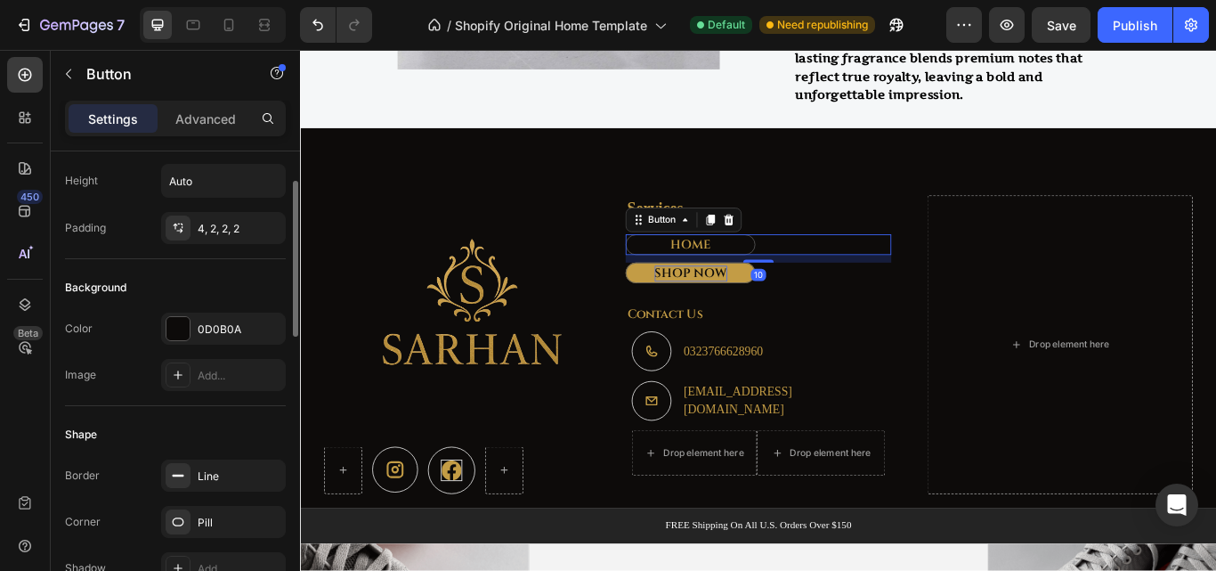
scroll to position [178, 0]
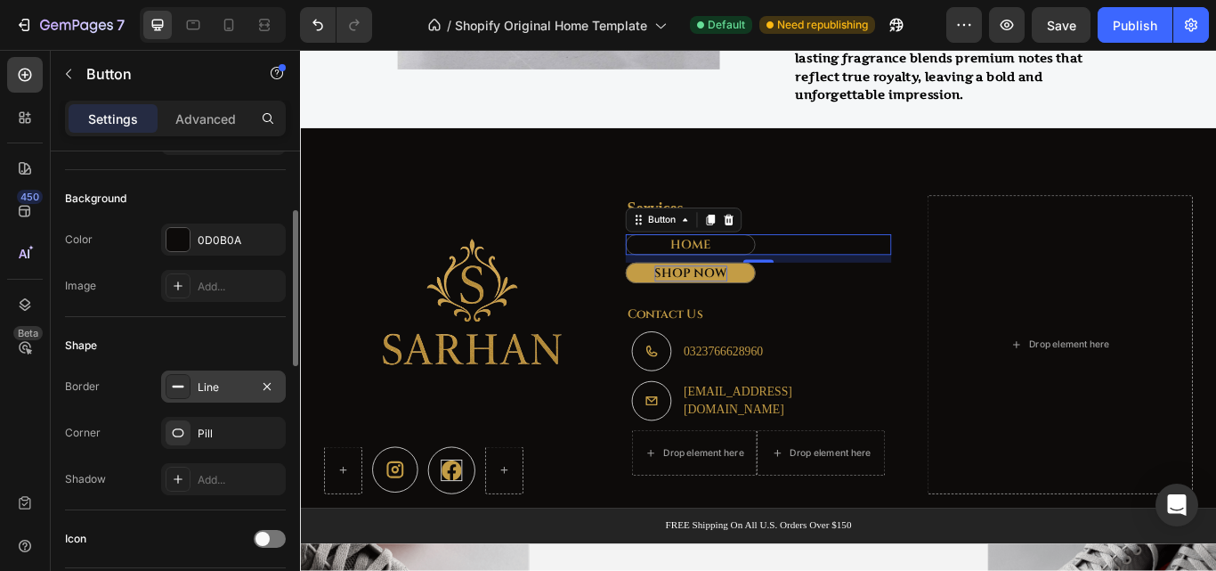
click at [182, 384] on icon at bounding box center [178, 386] width 14 height 14
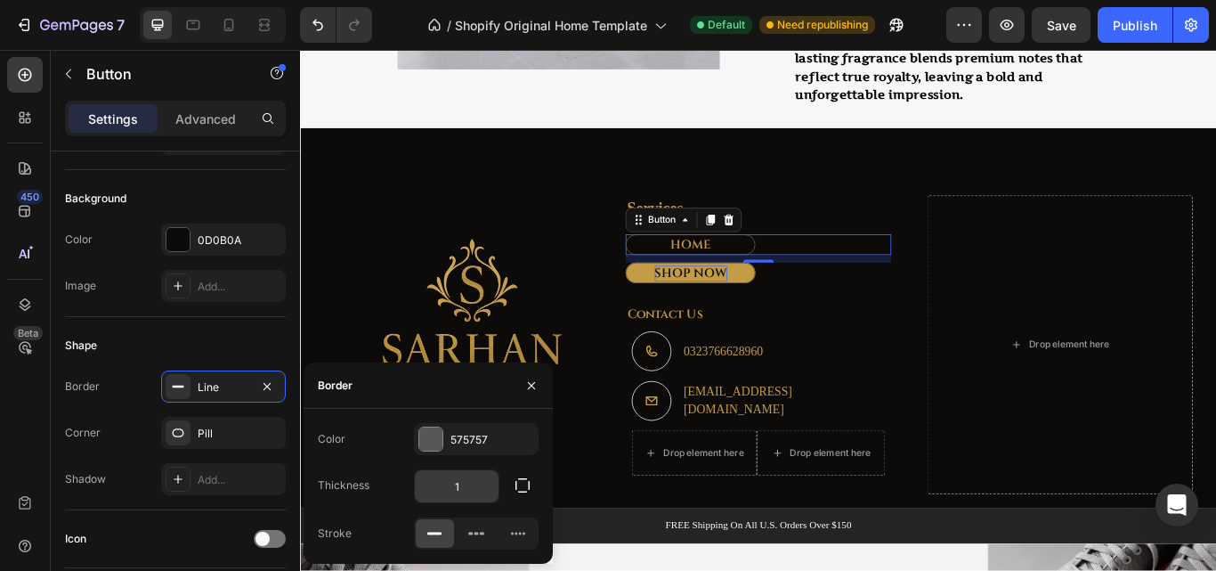
click at [468, 488] on input "1" at bounding box center [457, 486] width 84 height 32
type input "0"
click at [760, 313] on p "SHOP NOW" at bounding box center [755, 311] width 85 height 19
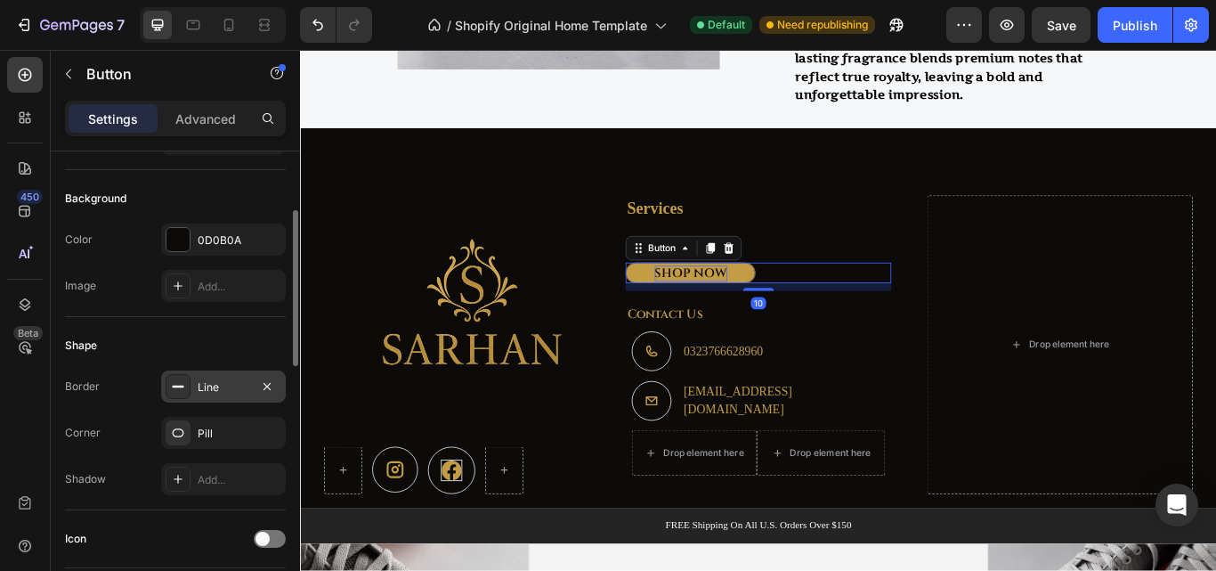
click at [243, 386] on div "Line" at bounding box center [224, 387] width 52 height 16
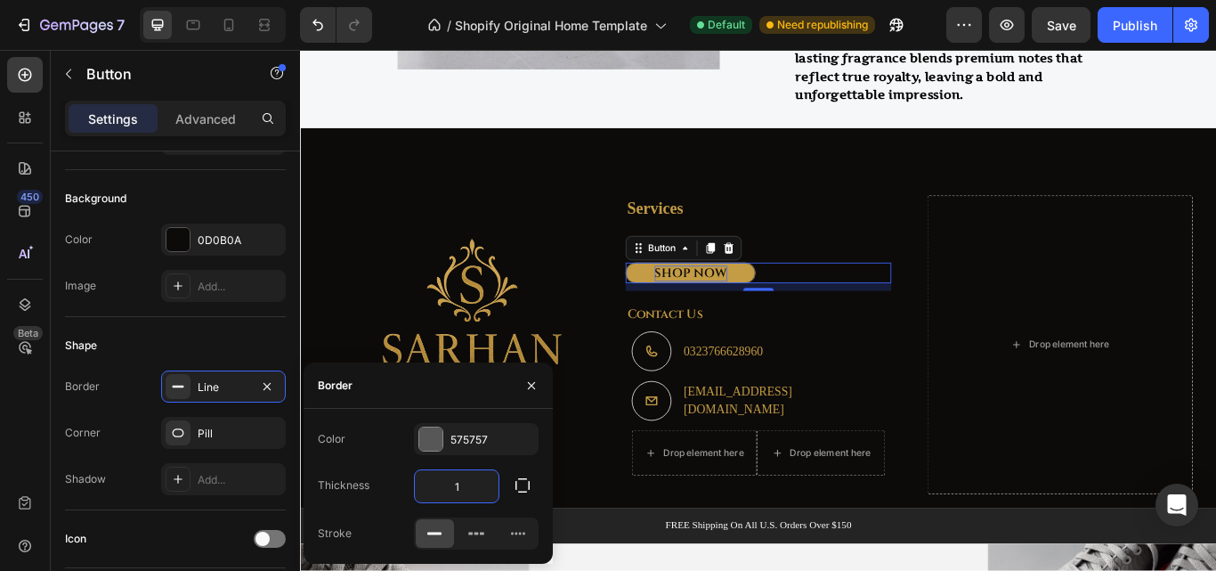
click at [464, 484] on input "1" at bounding box center [457, 486] width 84 height 32
type input "0"
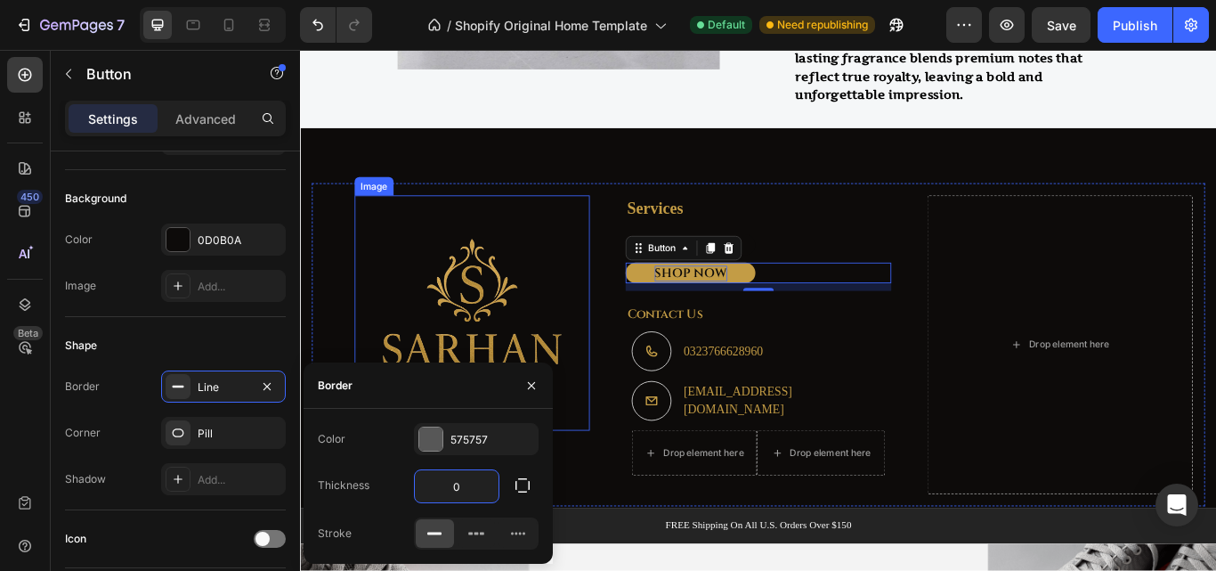
click at [368, 322] on img at bounding box center [500, 357] width 274 height 274
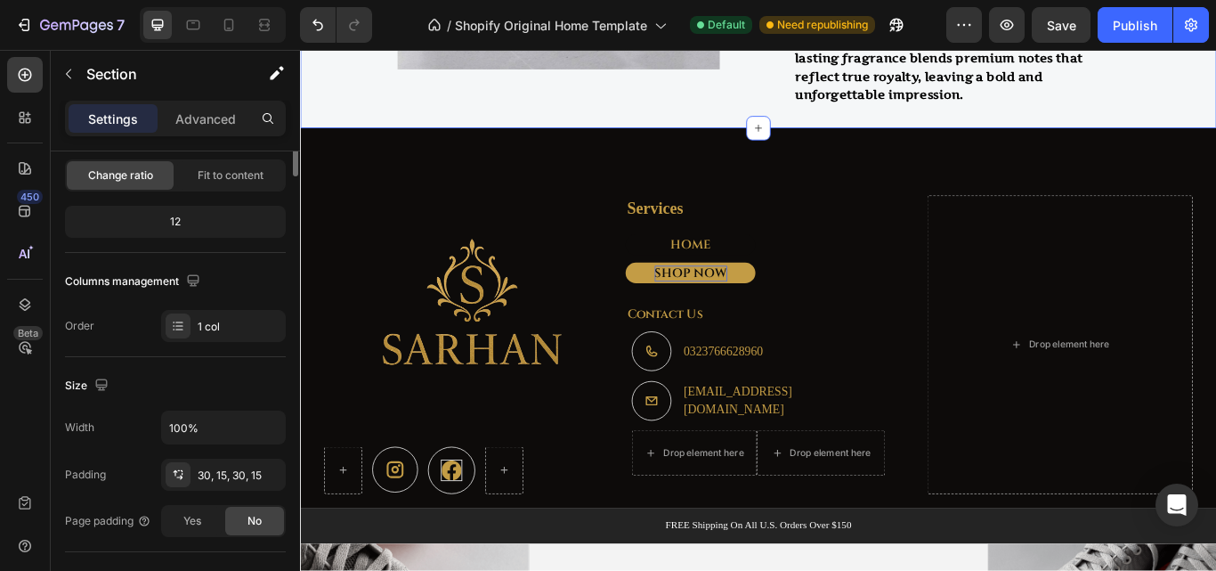
scroll to position [0, 0]
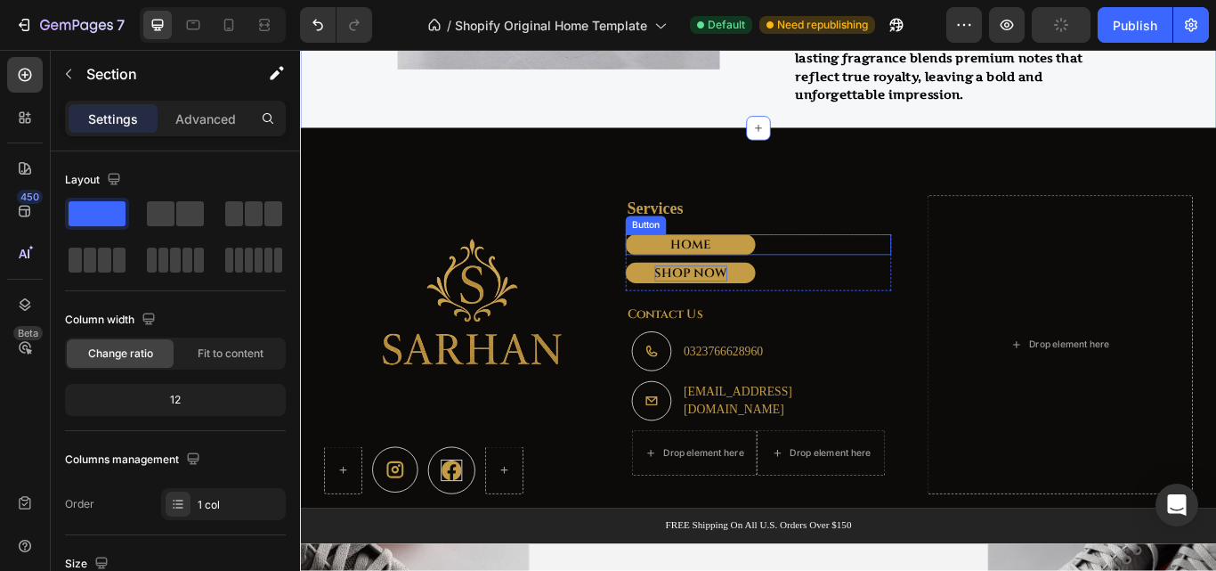
click at [802, 272] on link "HOME" at bounding box center [754, 277] width 151 height 24
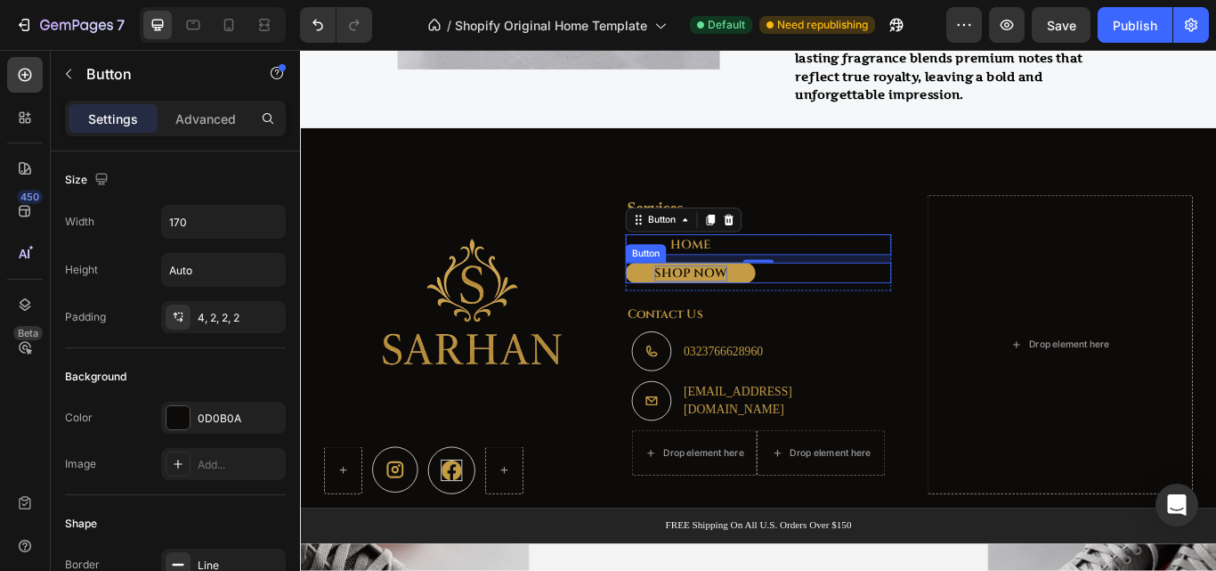
click at [806, 308] on link "SHOP NOW" at bounding box center [754, 310] width 151 height 24
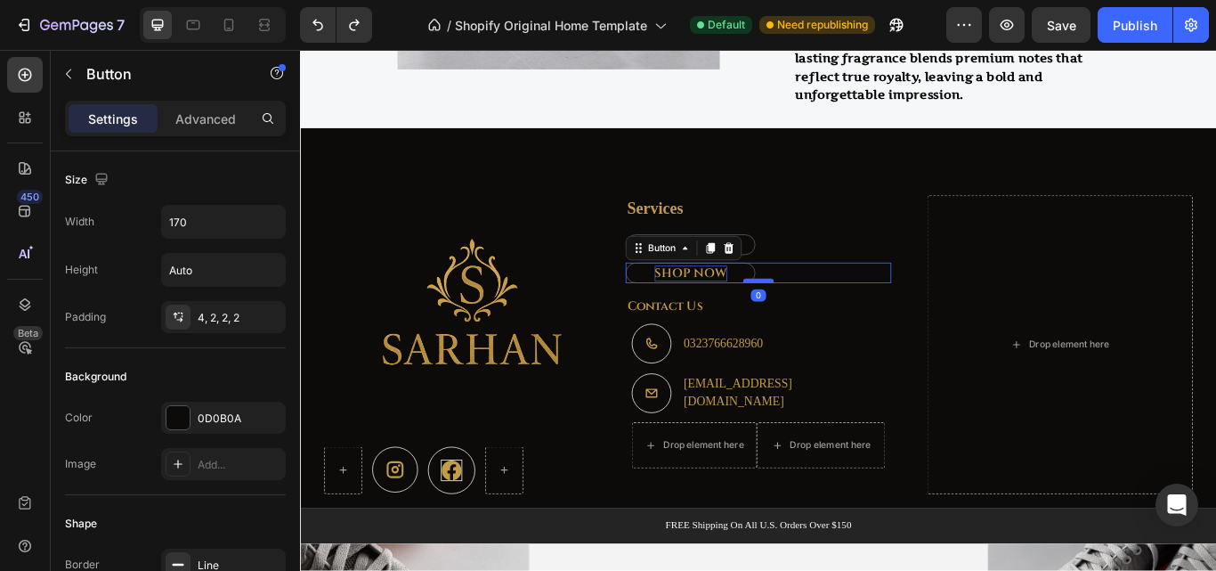
drag, startPoint x: 832, startPoint y: 328, endPoint x: 834, endPoint y: 316, distance: 11.7
click at [834, 317] on div at bounding box center [834, 319] width 36 height 5
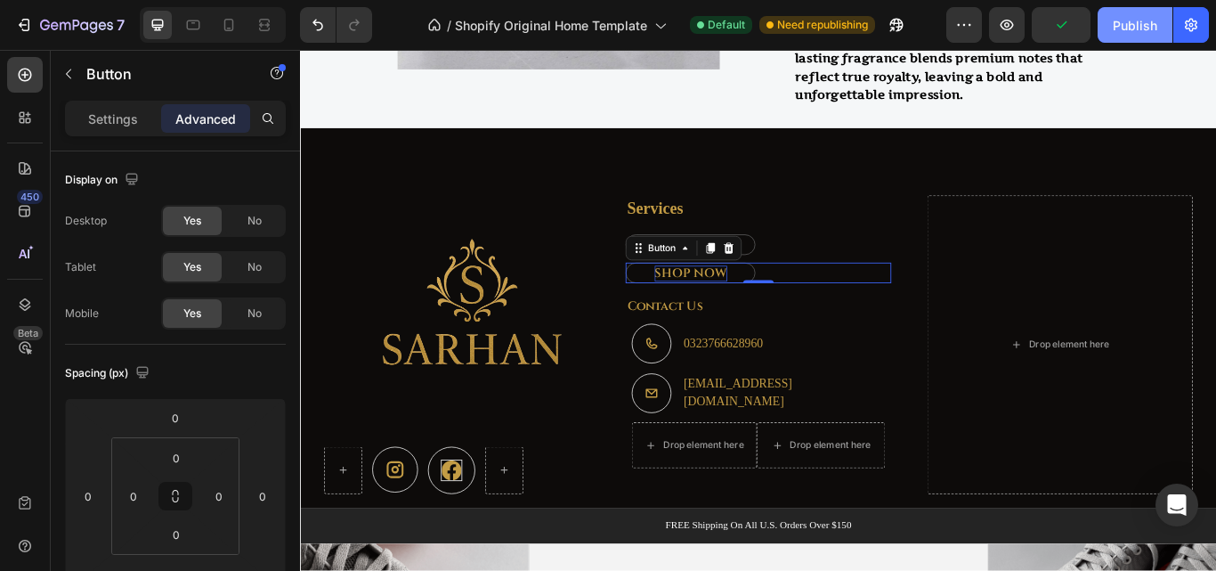
click at [1129, 35] on button "Publish" at bounding box center [1134, 25] width 75 height 36
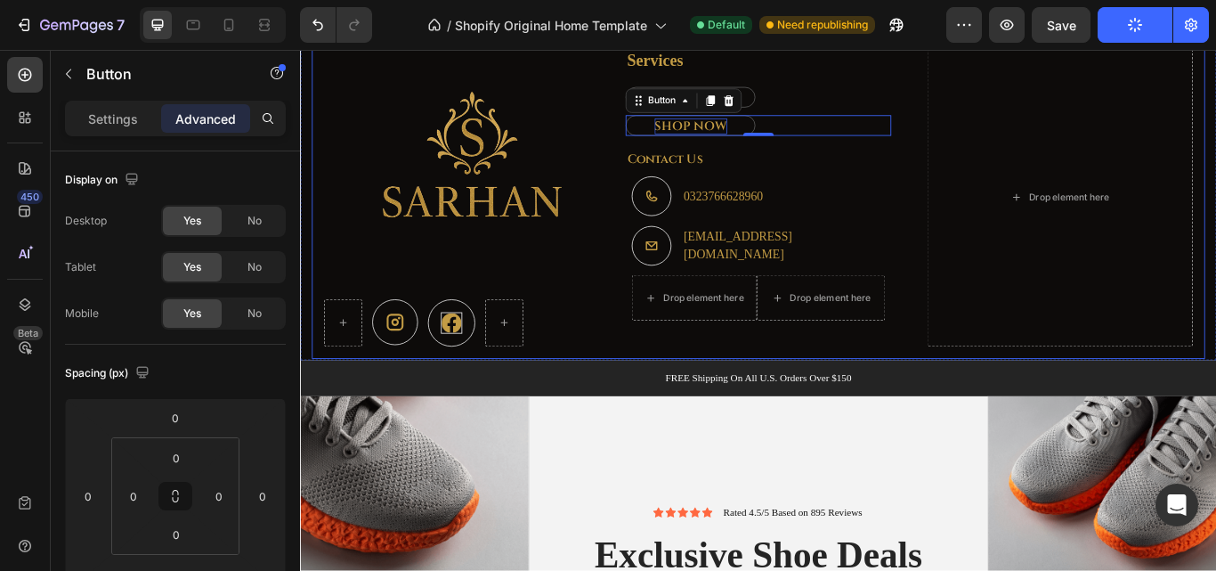
scroll to position [3004, 0]
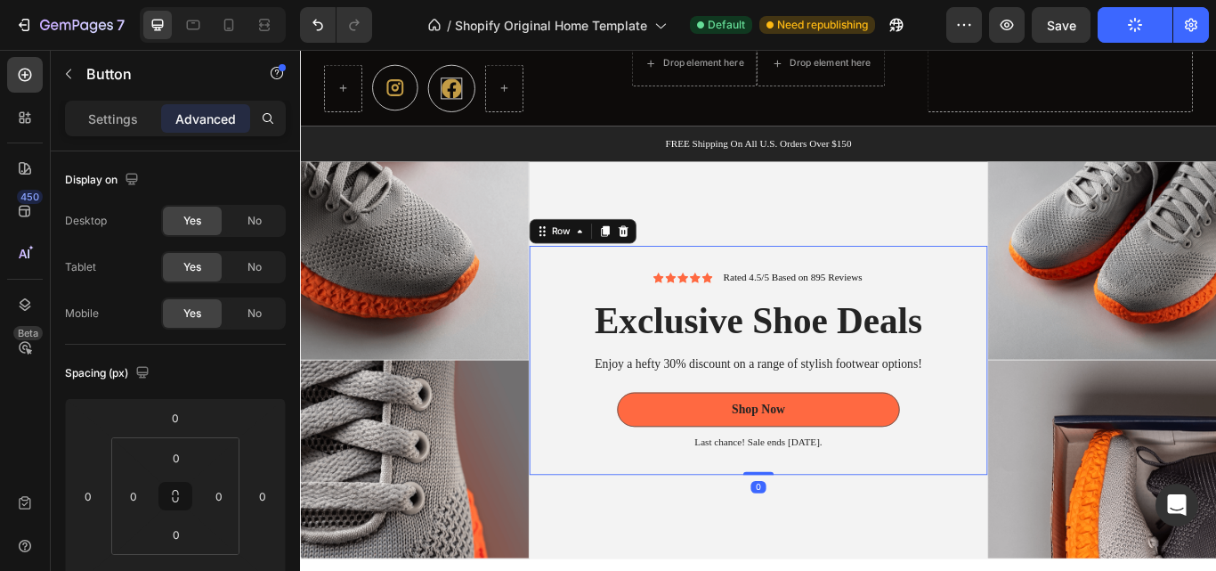
click at [815, 534] on div "Icon Icon Icon Icon Icon Icon List Rated 4.5/5 Based on 895 Reviews Text Block …" at bounding box center [834, 412] width 534 height 267
click at [819, 567] on div "Icon Icon Icon Icon Icon Icon List Rated 4.5/5 Based on 895 Reviews Text Block …" at bounding box center [834, 412] width 534 height 463
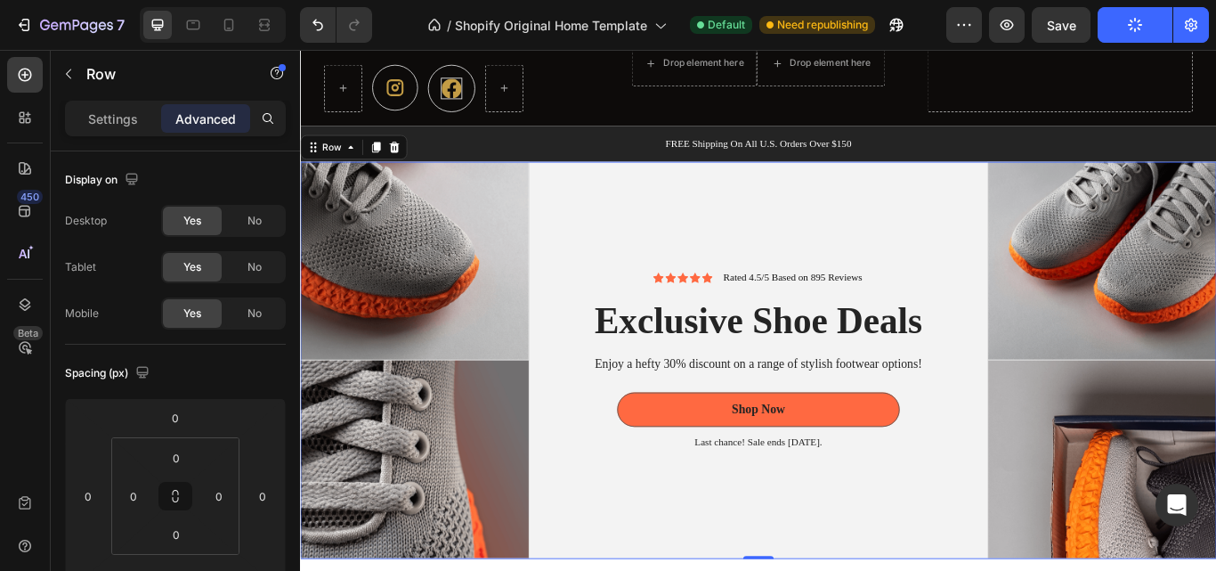
click at [420, 164] on div "Row" at bounding box center [362, 164] width 125 height 28
click at [415, 161] on icon at bounding box center [409, 164] width 14 height 14
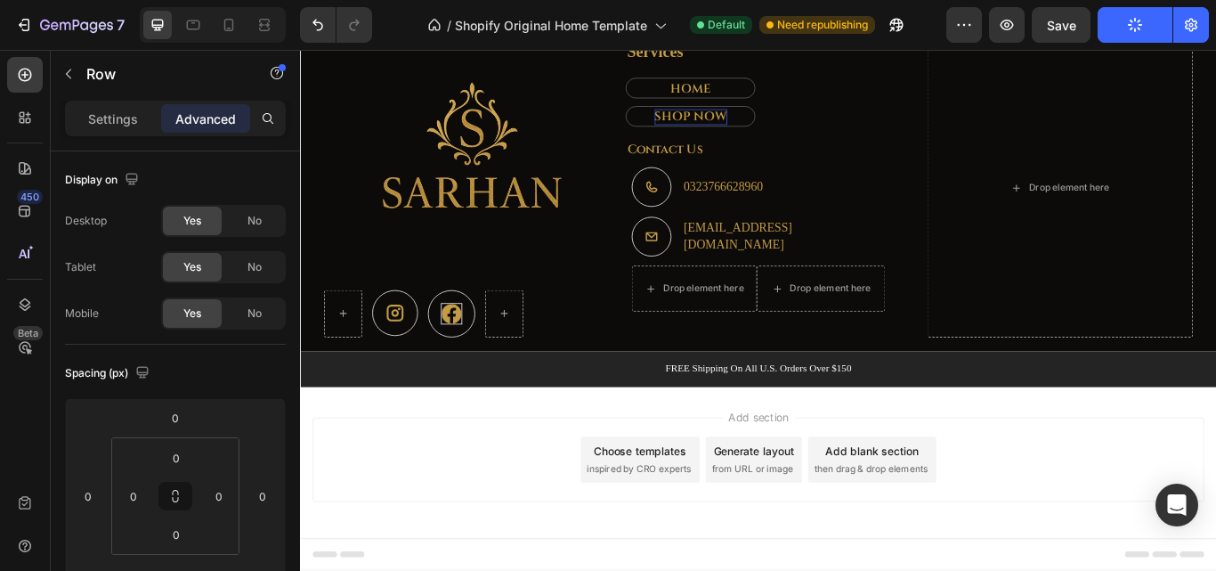
scroll to position [2737, 0]
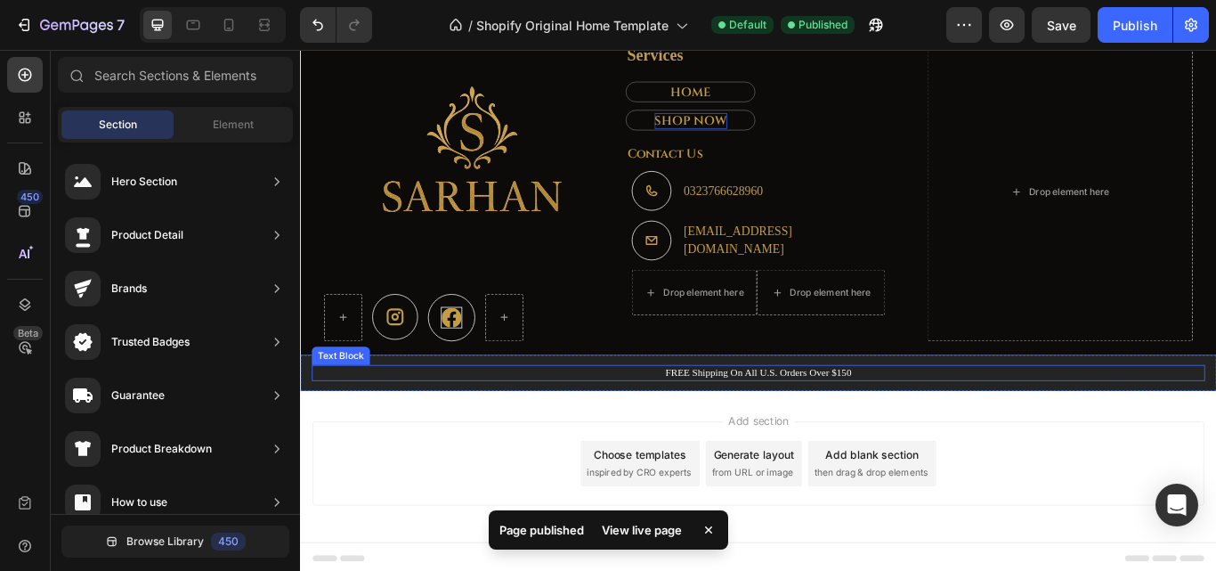
click at [773, 421] on p "FREE Shipping On All U.S. Orders Over $150" at bounding box center [834, 426] width 1038 height 15
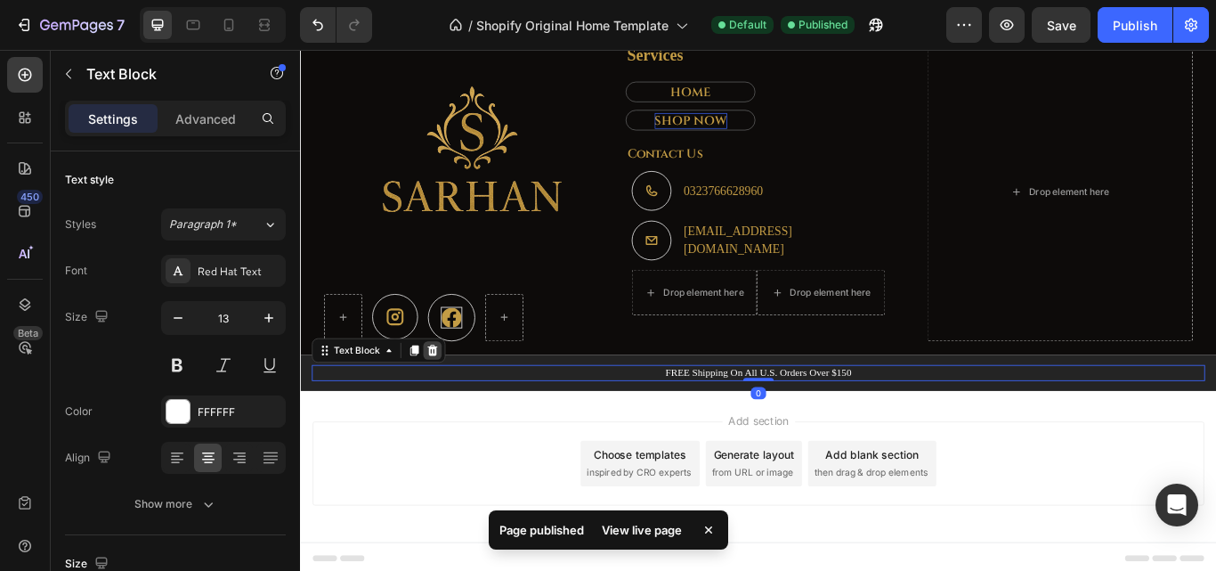
click at [460, 395] on div at bounding box center [453, 400] width 21 height 21
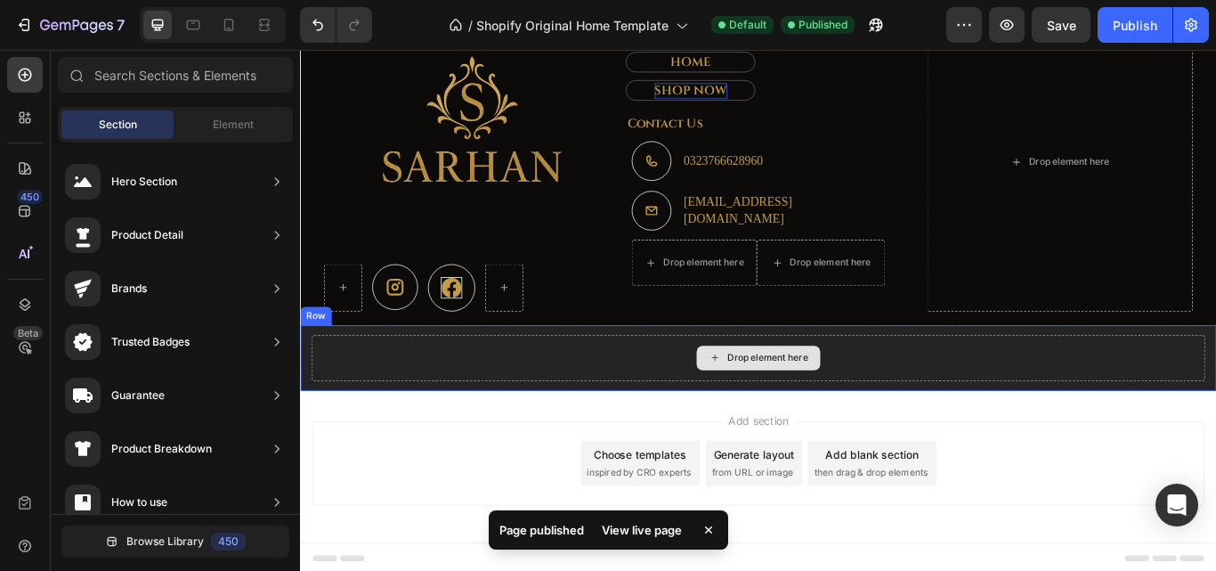
click at [506, 429] on div "Drop element here" at bounding box center [833, 409] width 1041 height 53
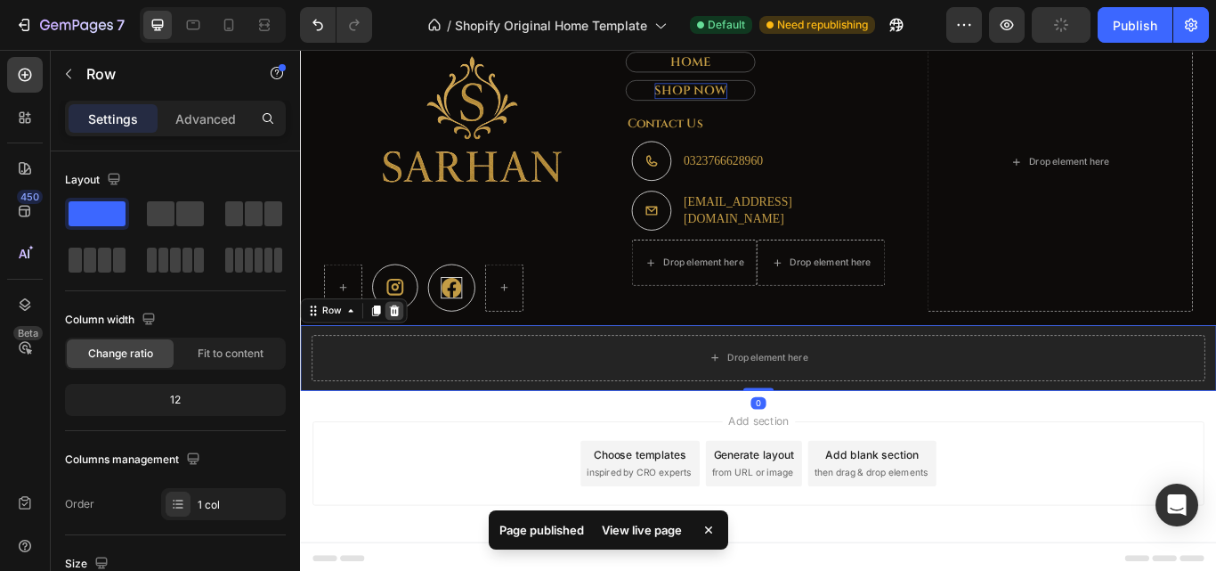
click at [410, 348] on icon at bounding box center [410, 354] width 12 height 12
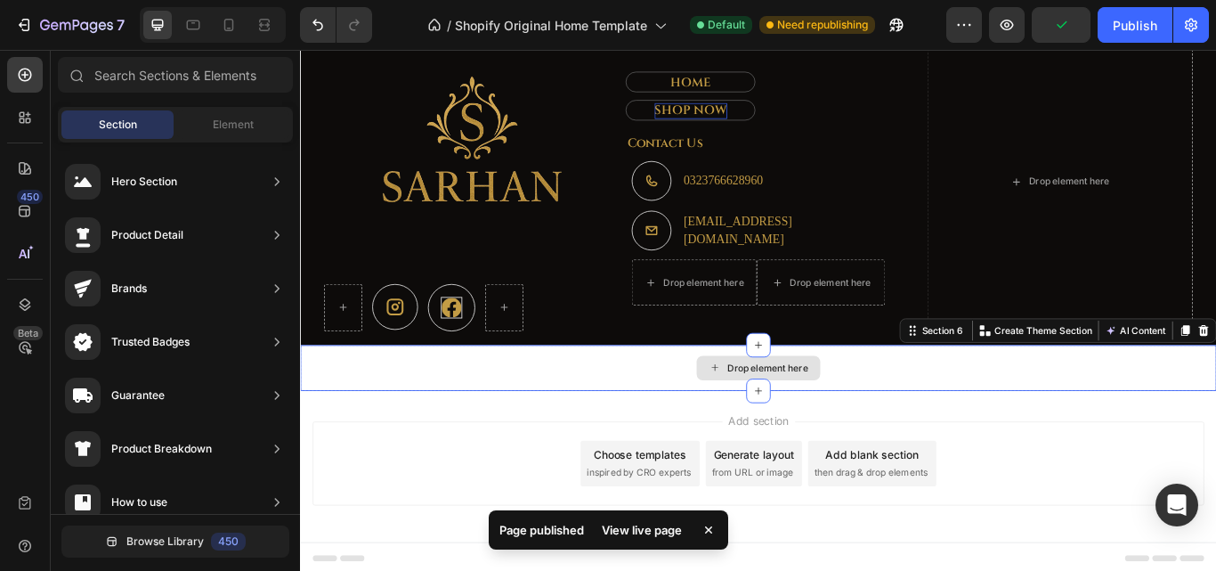
click at [622, 421] on div "Drop element here" at bounding box center [834, 420] width 1068 height 53
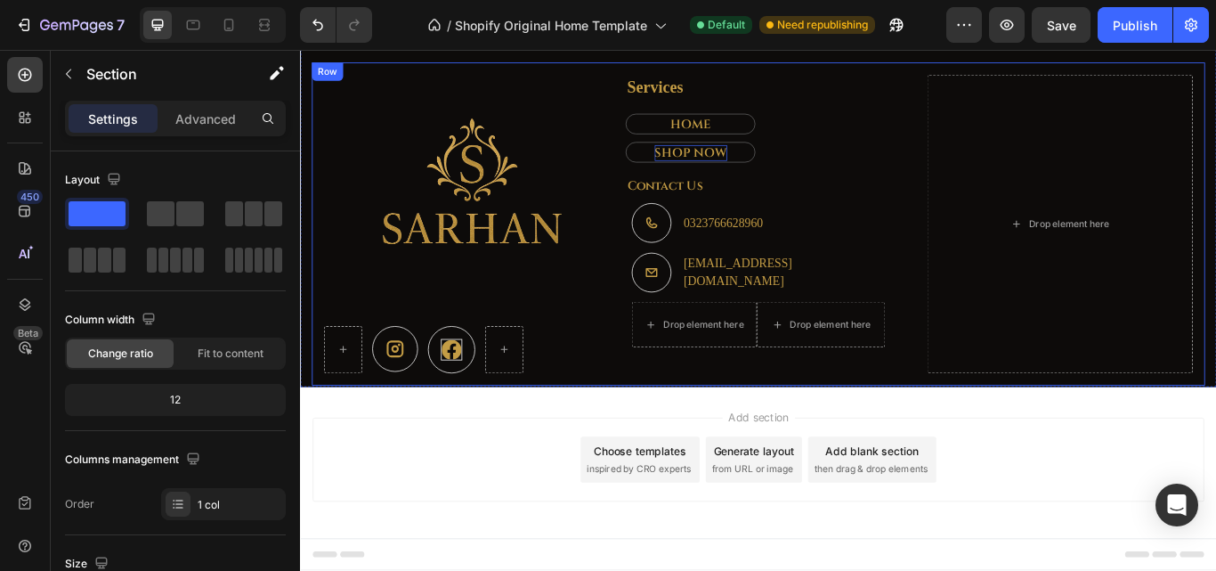
scroll to position [2695, 0]
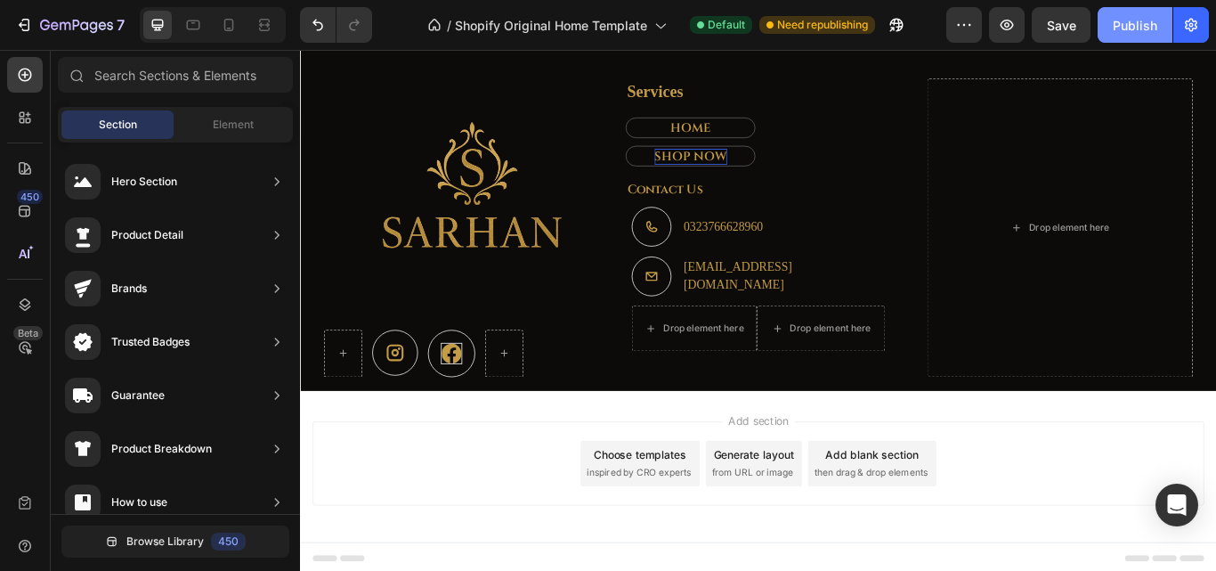
click at [1138, 32] on div "Publish" at bounding box center [1135, 25] width 45 height 19
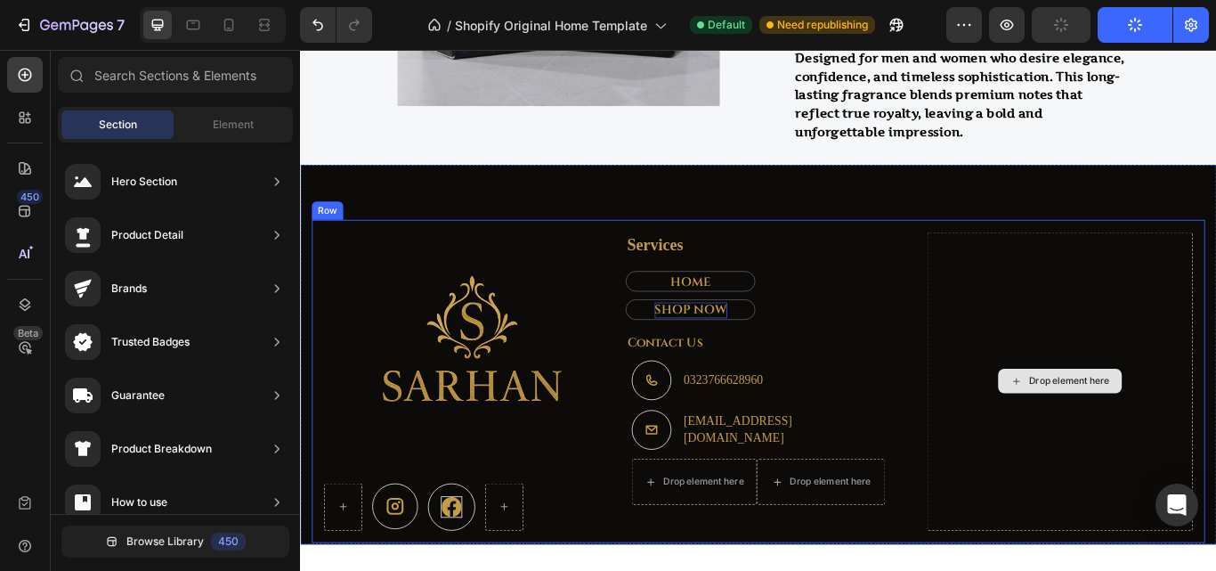
scroll to position [2428, 0]
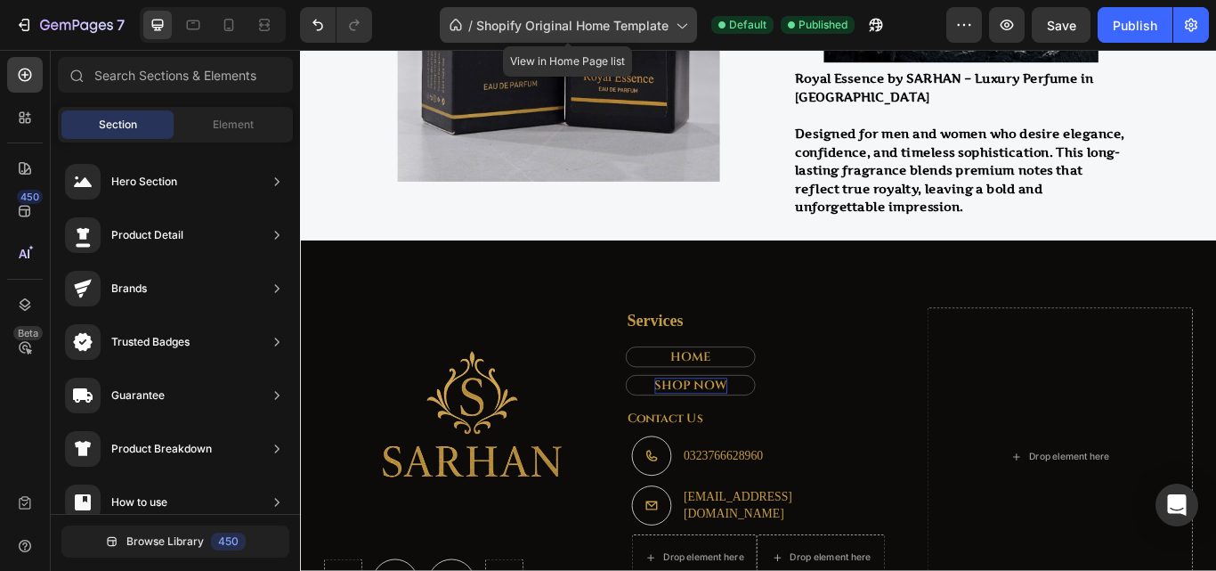
click at [683, 28] on icon at bounding box center [681, 25] width 18 height 18
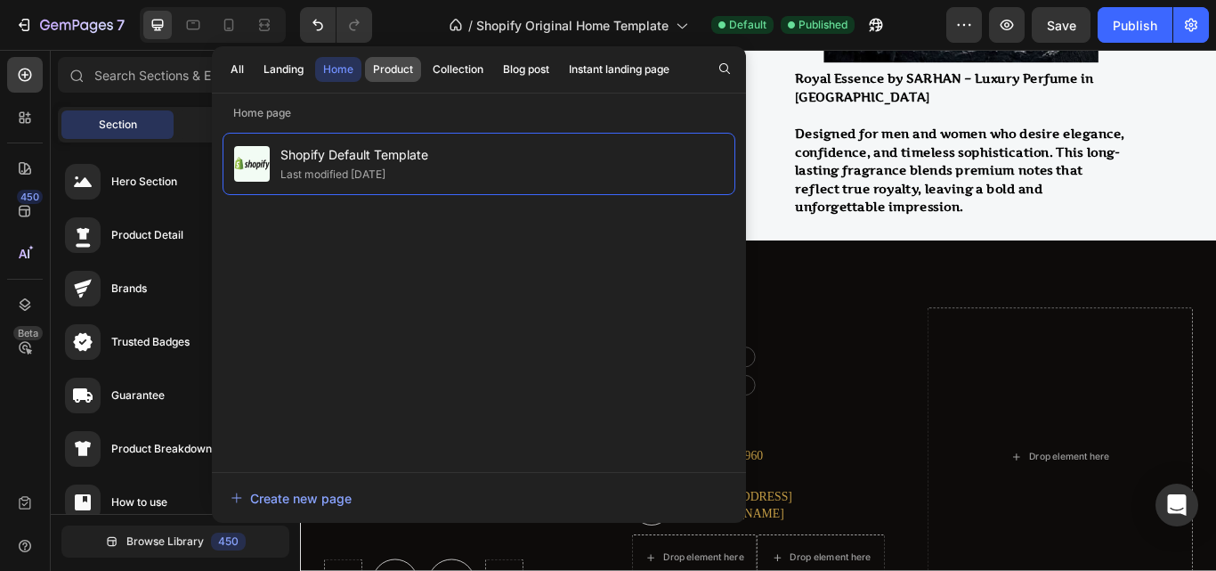
click at [425, 71] on button "Product" at bounding box center [458, 69] width 67 height 25
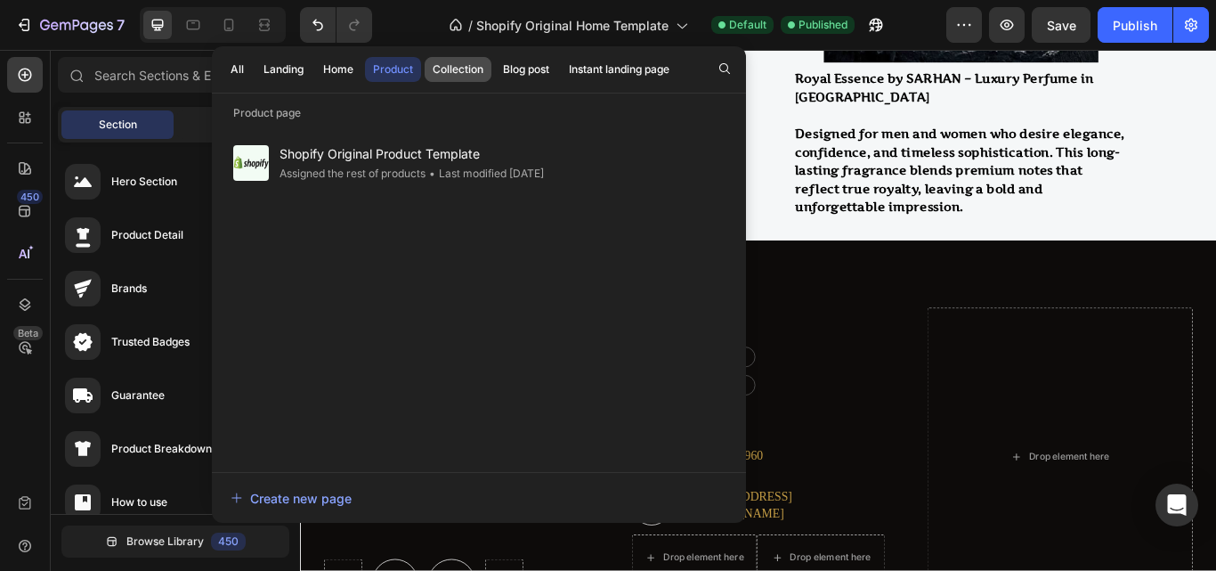
click at [458, 77] on div "Collection" at bounding box center [458, 69] width 51 height 16
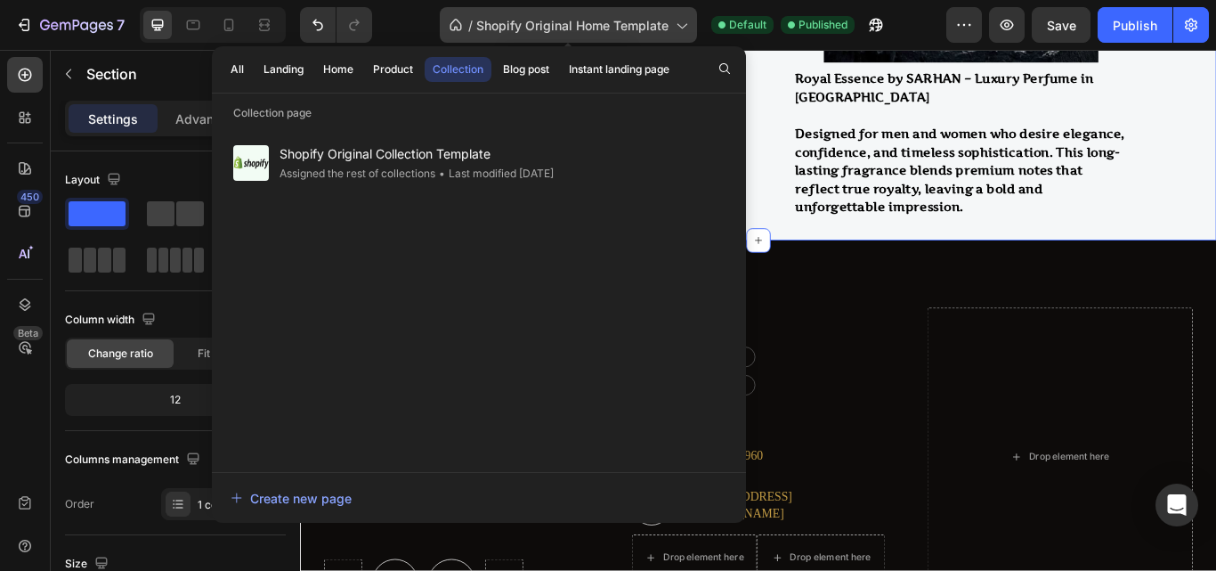
click at [677, 20] on icon at bounding box center [681, 25] width 18 height 18
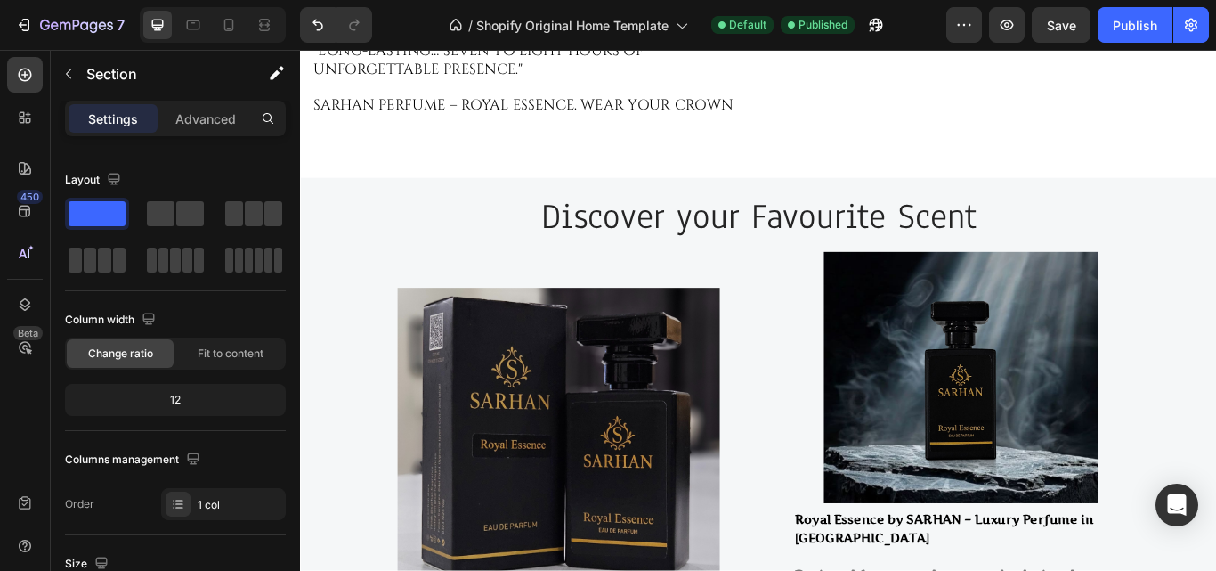
scroll to position [1883, 0]
